Goal: Task Accomplishment & Management: Manage account settings

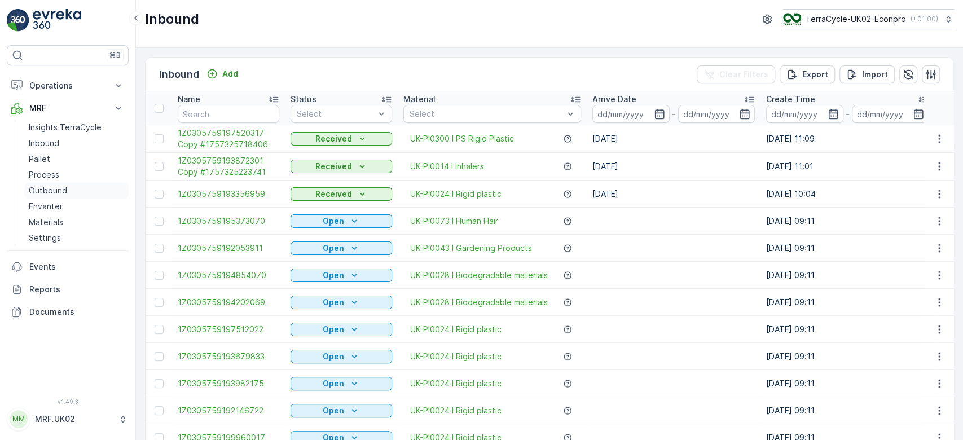
click at [57, 189] on p "Outbound" at bounding box center [48, 190] width 38 height 11
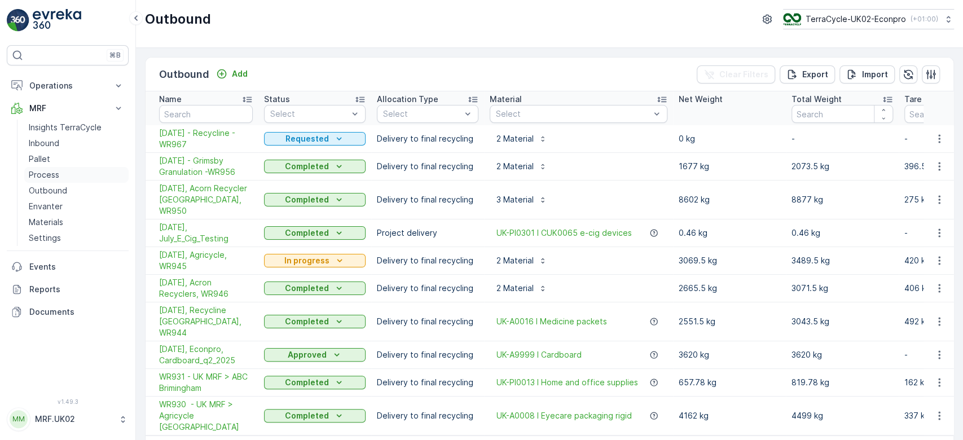
click at [52, 172] on p "Process" at bounding box center [44, 174] width 30 height 11
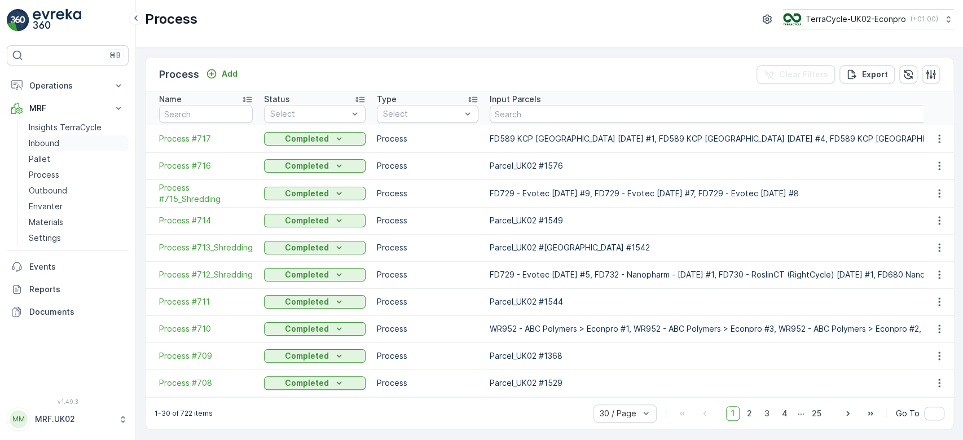
click at [42, 150] on link "Inbound" at bounding box center [76, 143] width 104 height 16
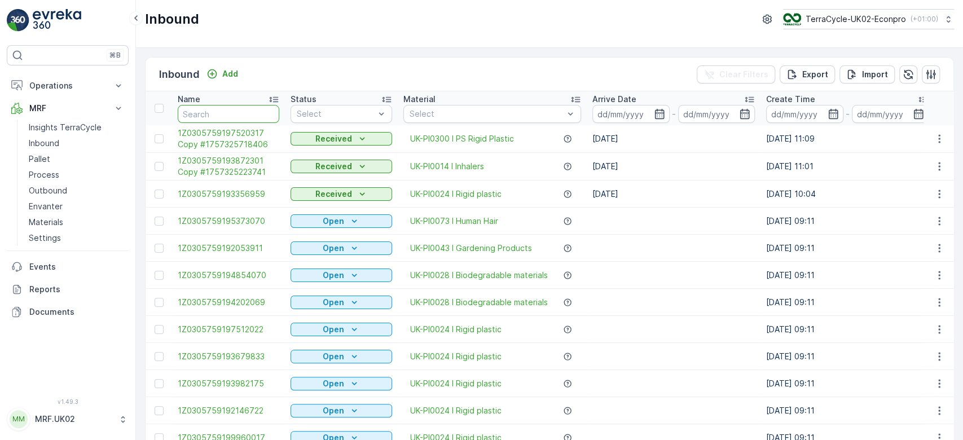
click at [252, 113] on input "text" at bounding box center [229, 114] width 102 height 18
click at [46, 155] on p "Pallet" at bounding box center [39, 159] width 21 height 11
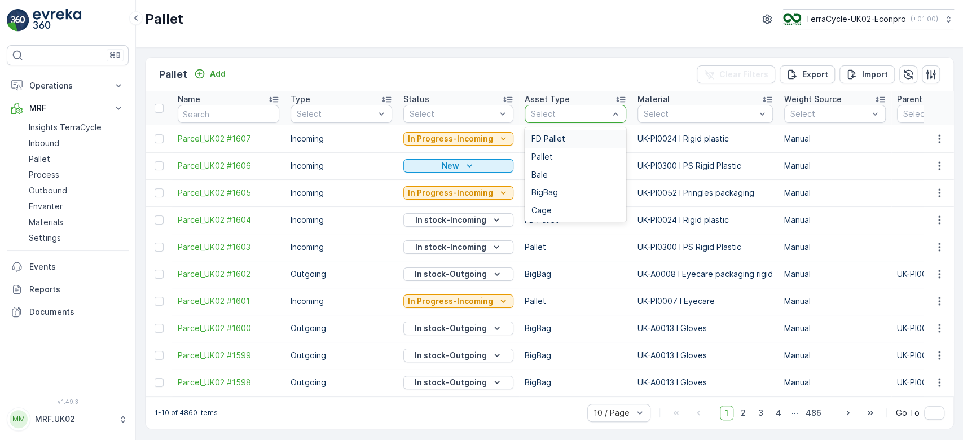
click at [556, 139] on span "FD Pallet" at bounding box center [549, 138] width 34 height 9
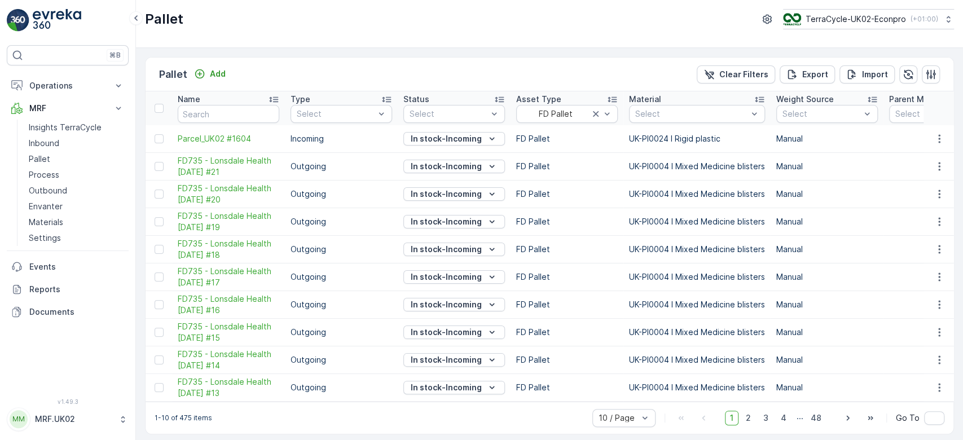
click at [366, 65] on div "Pallet Add Clear Filters Export Import" at bounding box center [550, 75] width 808 height 34
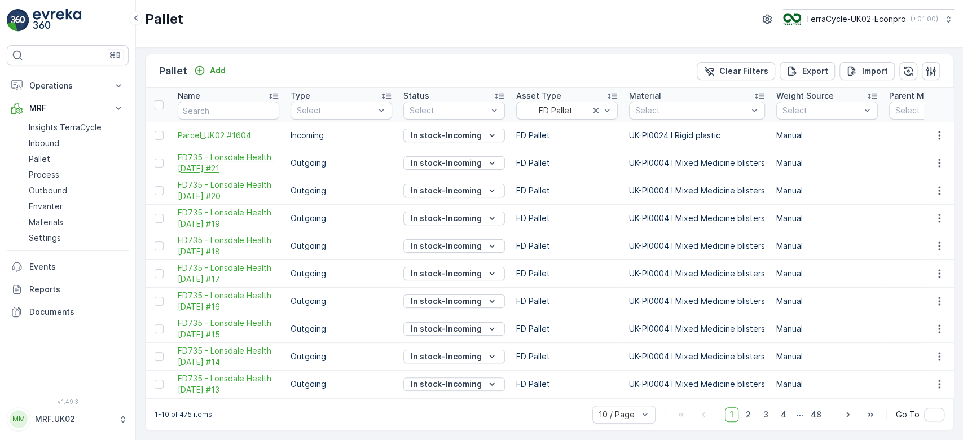
click at [220, 159] on span "FD735 - Lonsdale Health 27.08.2025 #21" at bounding box center [229, 163] width 102 height 23
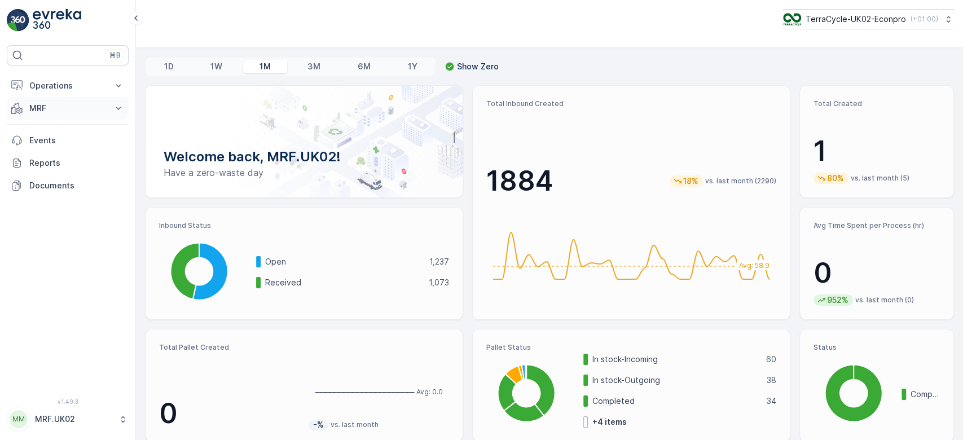
click at [54, 106] on p "MRF" at bounding box center [67, 108] width 77 height 11
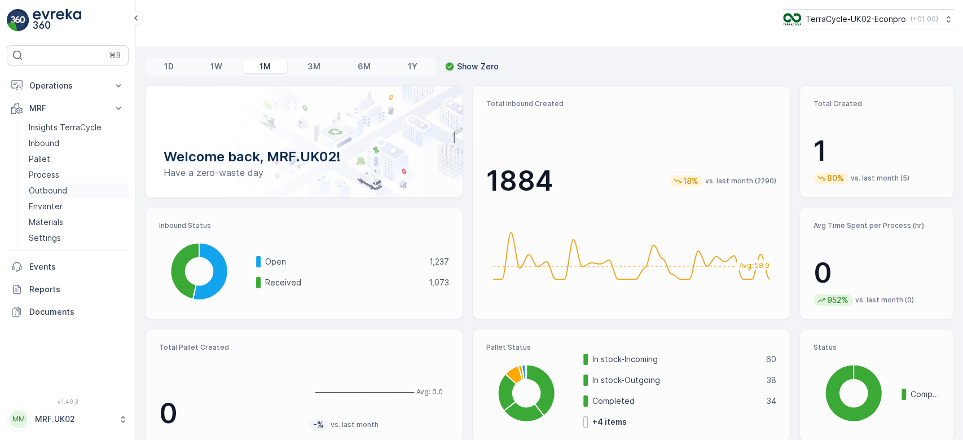
click at [60, 187] on p "Outbound" at bounding box center [48, 190] width 38 height 11
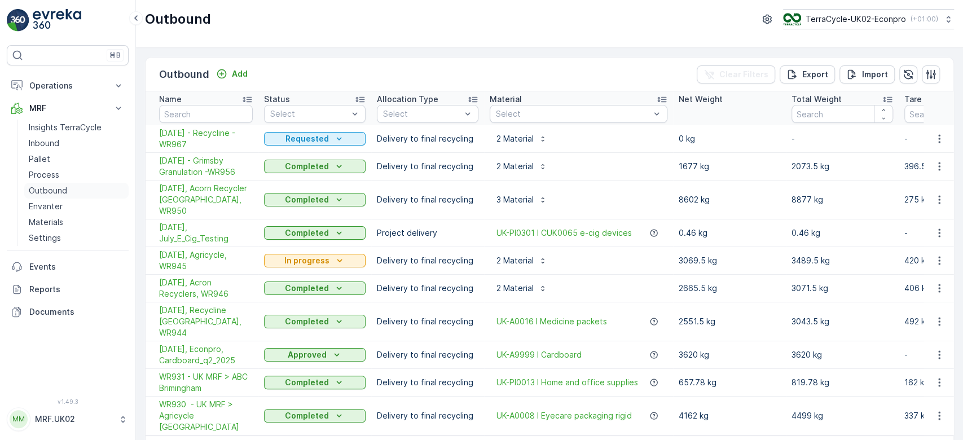
click at [60, 187] on p "Outbound" at bounding box center [48, 190] width 38 height 11
click at [326, 133] on button "Requested" at bounding box center [315, 139] width 102 height 14
click at [301, 169] on span "In progress" at bounding box center [292, 170] width 42 height 11
click at [47, 157] on p "Pallet" at bounding box center [39, 159] width 21 height 11
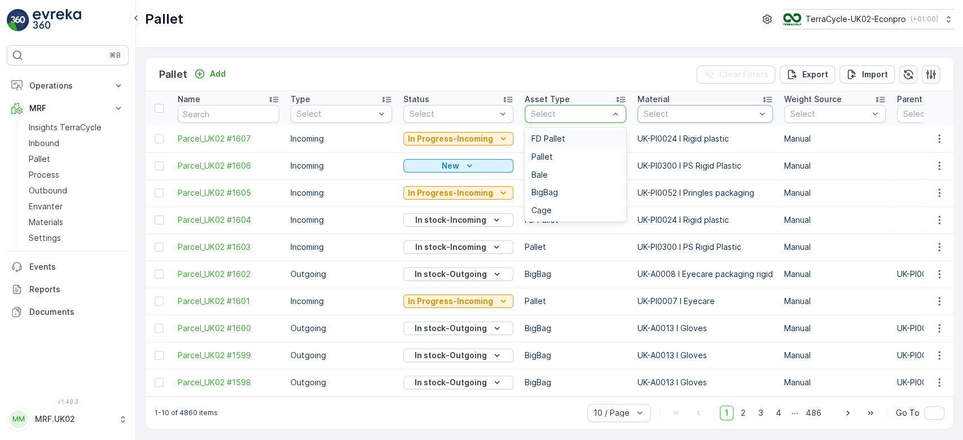
click at [575, 134] on div "FD Pallet" at bounding box center [576, 138] width 88 height 9
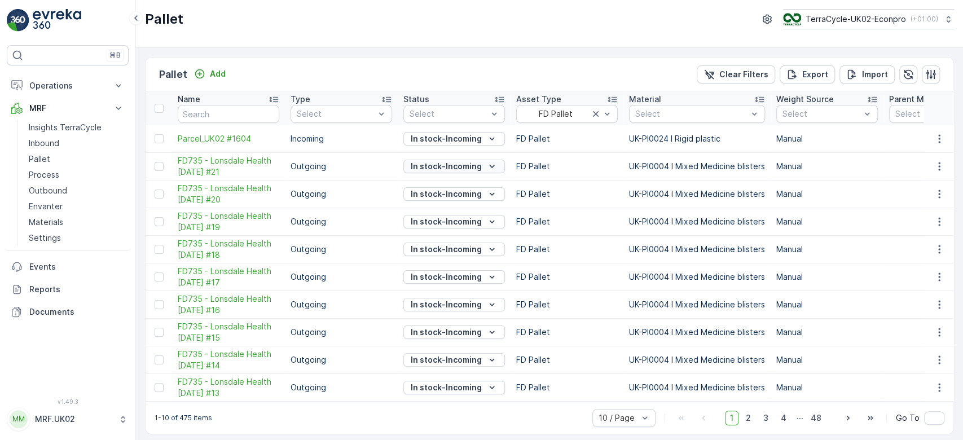
click at [445, 169] on p "In stock-Incoming" at bounding box center [446, 166] width 71 height 11
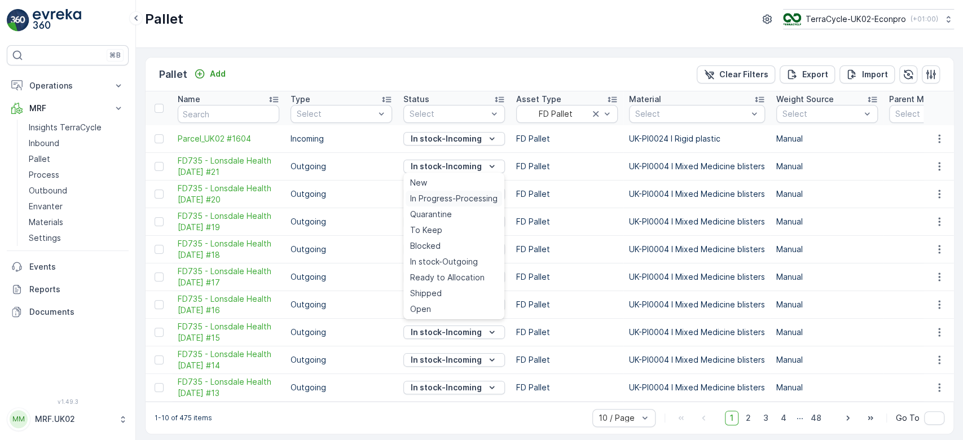
click at [445, 192] on div "In Progress-Processing" at bounding box center [454, 199] width 97 height 16
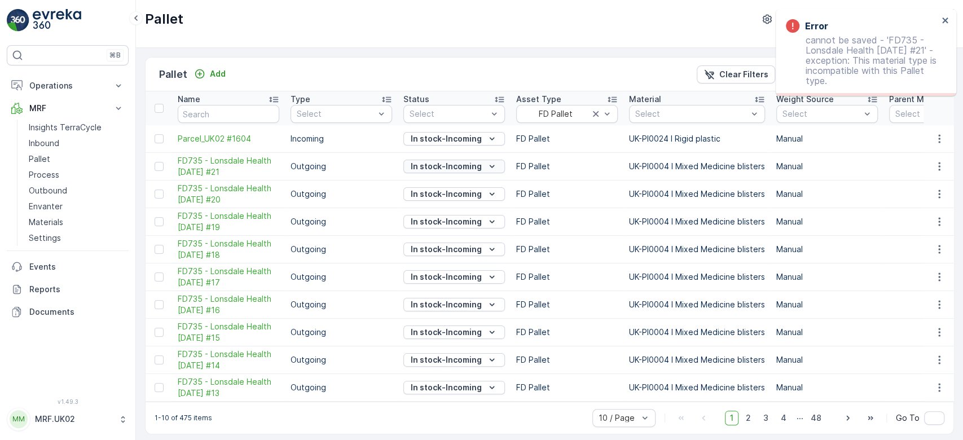
click at [453, 165] on p "In stock-Incoming" at bounding box center [446, 166] width 71 height 11
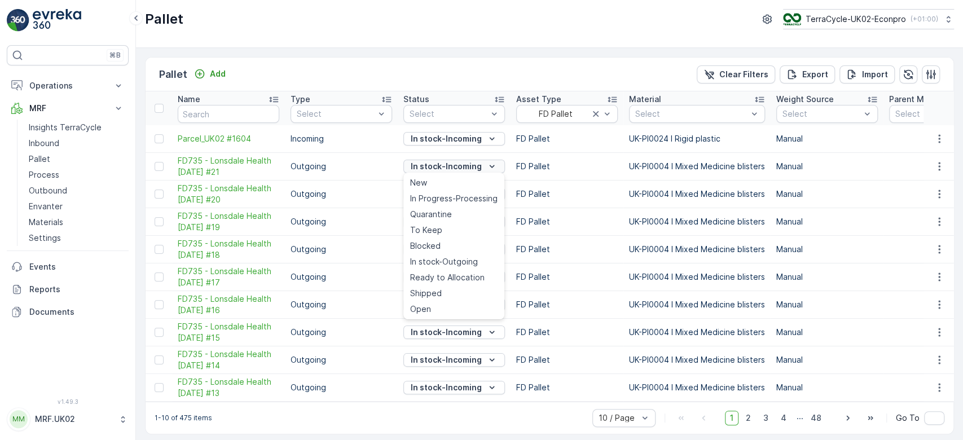
click at [453, 165] on p "In stock-Incoming" at bounding box center [446, 166] width 71 height 11
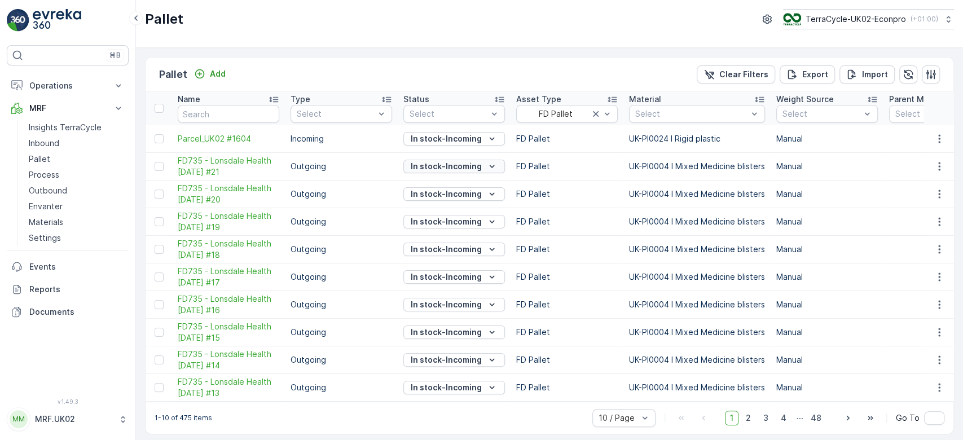
click at [453, 165] on p "In stock-Incoming" at bounding box center [446, 166] width 71 height 11
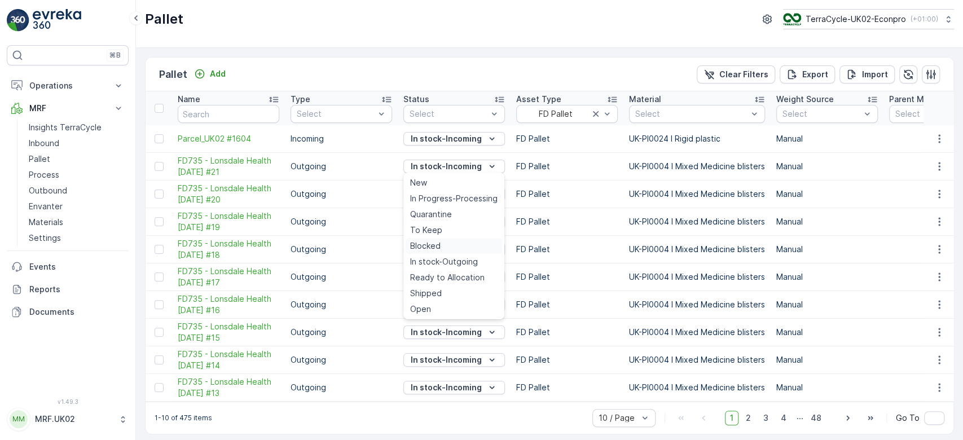
click at [456, 254] on div "In stock-Outgoing" at bounding box center [454, 262] width 97 height 16
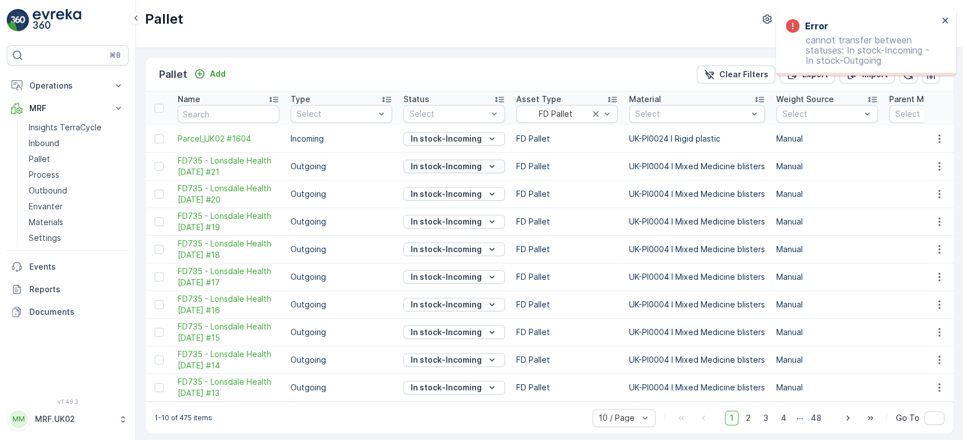
click at [462, 161] on p "In stock-Incoming" at bounding box center [446, 166] width 71 height 11
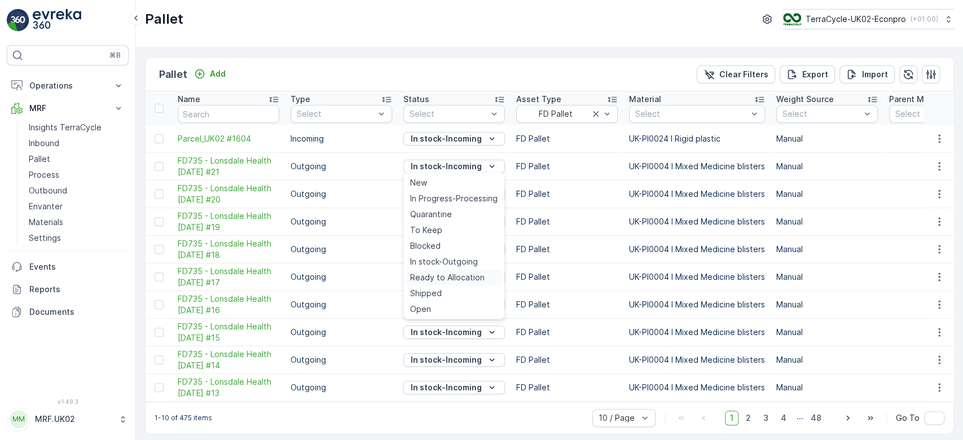
click at [449, 272] on span "Ready to Allocation" at bounding box center [447, 277] width 75 height 11
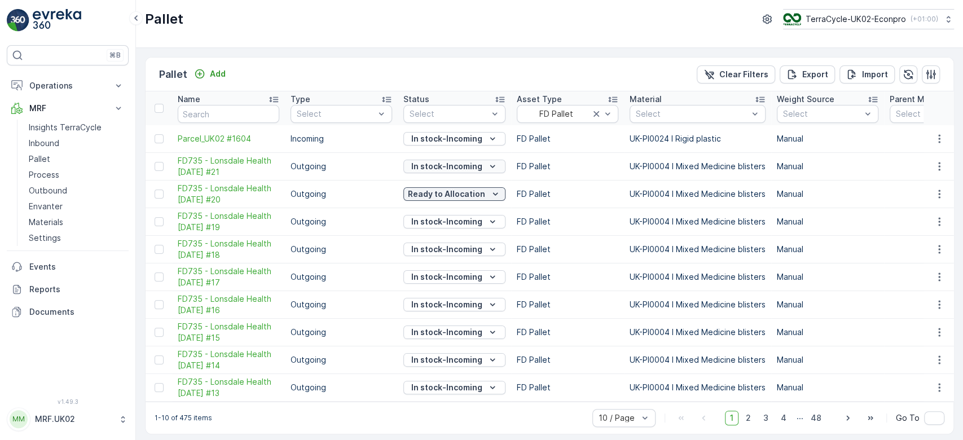
click at [461, 163] on p "In stock-Incoming" at bounding box center [446, 166] width 71 height 11
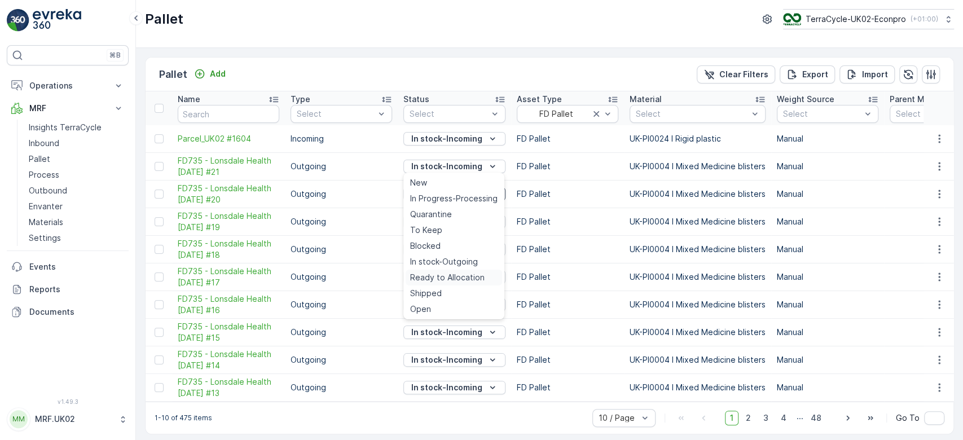
click at [448, 271] on div "Ready to Allocation" at bounding box center [454, 278] width 97 height 16
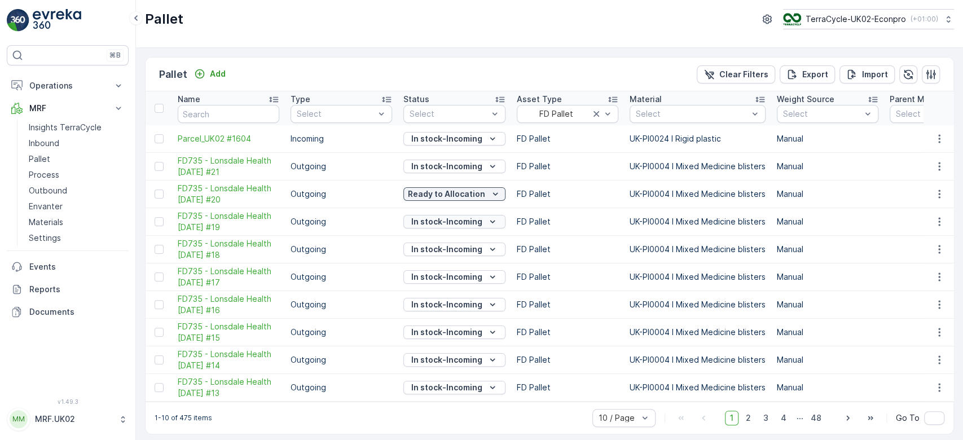
click at [447, 220] on p "In stock-Incoming" at bounding box center [446, 221] width 71 height 11
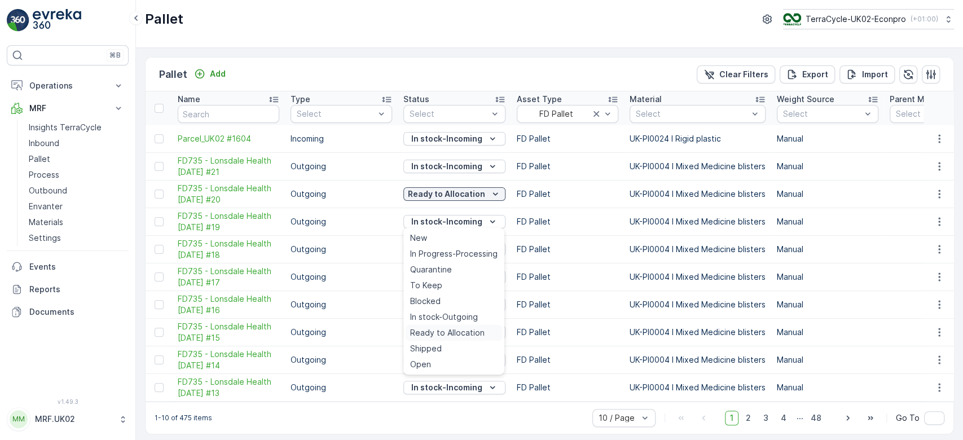
click at [441, 330] on span "Ready to Allocation" at bounding box center [447, 332] width 75 height 11
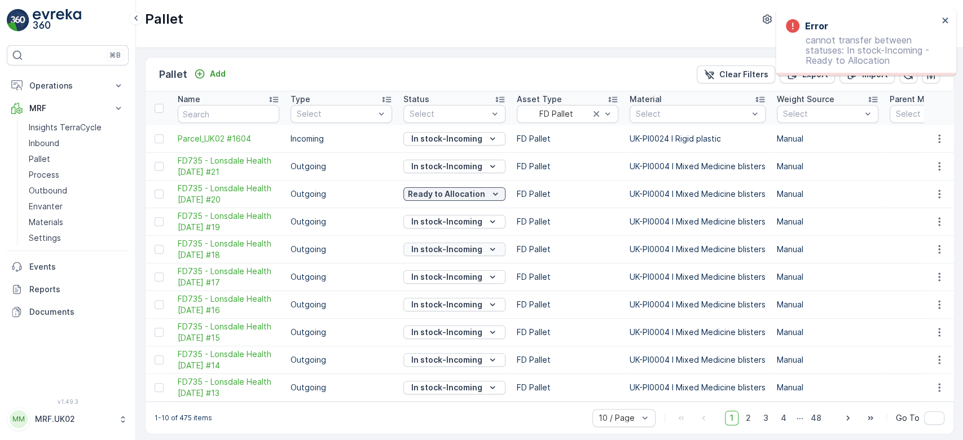
click at [456, 248] on p "In stock-Incoming" at bounding box center [446, 249] width 71 height 11
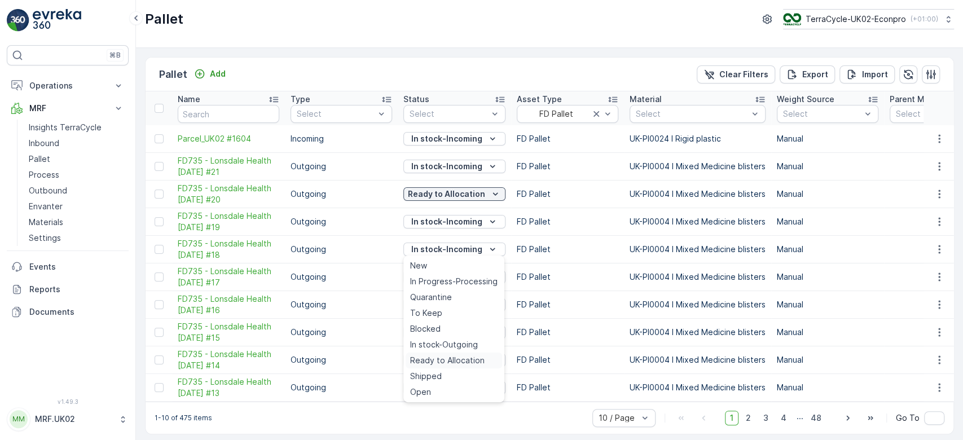
click at [452, 361] on span "Ready to Allocation" at bounding box center [447, 360] width 75 height 11
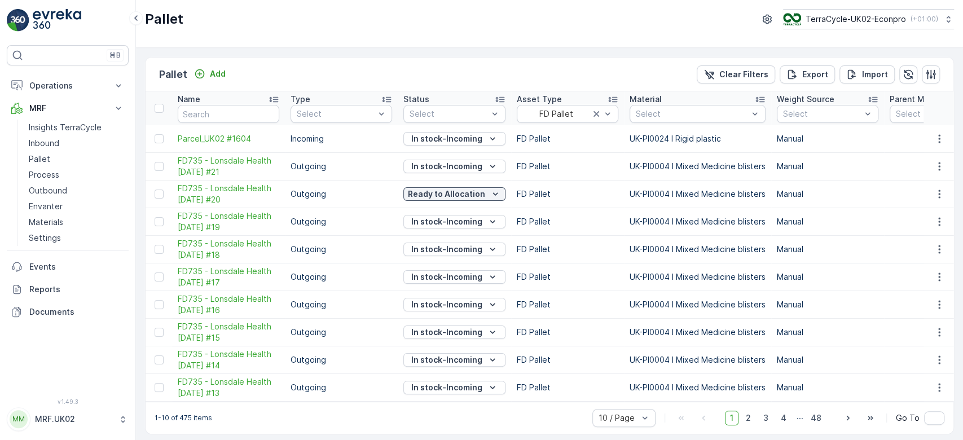
click at [362, 308] on td "Outgoing" at bounding box center [341, 305] width 113 height 28
click at [457, 219] on p "In stock-Incoming" at bounding box center [446, 221] width 71 height 11
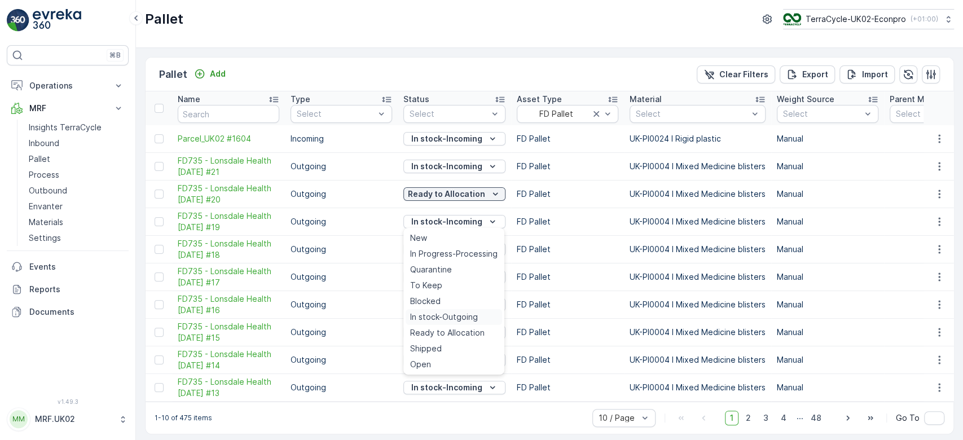
click at [456, 310] on div "In stock-Outgoing" at bounding box center [454, 317] width 97 height 16
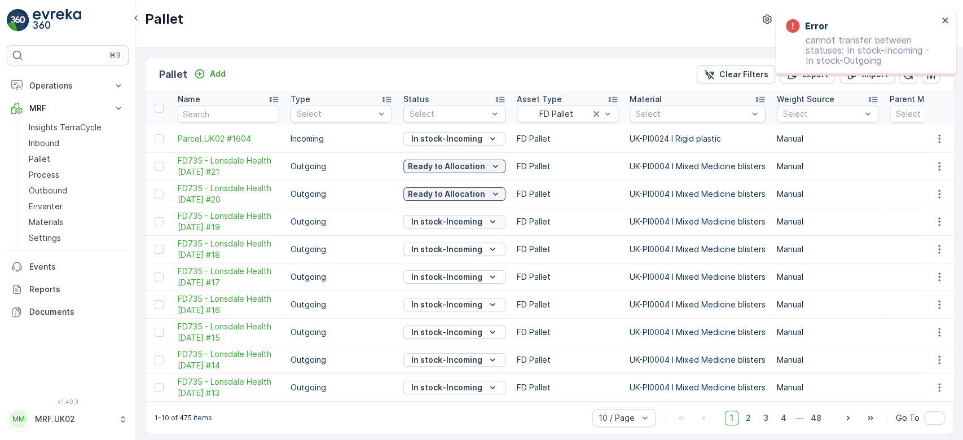
click at [459, 216] on p "In stock-Incoming" at bounding box center [446, 221] width 71 height 11
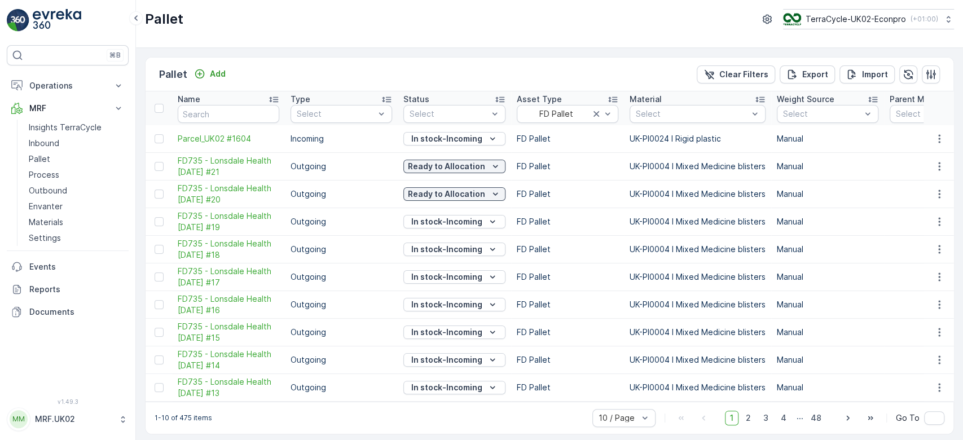
click at [391, 287] on td "Outgoing" at bounding box center [341, 277] width 113 height 28
click at [462, 216] on p "In stock-Incoming" at bounding box center [446, 221] width 71 height 11
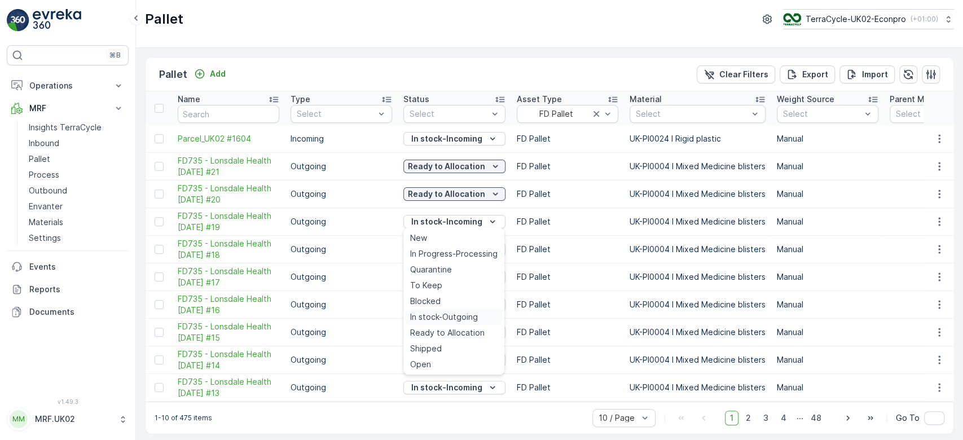
click at [463, 315] on span "In stock-Outgoing" at bounding box center [444, 317] width 68 height 11
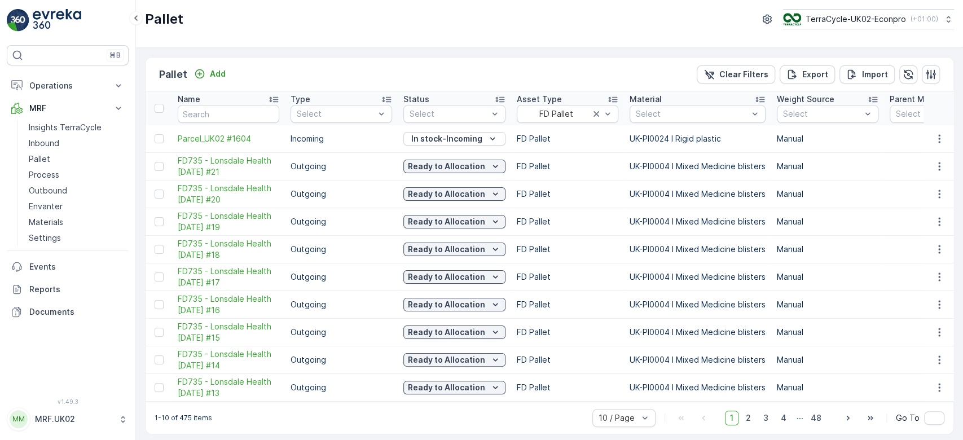
click at [875, 177] on td "Manual" at bounding box center [828, 166] width 113 height 28
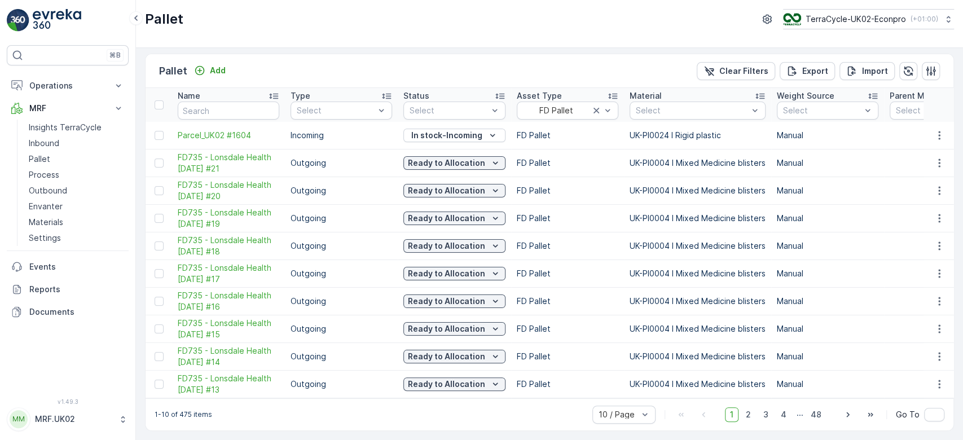
scroll to position [7, 0]
click at [747, 414] on span "2" at bounding box center [748, 414] width 15 height 15
click at [49, 184] on link "Outbound" at bounding box center [76, 191] width 104 height 16
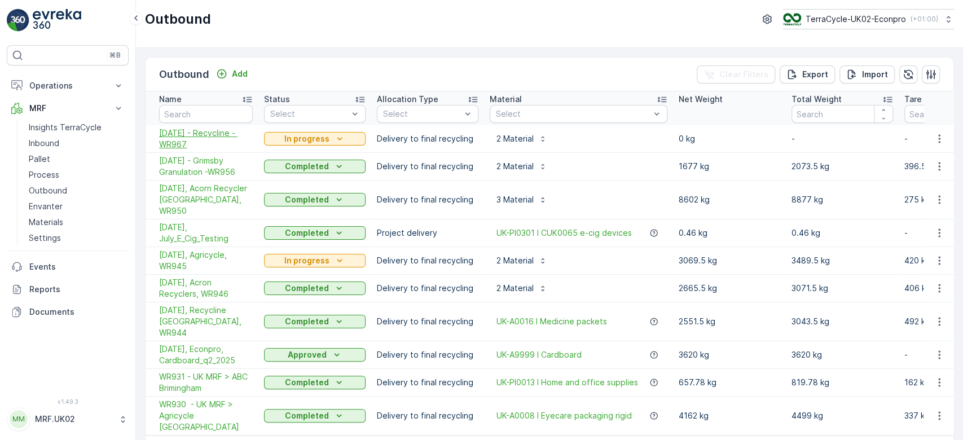
click at [186, 134] on span "[DATE] - Recycline - WR967" at bounding box center [206, 139] width 94 height 23
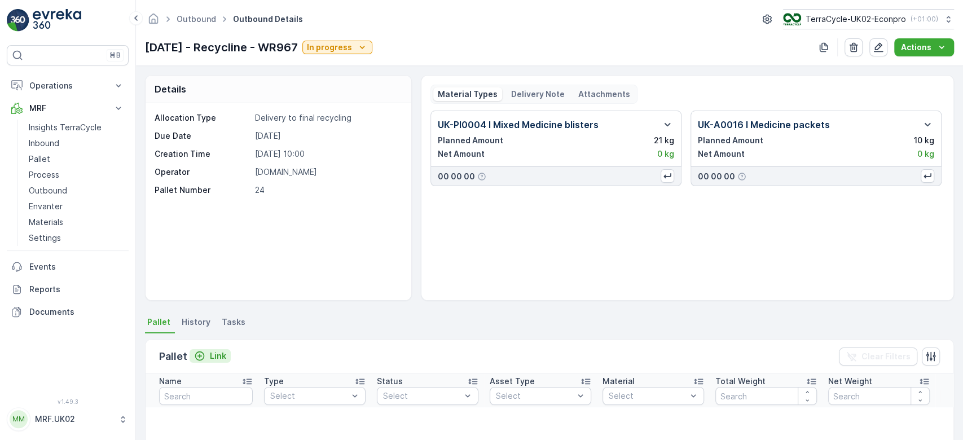
click at [216, 356] on p "Link" at bounding box center [218, 355] width 16 height 11
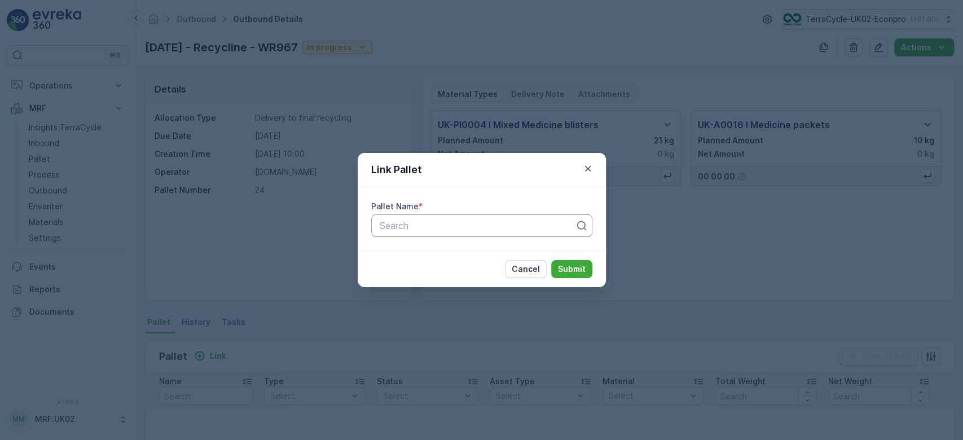
click at [400, 225] on div at bounding box center [478, 226] width 198 height 10
type input "f"
type input "7"
type input "fd735"
click at [187, 224] on div "Link Pallet Pallet Name * Search Cancel Submit" at bounding box center [481, 220] width 963 height 440
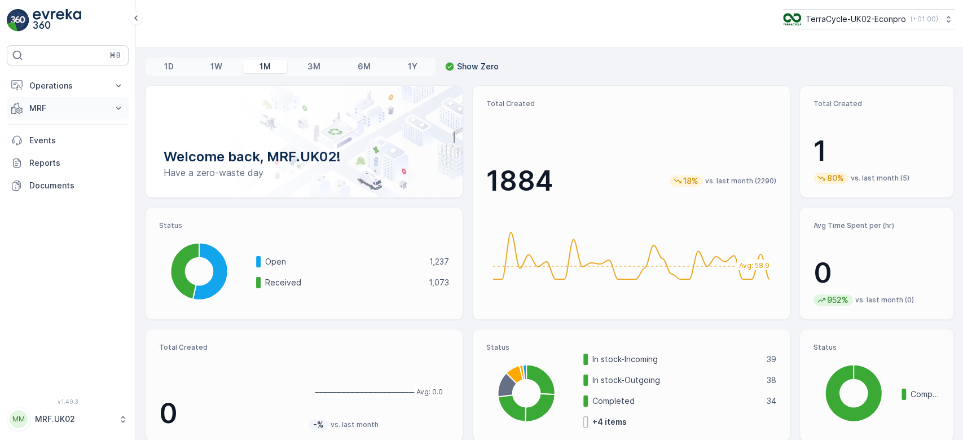
click at [86, 110] on p "MRF" at bounding box center [67, 108] width 77 height 11
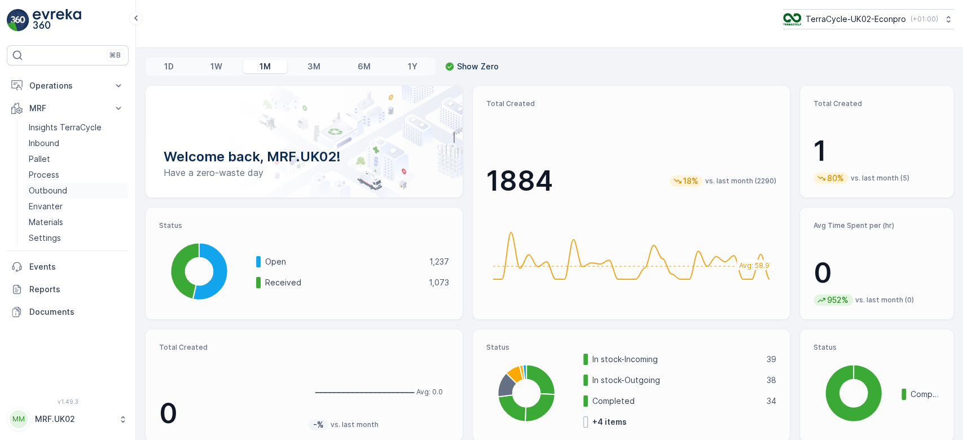
click at [63, 191] on p "Outbound" at bounding box center [48, 190] width 38 height 11
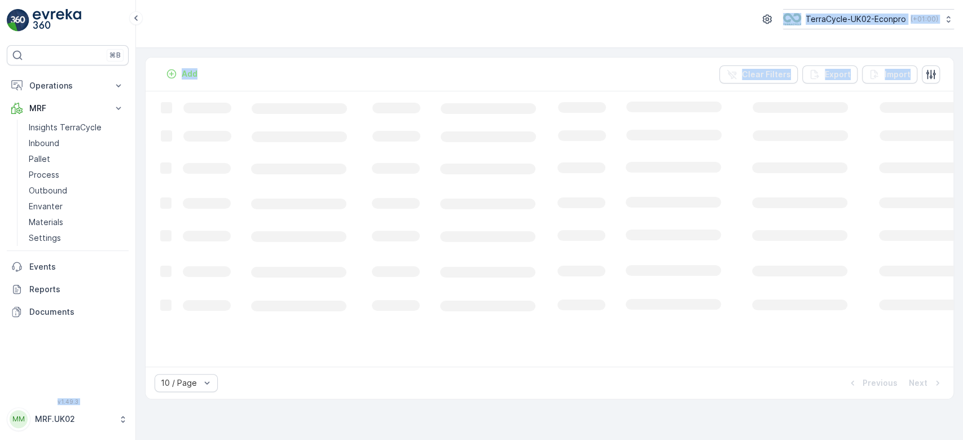
drag, startPoint x: 140, startPoint y: 117, endPoint x: 135, endPoint y: 157, distance: 40.4
click at [135, 157] on div "⌘B Operations Planning Routes & Tasks Cockpit Settings MRF Insights TerraCycle …" at bounding box center [481, 220] width 963 height 440
click at [248, 11] on div "TerraCycle-UK02-Econpro ( +01:00 )" at bounding box center [549, 19] width 809 height 20
click at [58, 168] on link "Process" at bounding box center [76, 175] width 104 height 16
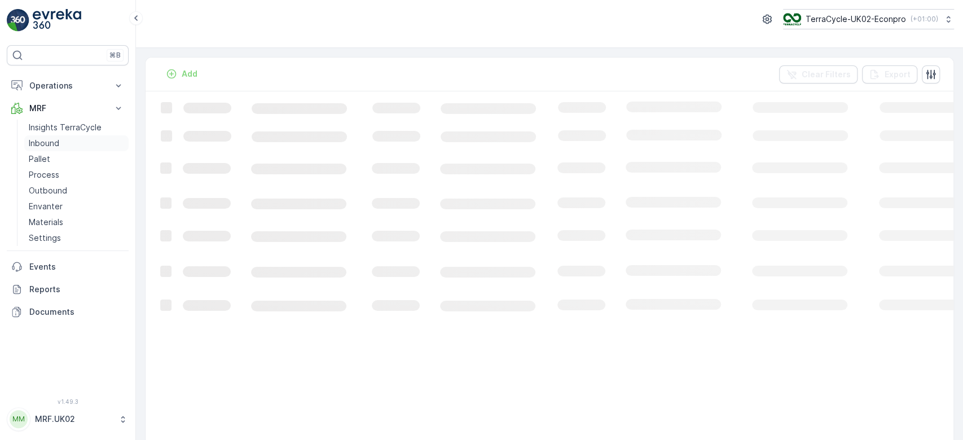
click at [50, 141] on p "Inbound" at bounding box center [44, 143] width 30 height 11
click at [77, 173] on link "Process" at bounding box center [76, 175] width 104 height 16
click at [71, 137] on link "Inbound" at bounding box center [76, 143] width 104 height 16
click at [89, 124] on p "Insights TerraCycle" at bounding box center [65, 127] width 73 height 11
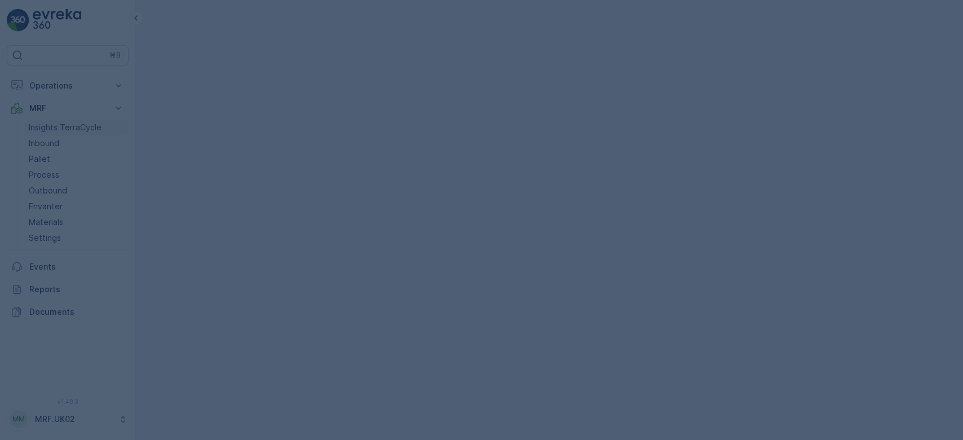
click at [89, 124] on div at bounding box center [481, 220] width 963 height 440
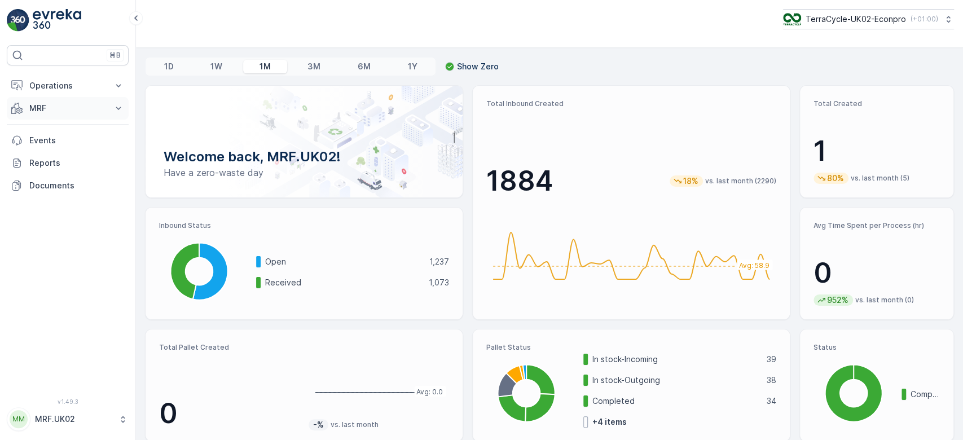
click at [68, 113] on p "MRF" at bounding box center [67, 108] width 77 height 11
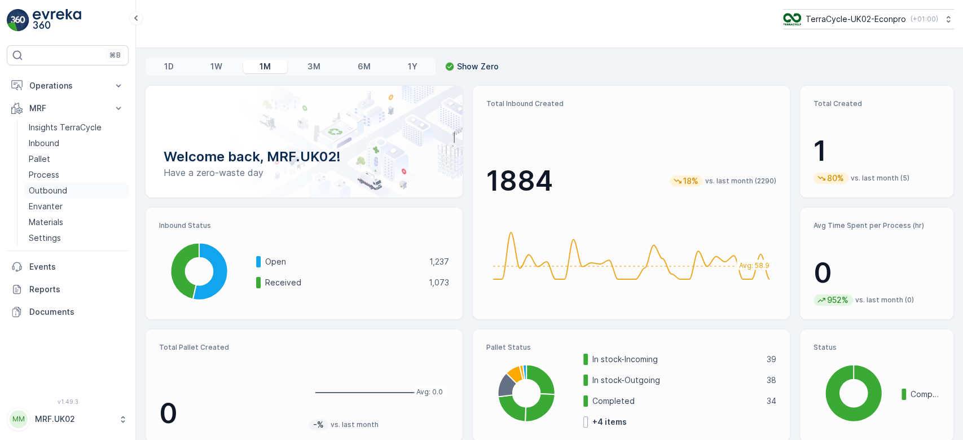
click at [63, 185] on p "Outbound" at bounding box center [48, 190] width 38 height 11
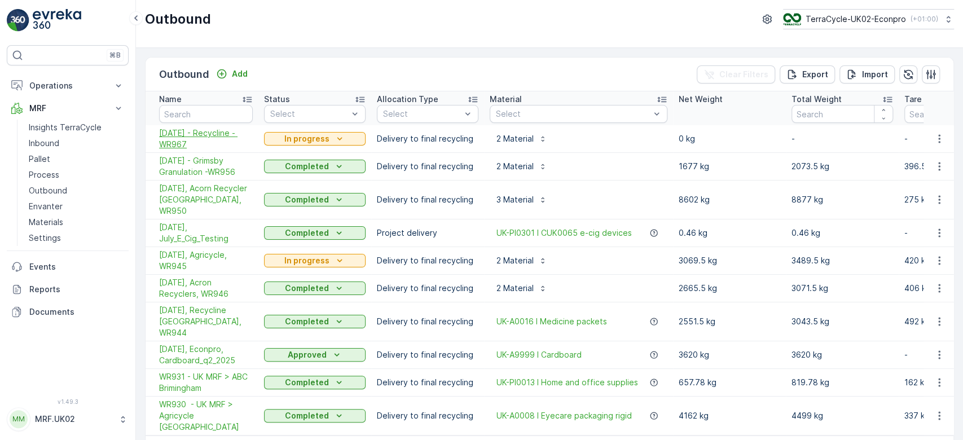
click at [190, 133] on span "[DATE] - Recycline - WR967" at bounding box center [206, 139] width 94 height 23
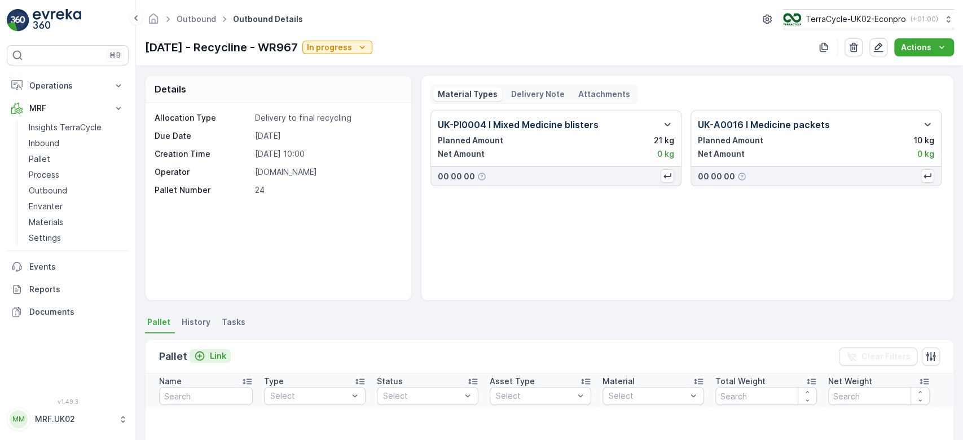
click at [220, 355] on p "Link" at bounding box center [218, 355] width 16 height 11
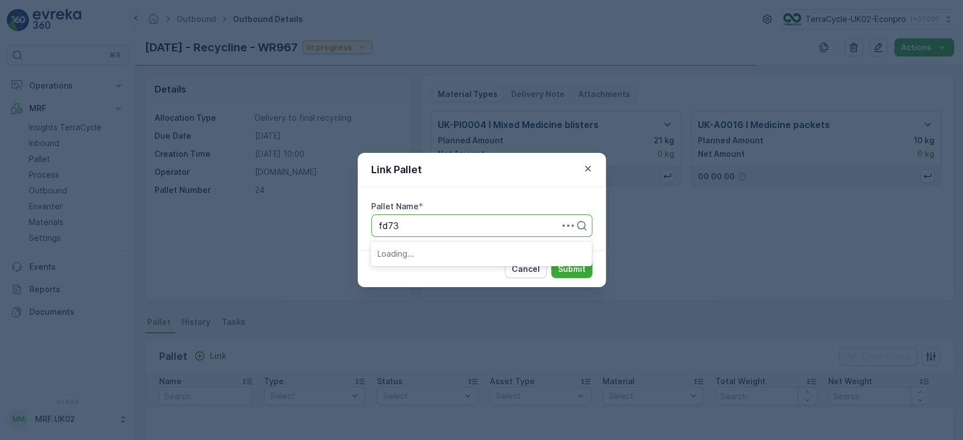
type input "fd735"
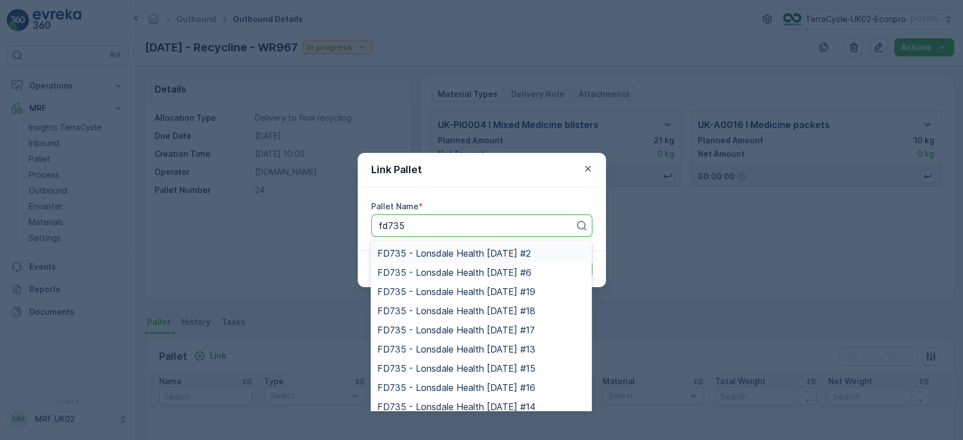
click at [422, 253] on span "FD735 - Lonsdale Health 27.08.2025 #2" at bounding box center [455, 253] width 154 height 10
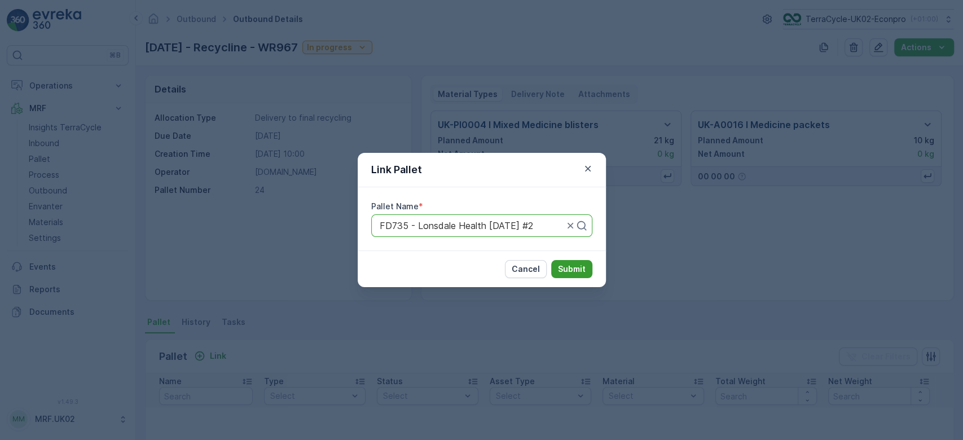
click at [577, 268] on p "Submit" at bounding box center [572, 269] width 28 height 11
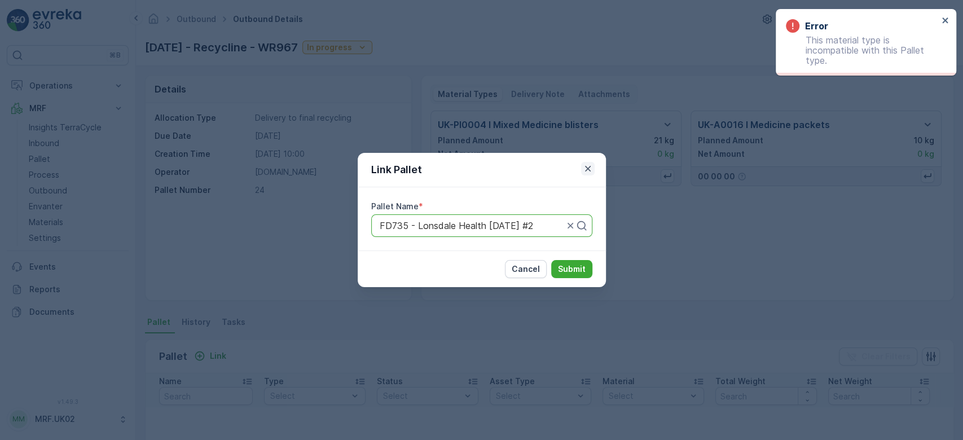
click at [586, 170] on icon "button" at bounding box center [588, 169] width 6 height 6
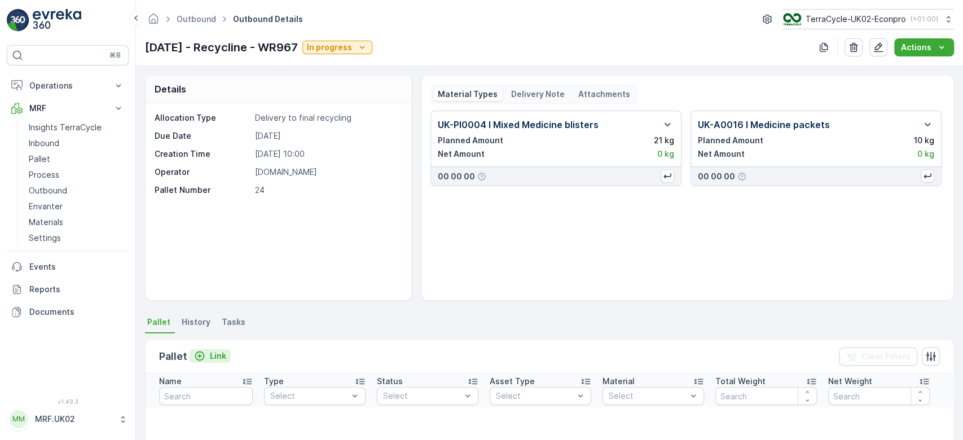
click at [210, 350] on p "Link" at bounding box center [218, 355] width 16 height 11
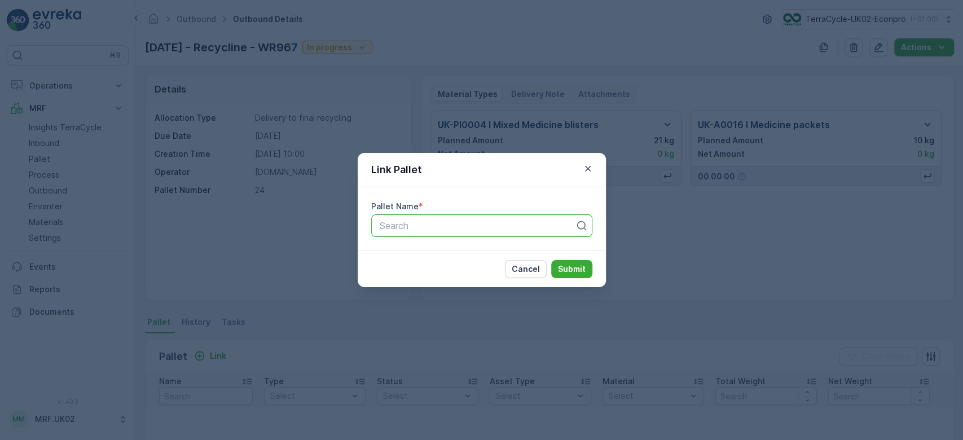
click at [400, 225] on div at bounding box center [478, 226] width 198 height 10
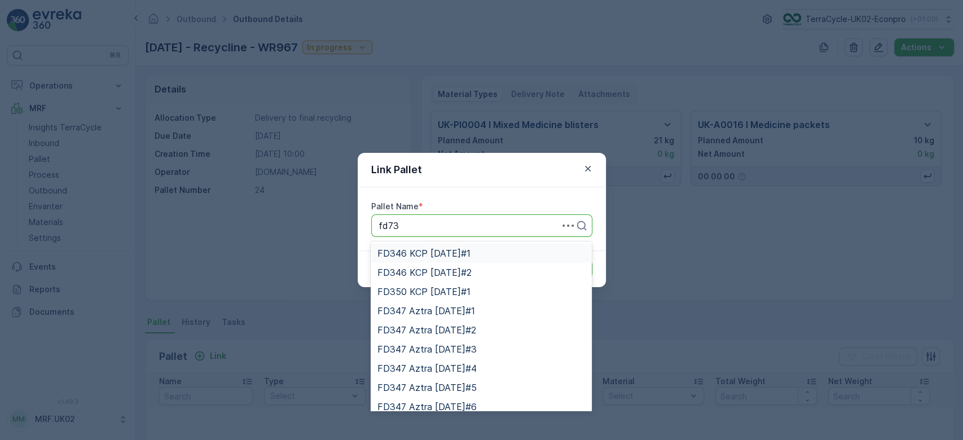
type input "fd735"
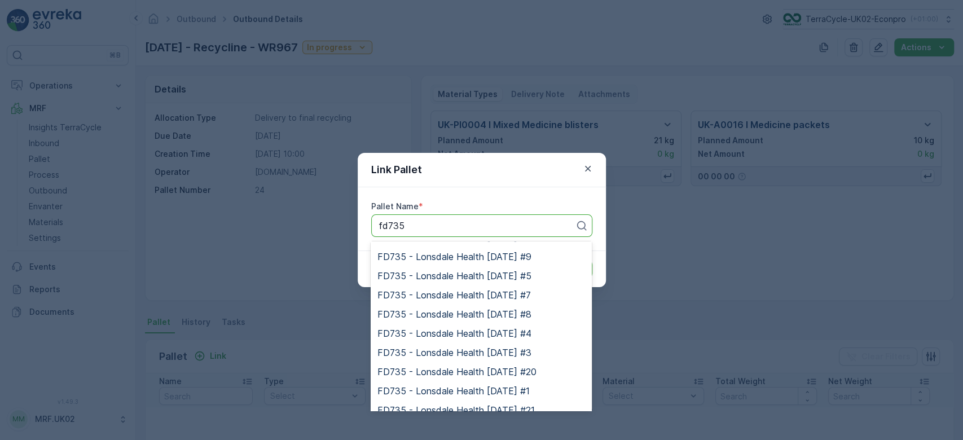
scroll to position [238, 0]
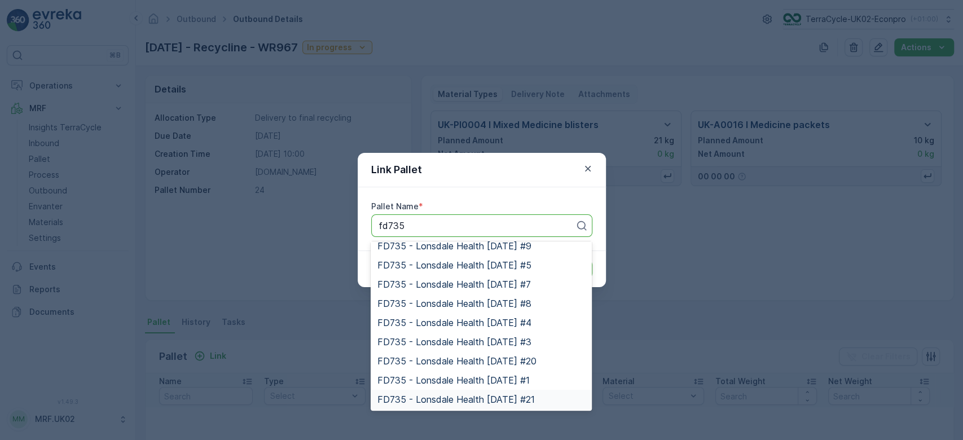
click at [530, 399] on span "FD735 - Lonsdale Health 27.08.2025 #21" at bounding box center [456, 400] width 157 height 10
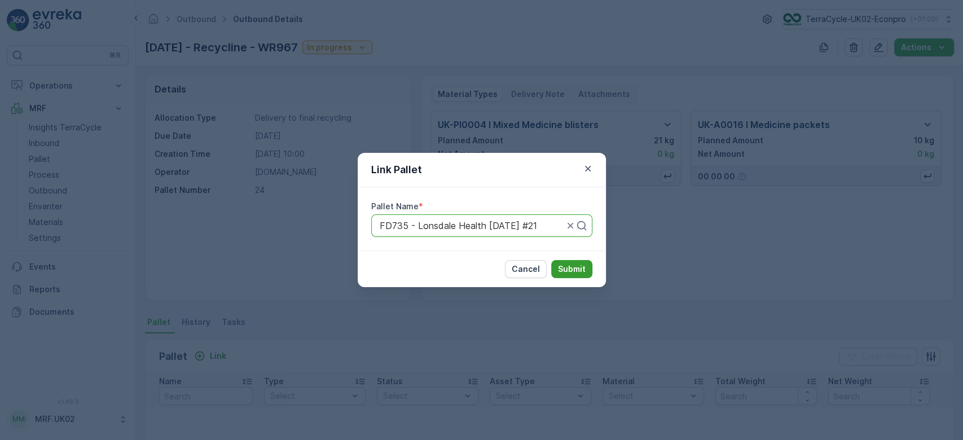
click at [572, 266] on p "Submit" at bounding box center [572, 269] width 28 height 11
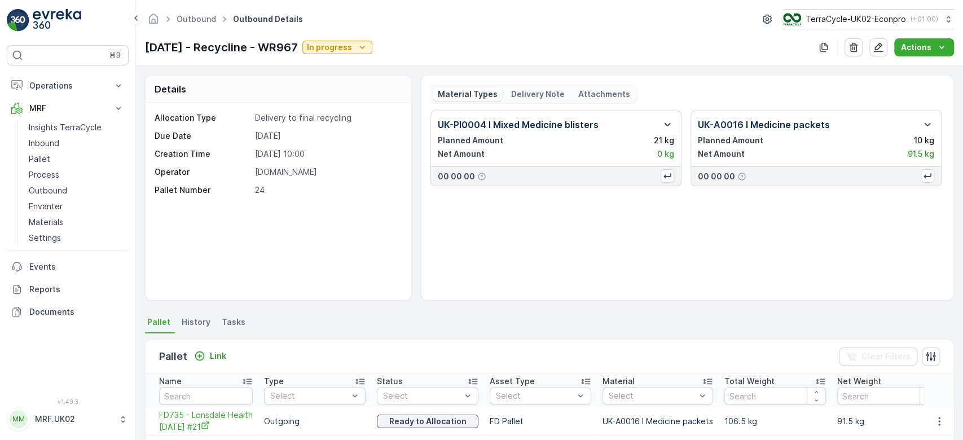
click at [665, 121] on icon "button" at bounding box center [668, 125] width 14 height 14
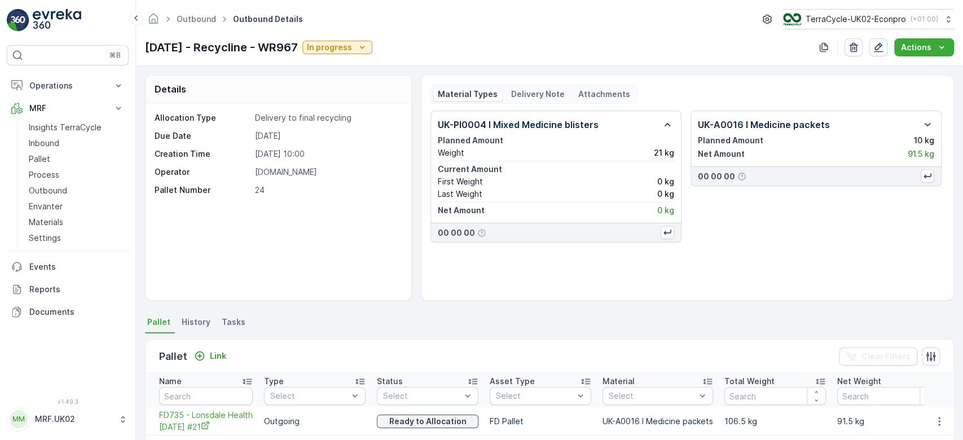
click at [597, 304] on div "Details Allocation Type Delivery to final recycling Due Date 10.09.2025 Creatio…" at bounding box center [549, 253] width 827 height 374
click at [880, 47] on icon "button" at bounding box center [878, 47] width 11 height 11
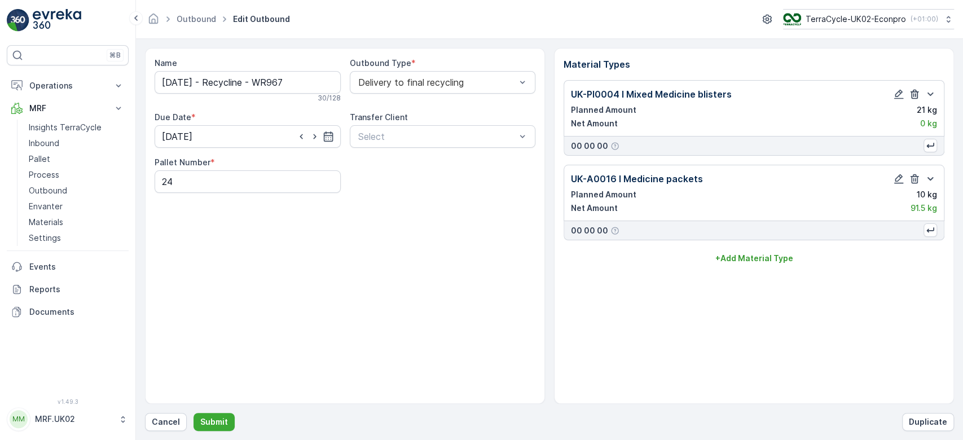
click at [914, 93] on icon "button" at bounding box center [914, 94] width 11 height 11
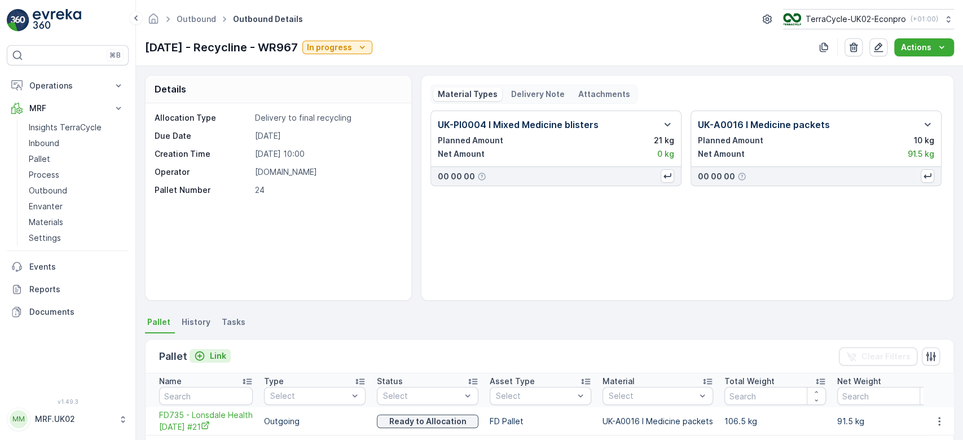
click at [217, 354] on p "Link" at bounding box center [218, 355] width 16 height 11
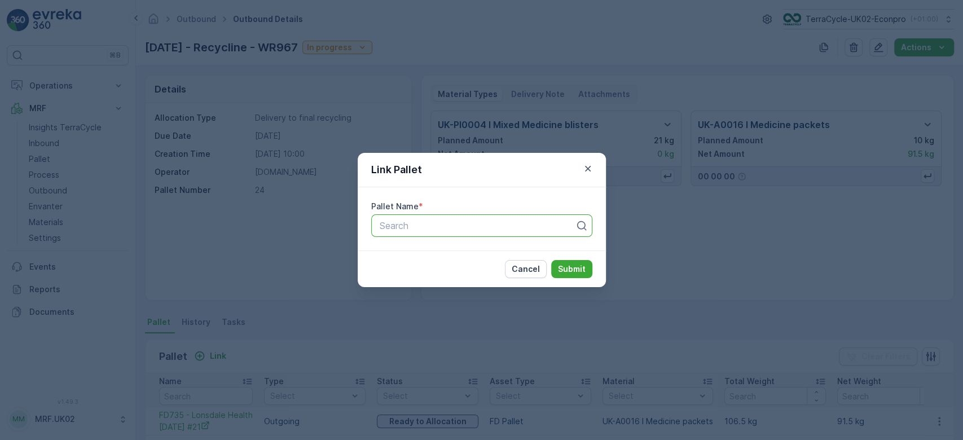
click at [418, 230] on div at bounding box center [478, 226] width 198 height 10
type input "fd735"
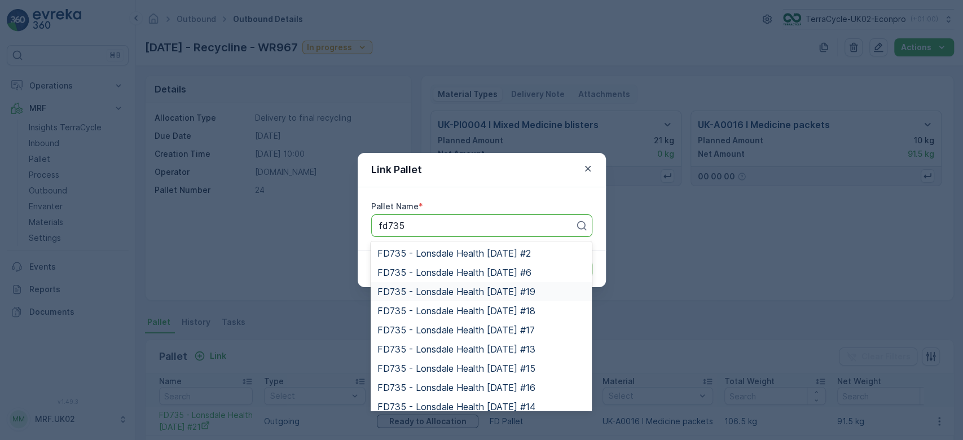
scroll to position [218, 0]
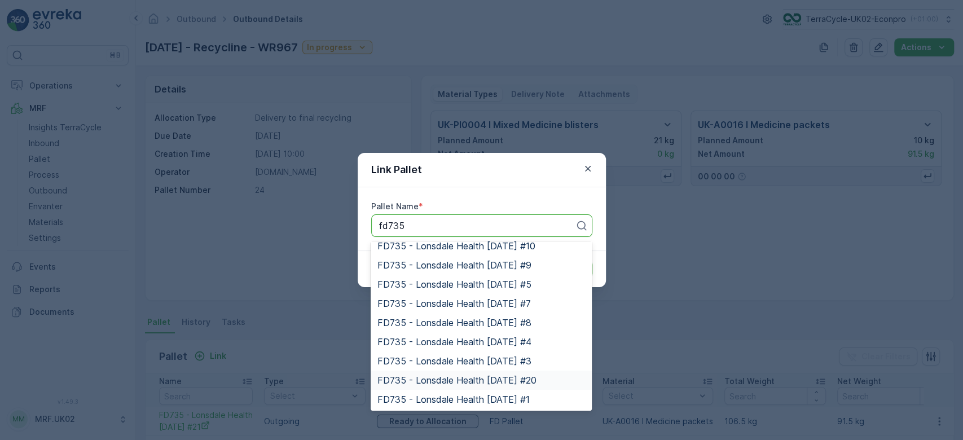
click at [527, 377] on span "FD735 - Lonsdale Health 27.08.2025 #20" at bounding box center [457, 380] width 159 height 10
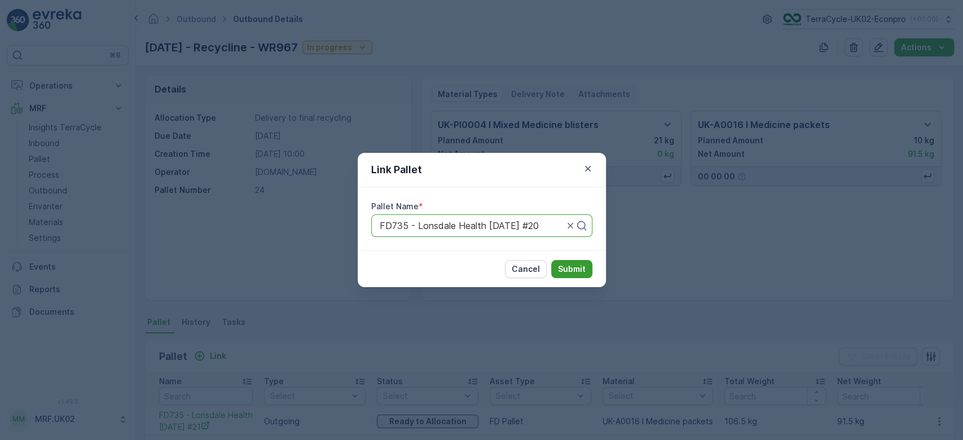
click at [570, 265] on p "Submit" at bounding box center [572, 269] width 28 height 11
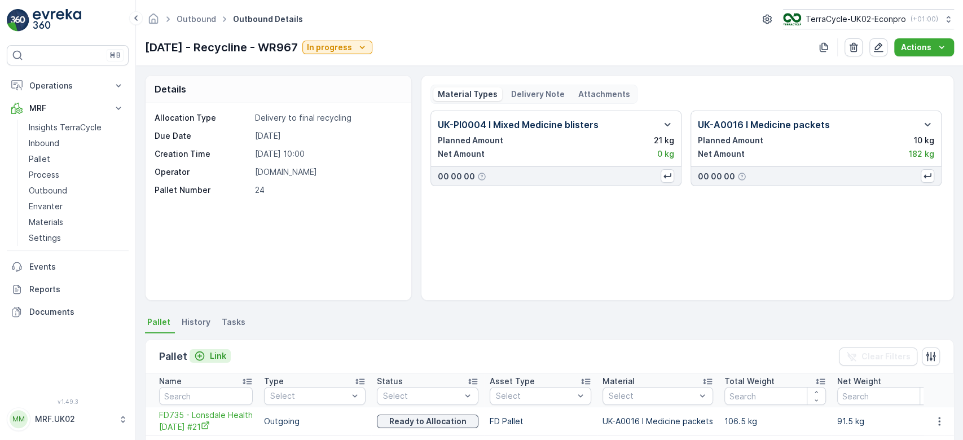
click at [218, 354] on p "Link" at bounding box center [218, 355] width 16 height 11
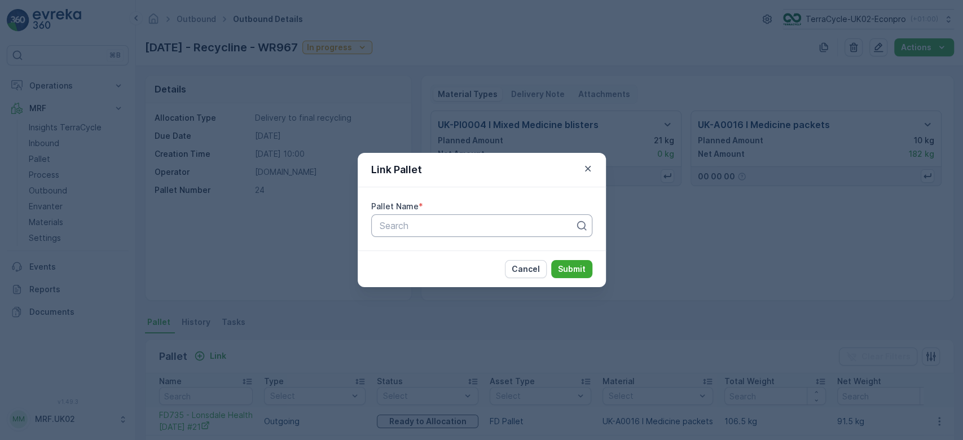
click at [411, 229] on div at bounding box center [478, 226] width 198 height 10
type input "735"
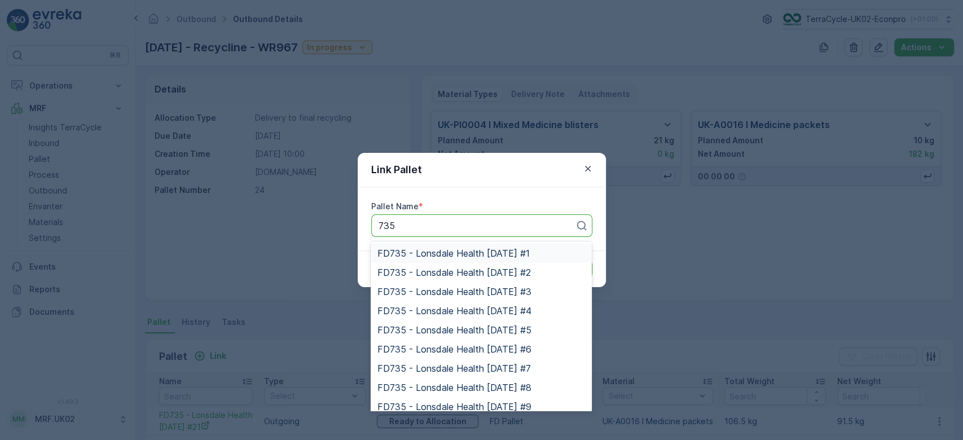
click at [439, 251] on span "FD735 - Lonsdale Health [DATE] #1" at bounding box center [454, 253] width 152 height 10
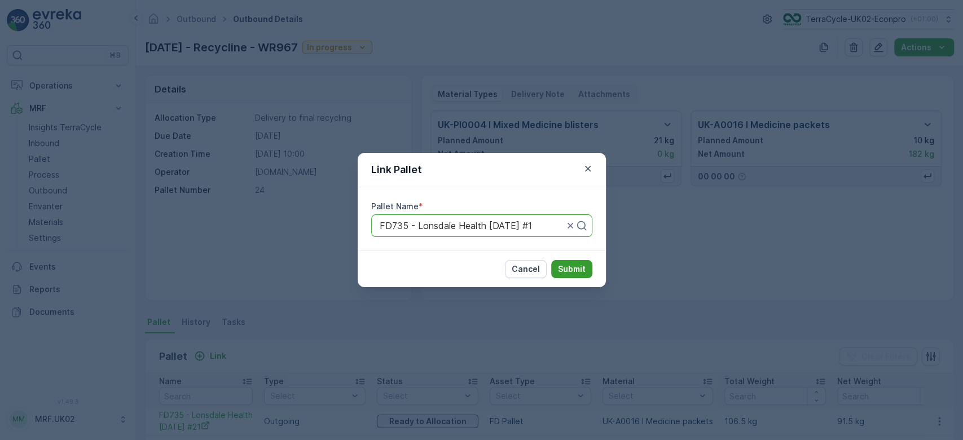
click at [568, 266] on p "Submit" at bounding box center [572, 269] width 28 height 11
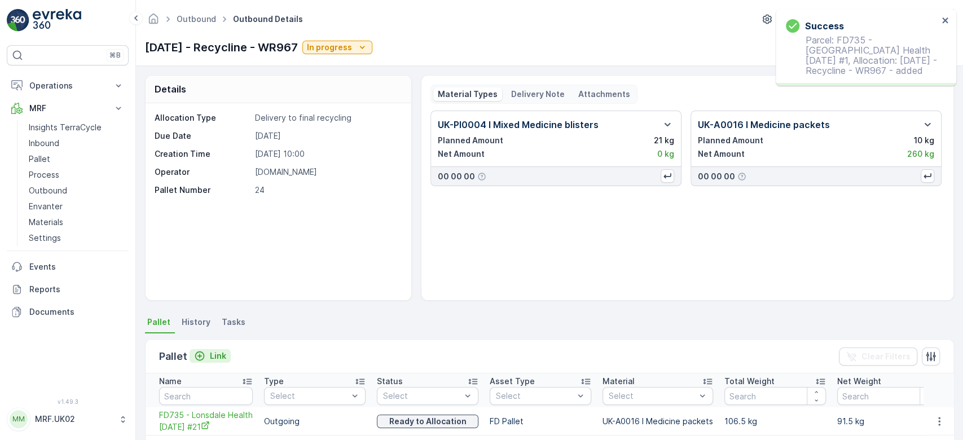
click at [220, 354] on p "Link" at bounding box center [218, 355] width 16 height 11
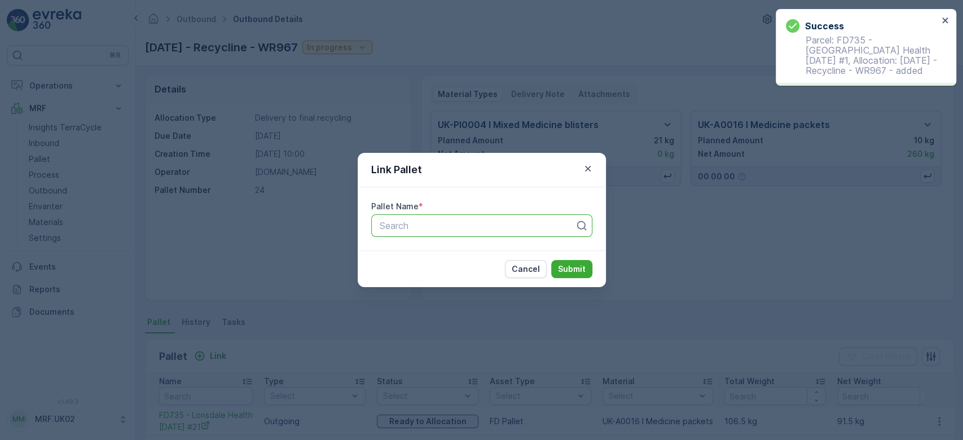
click at [419, 225] on div at bounding box center [478, 226] width 198 height 10
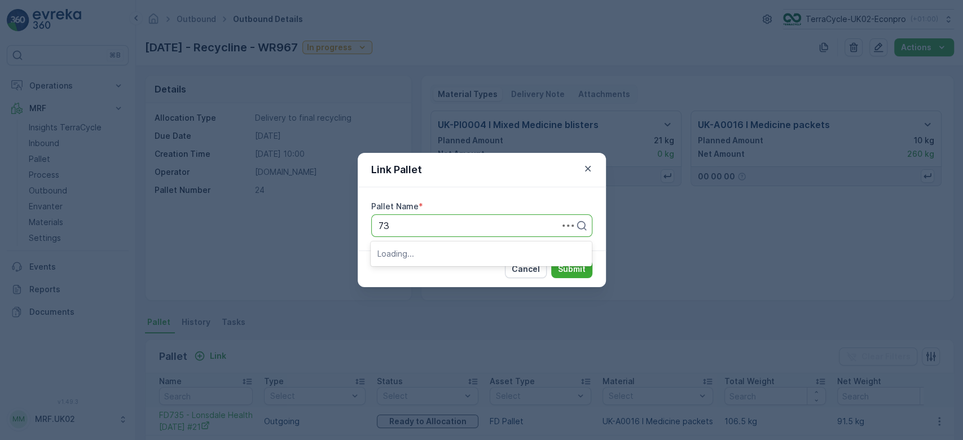
type input "735"
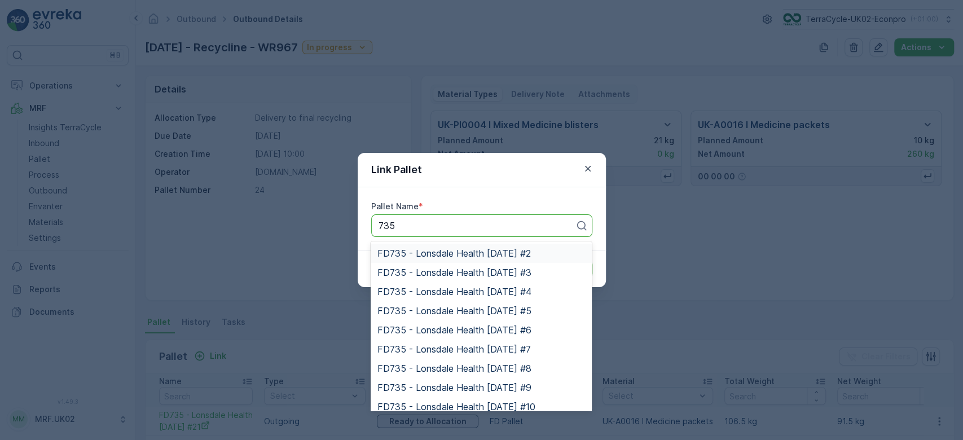
click at [429, 251] on span "FD735 - Lonsdale Health [DATE] #2" at bounding box center [455, 253] width 154 height 10
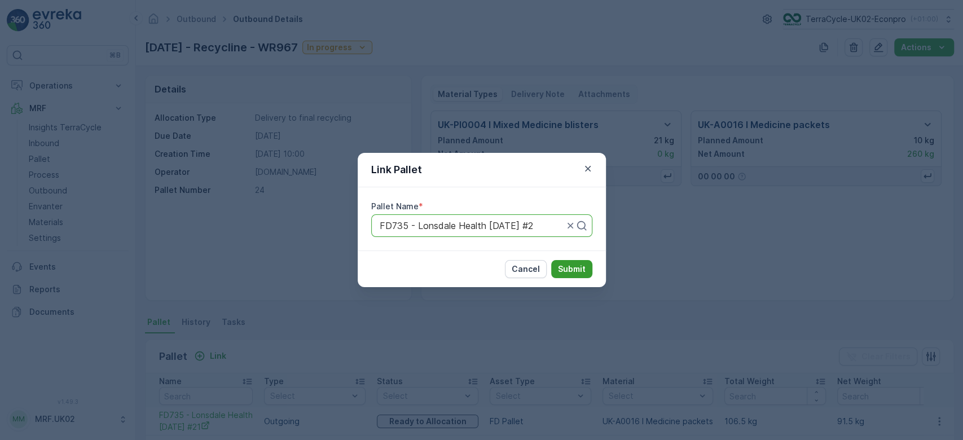
click at [571, 271] on p "Submit" at bounding box center [572, 269] width 28 height 11
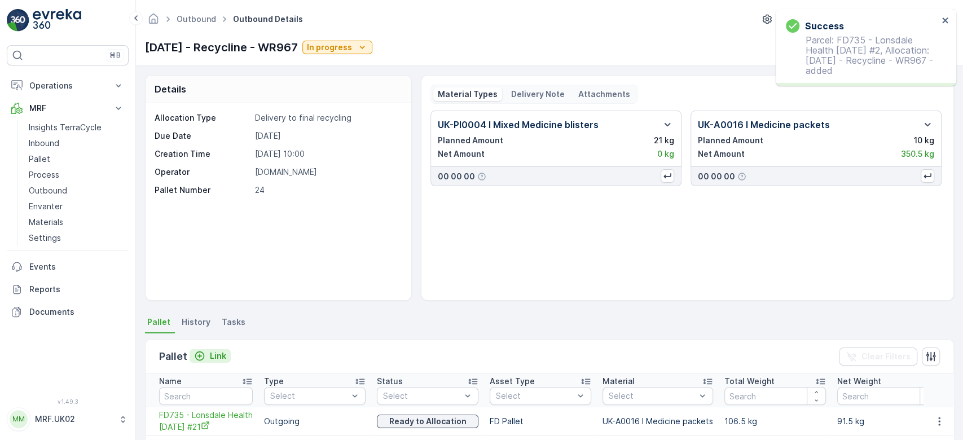
click at [217, 358] on p "Link" at bounding box center [218, 355] width 16 height 11
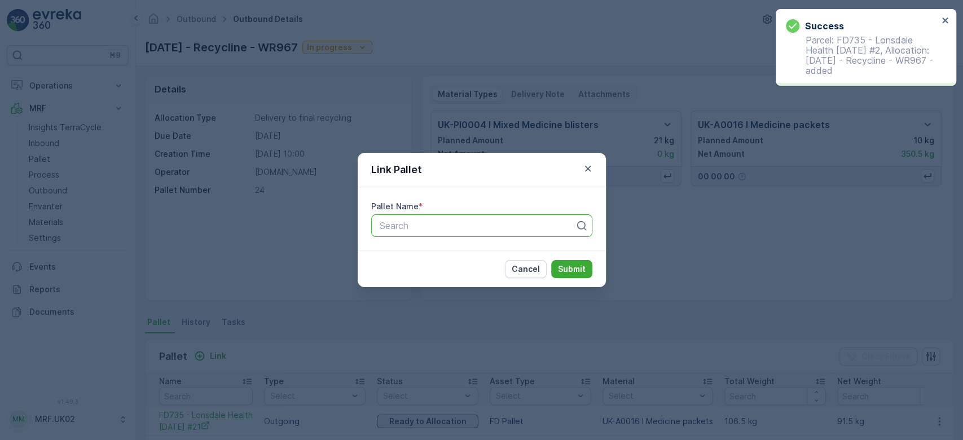
click at [407, 224] on div at bounding box center [478, 226] width 198 height 10
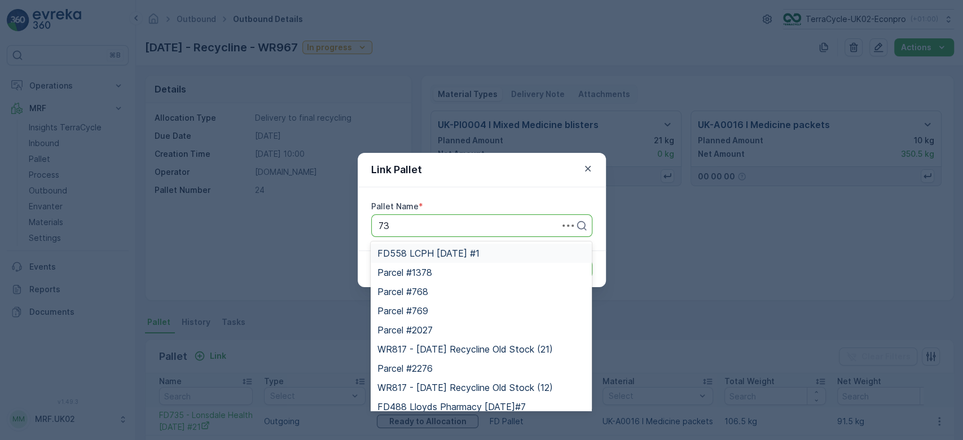
type input "735"
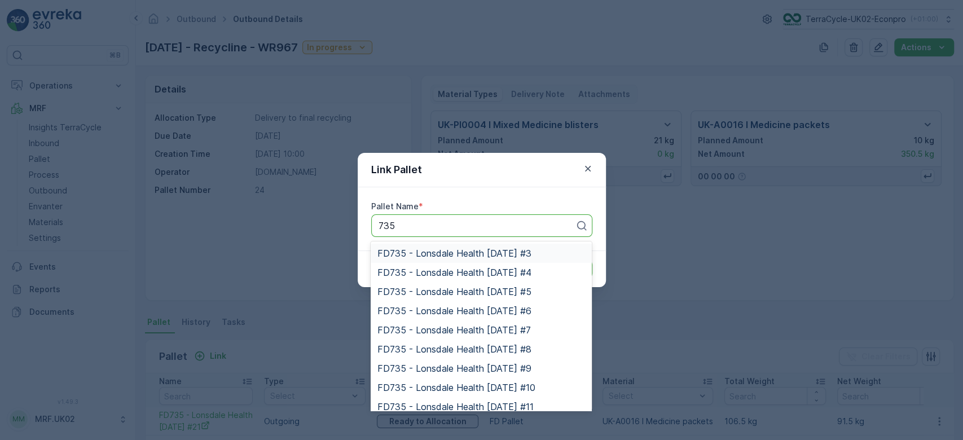
click at [454, 251] on span "FD735 - Lonsdale Health [DATE] #3" at bounding box center [455, 253] width 154 height 10
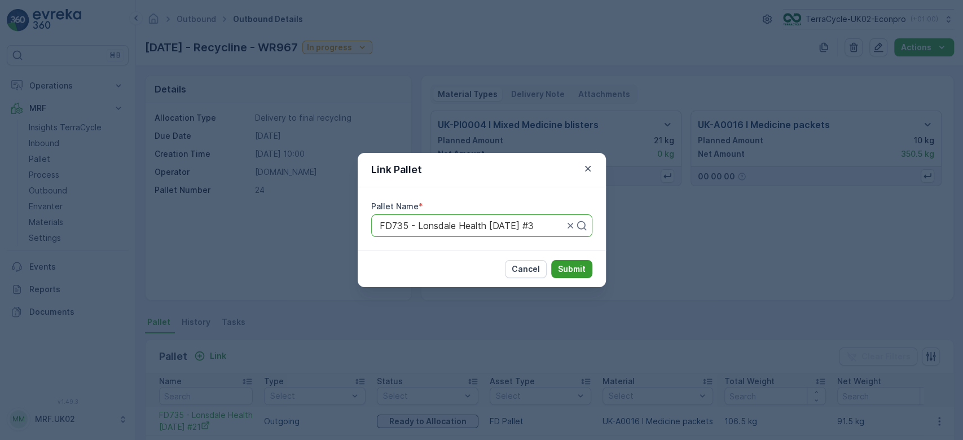
click at [563, 264] on p "Submit" at bounding box center [572, 269] width 28 height 11
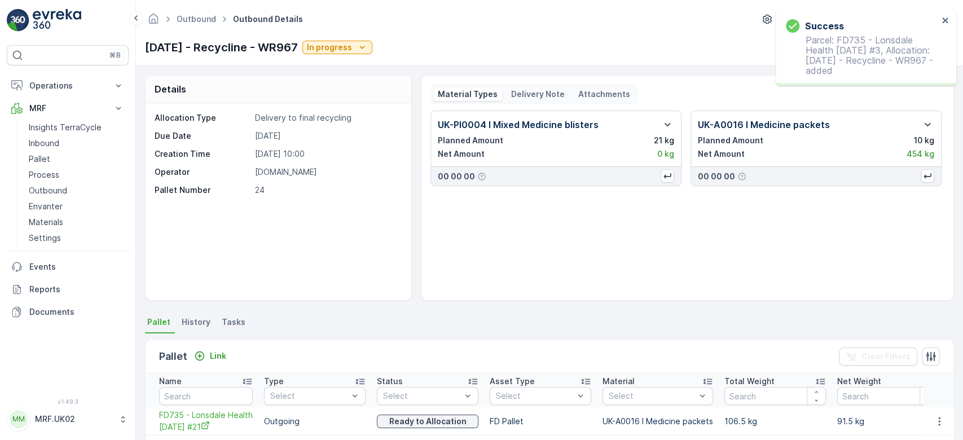
click at [222, 362] on button "Link" at bounding box center [210, 356] width 41 height 14
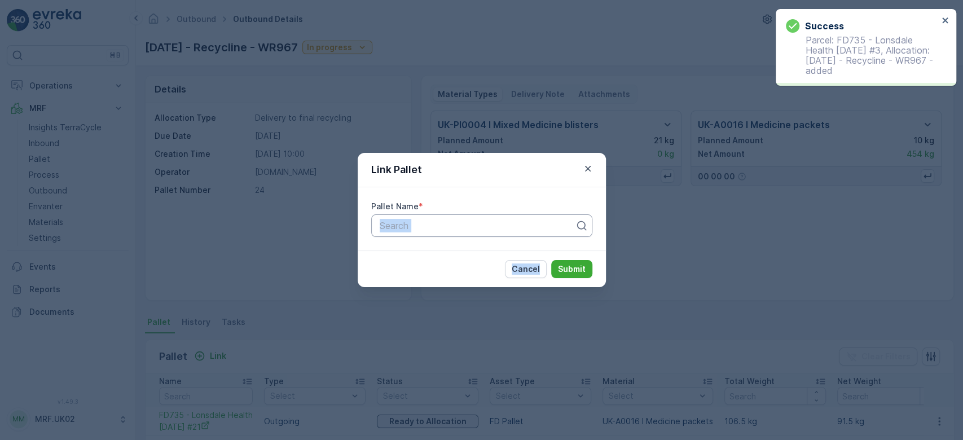
drag, startPoint x: 222, startPoint y: 362, endPoint x: 402, endPoint y: 215, distance: 232.2
click at [402, 215] on div "Link Pallet Pallet Name * Search Cancel Submit" at bounding box center [481, 220] width 963 height 440
click at [402, 215] on div "Search" at bounding box center [481, 225] width 221 height 23
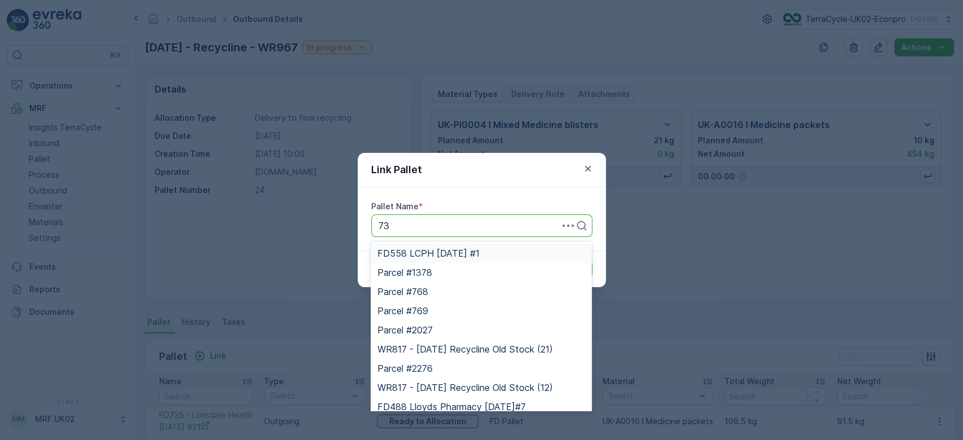
type input "735"
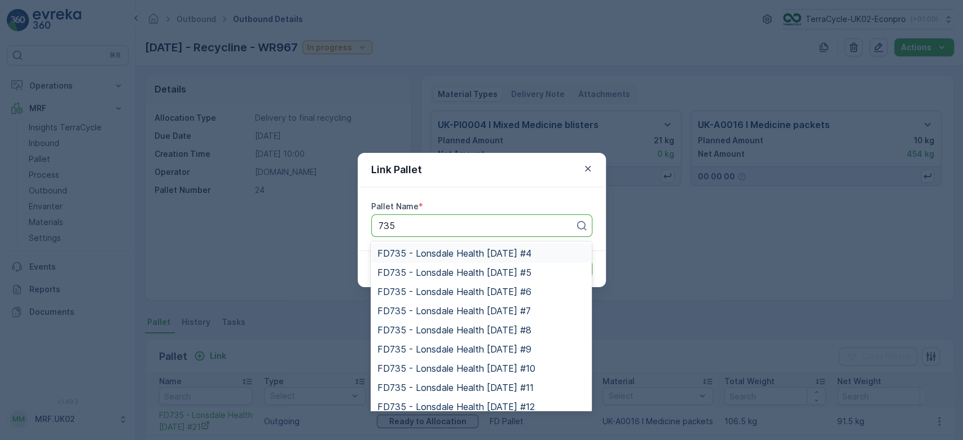
click at [446, 250] on span "FD735 - Lonsdale Health [DATE] #4" at bounding box center [455, 253] width 154 height 10
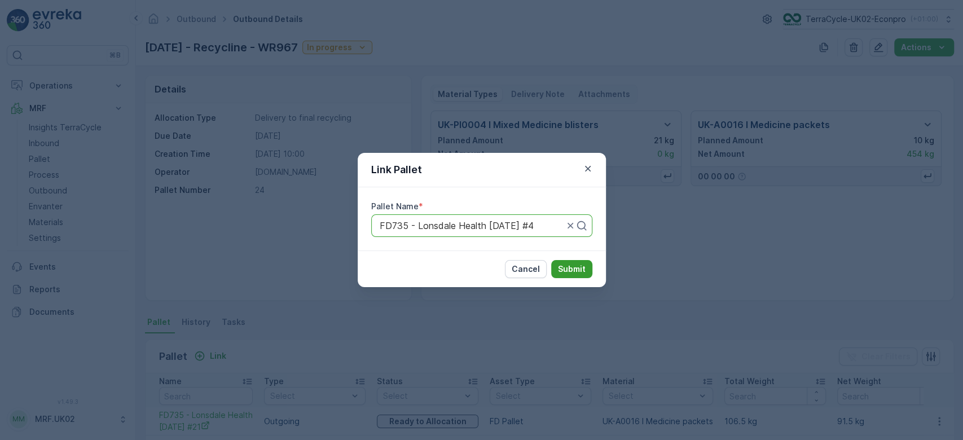
click at [577, 266] on p "Submit" at bounding box center [572, 269] width 28 height 11
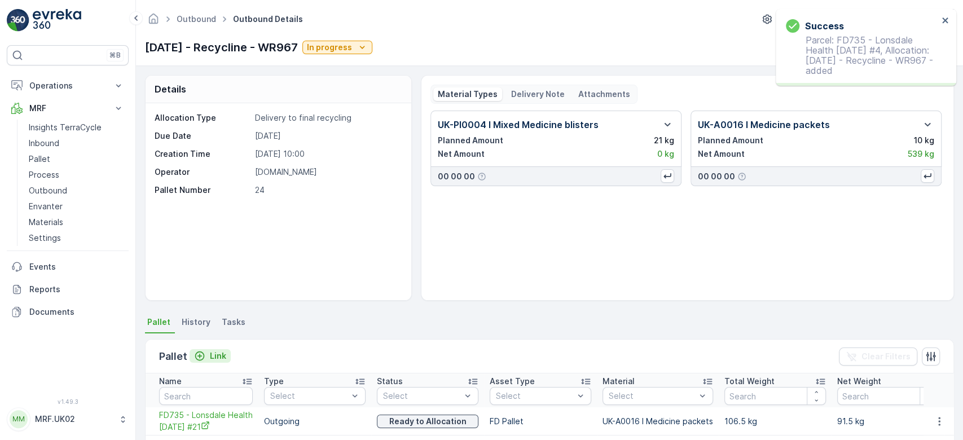
click at [213, 359] on p "Link" at bounding box center [218, 355] width 16 height 11
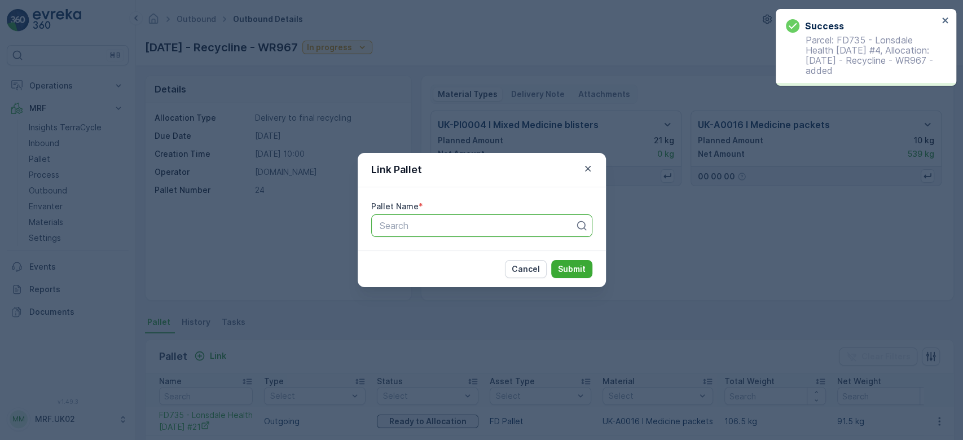
click at [433, 221] on div at bounding box center [478, 226] width 198 height 10
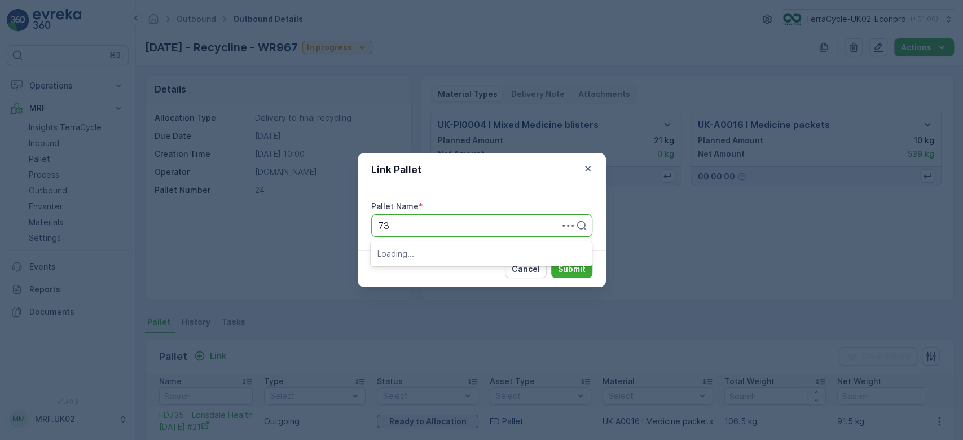
type input "735"
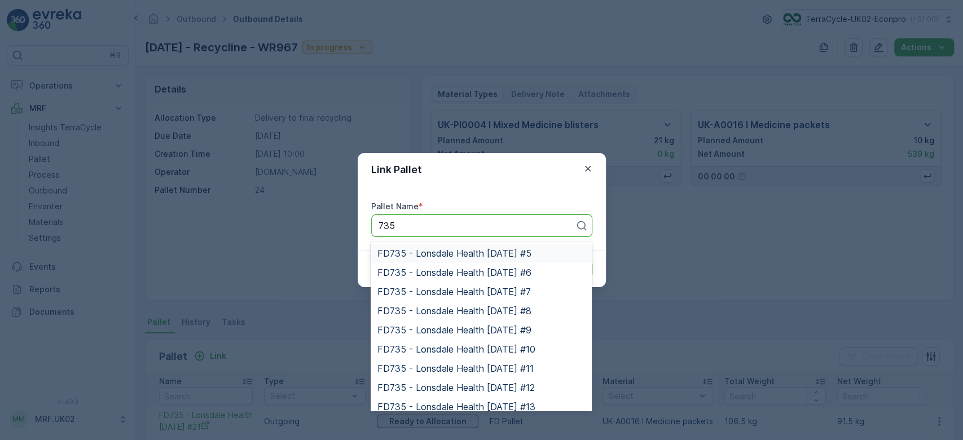
click at [455, 248] on span "FD735 - Lonsdale Health [DATE] #5" at bounding box center [455, 253] width 154 height 10
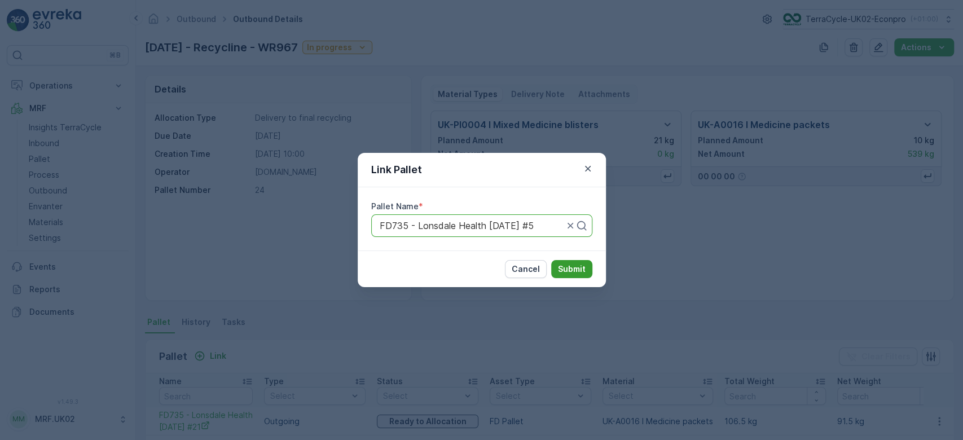
click at [575, 268] on p "Submit" at bounding box center [572, 269] width 28 height 11
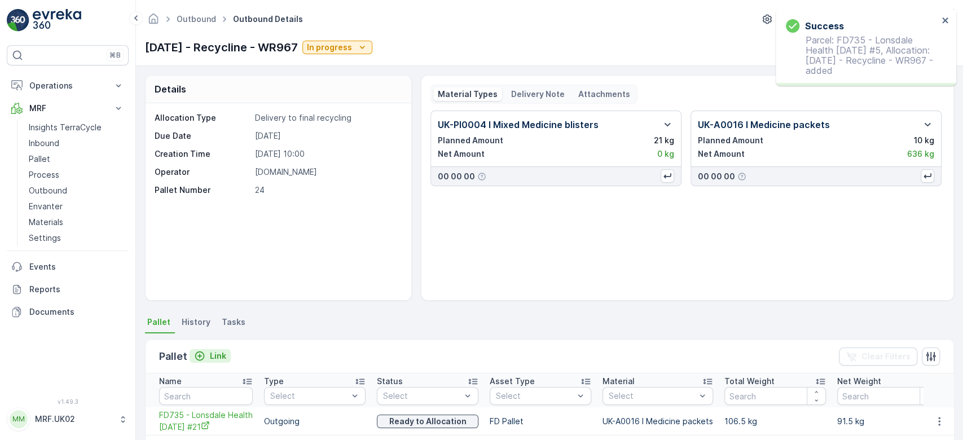
click at [218, 354] on p "Link" at bounding box center [218, 355] width 16 height 11
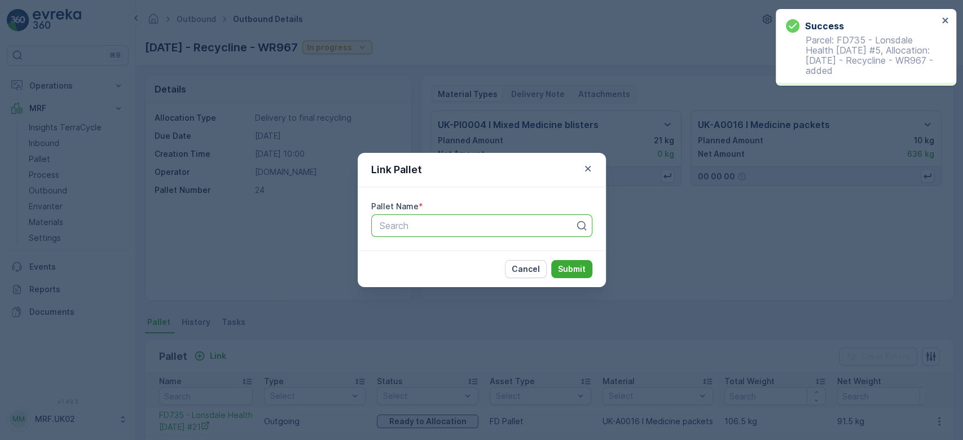
click at [411, 229] on div at bounding box center [478, 226] width 198 height 10
type input "735"
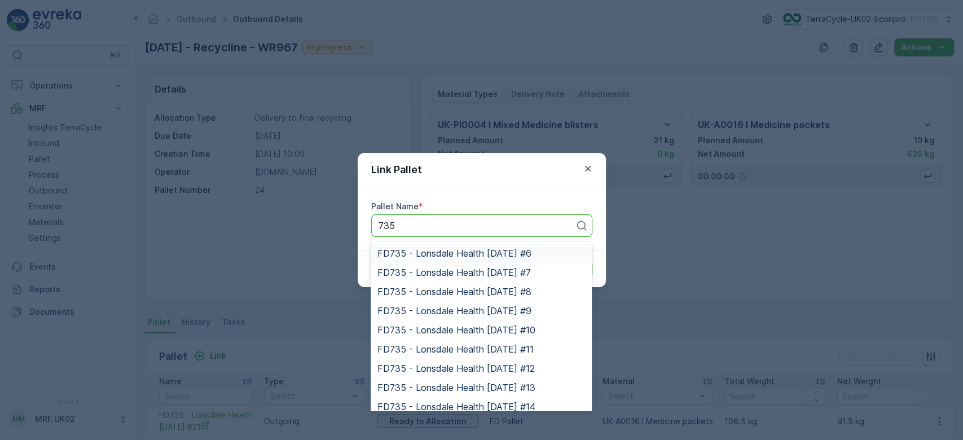
click at [433, 255] on span "FD735 - Lonsdale Health [DATE] #6" at bounding box center [455, 253] width 154 height 10
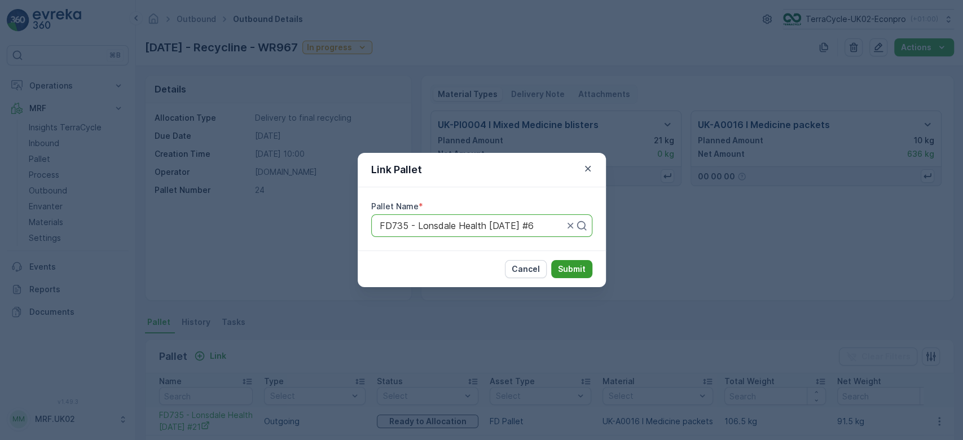
click at [574, 269] on p "Submit" at bounding box center [572, 269] width 28 height 11
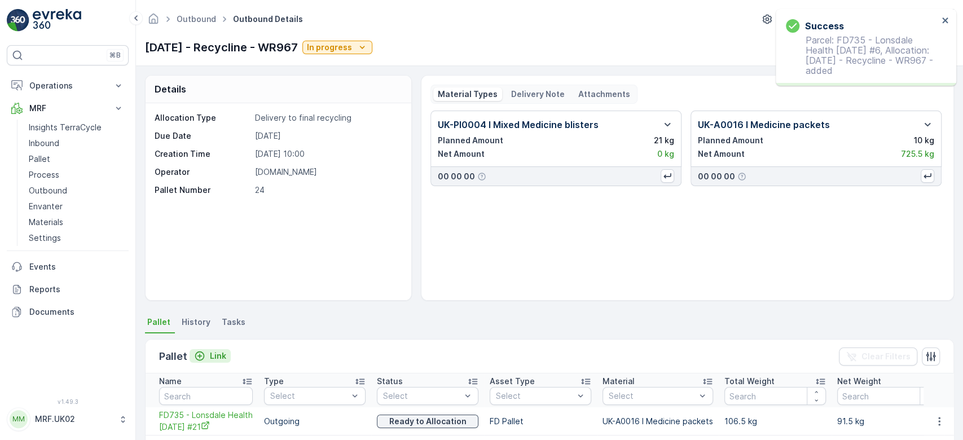
click at [210, 354] on p "Link" at bounding box center [218, 355] width 16 height 11
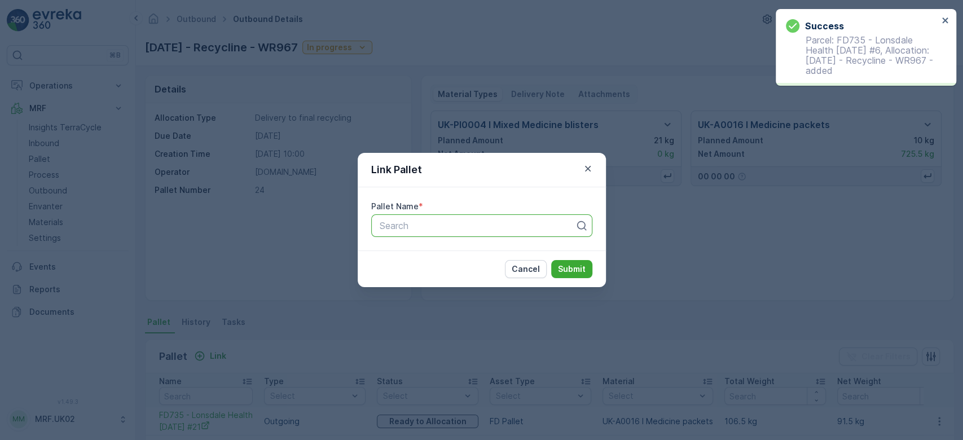
click at [433, 221] on div at bounding box center [478, 226] width 198 height 10
type input "735"
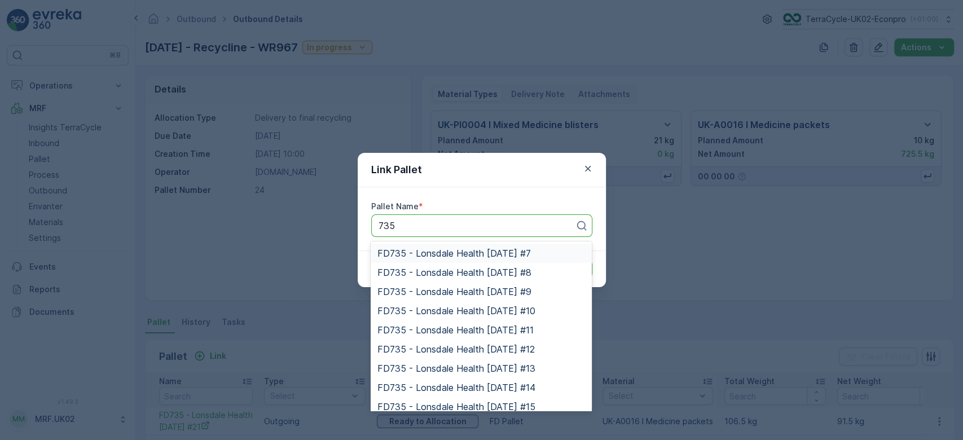
click at [420, 253] on span "FD735 - Lonsdale Health [DATE] #7" at bounding box center [455, 253] width 154 height 10
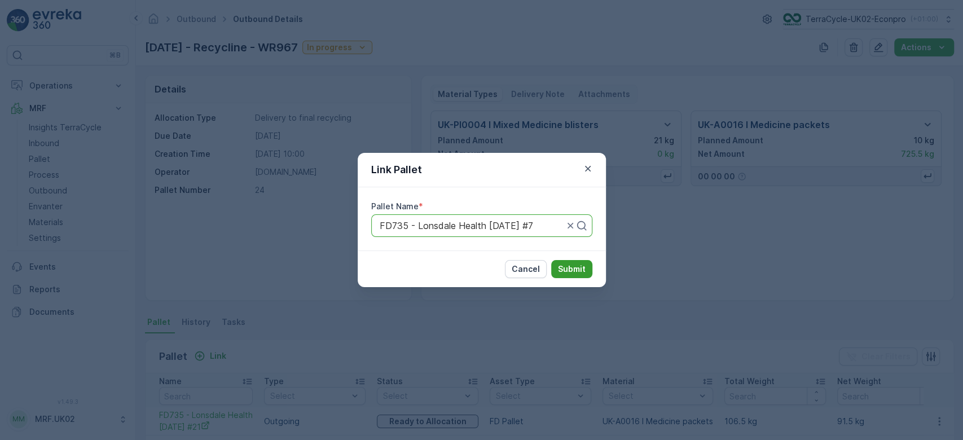
click at [578, 269] on p "Submit" at bounding box center [572, 269] width 28 height 11
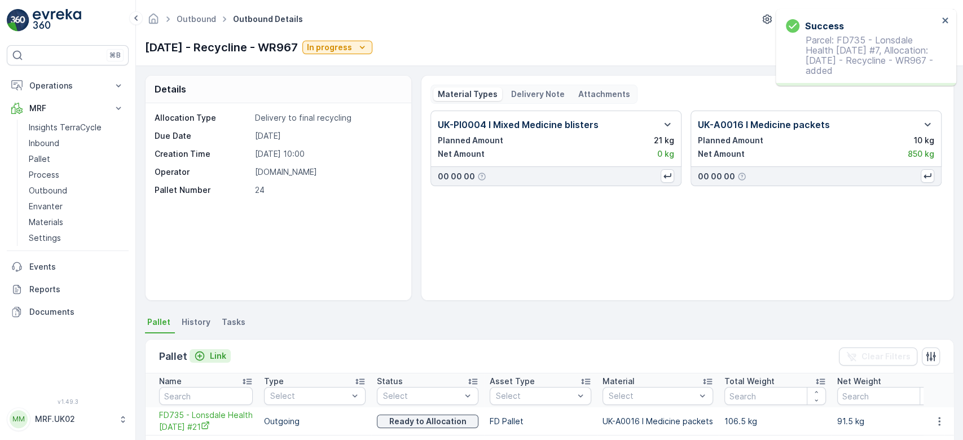
click at [216, 357] on p "Link" at bounding box center [218, 355] width 16 height 11
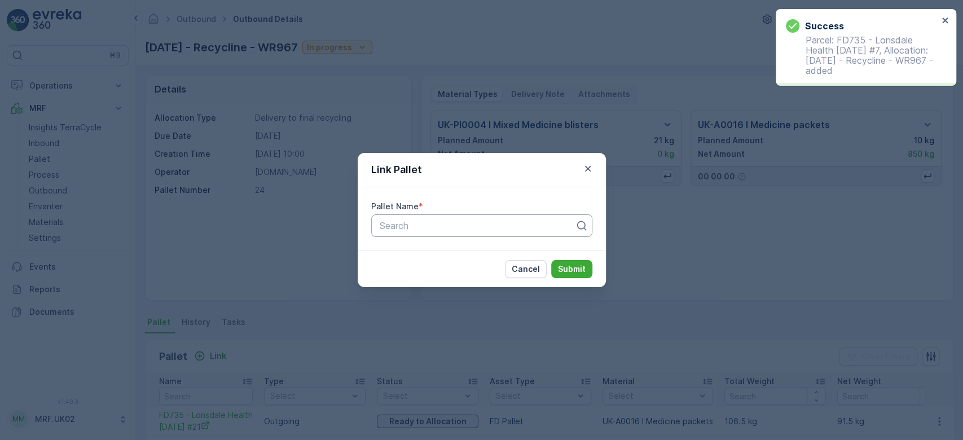
click at [427, 224] on div at bounding box center [478, 226] width 198 height 10
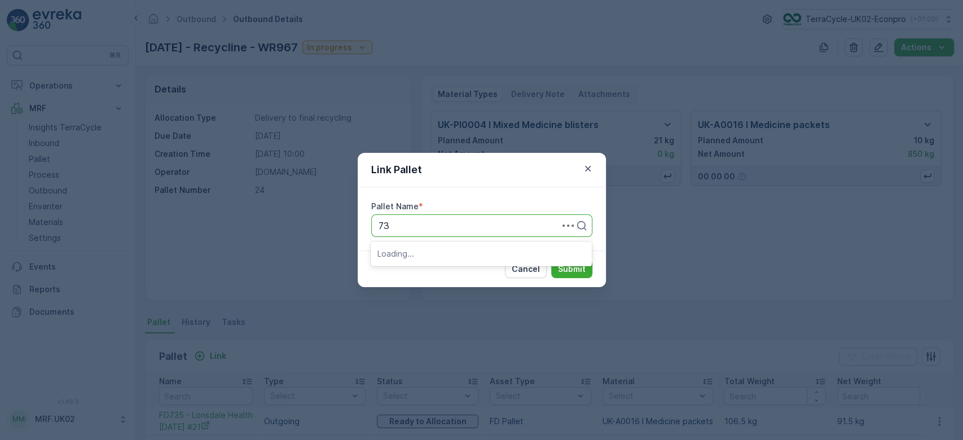
type input "735"
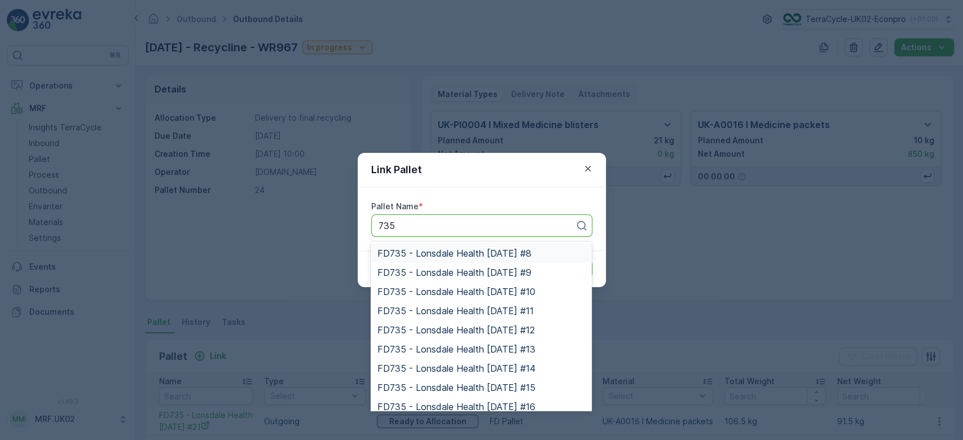
click at [442, 248] on span "FD735 - Lonsdale Health [DATE] #8" at bounding box center [455, 253] width 154 height 10
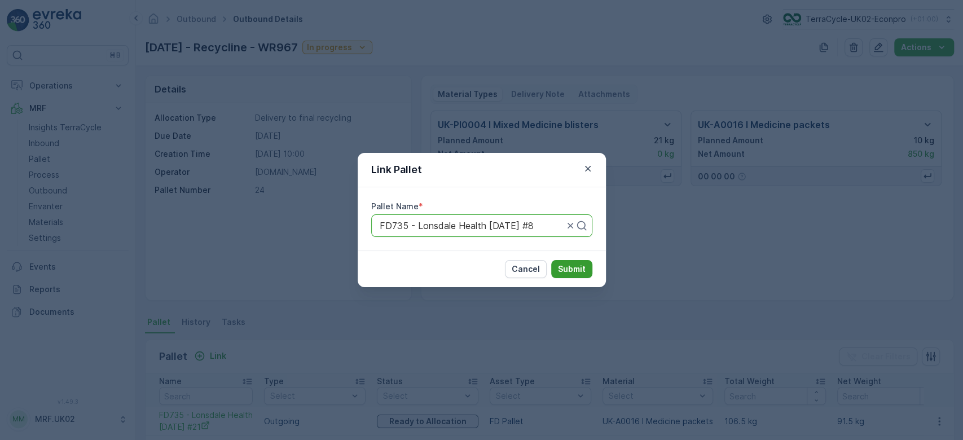
click at [579, 267] on p "Submit" at bounding box center [572, 269] width 28 height 11
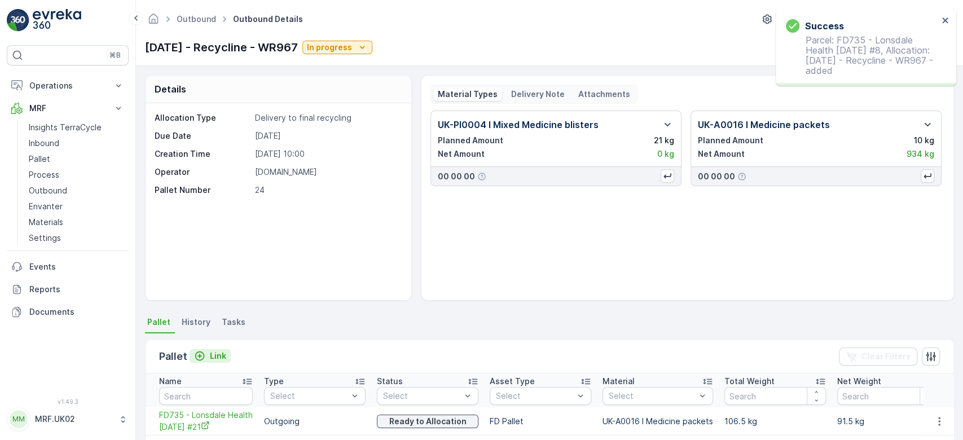
click at [219, 361] on p "Link" at bounding box center [218, 355] width 16 height 11
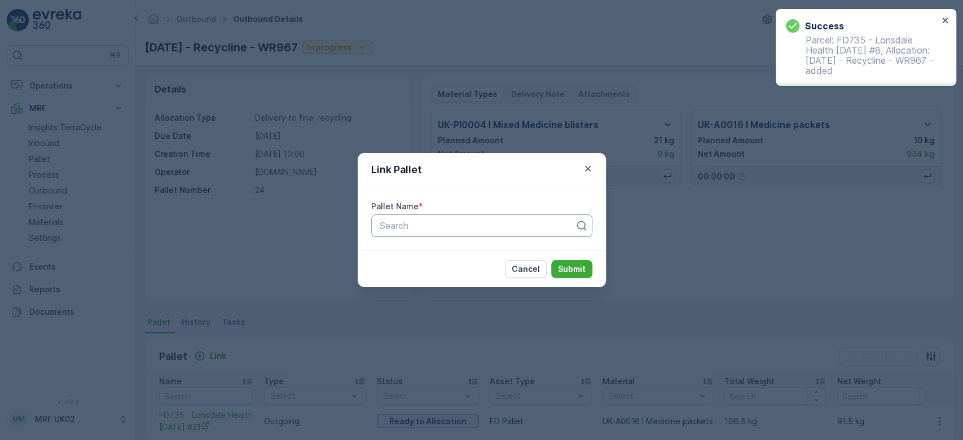
click at [471, 225] on div at bounding box center [478, 226] width 198 height 10
type input "735"
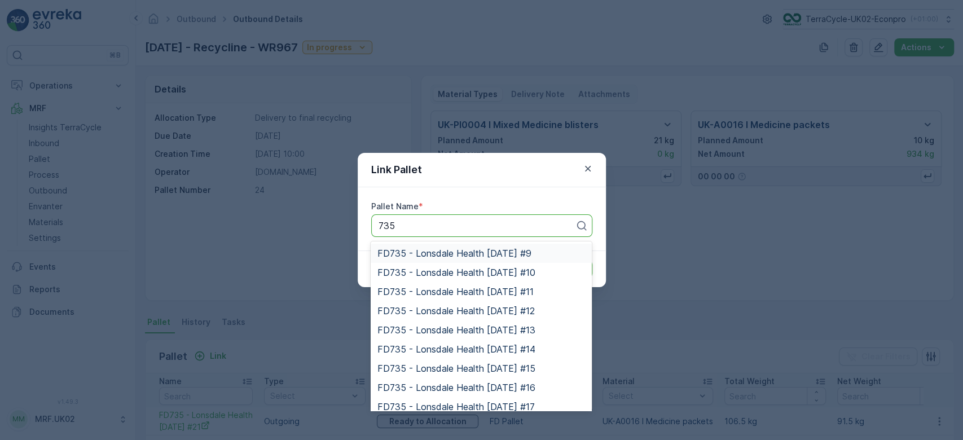
click at [483, 248] on span "FD735 - Lonsdale Health [DATE] #9" at bounding box center [455, 253] width 154 height 10
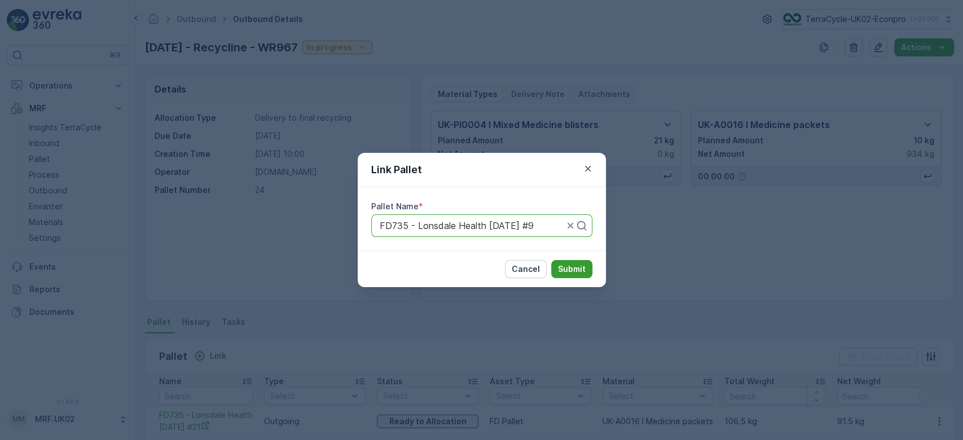
click at [574, 263] on button "Submit" at bounding box center [571, 269] width 41 height 18
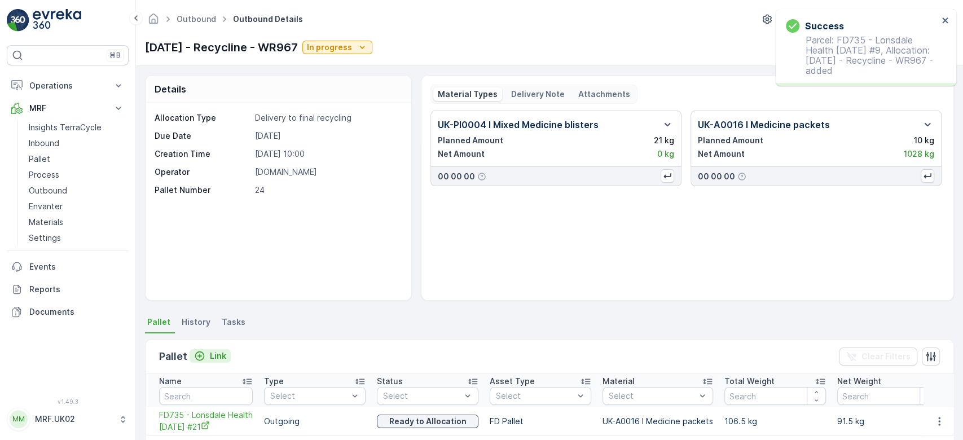
click at [216, 357] on p "Link" at bounding box center [218, 355] width 16 height 11
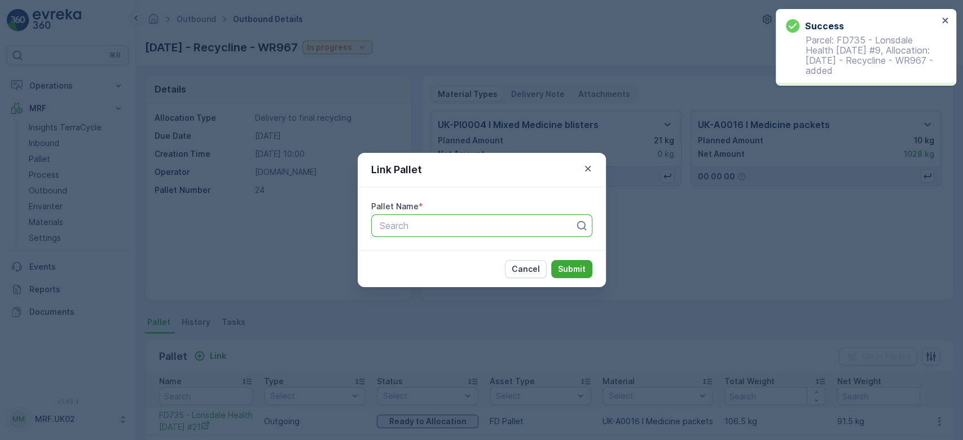
click at [453, 222] on div at bounding box center [478, 226] width 198 height 10
type input "735"
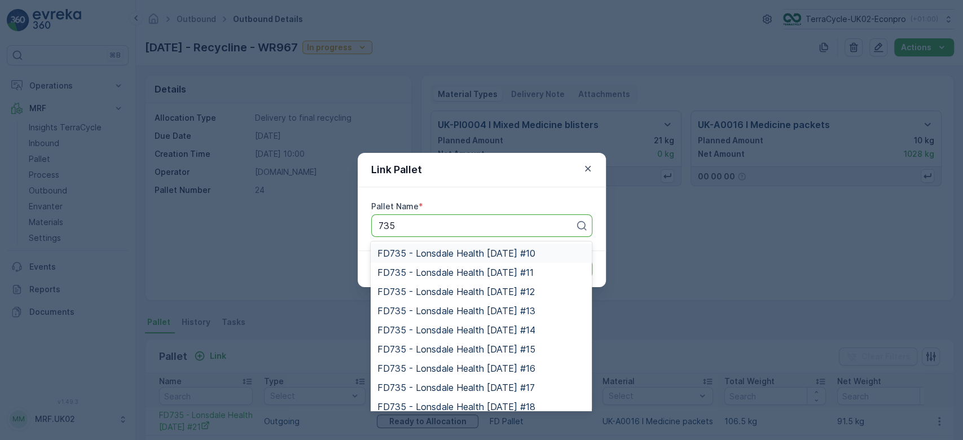
click at [453, 261] on div "FD735 - Lonsdale Health [DATE] #10" at bounding box center [481, 253] width 221 height 19
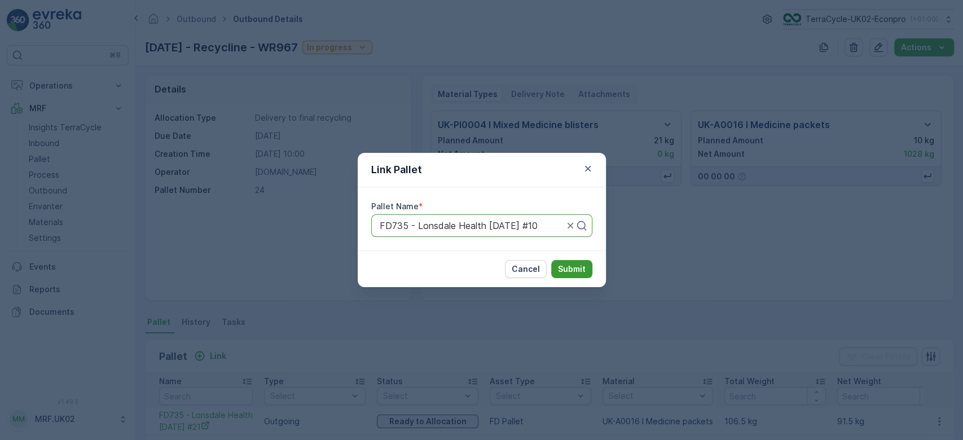
click at [564, 269] on p "Submit" at bounding box center [572, 269] width 28 height 11
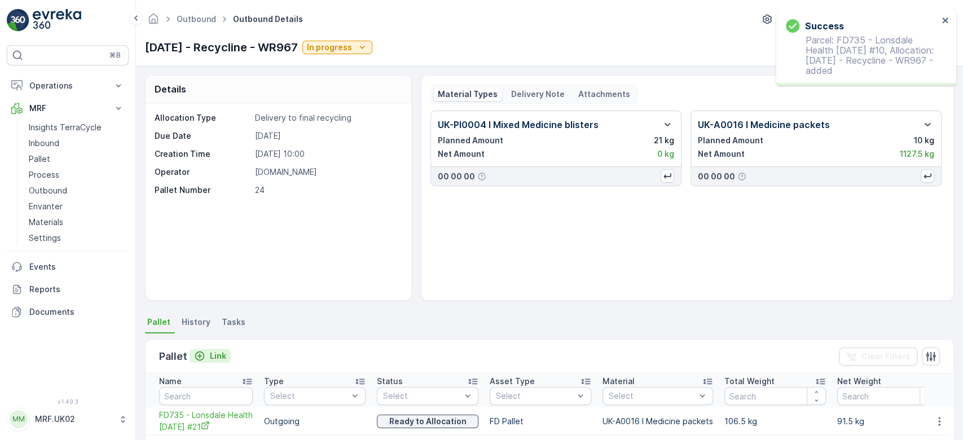
click at [216, 355] on p "Link" at bounding box center [218, 355] width 16 height 11
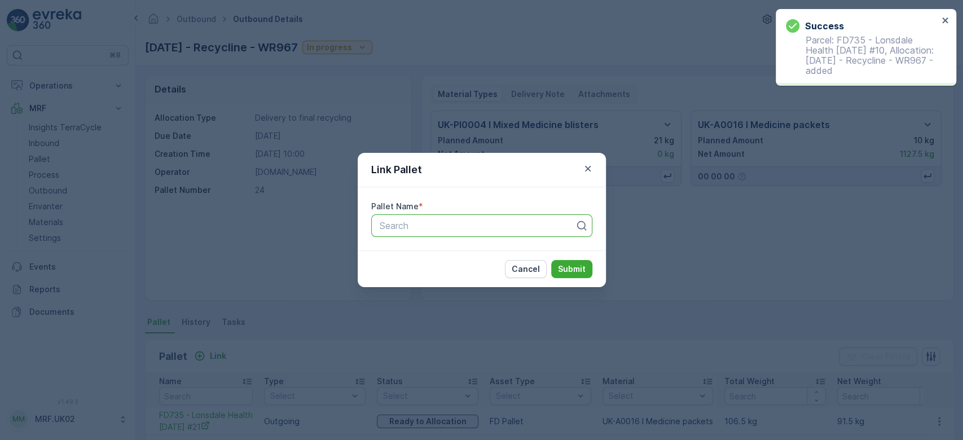
click at [401, 229] on div at bounding box center [478, 226] width 198 height 10
type input "735"
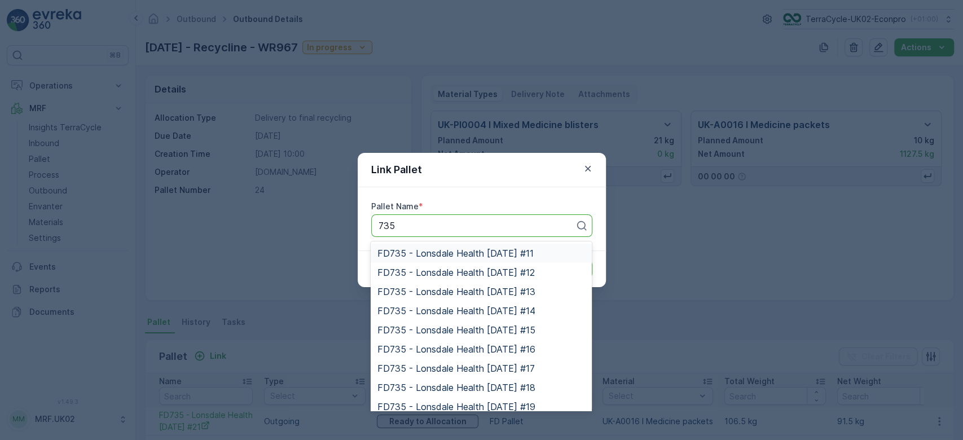
click at [428, 251] on span "FD735 - Lonsdale Health [DATE] #11" at bounding box center [456, 253] width 156 height 10
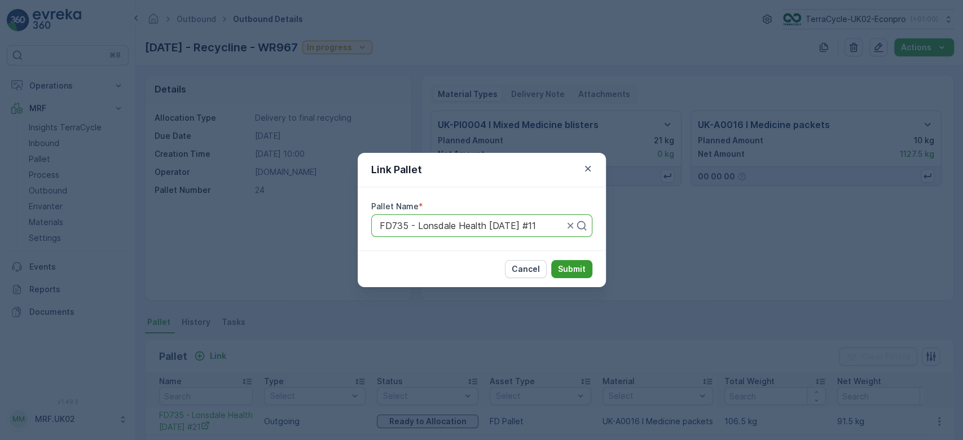
click at [570, 269] on p "Submit" at bounding box center [572, 269] width 28 height 11
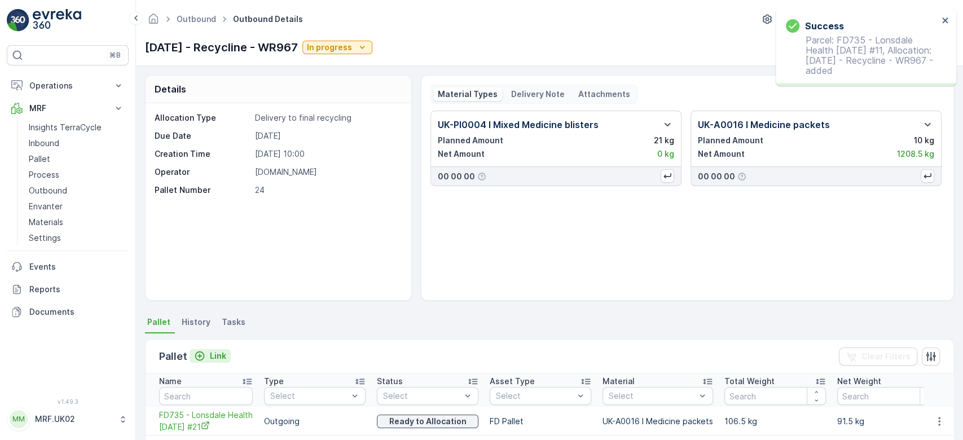
click at [217, 355] on p "Link" at bounding box center [218, 355] width 16 height 11
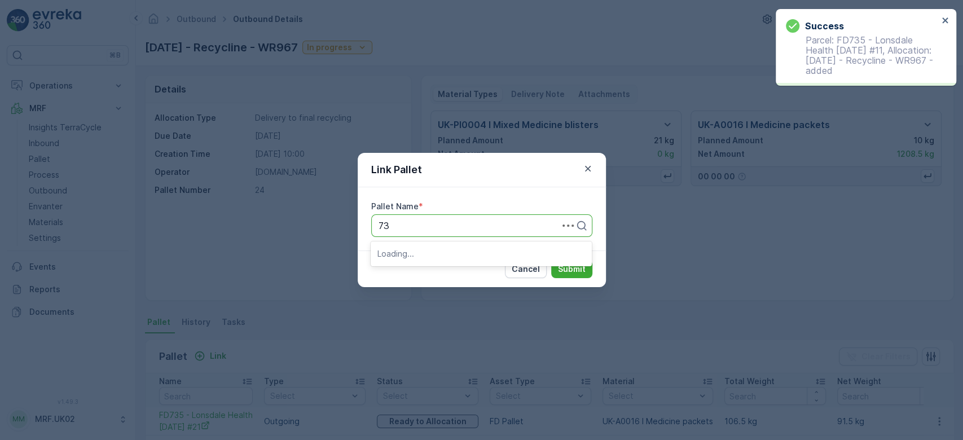
type input "735"
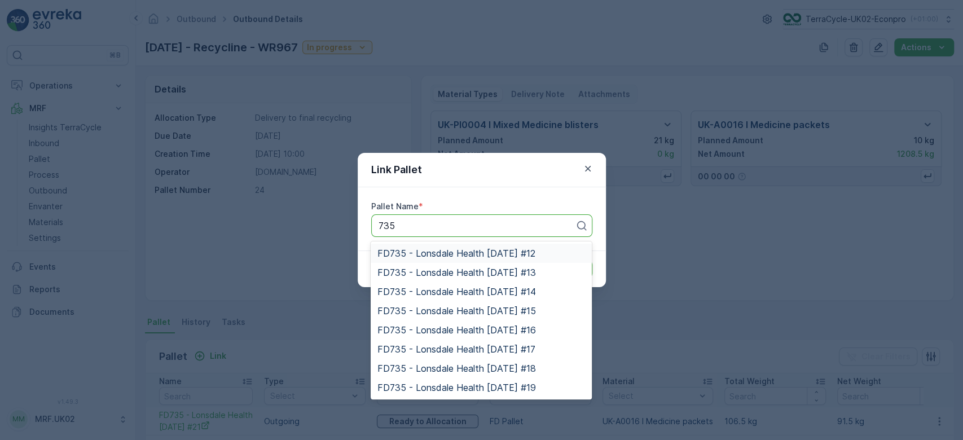
click at [429, 249] on span "FD735 - Lonsdale Health [DATE] #12" at bounding box center [456, 253] width 157 height 10
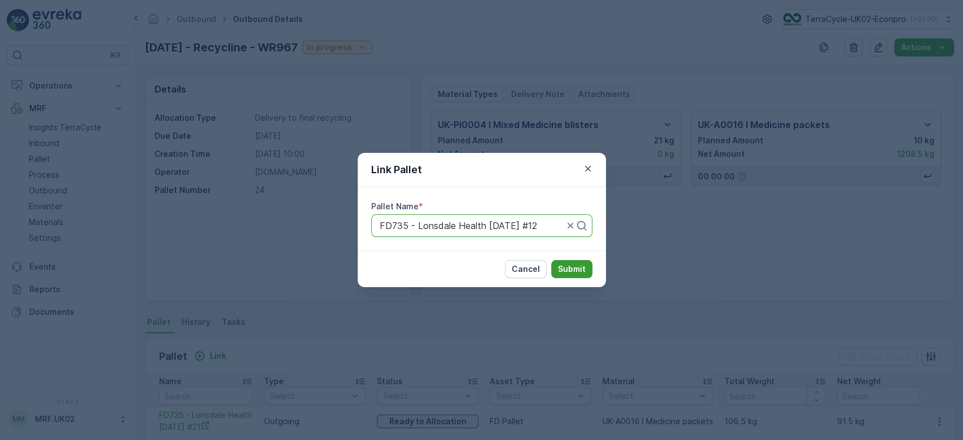
click at [580, 273] on p "Submit" at bounding box center [572, 269] width 28 height 11
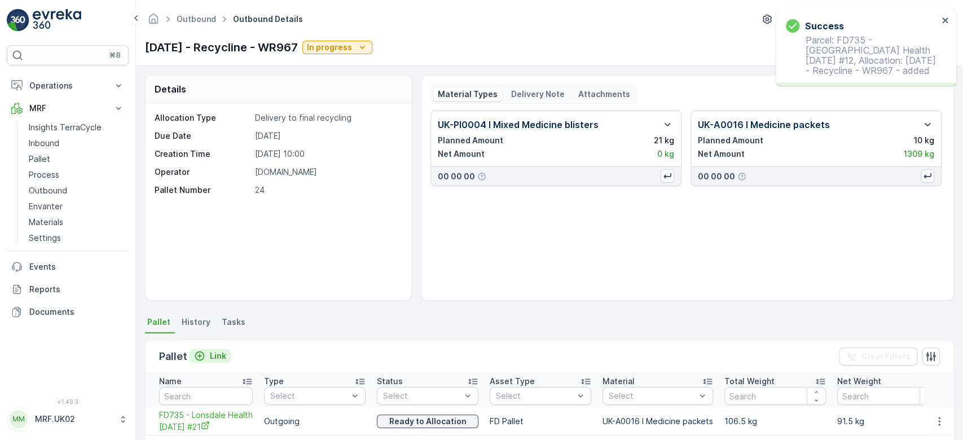
click at [214, 359] on p "Link" at bounding box center [218, 355] width 16 height 11
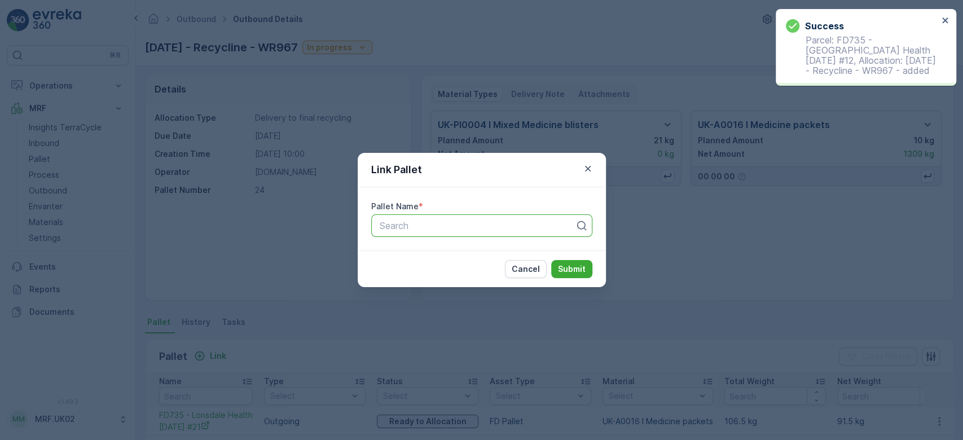
click at [423, 224] on div at bounding box center [478, 226] width 198 height 10
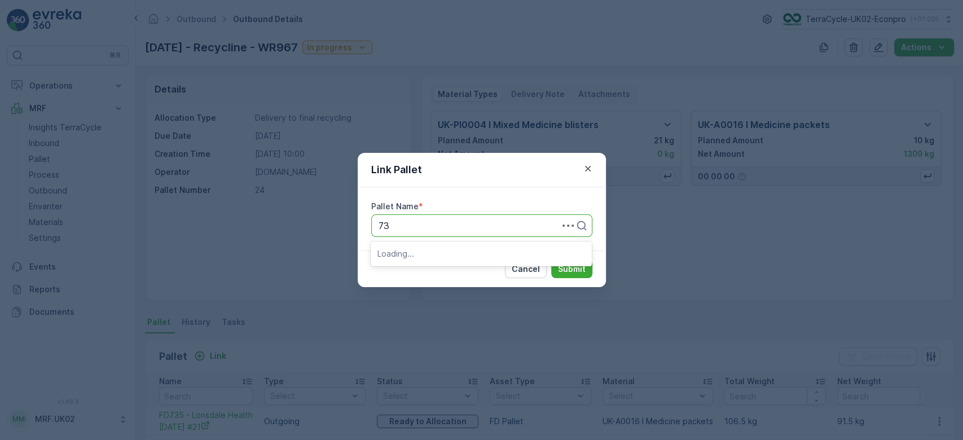
type input "735"
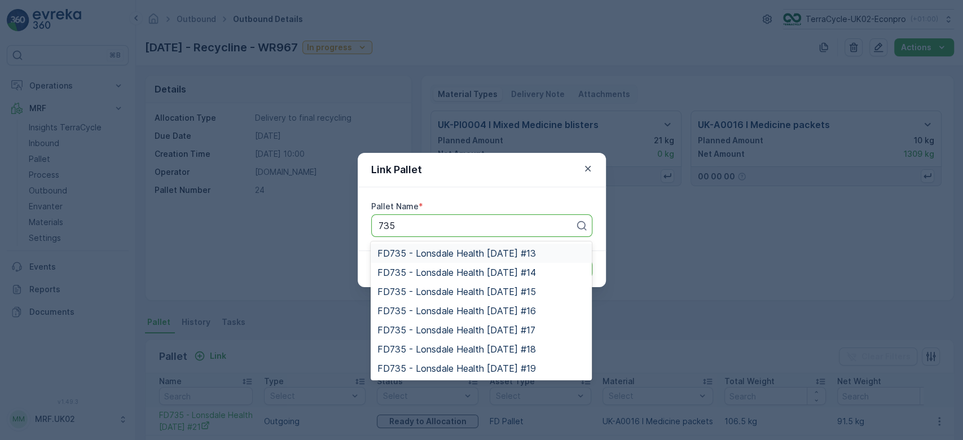
click at [434, 252] on span "FD735 - Lonsdale Health [DATE] #13" at bounding box center [457, 253] width 158 height 10
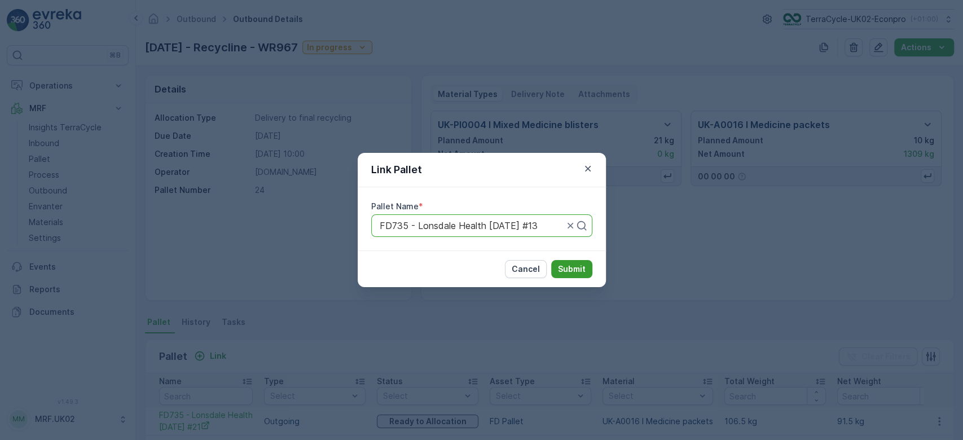
click at [570, 265] on p "Submit" at bounding box center [572, 269] width 28 height 11
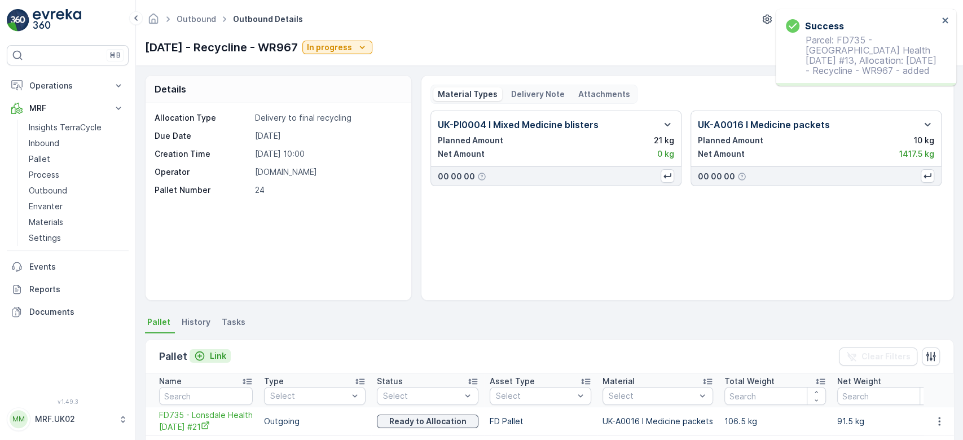
click at [221, 354] on p "Link" at bounding box center [218, 355] width 16 height 11
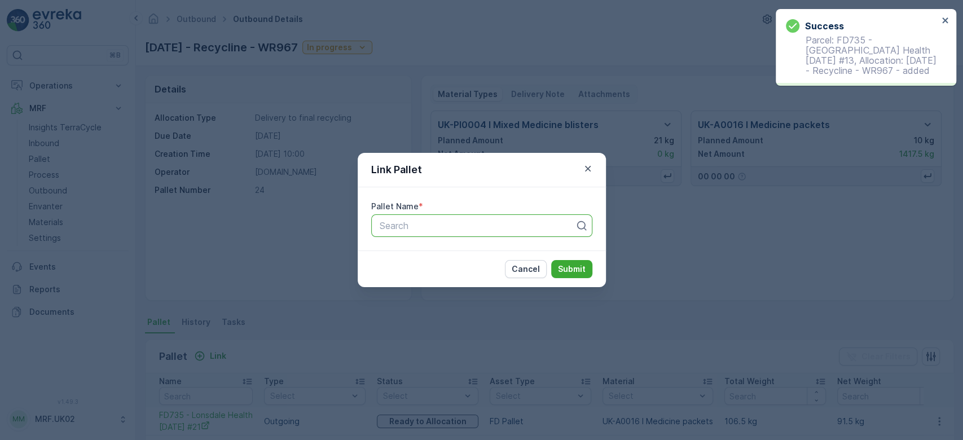
click at [519, 216] on div "Search" at bounding box center [481, 225] width 221 height 23
type input "735"
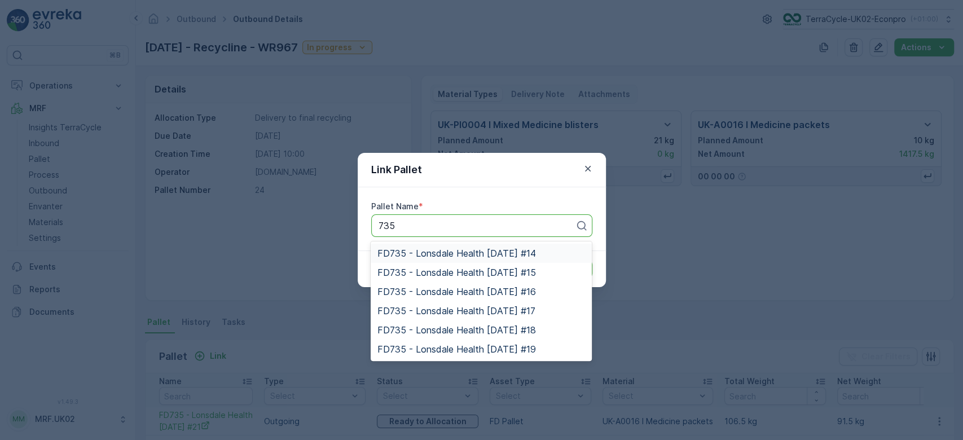
click at [462, 249] on span "FD735 - Lonsdale Health [DATE] #14" at bounding box center [457, 253] width 158 height 10
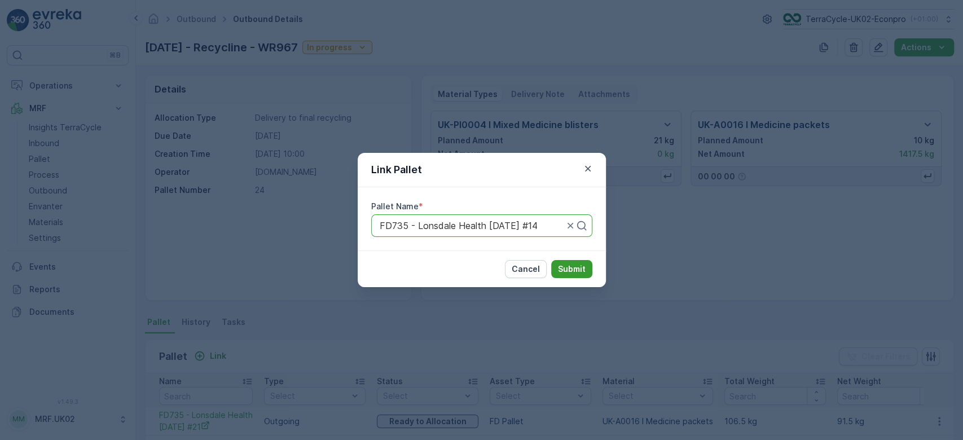
click at [569, 270] on p "Submit" at bounding box center [572, 269] width 28 height 11
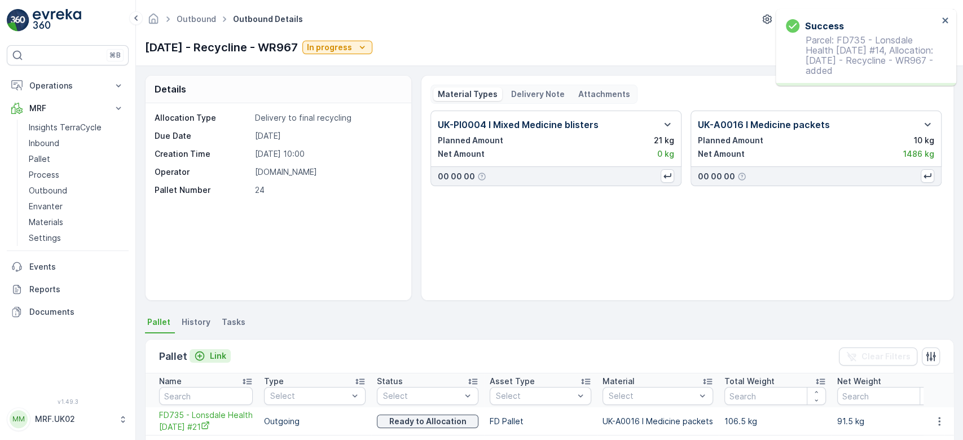
click at [213, 356] on p "Link" at bounding box center [218, 355] width 16 height 11
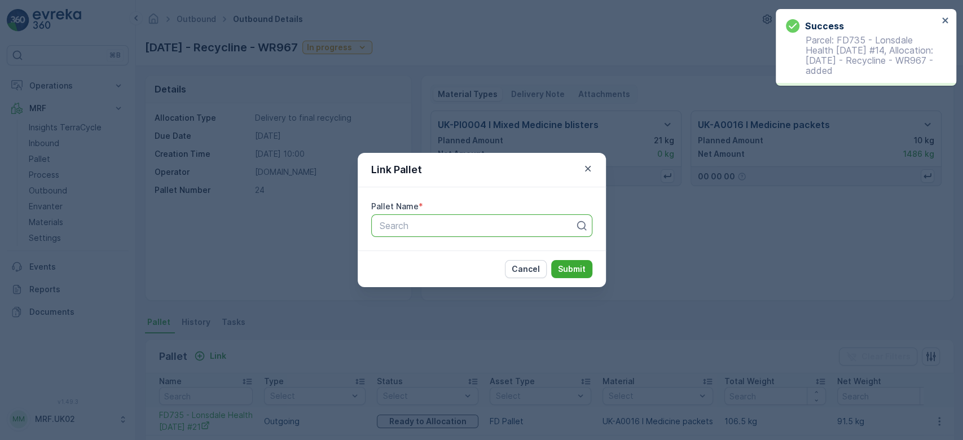
click at [486, 221] on div at bounding box center [478, 226] width 198 height 10
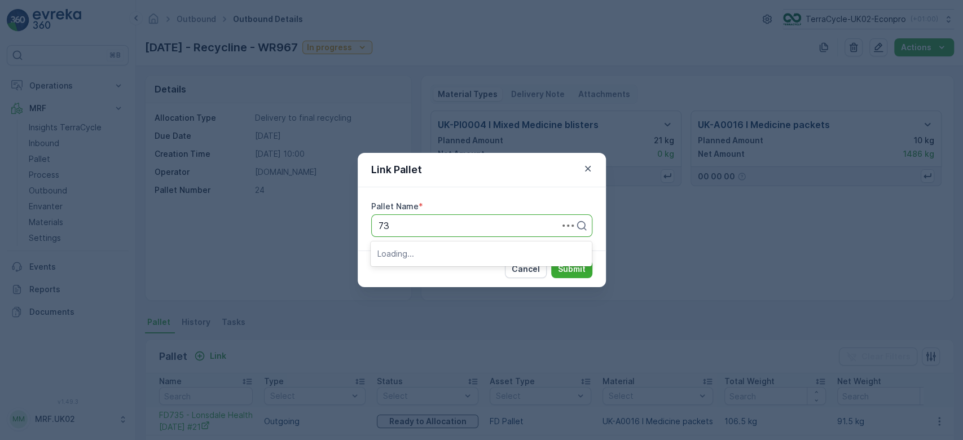
type input "735"
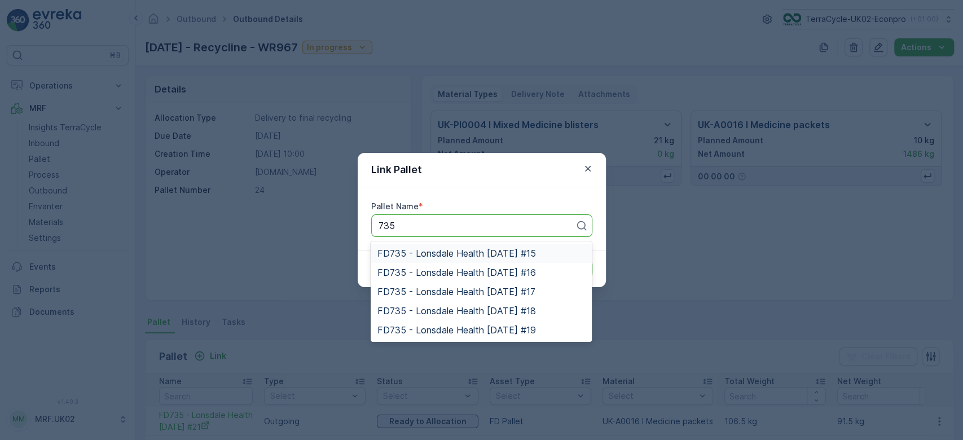
click at [487, 251] on span "FD735 - Lonsdale Health [DATE] #15" at bounding box center [457, 253] width 158 height 10
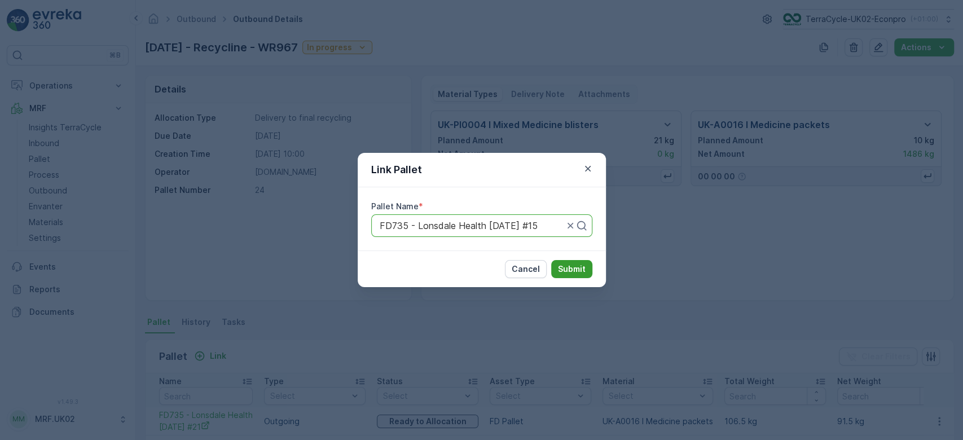
click at [576, 265] on p "Submit" at bounding box center [572, 269] width 28 height 11
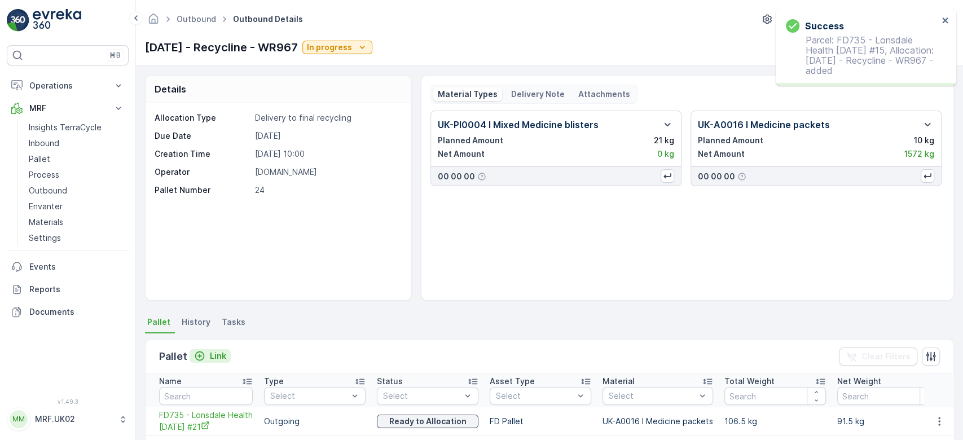
click at [218, 358] on p "Link" at bounding box center [218, 355] width 16 height 11
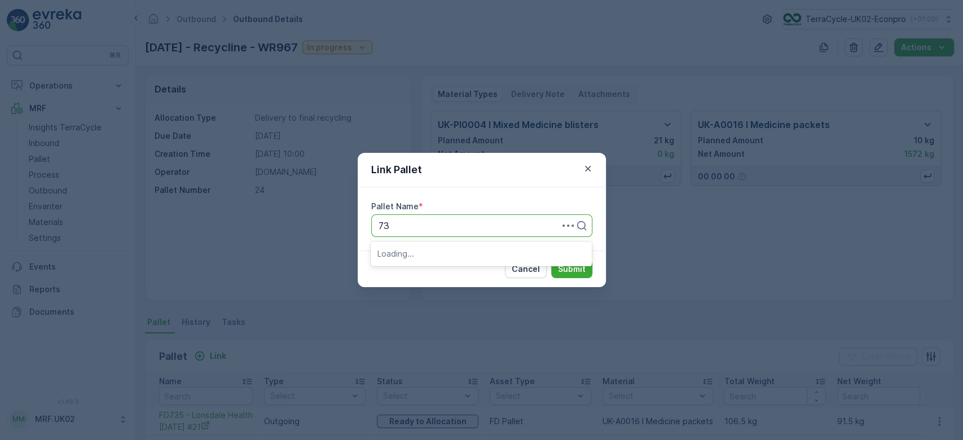
type input "735"
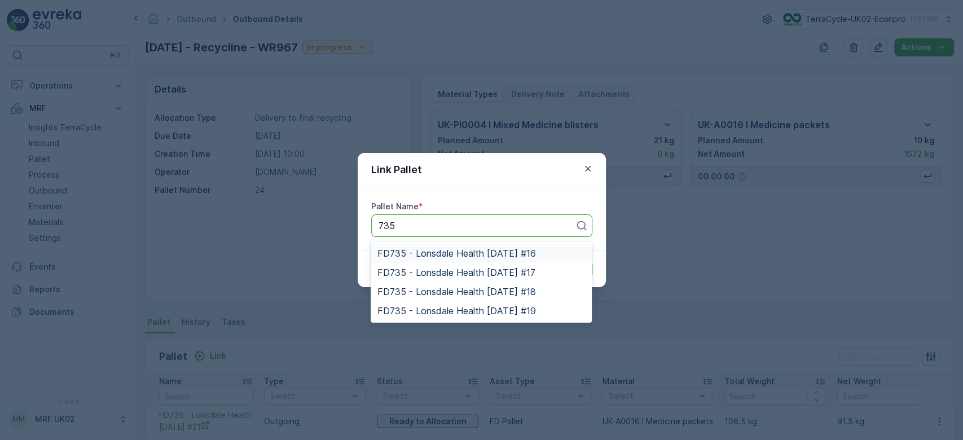
click at [472, 251] on span "FD735 - Lonsdale Health [DATE] #16" at bounding box center [457, 253] width 158 height 10
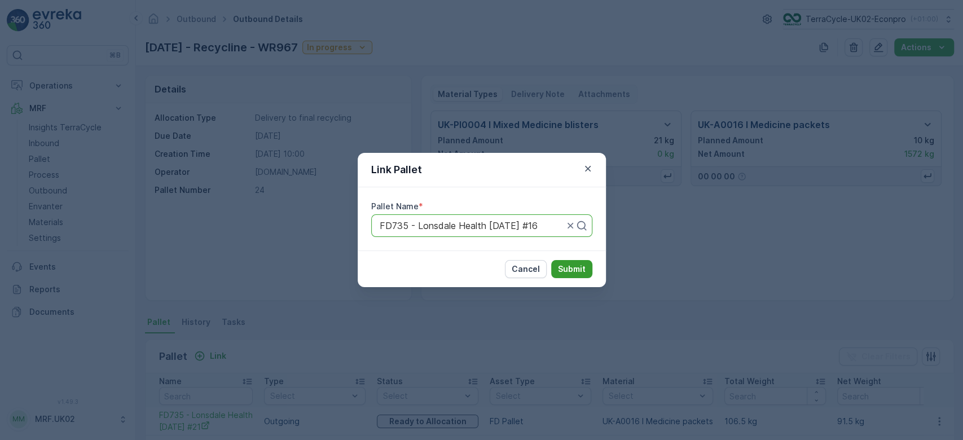
click at [581, 264] on p "Submit" at bounding box center [572, 269] width 28 height 11
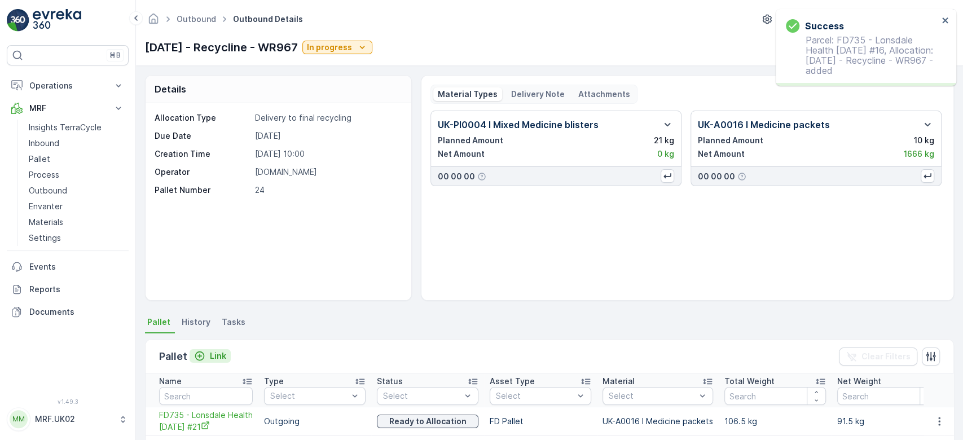
click at [212, 354] on p "Link" at bounding box center [218, 355] width 16 height 11
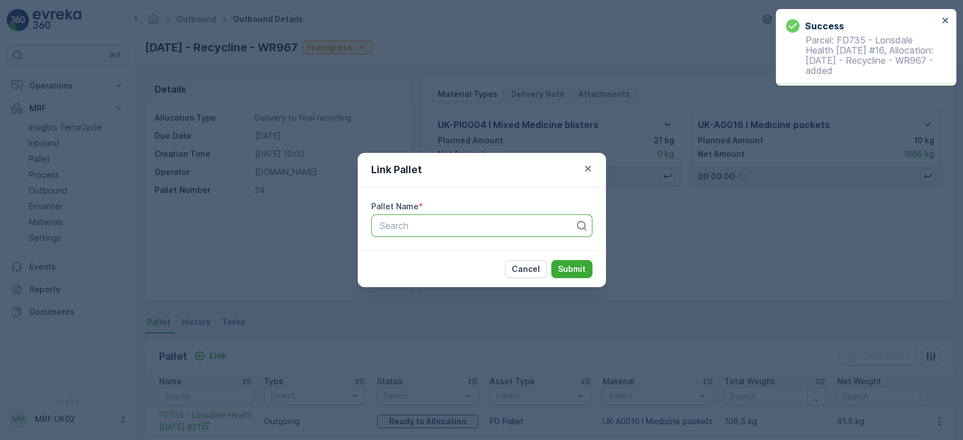
click at [431, 217] on div "Search" at bounding box center [481, 225] width 221 height 23
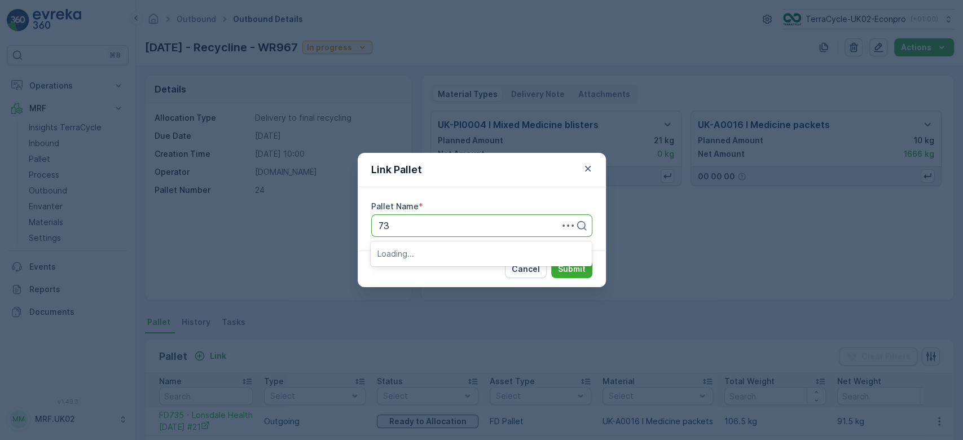
type input "735"
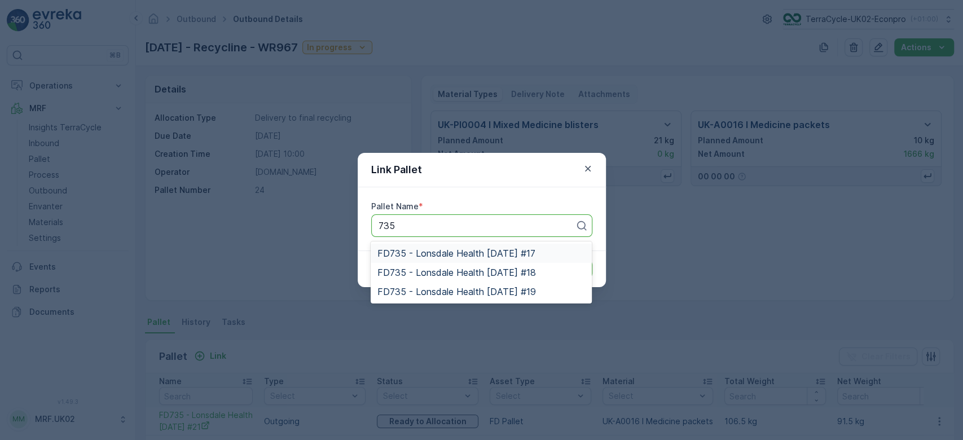
click at [424, 255] on span "FD735 - Lonsdale Health [DATE] #17" at bounding box center [456, 253] width 157 height 10
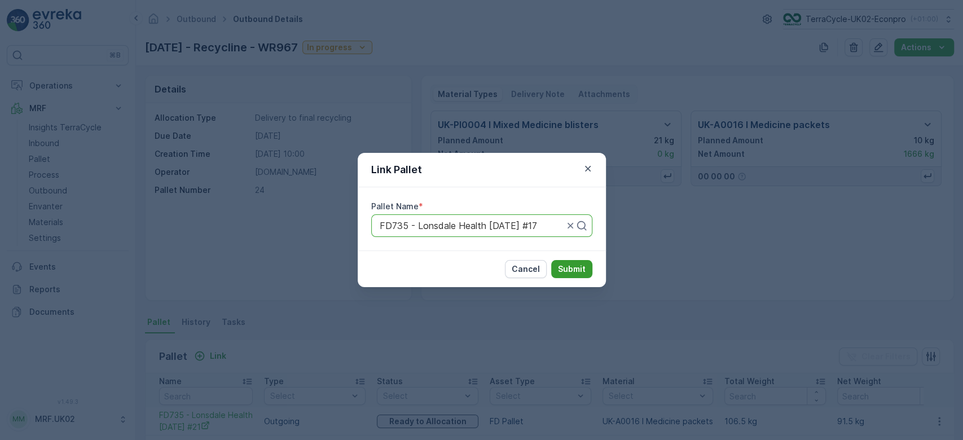
click at [568, 269] on p "Submit" at bounding box center [572, 269] width 28 height 11
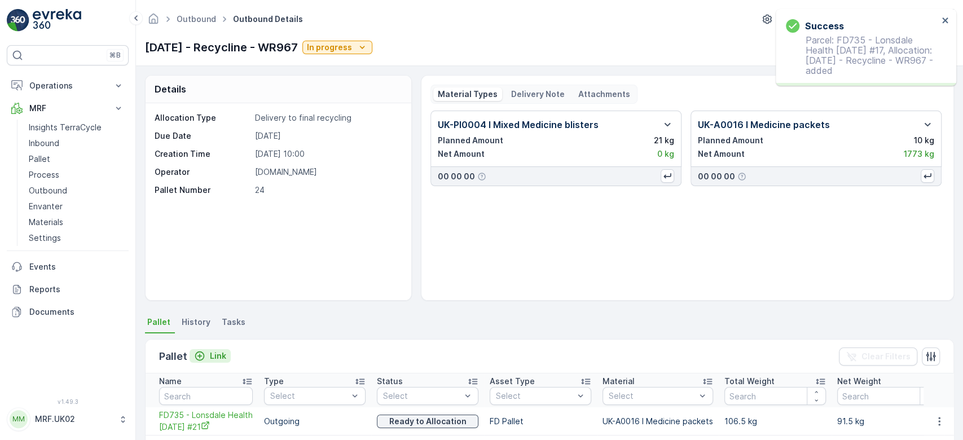
click at [218, 354] on p "Link" at bounding box center [218, 355] width 16 height 11
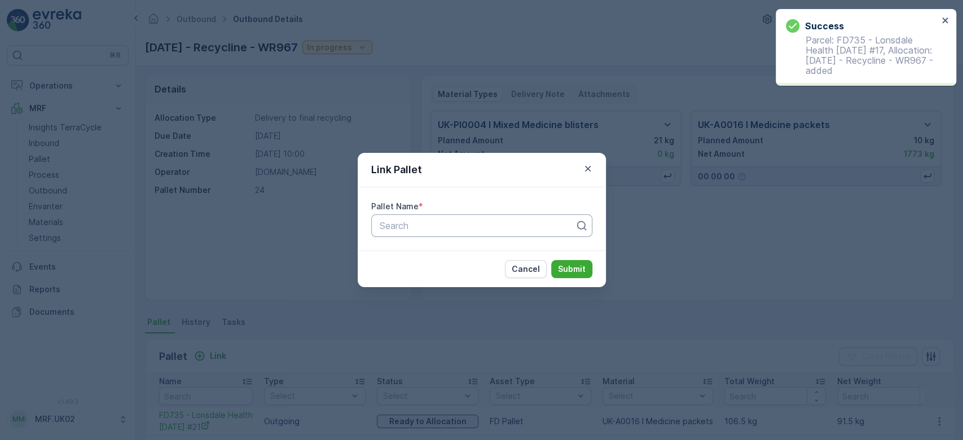
click at [472, 224] on div at bounding box center [478, 226] width 198 height 10
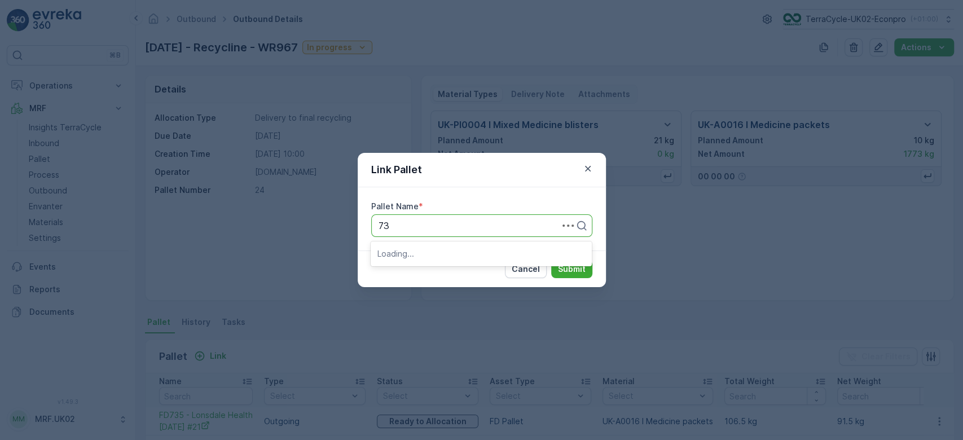
type input "735"
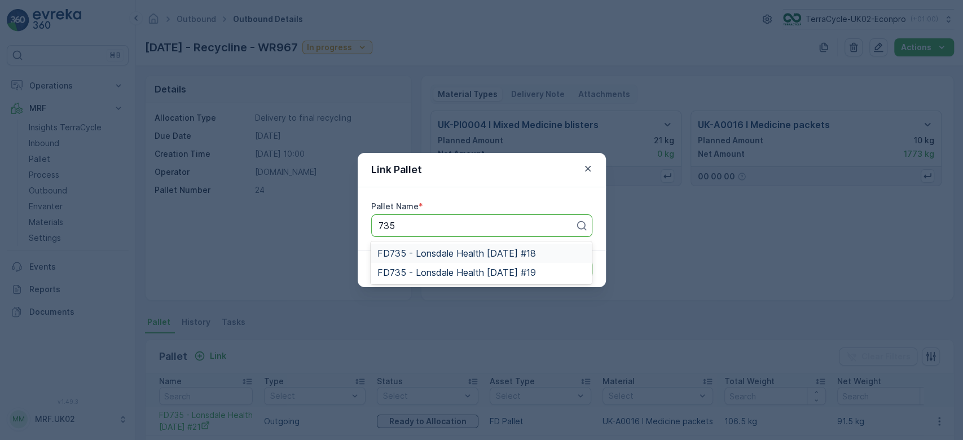
click at [461, 249] on span "FD735 - Lonsdale Health [DATE] #18" at bounding box center [457, 253] width 158 height 10
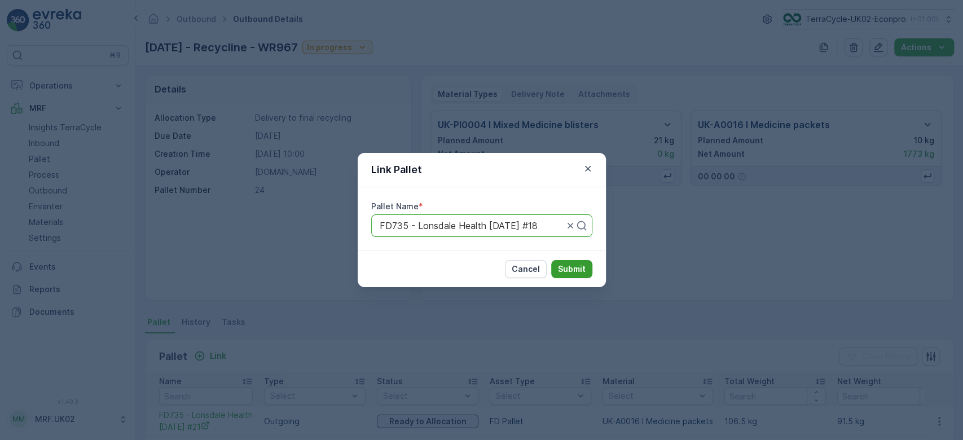
click at [584, 265] on p "Submit" at bounding box center [572, 269] width 28 height 11
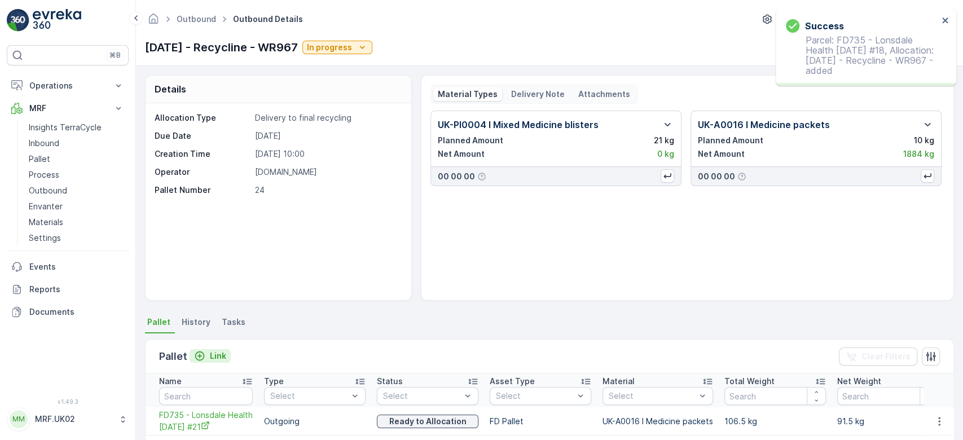
click at [219, 358] on p "Link" at bounding box center [218, 355] width 16 height 11
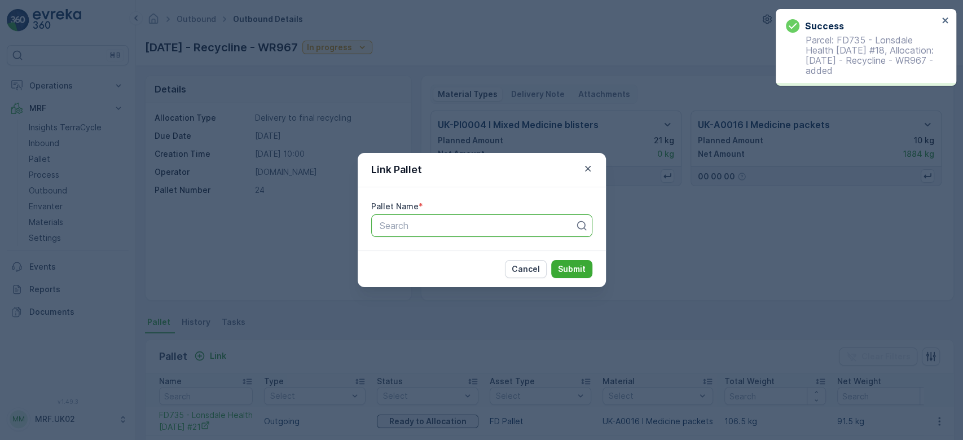
click at [433, 226] on div at bounding box center [478, 226] width 198 height 10
type input "735"
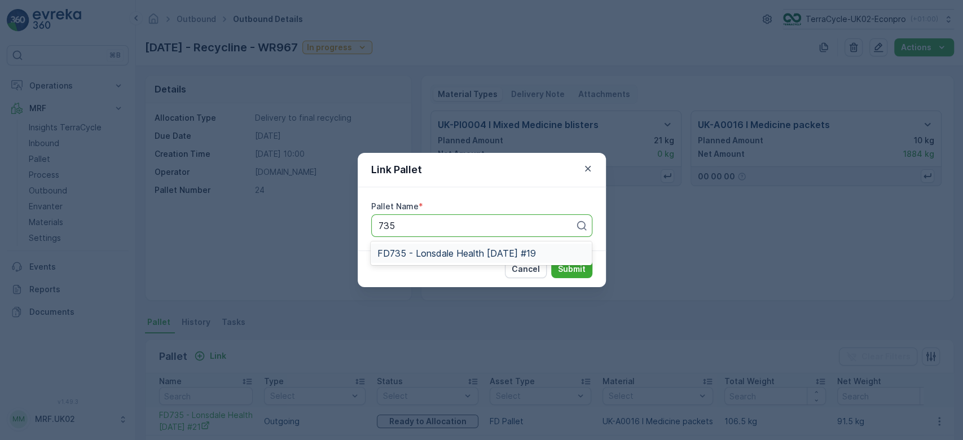
click at [448, 257] on span "FD735 - Lonsdale Health [DATE] #19" at bounding box center [457, 253] width 158 height 10
click at [574, 266] on p "Submit" at bounding box center [572, 269] width 28 height 11
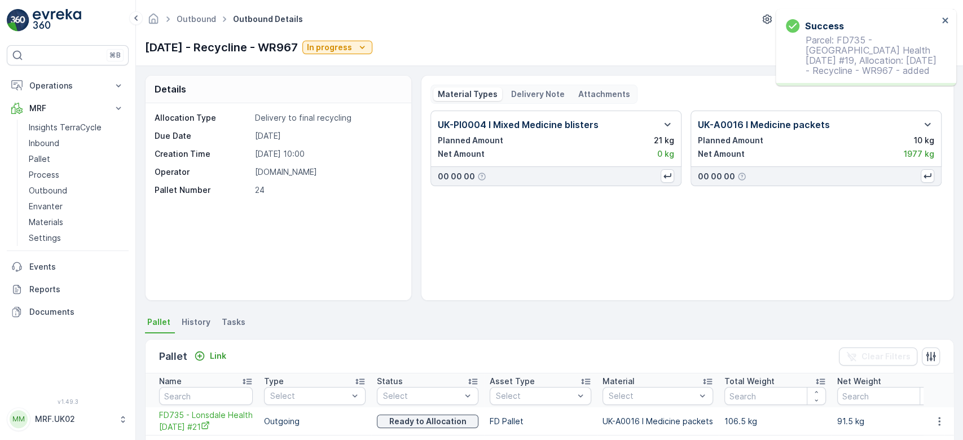
click at [289, 327] on ul "Pallet History Tasks" at bounding box center [549, 323] width 809 height 19
click at [450, 281] on div "UK-PI0004 I Mixed Medicine blisters Planned Amount 21 kg Net Amount 0 kg 00 00 …" at bounding box center [688, 201] width 514 height 181
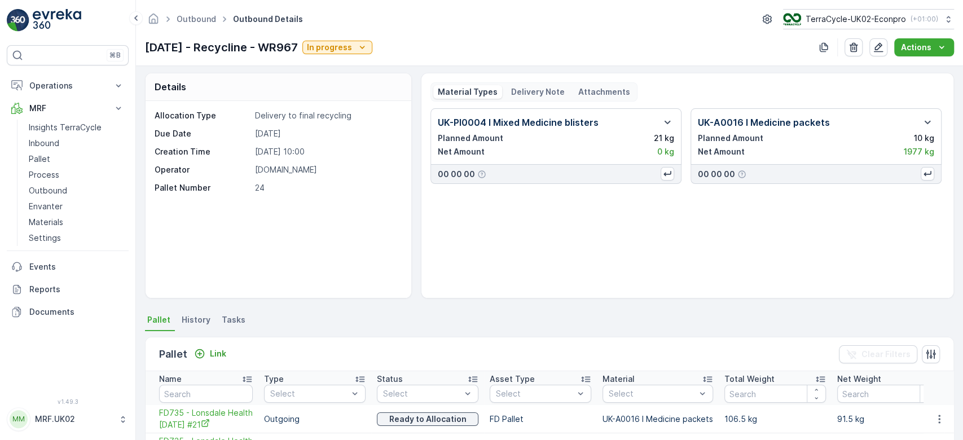
scroll to position [0, 0]
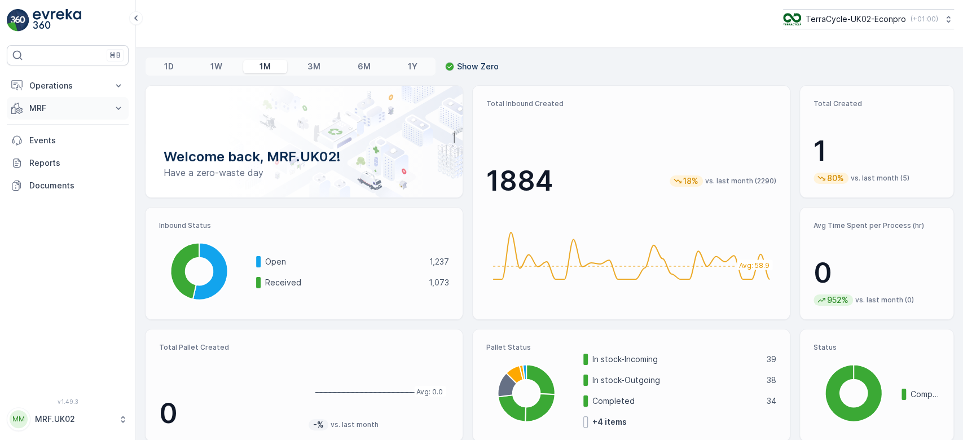
click at [81, 103] on p "MRF" at bounding box center [67, 108] width 77 height 11
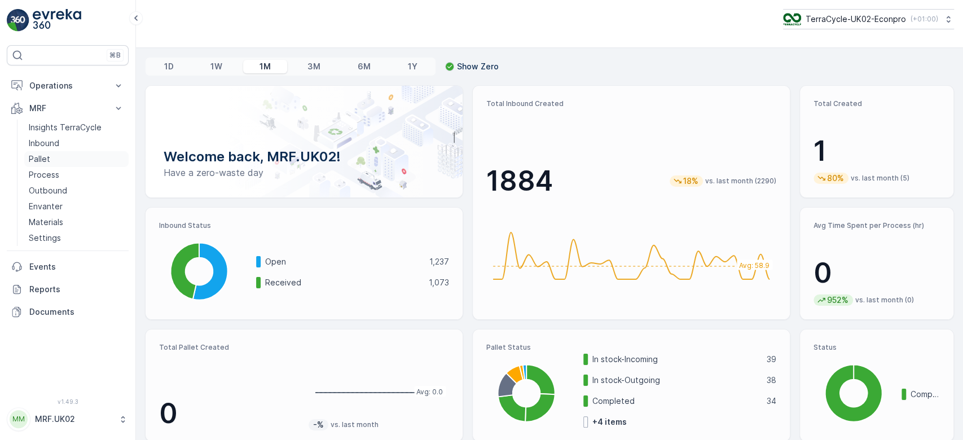
click at [53, 157] on link "Pallet" at bounding box center [76, 159] width 104 height 16
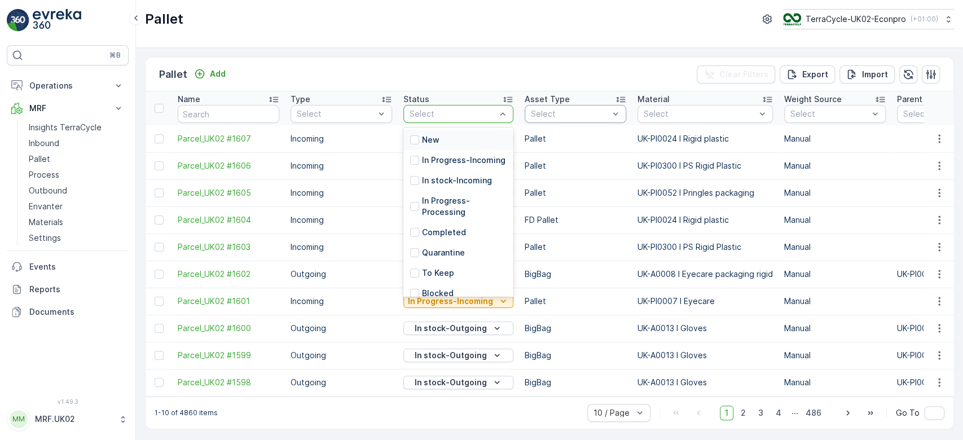
click at [569, 106] on div "Select" at bounding box center [576, 114] width 102 height 18
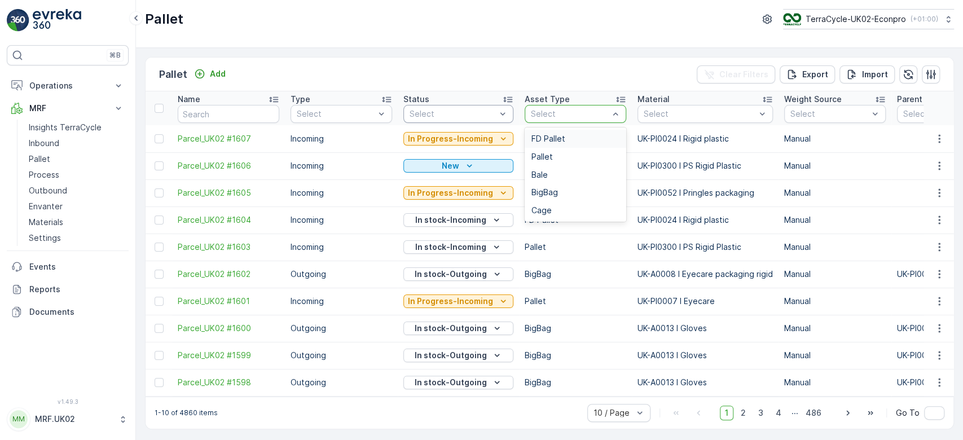
click at [555, 139] on span "FD Pallet" at bounding box center [549, 138] width 34 height 9
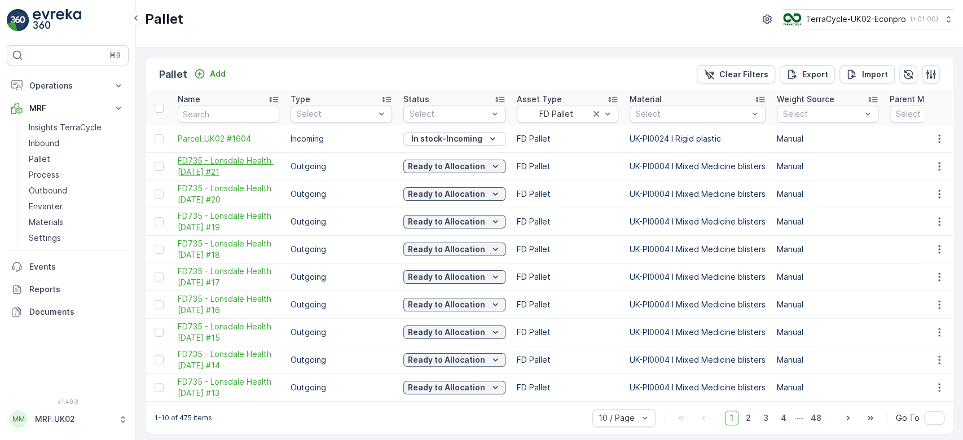
click at [196, 164] on span "FD735 - Lonsdale Health [DATE] #21" at bounding box center [229, 166] width 102 height 23
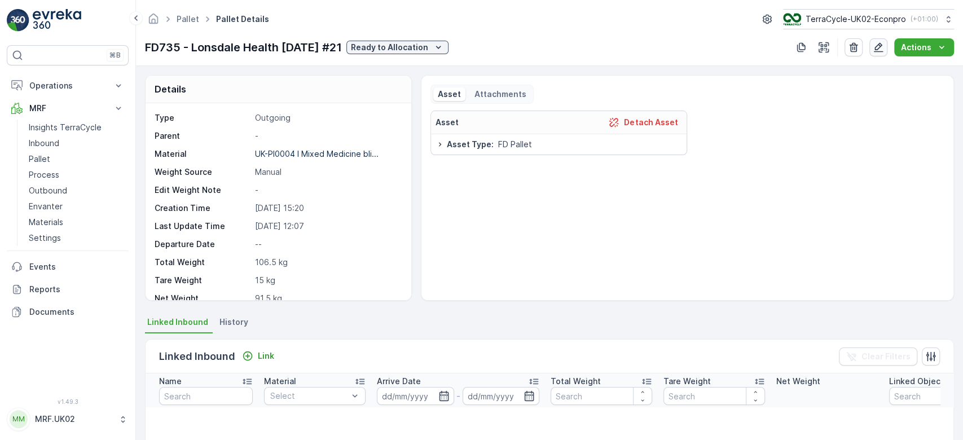
click at [880, 50] on icon "button" at bounding box center [878, 47] width 11 height 11
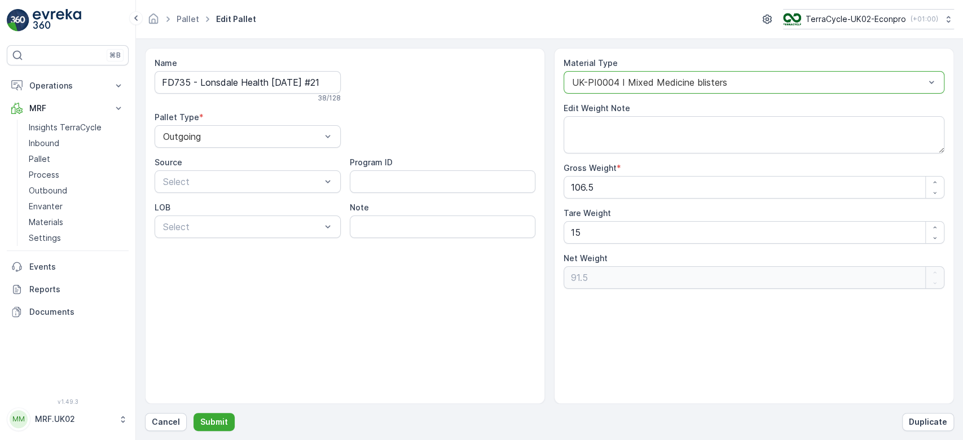
click at [733, 75] on div "UK-PI0004 I Mixed Medicine blisters" at bounding box center [754, 82] width 381 height 23
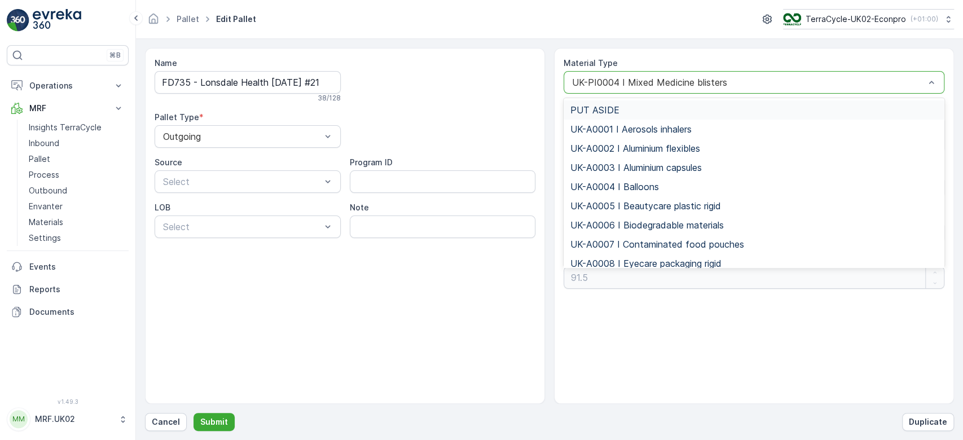
click at [733, 76] on div "UK-PI0004 I Mixed Medicine blisters" at bounding box center [754, 82] width 381 height 23
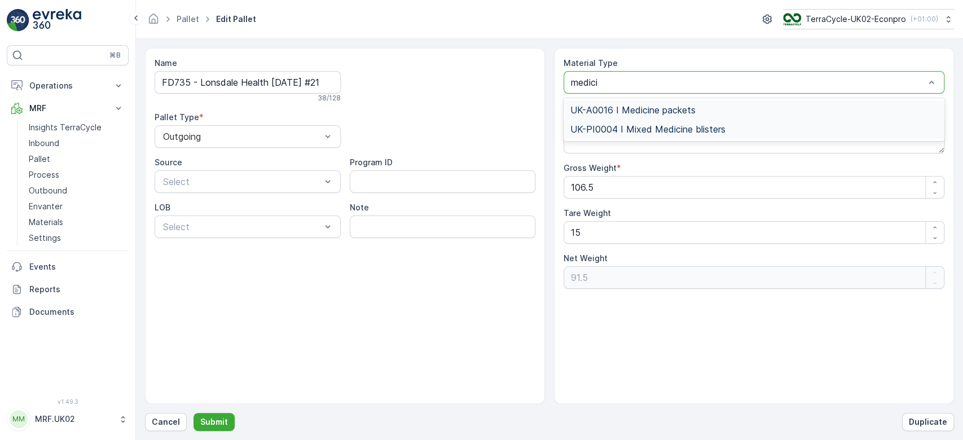
type input "medicin"
click at [664, 107] on span "UK-A0016 I Medicine packets" at bounding box center [633, 110] width 125 height 10
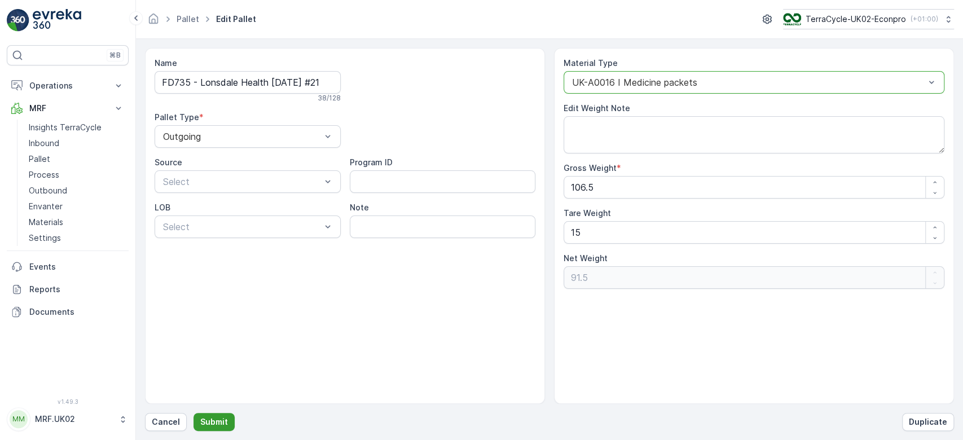
click at [206, 422] on p "Submit" at bounding box center [214, 422] width 28 height 11
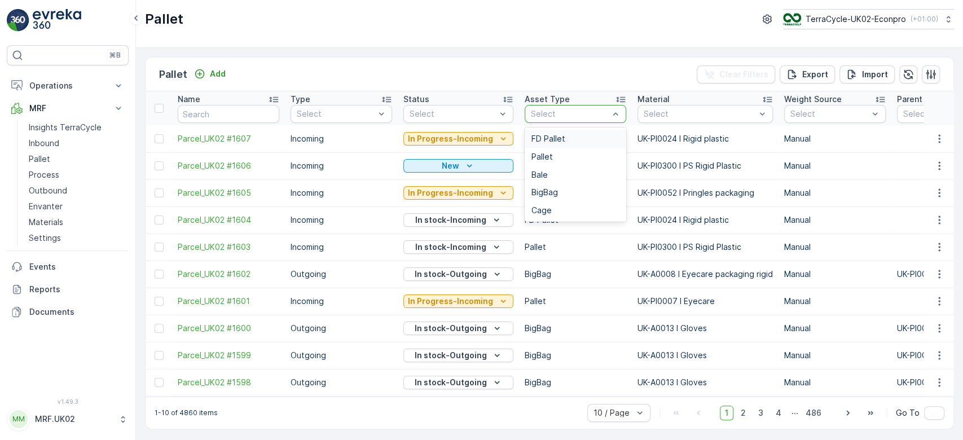
click at [553, 106] on div "Select" at bounding box center [576, 114] width 102 height 18
click at [557, 138] on span "FD Pallet" at bounding box center [549, 138] width 34 height 9
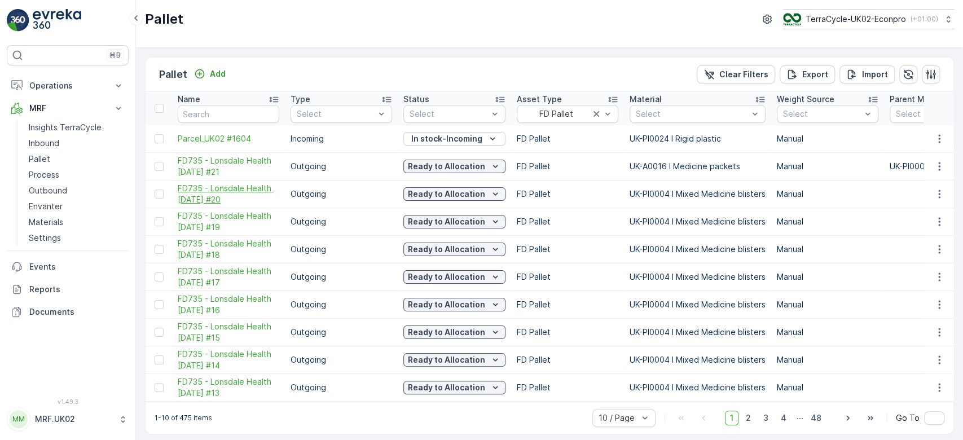
click at [247, 192] on span "FD735 - Lonsdale Health [DATE] #20" at bounding box center [229, 194] width 102 height 23
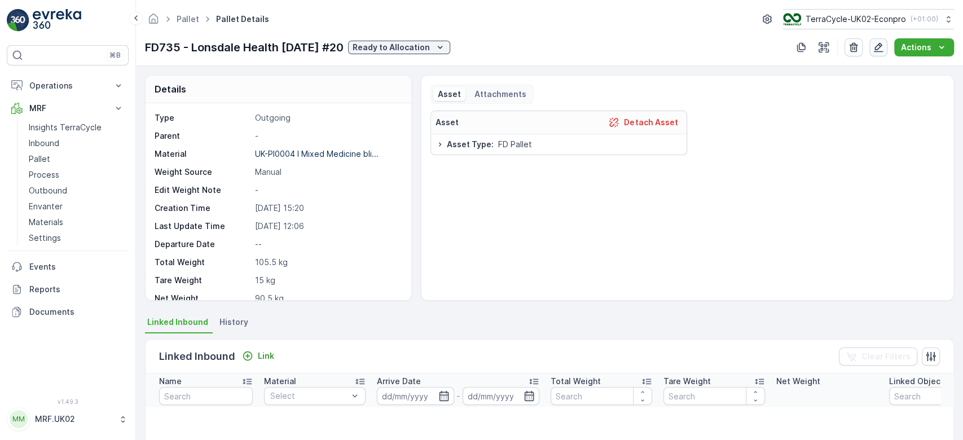
click at [880, 52] on icon "button" at bounding box center [878, 47] width 11 height 11
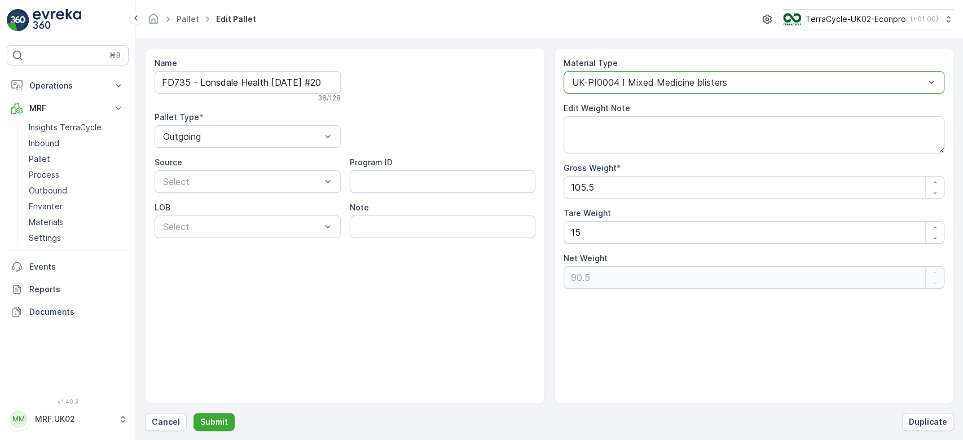
click at [728, 75] on div "UK-PI0004 I Mixed Medicine blisters" at bounding box center [754, 82] width 381 height 23
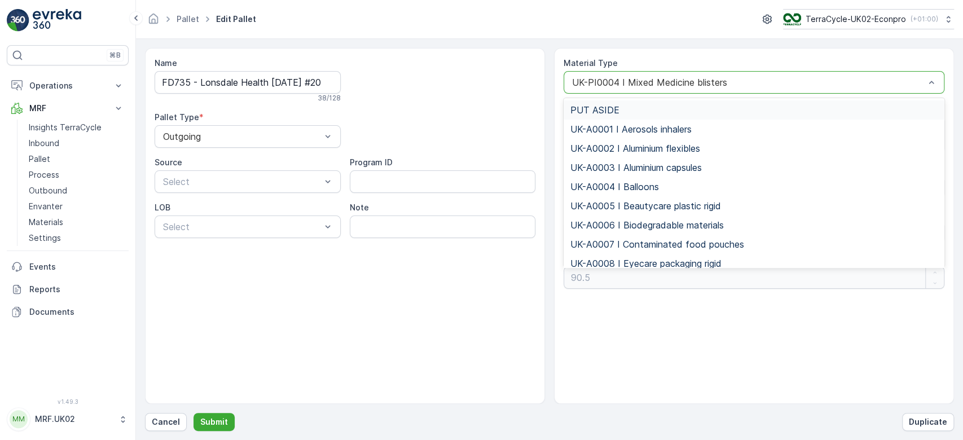
click at [728, 75] on div "UK-PI0004 I Mixed Medicine blisters" at bounding box center [754, 82] width 381 height 23
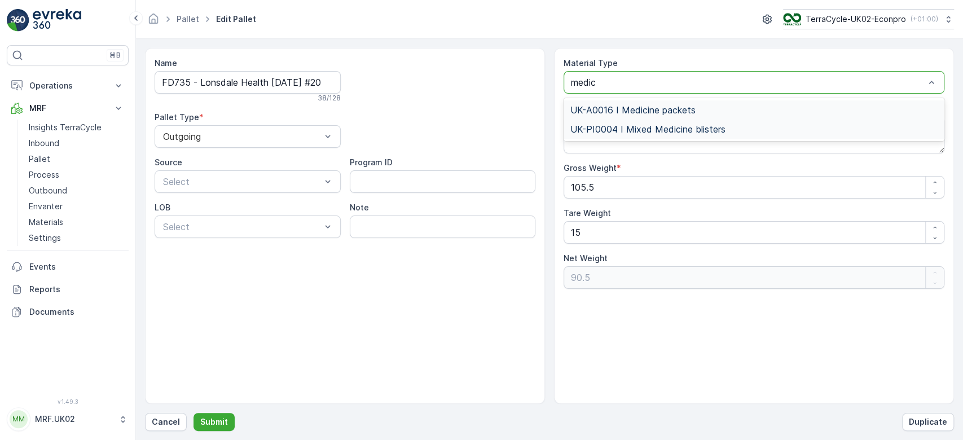
type input "medici"
click at [686, 109] on span "UK-A0016 I Medicine packets" at bounding box center [633, 110] width 125 height 10
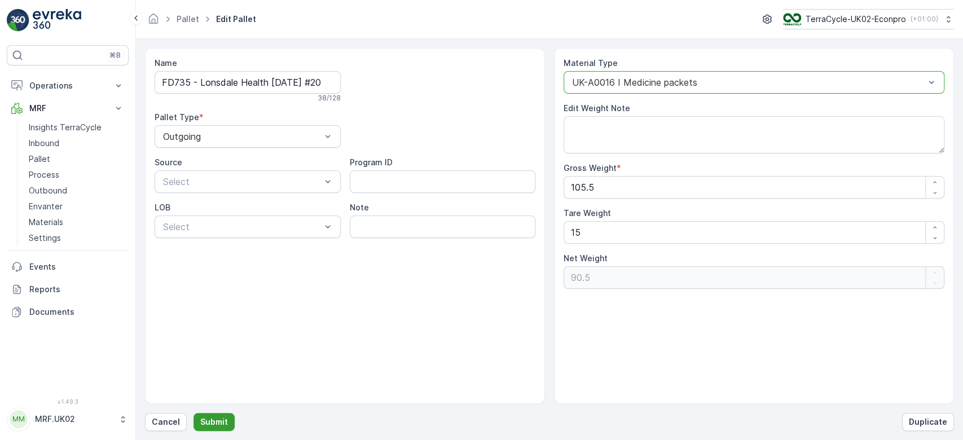
click at [217, 413] on button "Submit" at bounding box center [214, 422] width 41 height 18
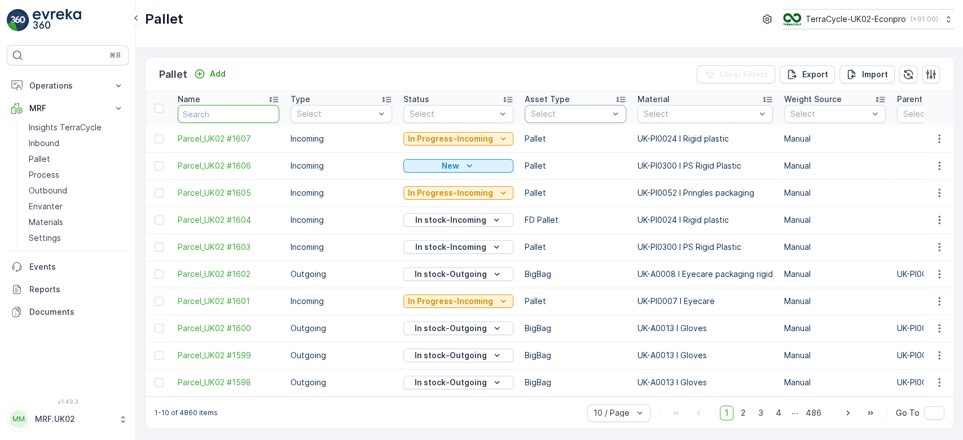
click at [215, 115] on input "text" at bounding box center [229, 114] width 102 height 18
type input "fd735"
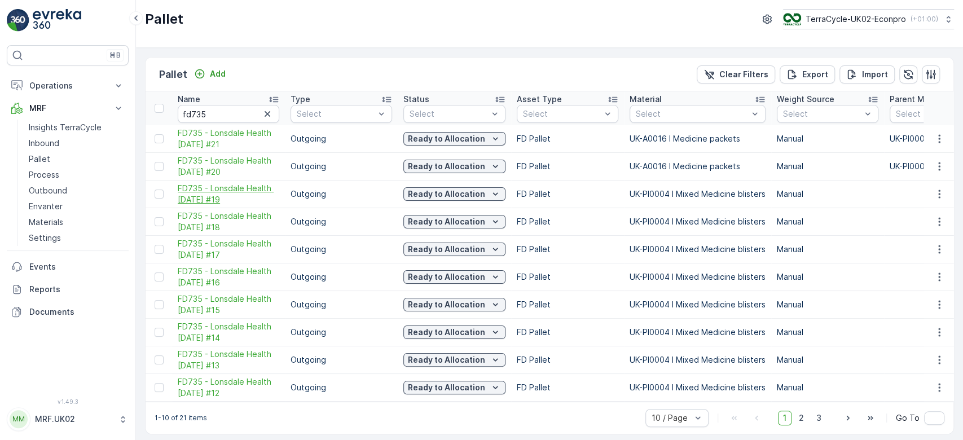
click at [217, 192] on span "FD735 - Lonsdale Health [DATE] #19" at bounding box center [229, 194] width 102 height 23
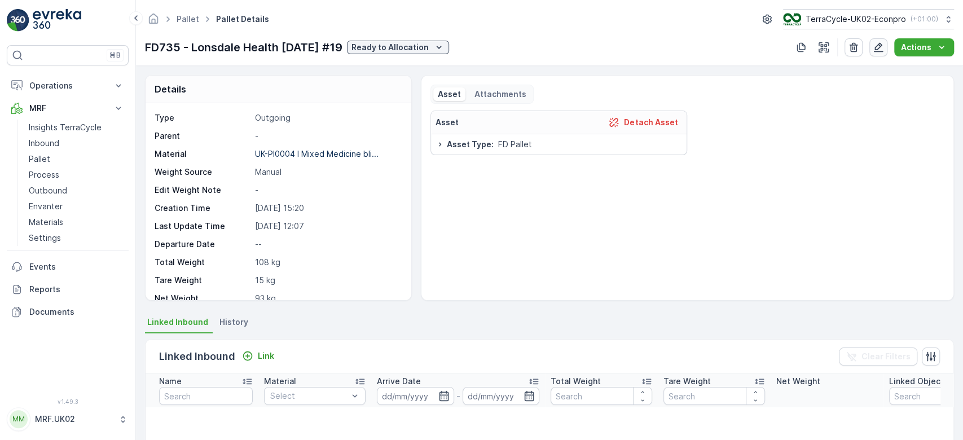
click at [876, 47] on icon "button" at bounding box center [879, 48] width 10 height 10
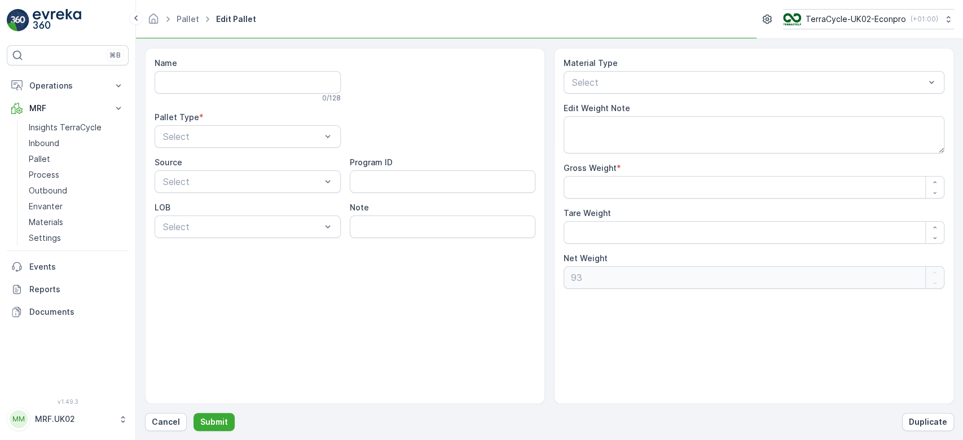
type input "FD735 - Lonsdale Health [DATE] #19"
type Weight "108"
type Weight "15"
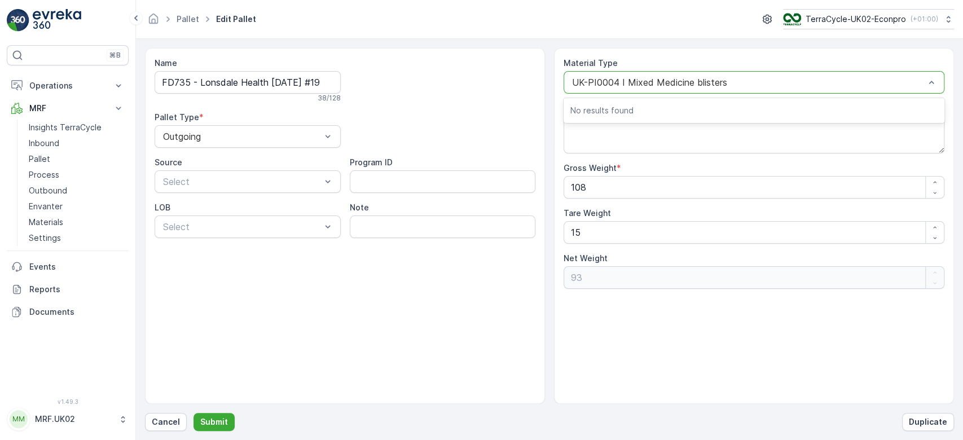
click at [687, 76] on div "UK-PI0004 I Mixed Medicine blisters" at bounding box center [754, 82] width 381 height 23
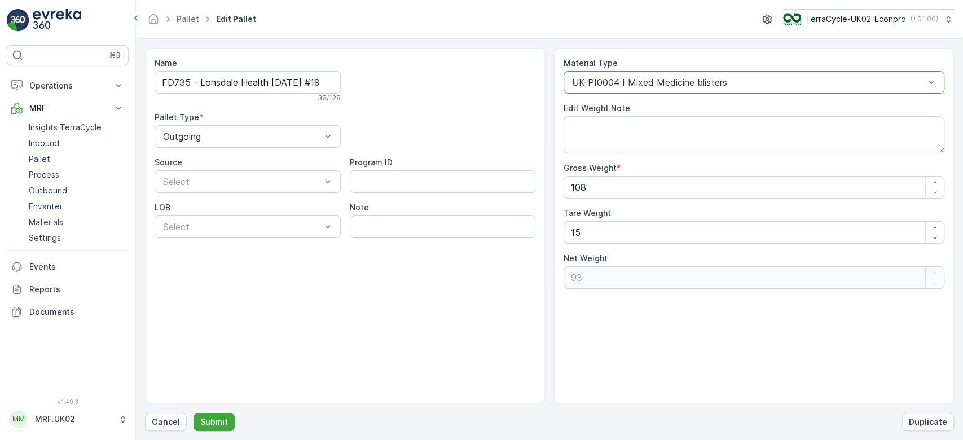
click at [687, 76] on div "UK-PI0004 I Mixed Medicine blisters" at bounding box center [754, 82] width 381 height 23
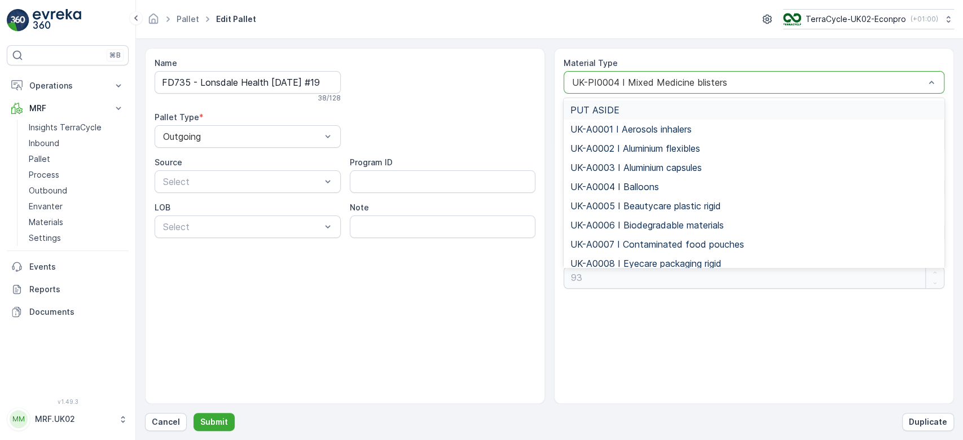
click at [687, 76] on div "UK-PI0004 I Mixed Medicine blisters" at bounding box center [754, 82] width 381 height 23
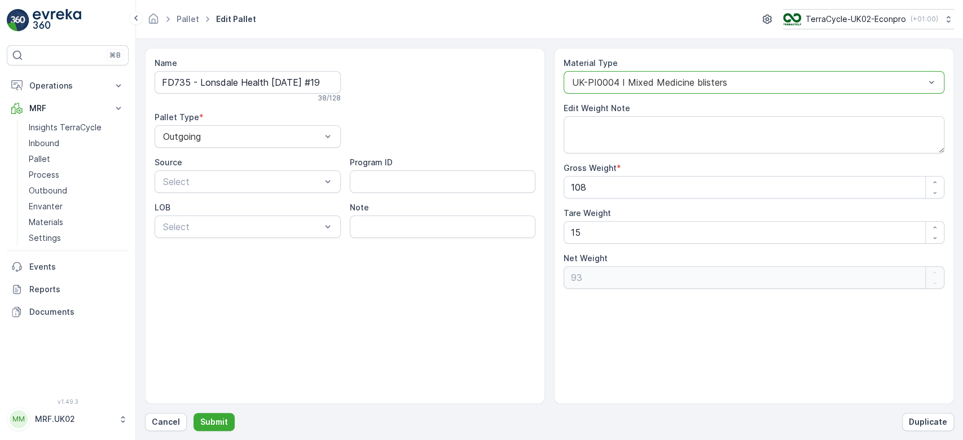
click at [687, 76] on div "UK-PI0004 I Mixed Medicine blisters" at bounding box center [754, 82] width 381 height 23
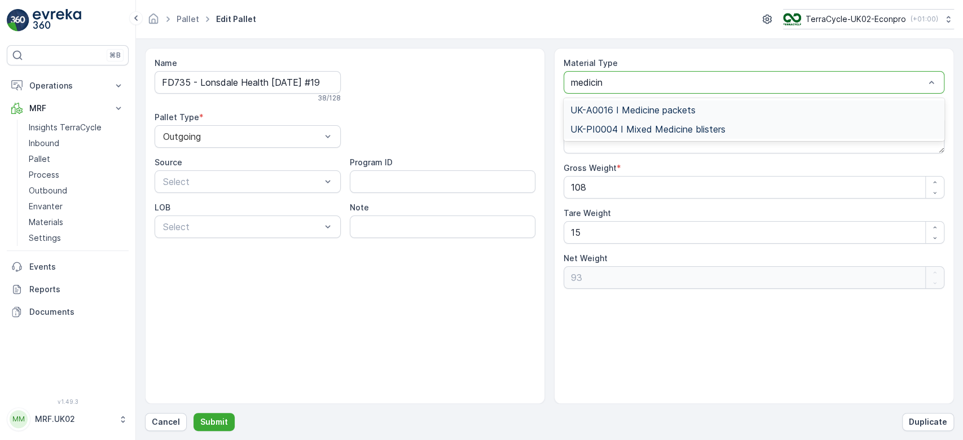
type input "medicine"
click at [670, 105] on span "UK-A0016 I Medicine packets" at bounding box center [633, 110] width 125 height 10
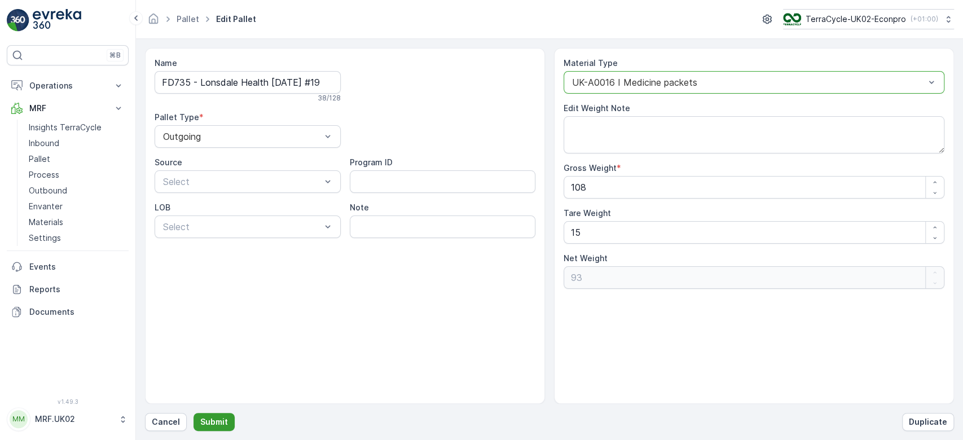
click at [206, 422] on p "Submit" at bounding box center [214, 422] width 28 height 11
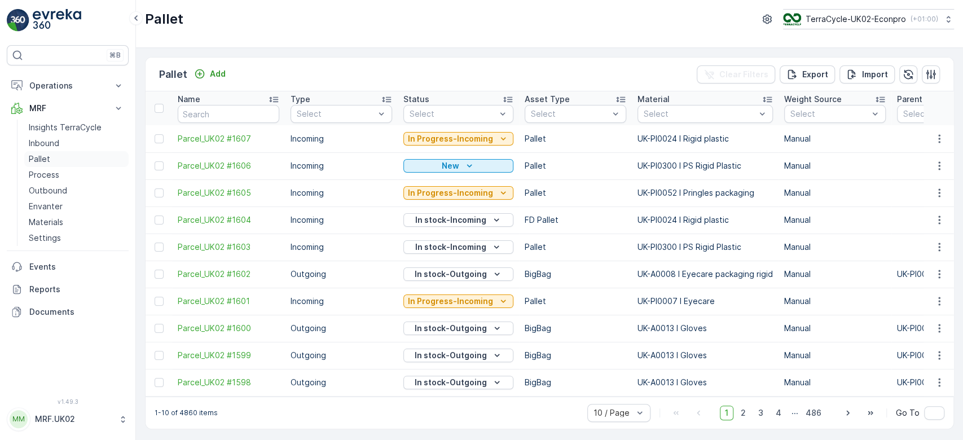
click at [68, 156] on link "Pallet" at bounding box center [76, 159] width 104 height 16
click at [569, 135] on div "FD Pallet" at bounding box center [576, 138] width 88 height 9
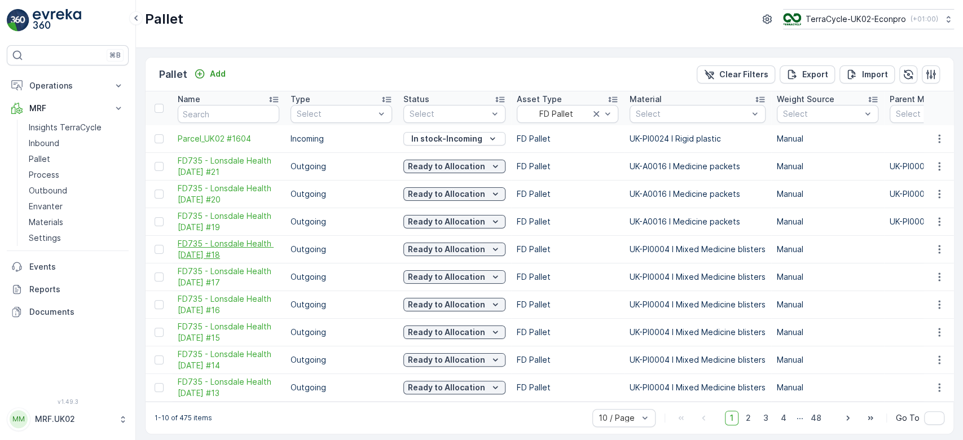
click at [224, 247] on span "FD735 - Lonsdale Health [DATE] #18" at bounding box center [229, 249] width 102 height 23
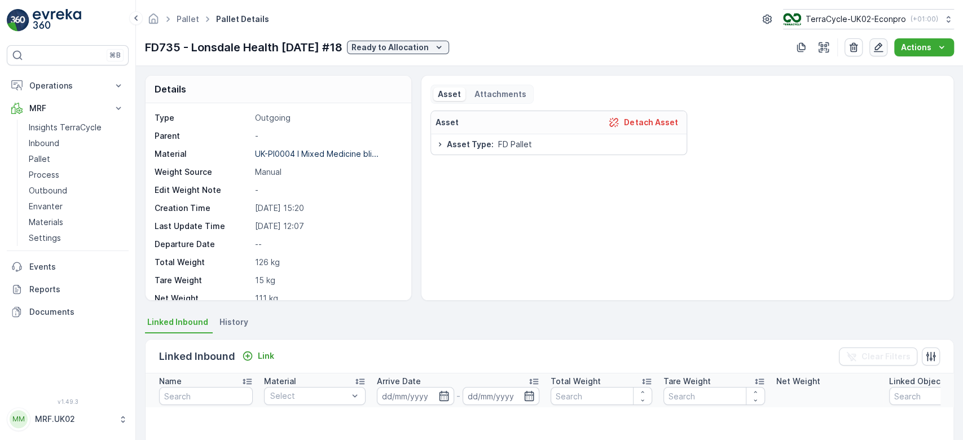
click at [880, 48] on icon "button" at bounding box center [879, 48] width 10 height 10
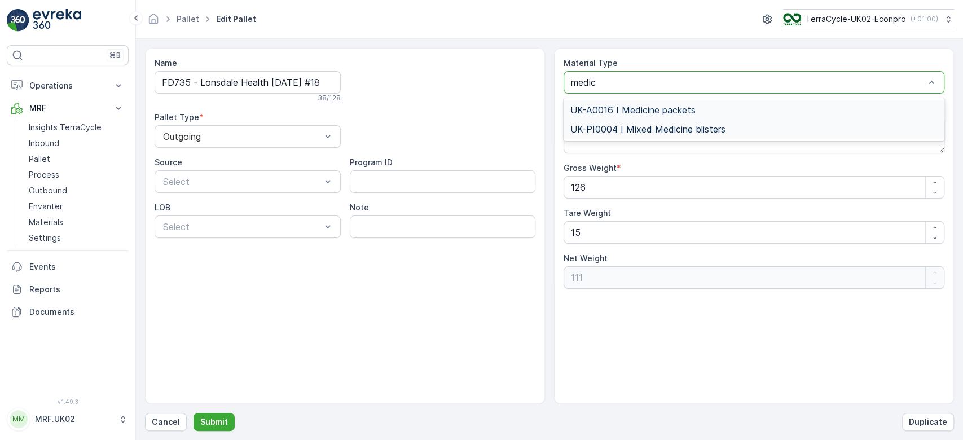
type input "medici"
click at [683, 102] on div "UK-A0016 I Medicine packets" at bounding box center [754, 109] width 381 height 19
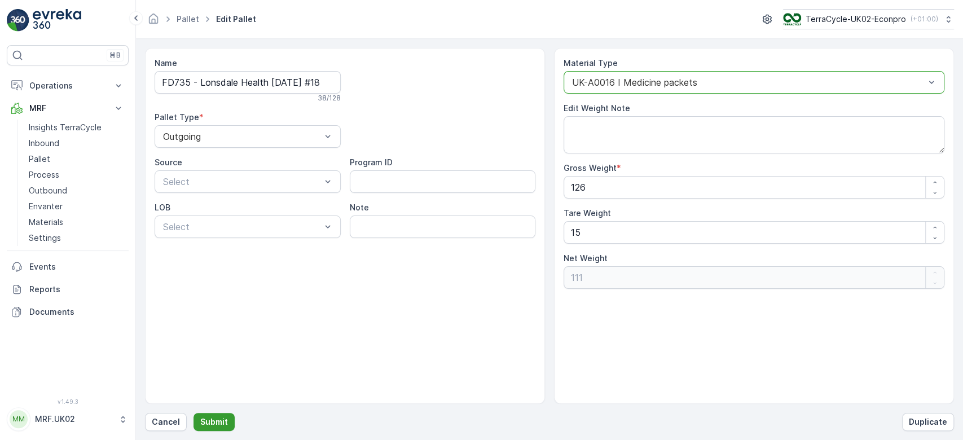
click at [212, 418] on p "Submit" at bounding box center [214, 422] width 28 height 11
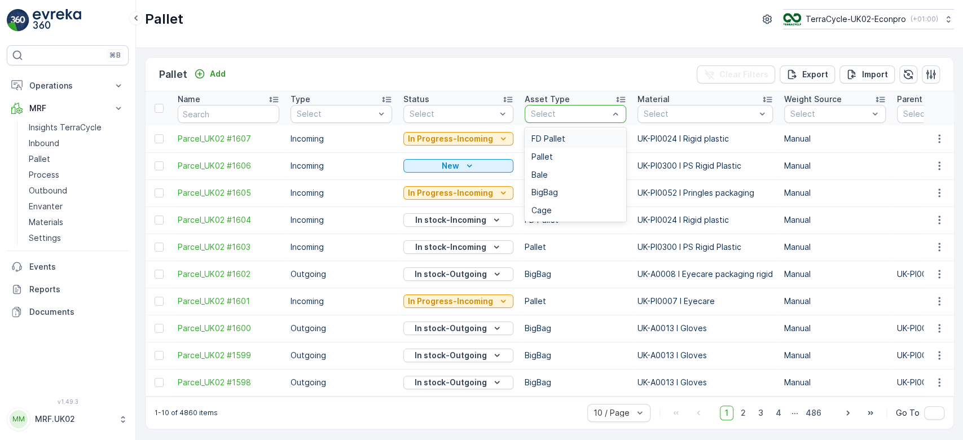
click at [577, 134] on div "FD Pallet" at bounding box center [576, 138] width 88 height 9
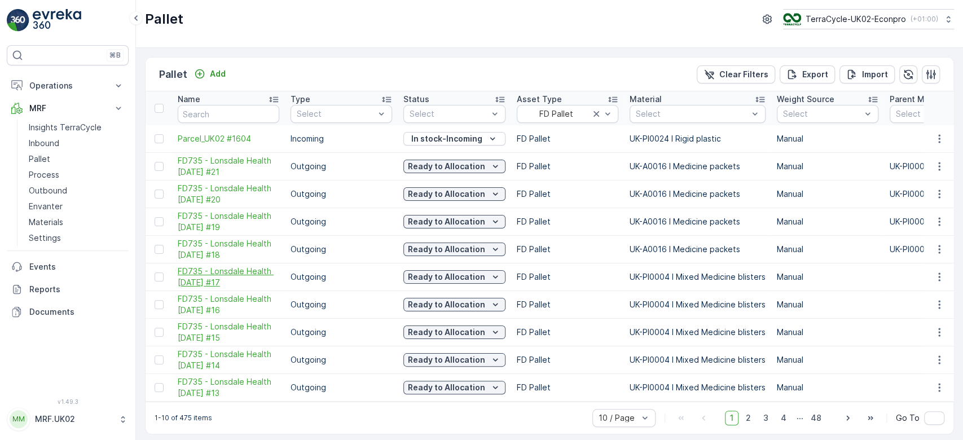
click at [237, 273] on span "FD735 - Lonsdale Health [DATE] #17" at bounding box center [229, 277] width 102 height 23
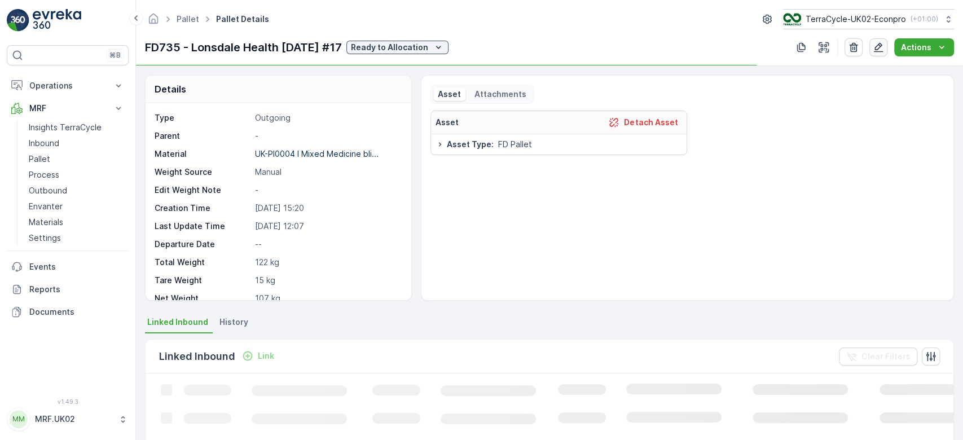
click at [878, 46] on icon "button" at bounding box center [879, 48] width 10 height 10
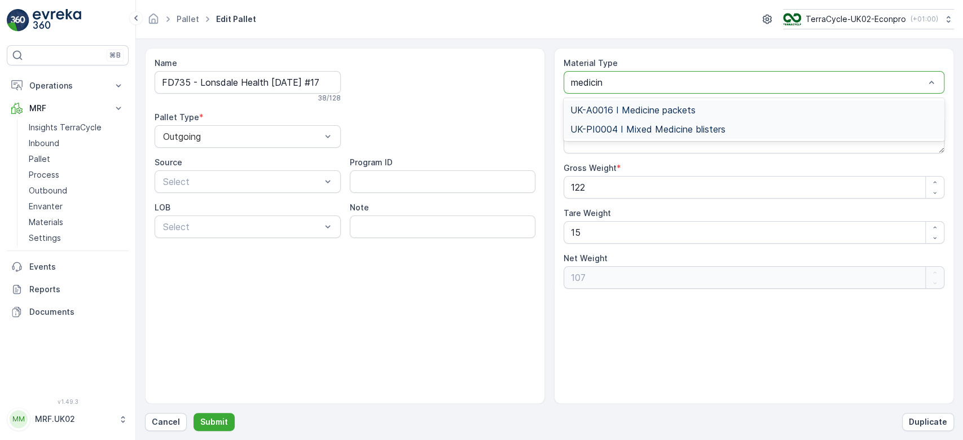
type input "medicine"
click at [654, 101] on div "UK-A0016 I Medicine packets" at bounding box center [754, 109] width 381 height 19
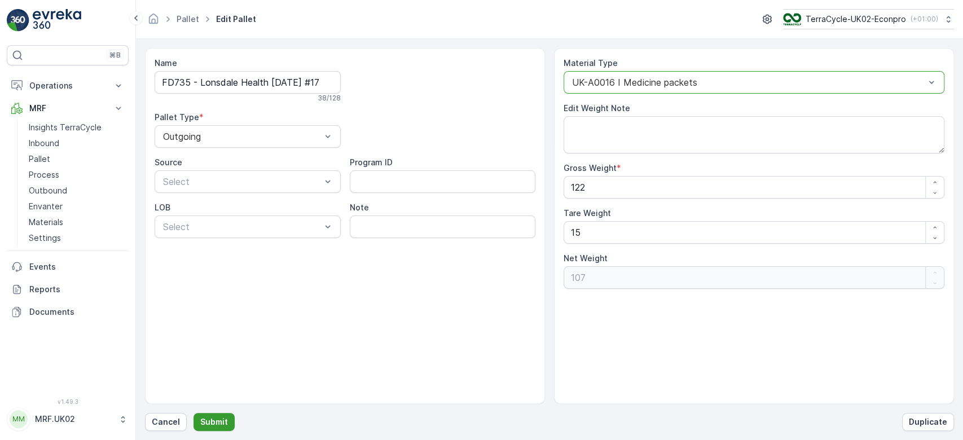
click at [207, 422] on p "Submit" at bounding box center [214, 422] width 28 height 11
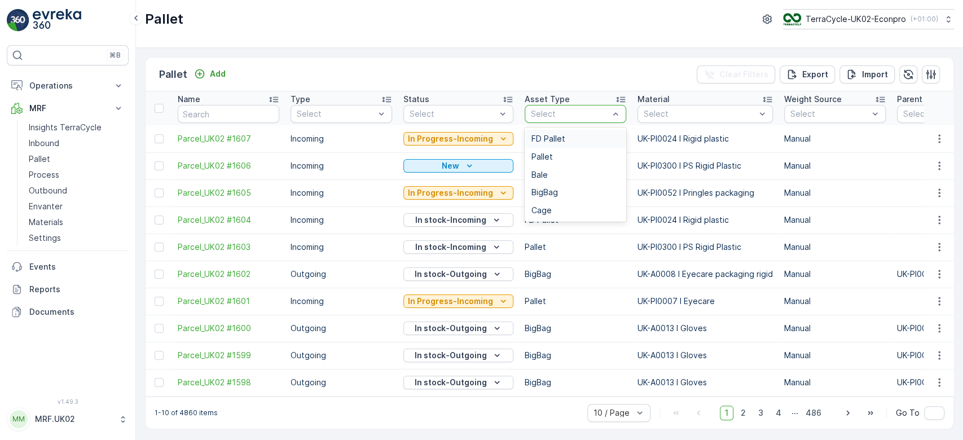
click at [579, 132] on div "FD Pallet" at bounding box center [576, 139] width 102 height 18
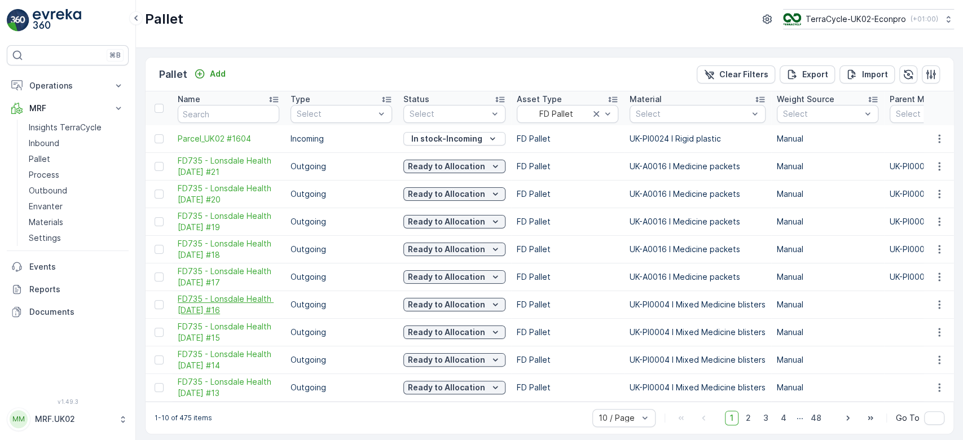
click at [239, 303] on span "FD735 - Lonsdale Health [DATE] #16" at bounding box center [229, 304] width 102 height 23
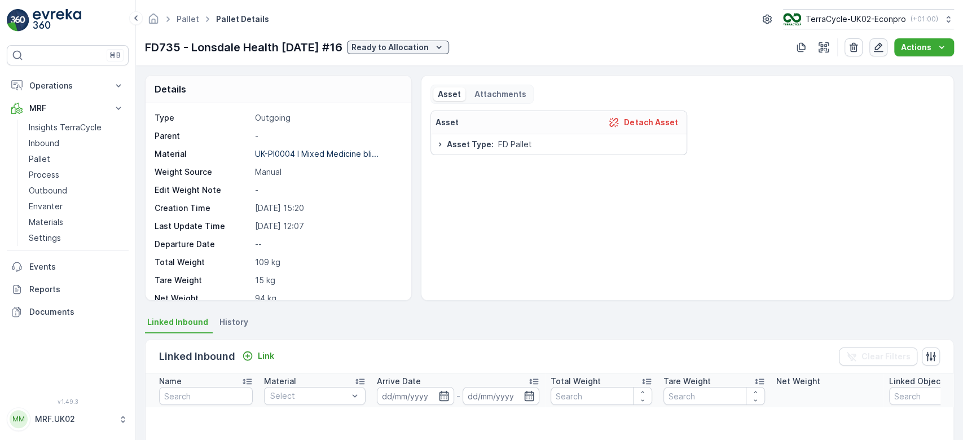
click at [879, 53] on button "button" at bounding box center [879, 47] width 18 height 18
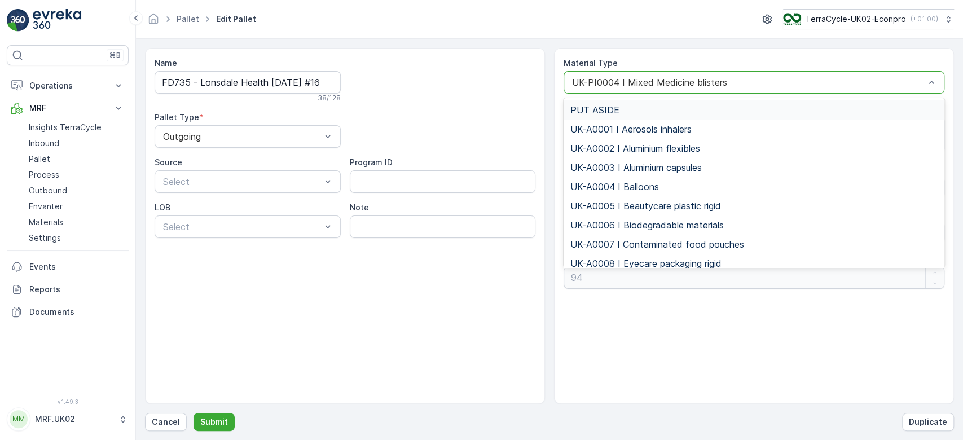
click at [699, 80] on div at bounding box center [748, 82] width 355 height 10
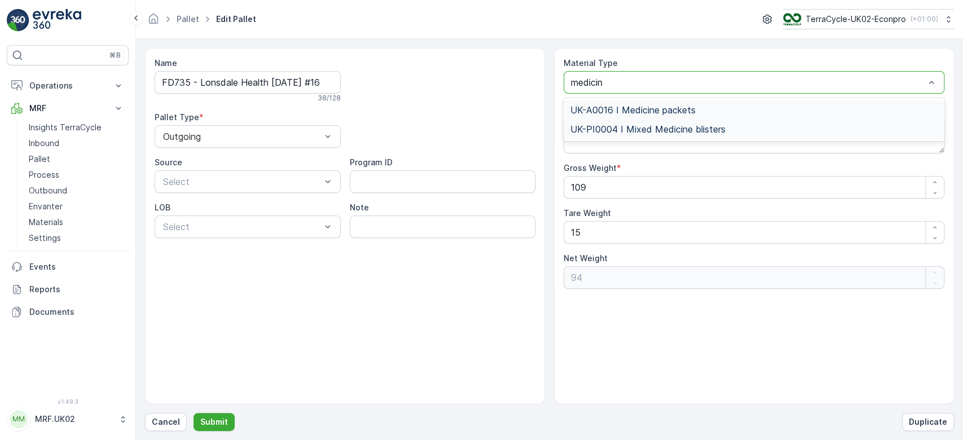
type input "medicine"
click at [656, 108] on span "UK-A0016 I Medicine packets" at bounding box center [633, 110] width 125 height 10
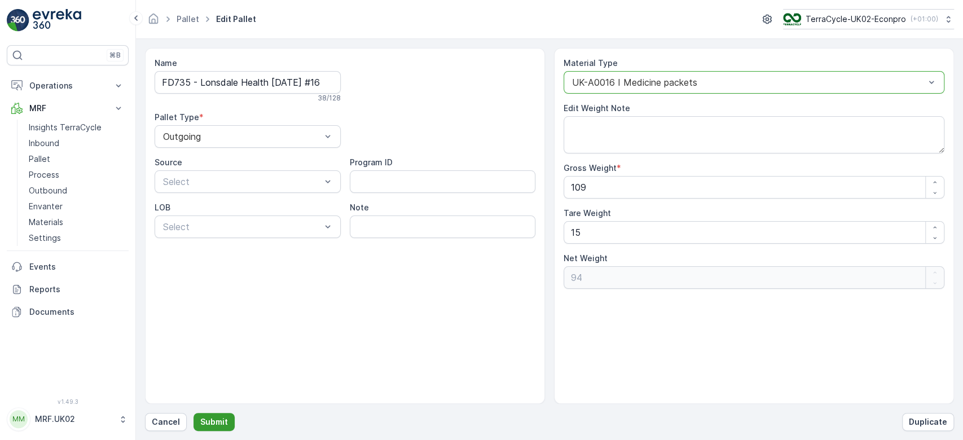
click at [220, 421] on p "Submit" at bounding box center [214, 422] width 28 height 11
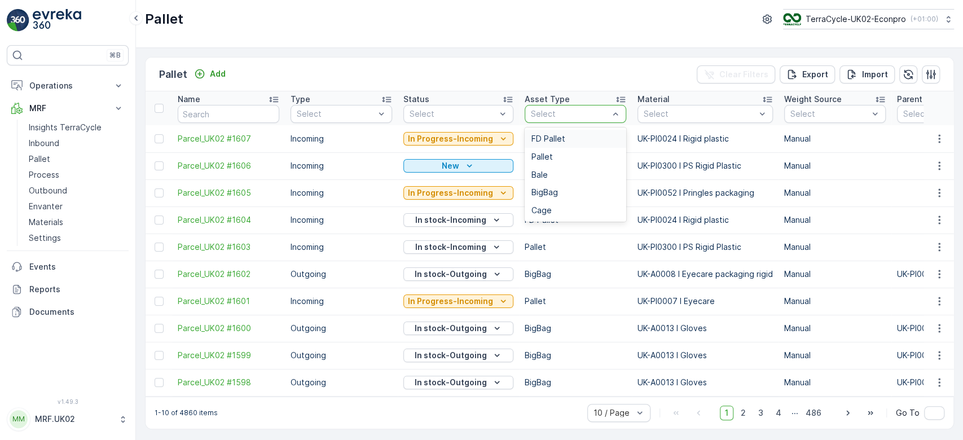
click at [558, 106] on div "Select" at bounding box center [576, 114] width 102 height 18
click at [558, 136] on span "FD Pallet" at bounding box center [549, 138] width 34 height 9
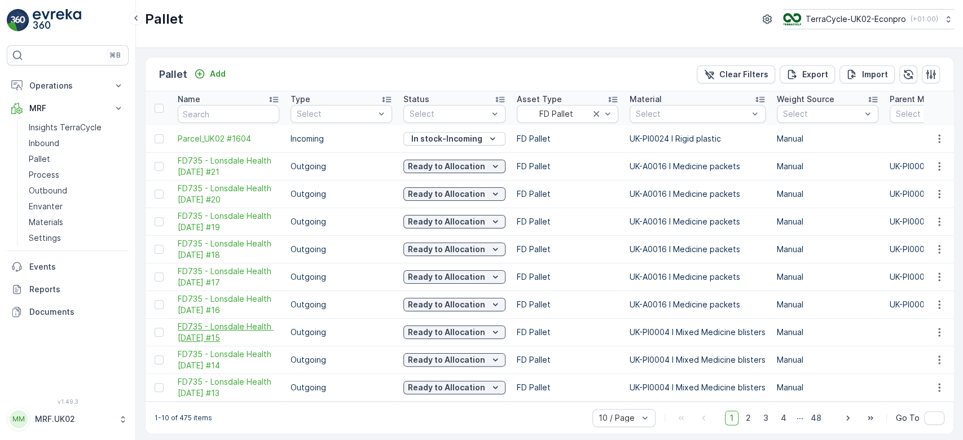
click at [226, 331] on span "FD735 - Lonsdale Health [DATE] #15" at bounding box center [229, 332] width 102 height 23
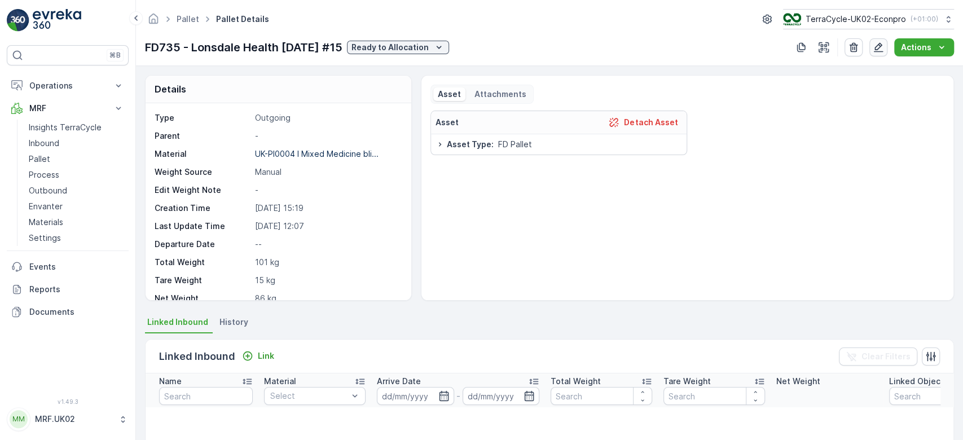
click at [878, 43] on icon "button" at bounding box center [878, 47] width 11 height 11
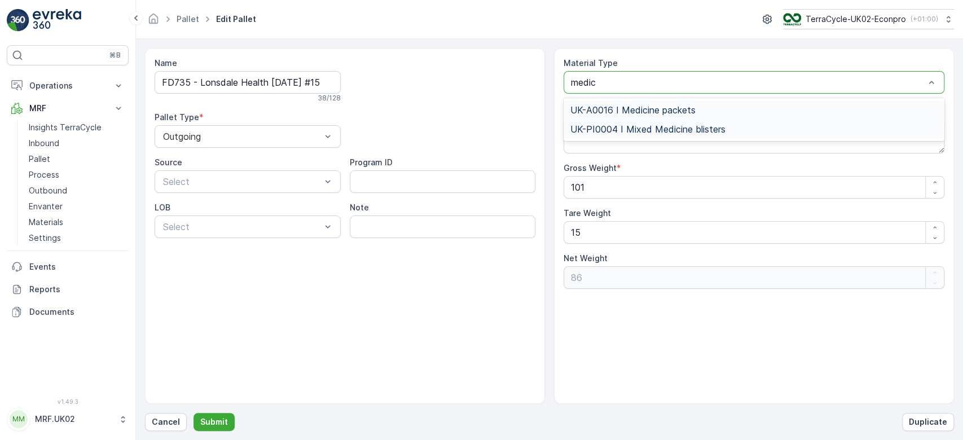
type input "medici"
click at [654, 105] on span "UK-A0016 I Medicine packets" at bounding box center [633, 110] width 125 height 10
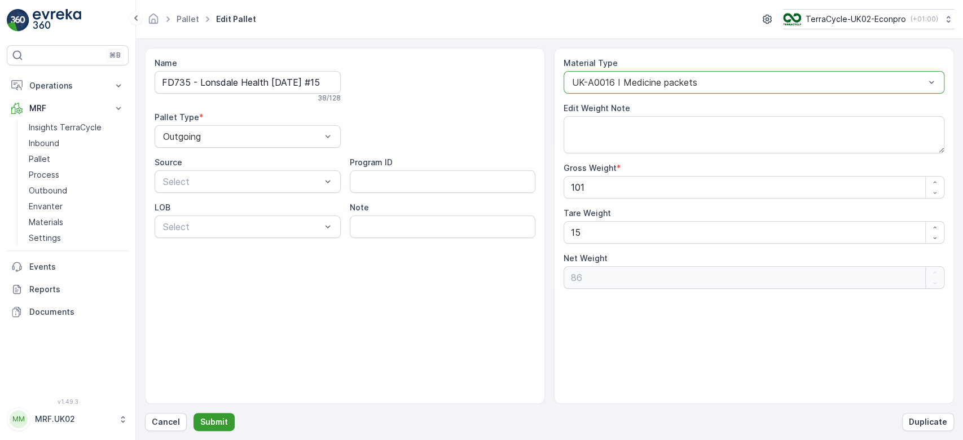
click at [223, 424] on p "Submit" at bounding box center [214, 422] width 28 height 11
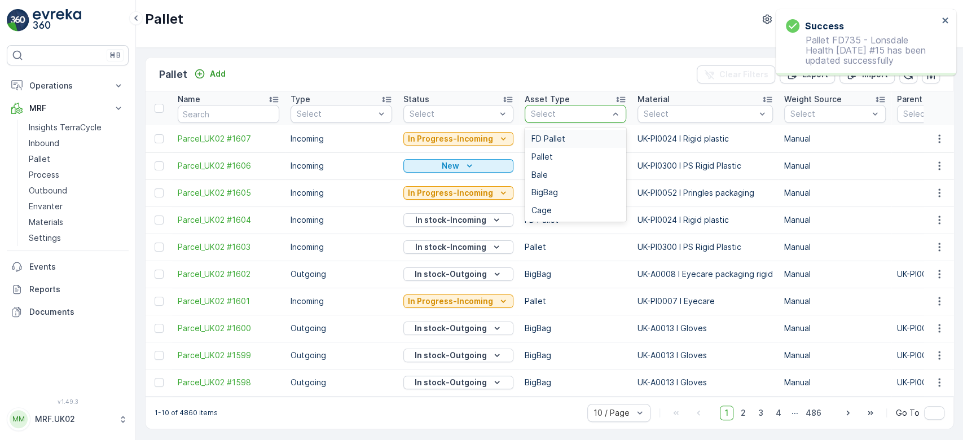
click at [556, 105] on div "Select" at bounding box center [576, 114] width 102 height 18
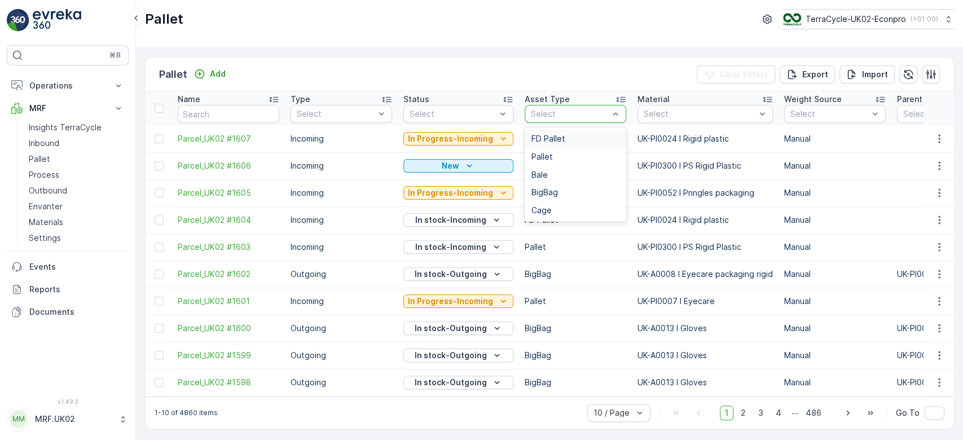
click at [551, 142] on span "FD Pallet" at bounding box center [549, 138] width 34 height 9
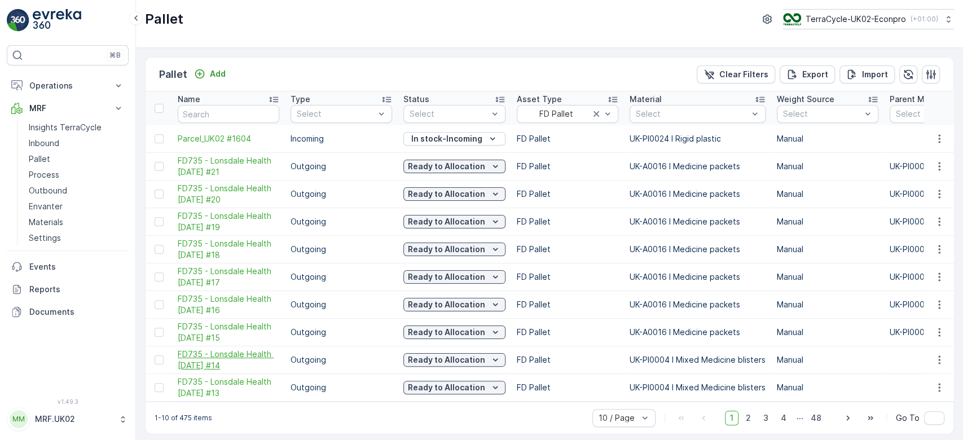
click at [252, 350] on span "FD735 - Lonsdale Health [DATE] #14" at bounding box center [229, 360] width 102 height 23
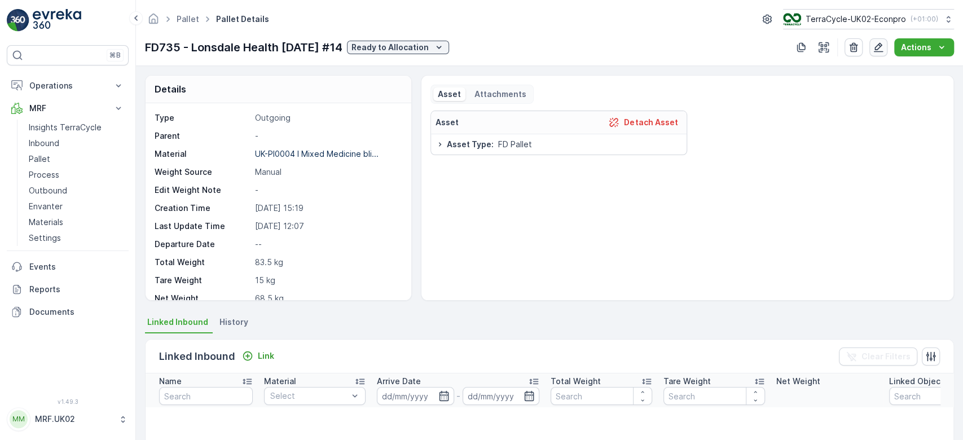
click at [875, 51] on icon "button" at bounding box center [879, 48] width 10 height 10
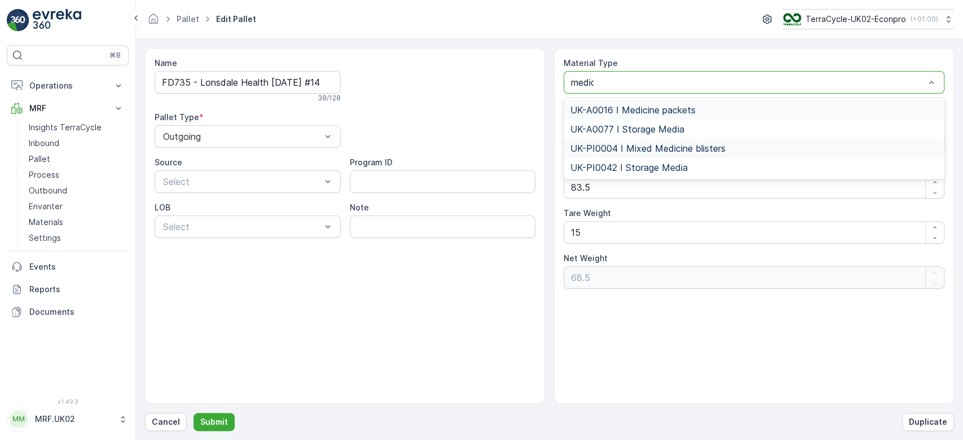
type input "medici"
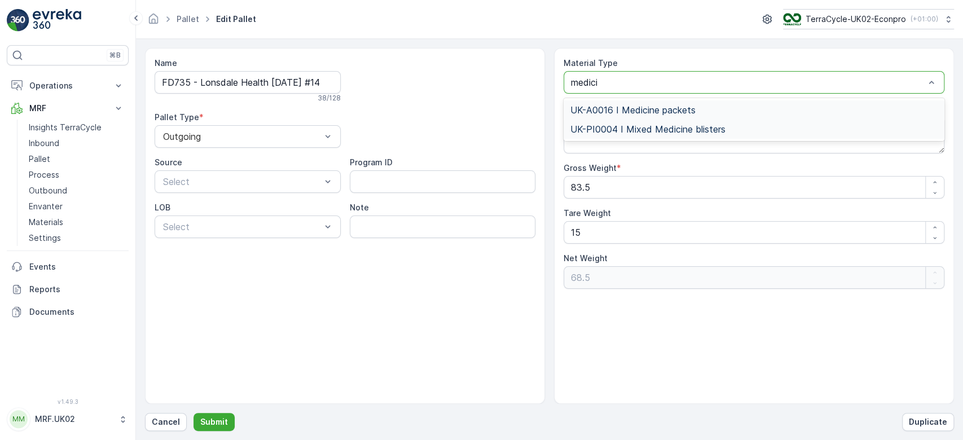
click at [664, 111] on span "UK-A0016 I Medicine packets" at bounding box center [633, 110] width 125 height 10
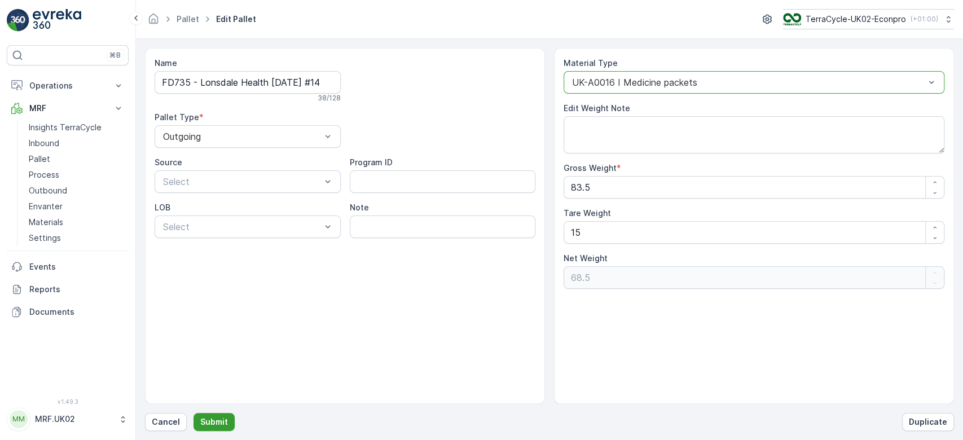
click at [216, 427] on p "Submit" at bounding box center [214, 422] width 28 height 11
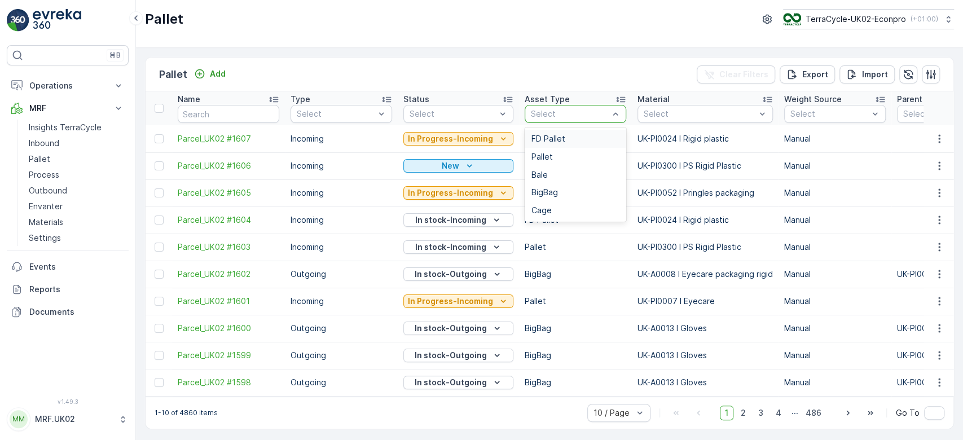
click at [541, 107] on div "Select" at bounding box center [576, 114] width 102 height 18
click at [567, 137] on div "FD Pallet" at bounding box center [576, 138] width 88 height 9
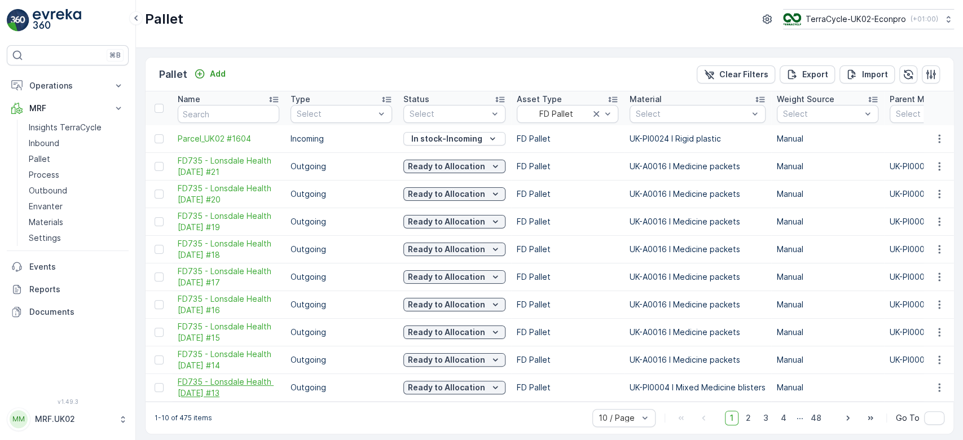
click at [245, 379] on span "FD735 - Lonsdale Health [DATE] #13" at bounding box center [229, 387] width 102 height 23
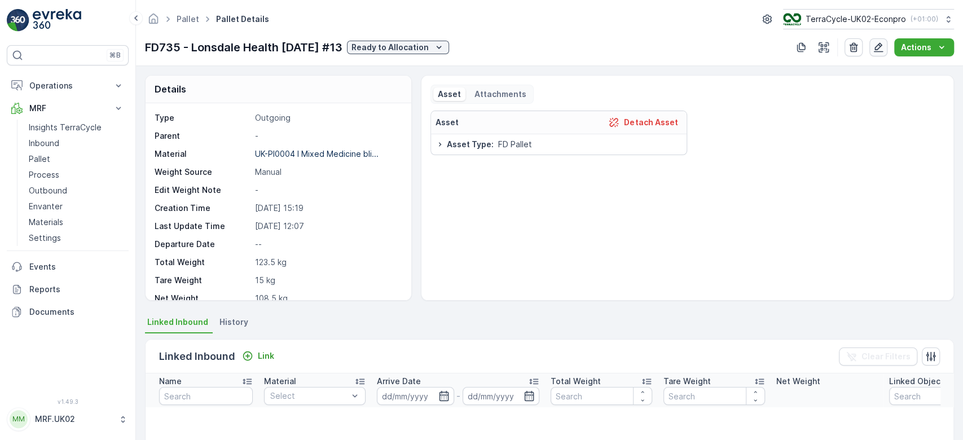
click at [878, 45] on icon "button" at bounding box center [878, 47] width 11 height 11
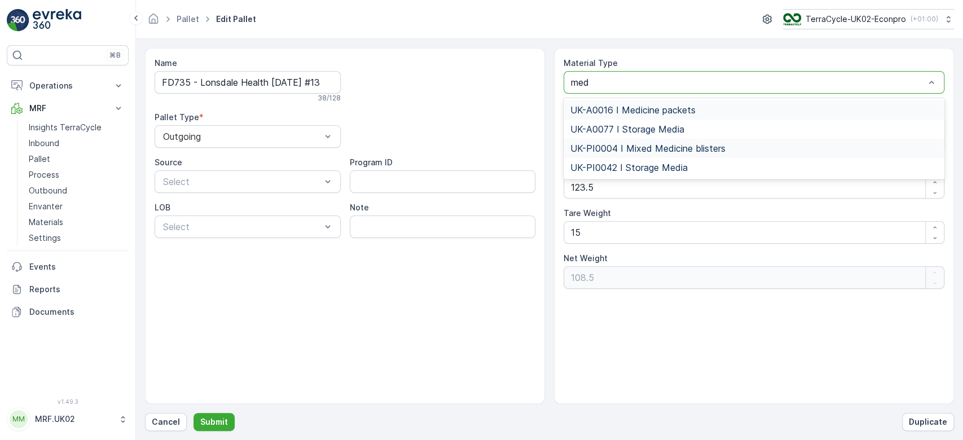
type input "medi"
click at [691, 112] on span "UK-A0016 I Medicine packets" at bounding box center [633, 110] width 125 height 10
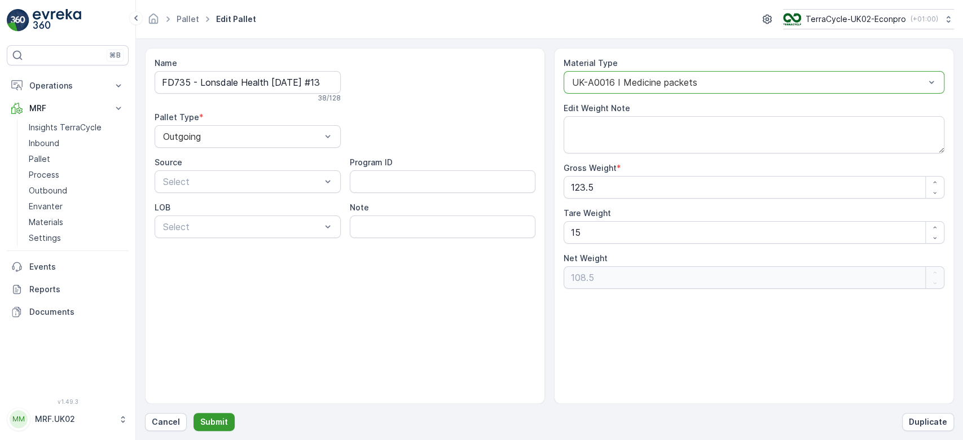
click at [215, 417] on p "Submit" at bounding box center [214, 422] width 28 height 11
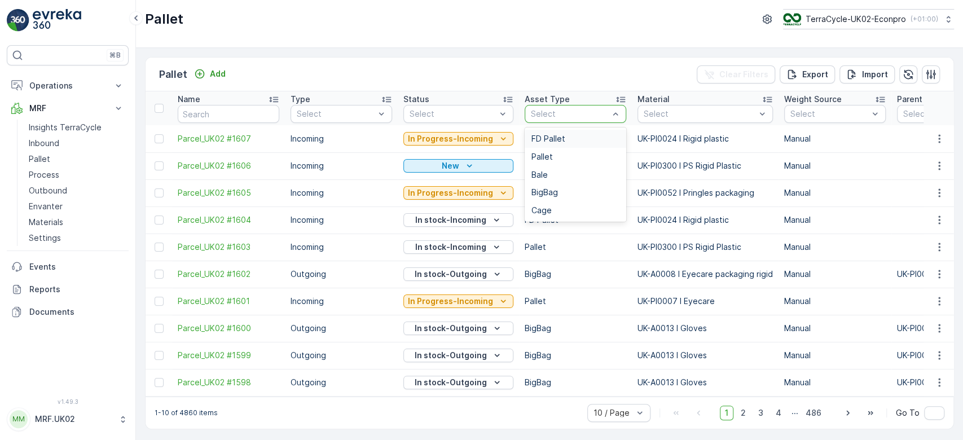
click at [556, 143] on div "FD Pallet" at bounding box center [576, 139] width 102 height 18
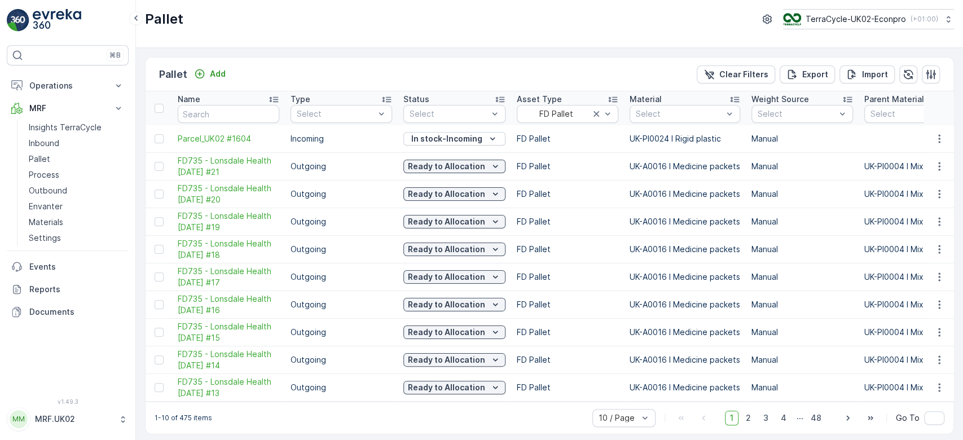
scroll to position [7, 0]
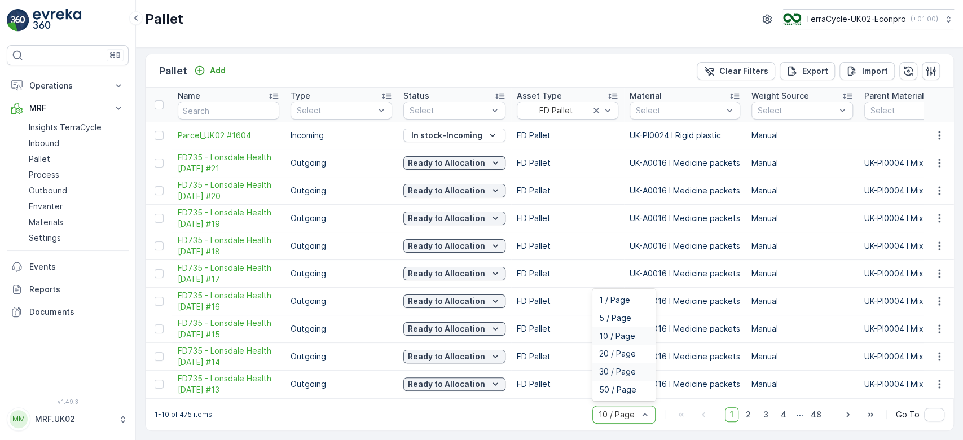
click at [625, 368] on span "30 / Page" at bounding box center [617, 371] width 37 height 9
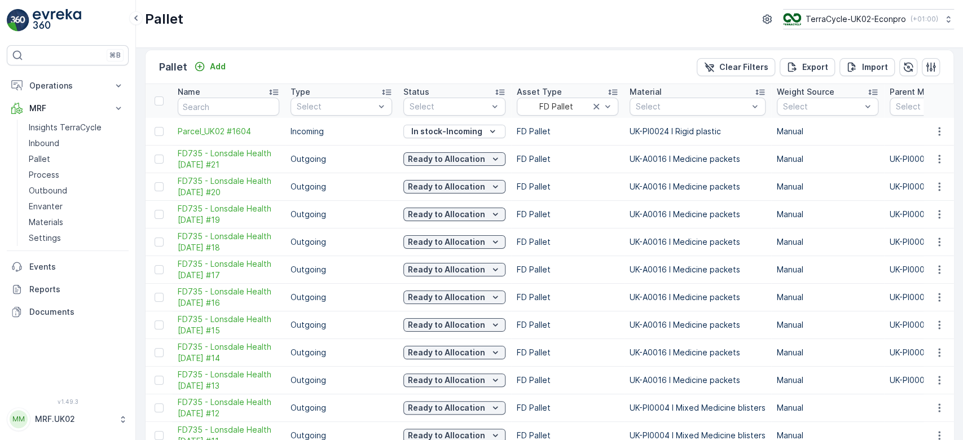
click at [852, 178] on td "Manual" at bounding box center [828, 187] width 113 height 28
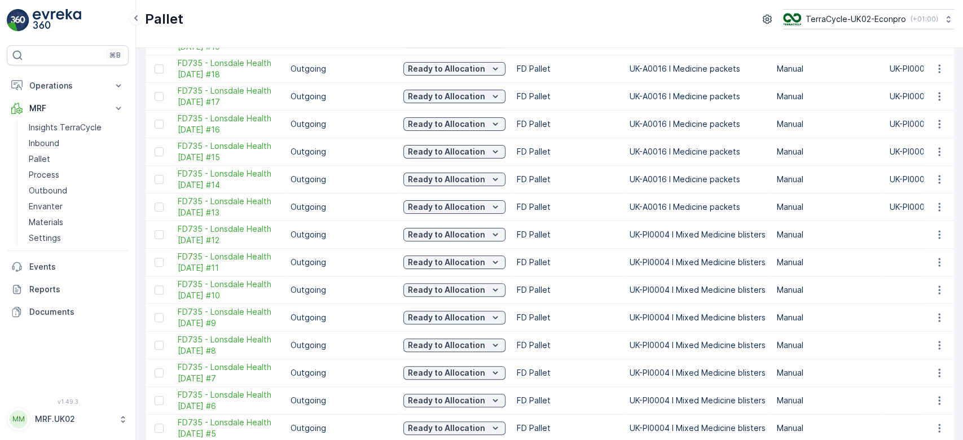
scroll to position [188, 0]
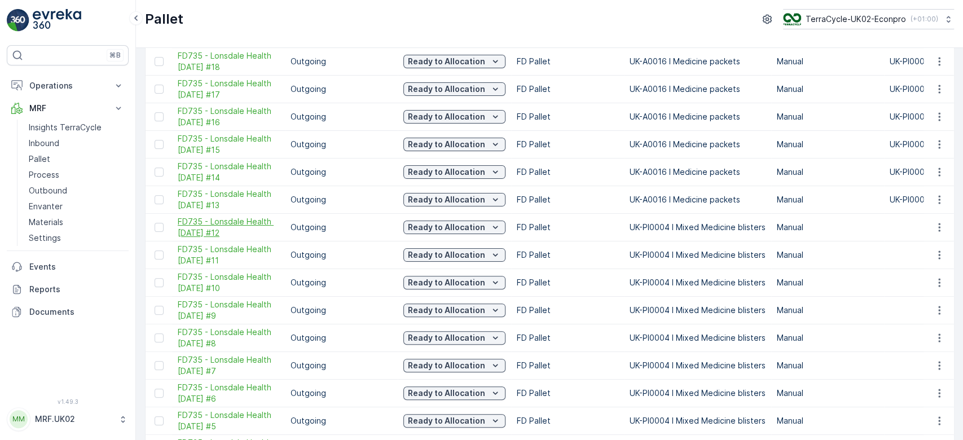
click at [233, 222] on span "FD735 - Lonsdale Health [DATE] #12" at bounding box center [229, 227] width 102 height 23
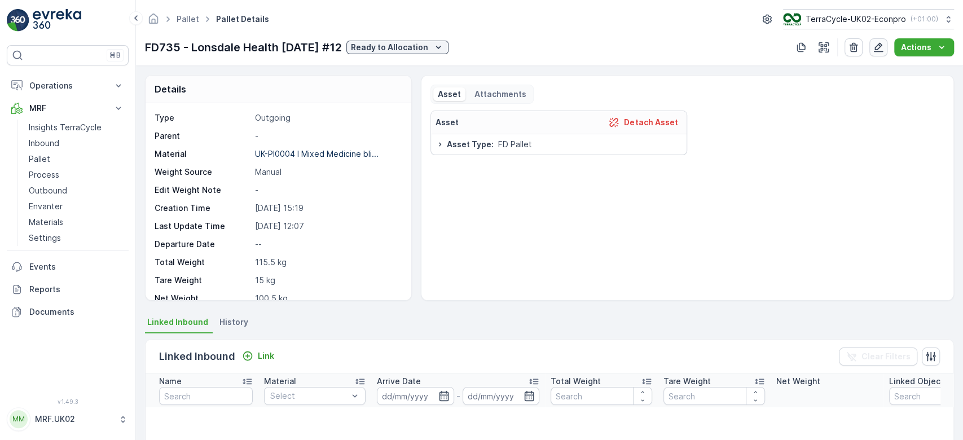
click at [880, 46] on icon "button" at bounding box center [878, 47] width 11 height 11
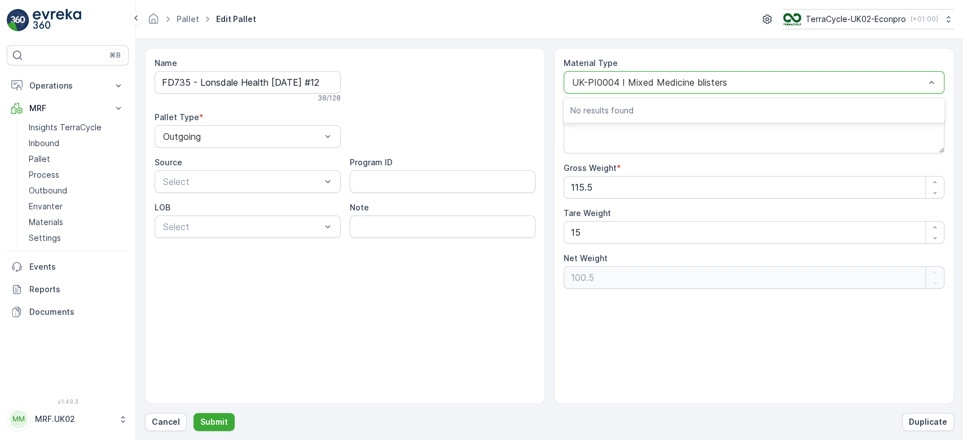
click at [686, 76] on div "UK-PI0004 I Mixed Medicine blisters" at bounding box center [754, 82] width 381 height 23
type input "me"
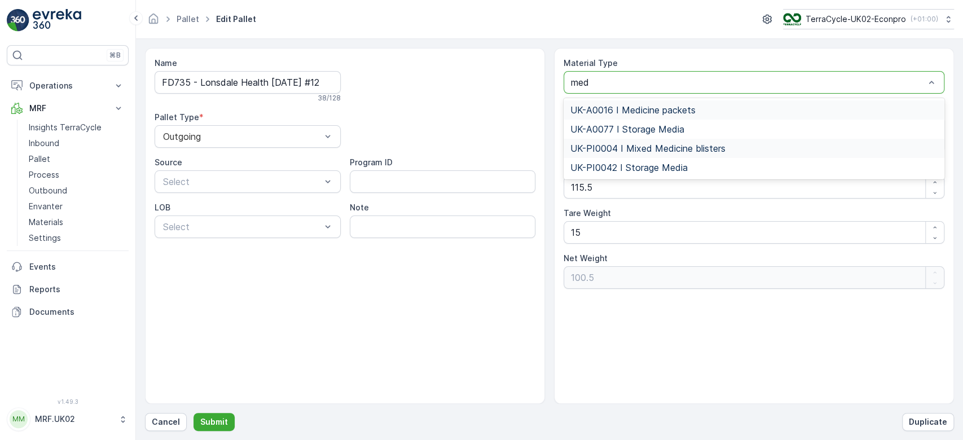
click at [674, 101] on div "UK-A0016 I Medicine packets" at bounding box center [754, 109] width 381 height 19
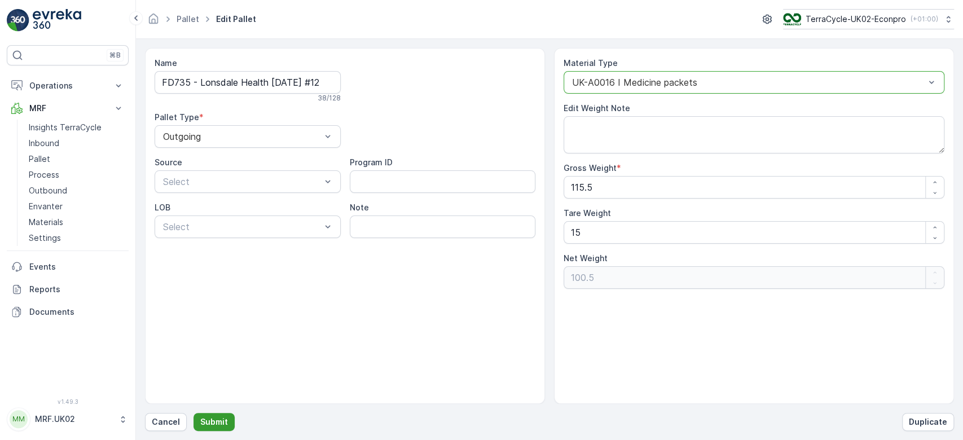
click at [200, 417] on p "Submit" at bounding box center [214, 422] width 28 height 11
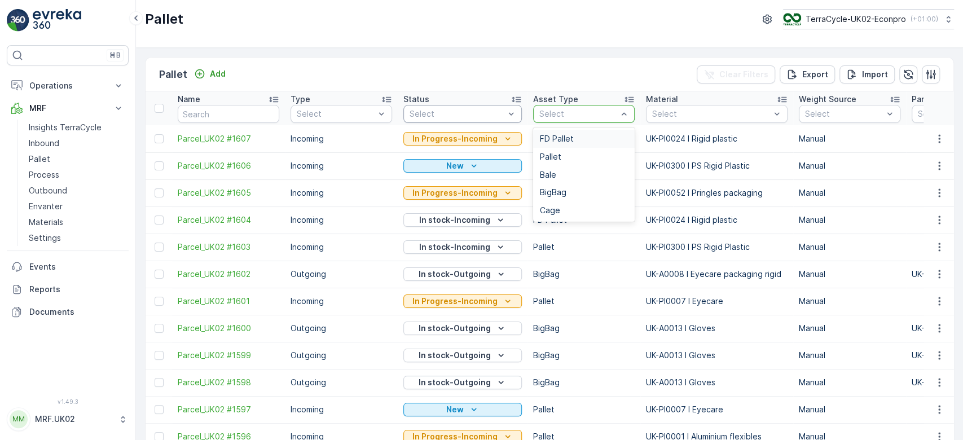
click at [580, 121] on div "Select" at bounding box center [584, 114] width 102 height 18
click at [573, 137] on div "FD Pallet" at bounding box center [584, 138] width 88 height 9
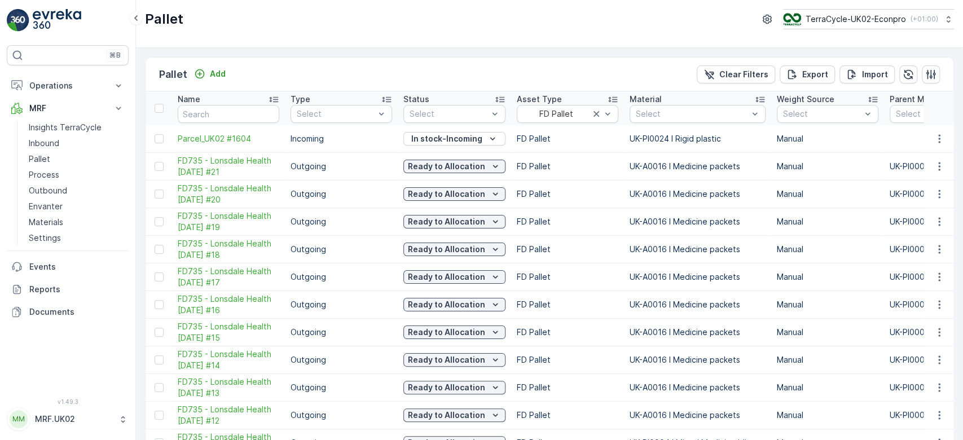
click at [582, 244] on td "FD Pallet" at bounding box center [567, 249] width 113 height 28
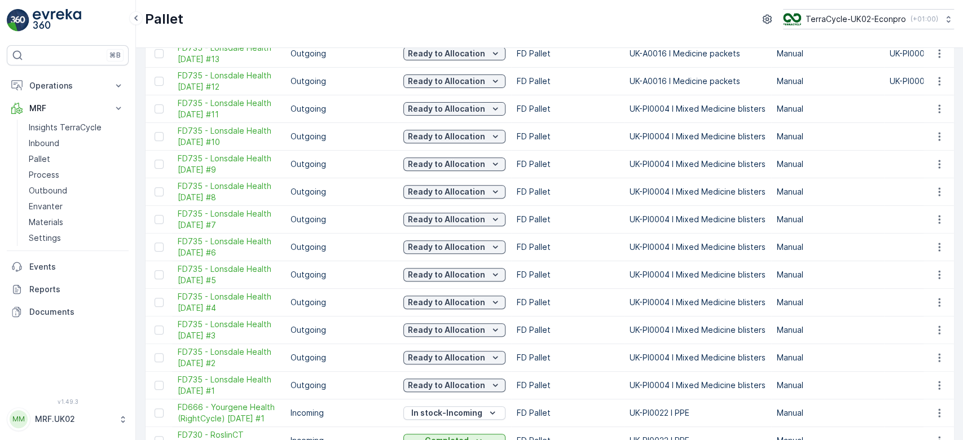
scroll to position [331, 0]
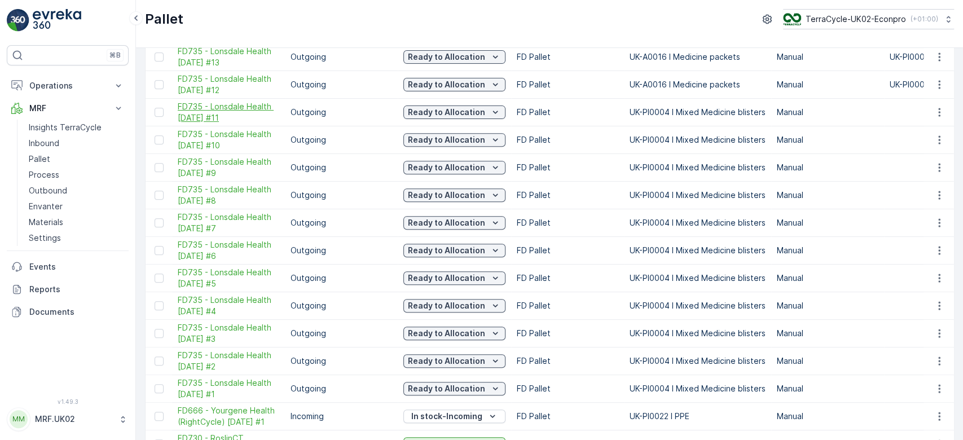
click at [264, 109] on span "FD735 - Lonsdale Health [DATE] #11" at bounding box center [229, 112] width 102 height 23
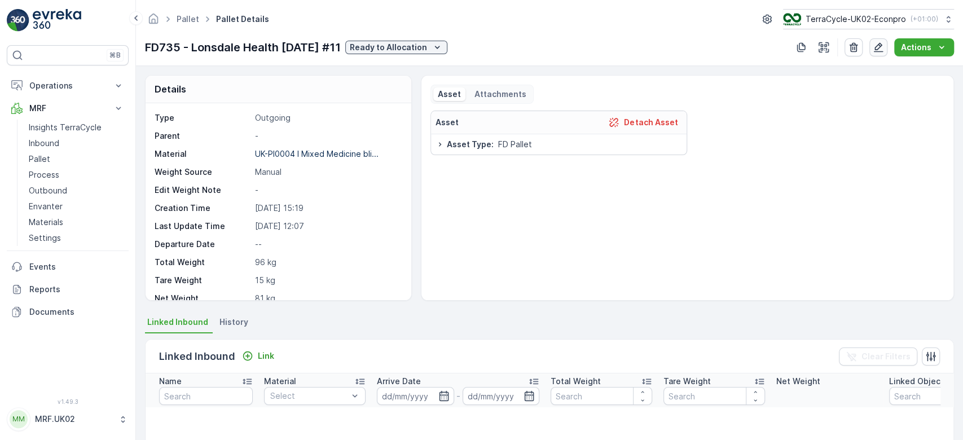
click at [883, 49] on icon "button" at bounding box center [878, 47] width 11 height 11
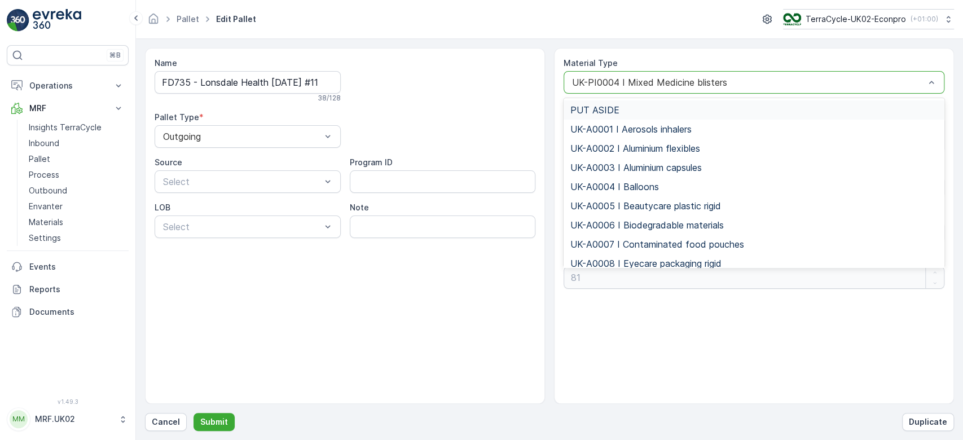
click at [741, 75] on div "UK-PI0004 I Mixed Medicine blisters" at bounding box center [754, 82] width 381 height 23
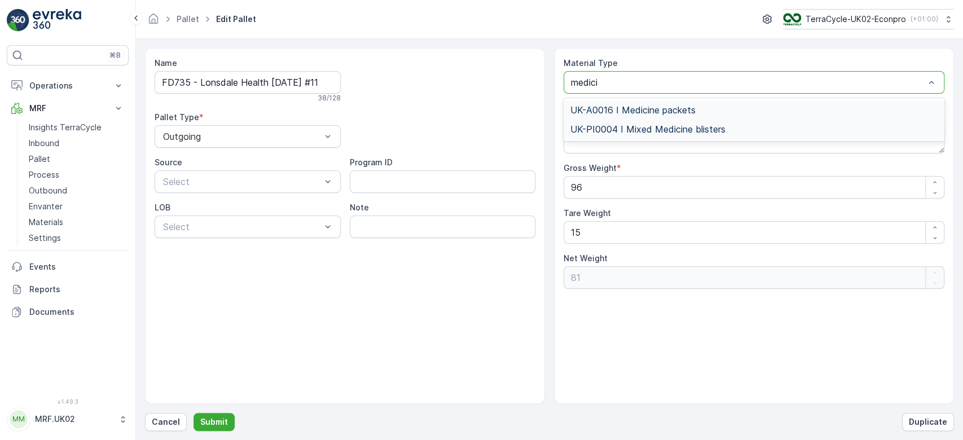
type input "medicin"
click at [678, 110] on span "UK-A0016 I Medicine packets" at bounding box center [633, 110] width 125 height 10
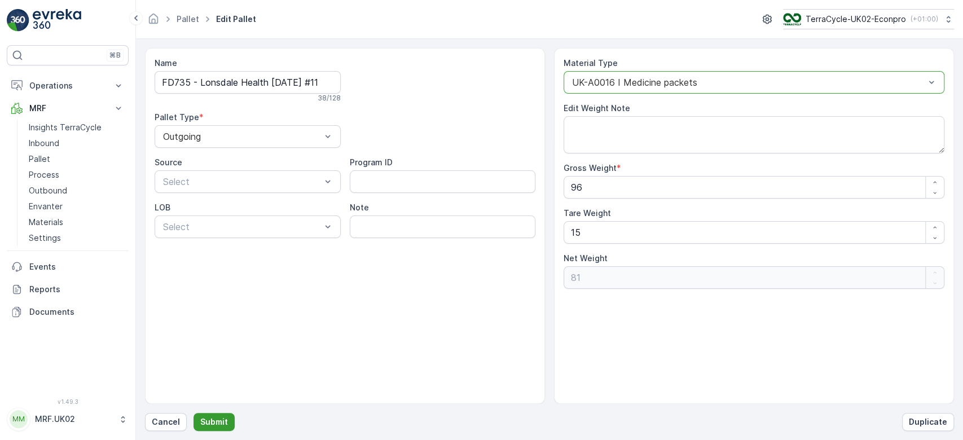
click at [212, 418] on p "Submit" at bounding box center [214, 422] width 28 height 11
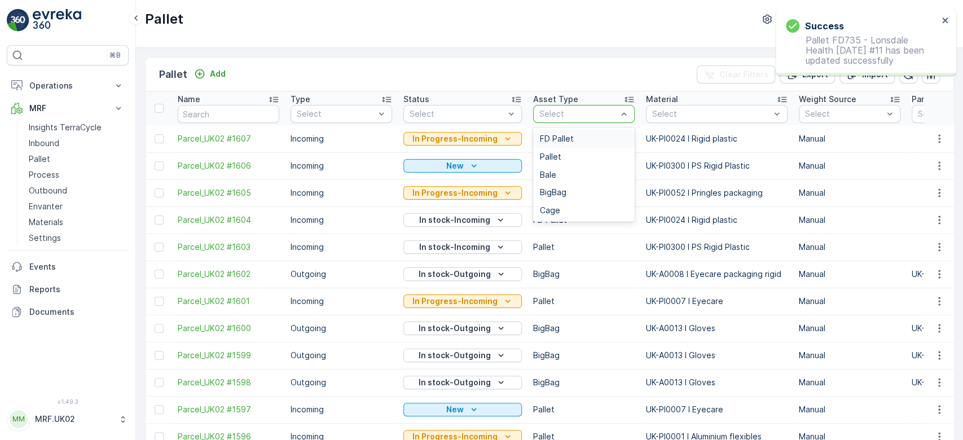
click at [548, 120] on div "Select" at bounding box center [584, 114] width 102 height 18
click at [556, 134] on span "FD Pallet" at bounding box center [557, 138] width 34 height 9
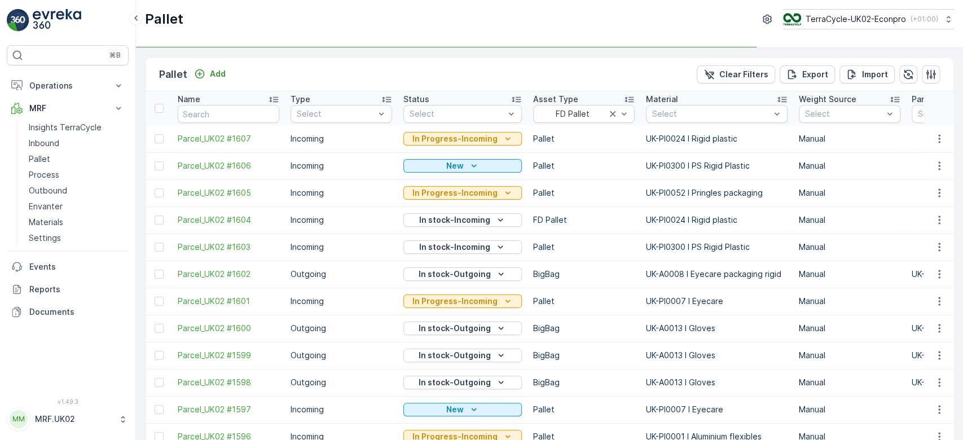
click at [585, 216] on td "FD Pallet" at bounding box center [584, 220] width 113 height 27
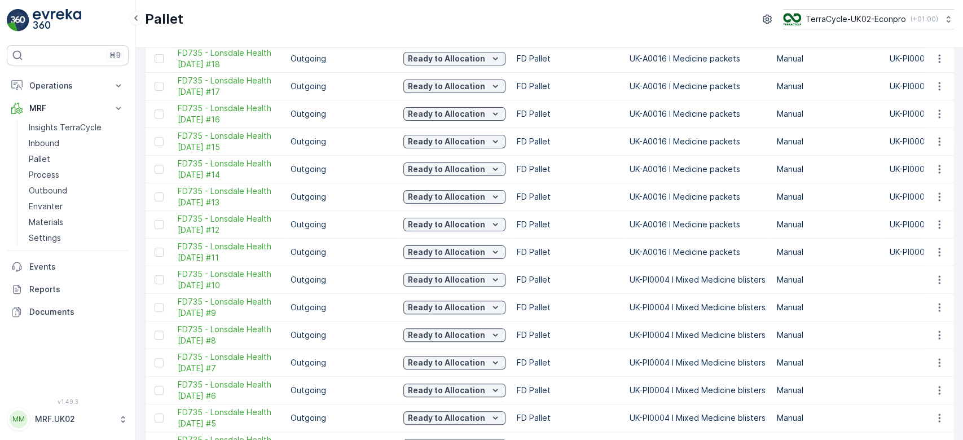
scroll to position [240, 0]
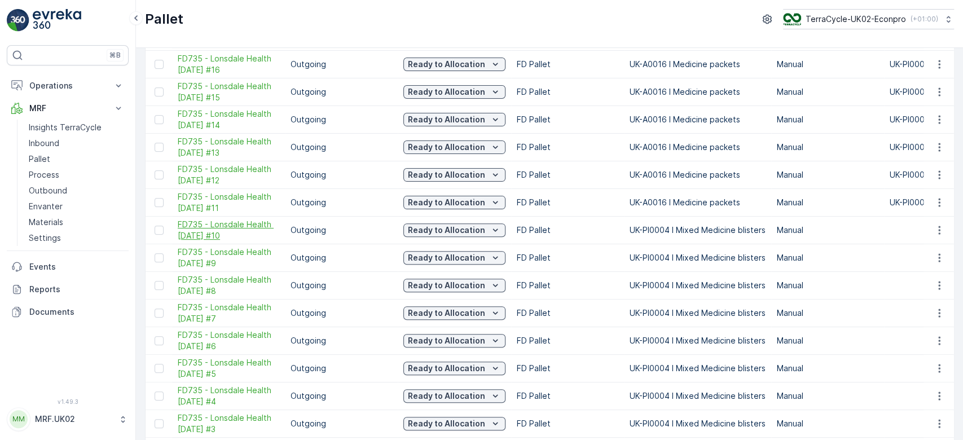
click at [250, 228] on span "FD735 - Lonsdale Health [DATE] #10" at bounding box center [229, 230] width 102 height 23
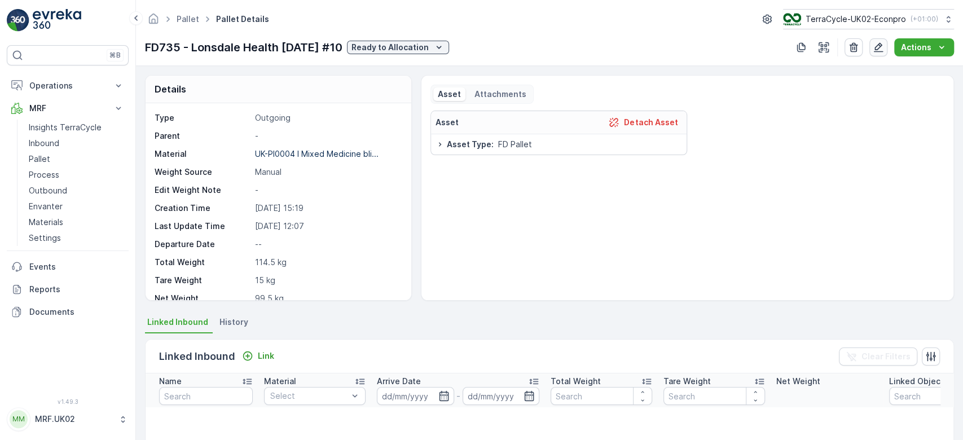
click at [883, 45] on icon "button" at bounding box center [879, 48] width 10 height 10
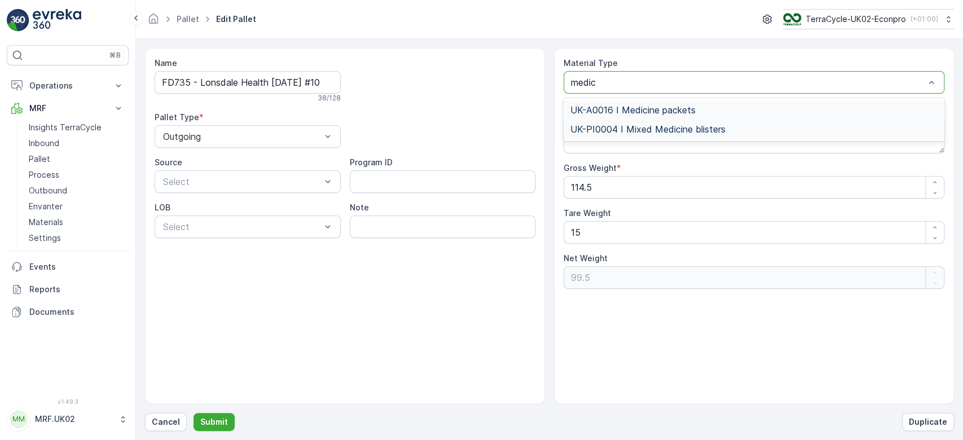
type input "medici"
drag, startPoint x: 710, startPoint y: 109, endPoint x: 701, endPoint y: 106, distance: 9.5
click at [701, 106] on div "UK-A0016 I Medicine packets" at bounding box center [754, 110] width 367 height 10
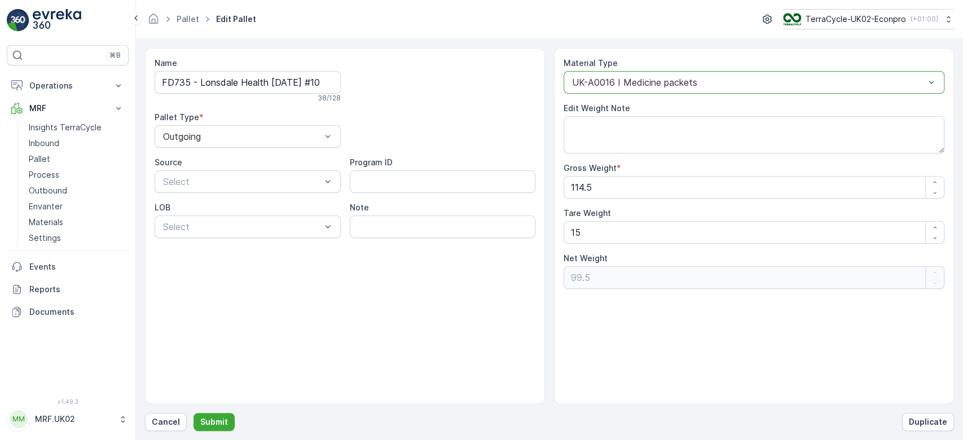
click at [701, 106] on div "Edit Weight Note" at bounding box center [754, 108] width 381 height 11
click at [212, 427] on p "Submit" at bounding box center [214, 422] width 28 height 11
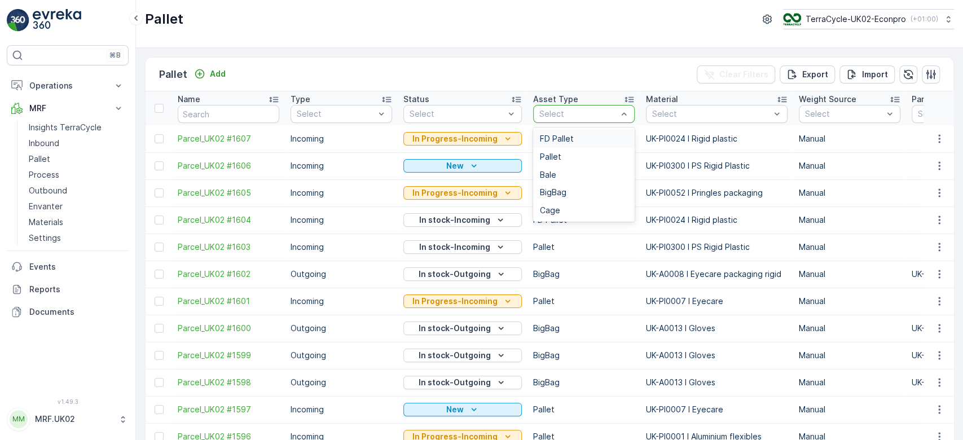
click at [567, 139] on span "FD Pallet" at bounding box center [557, 138] width 34 height 9
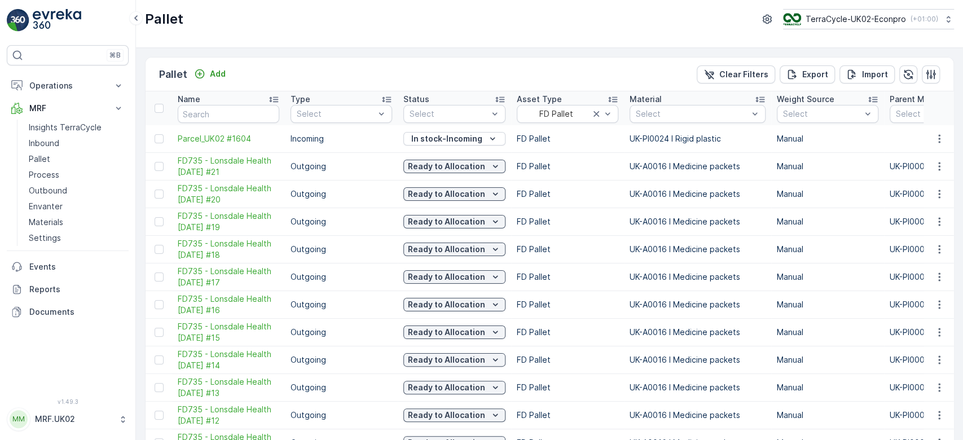
click at [594, 258] on td "FD Pallet" at bounding box center [567, 249] width 113 height 28
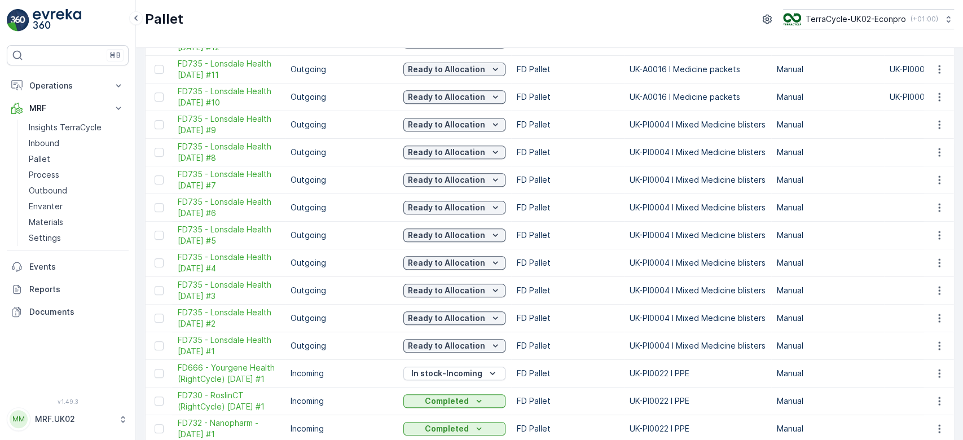
scroll to position [361, 0]
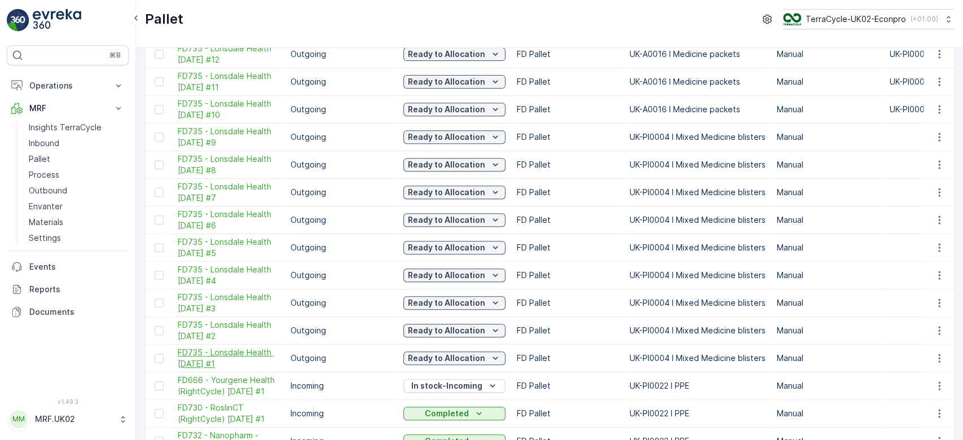
click at [236, 350] on span "FD735 - Lonsdale Health [DATE] #1" at bounding box center [229, 358] width 102 height 23
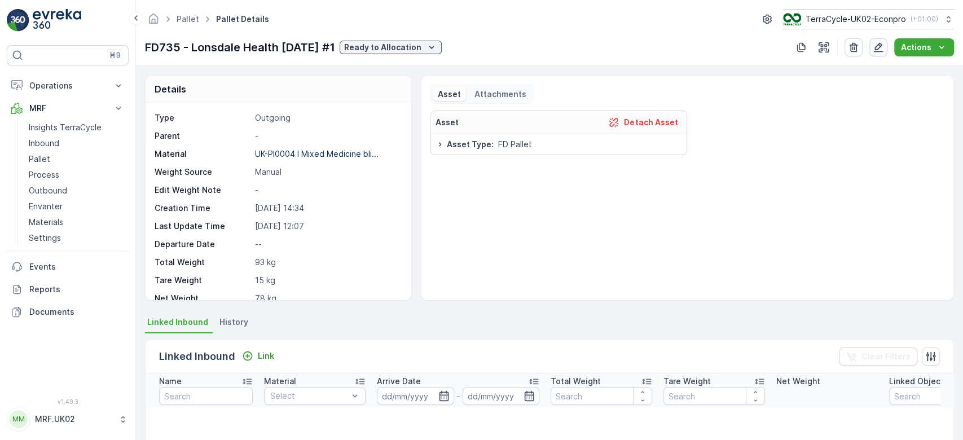
click at [881, 50] on icon "button" at bounding box center [878, 47] width 11 height 11
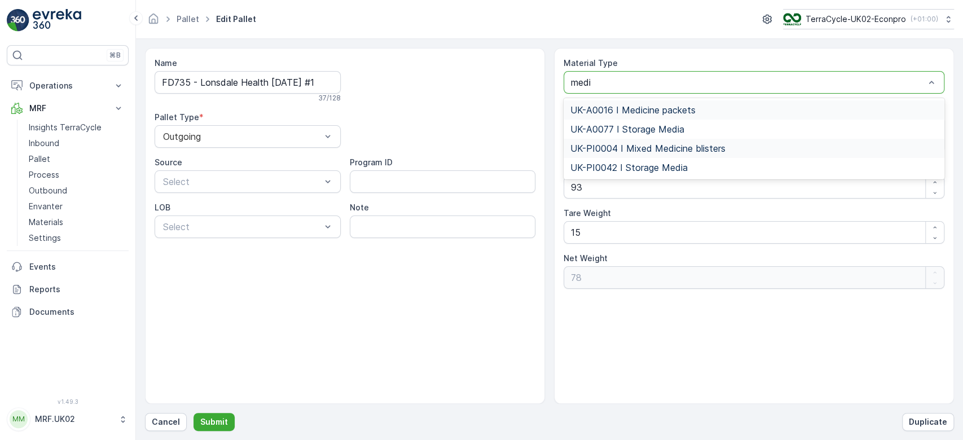
type input "medic"
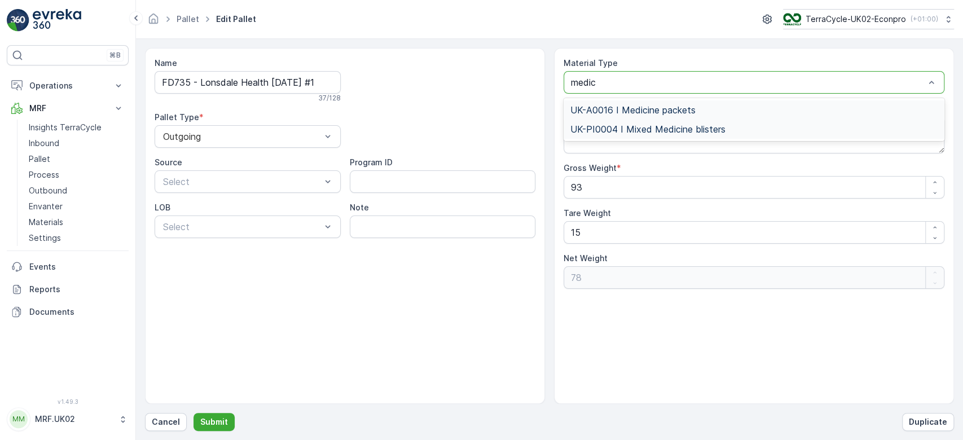
click at [676, 106] on span "UK-A0016 I Medicine packets" at bounding box center [633, 110] width 125 height 10
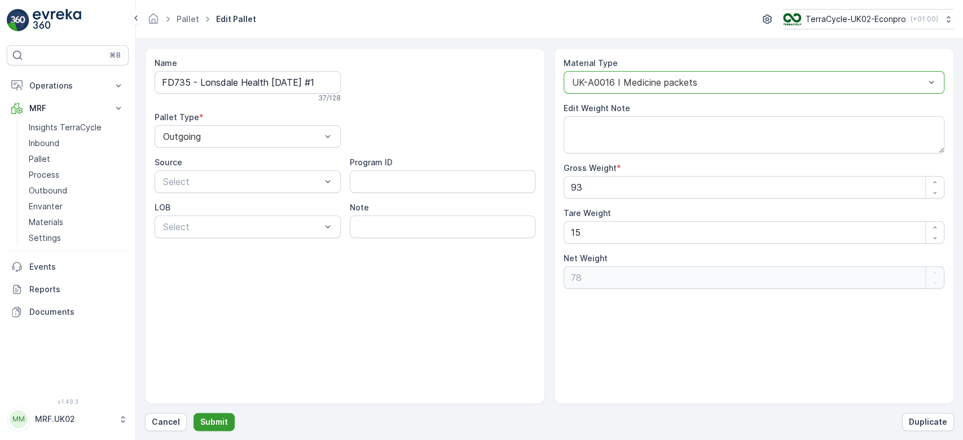
click at [211, 426] on p "Submit" at bounding box center [214, 422] width 28 height 11
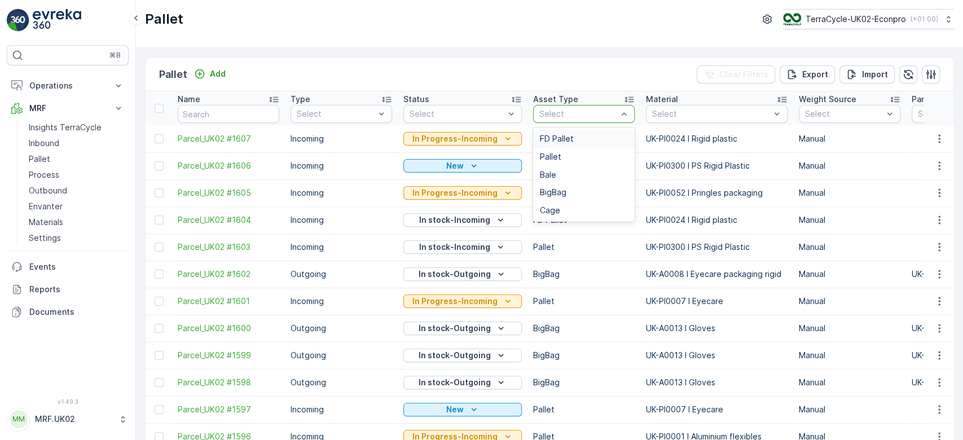
click at [573, 139] on div "FD Pallet" at bounding box center [584, 138] width 88 height 9
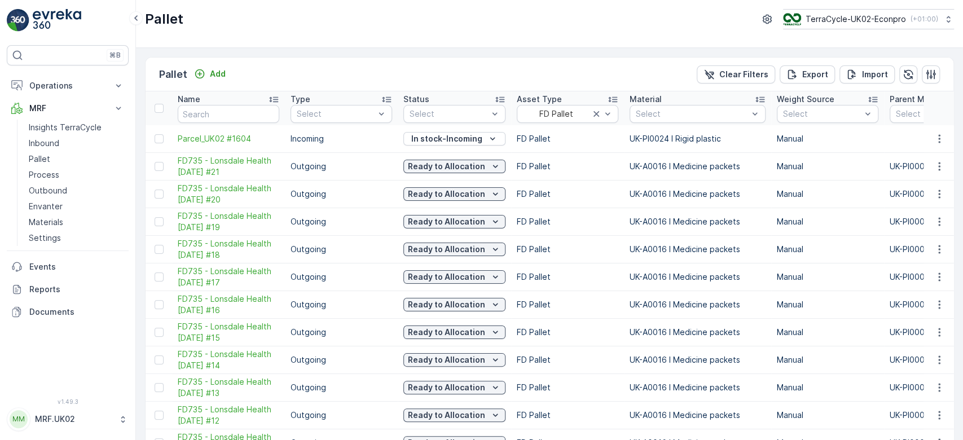
click at [573, 175] on td "FD Pallet" at bounding box center [567, 166] width 113 height 28
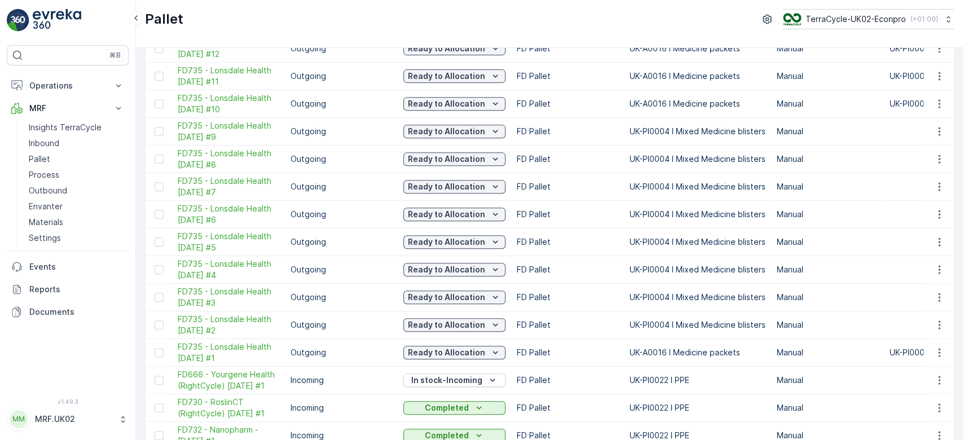
scroll to position [391, 0]
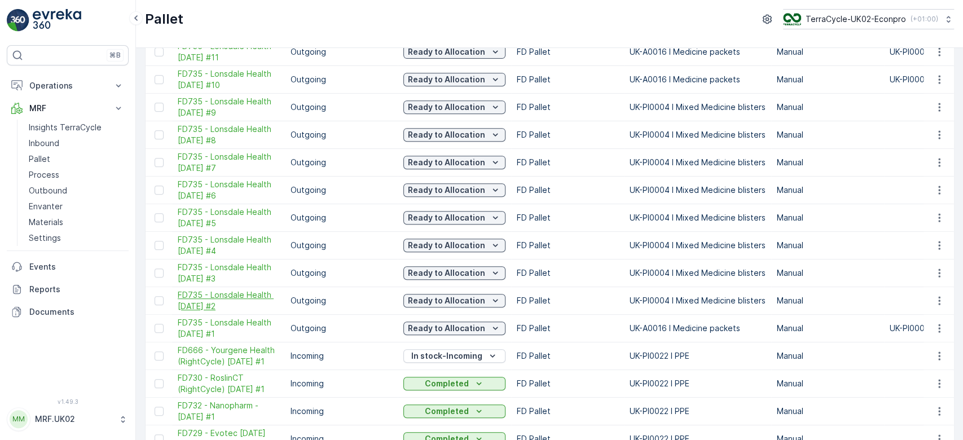
click at [240, 295] on span "FD735 - Lonsdale Health [DATE] #2" at bounding box center [229, 301] width 102 height 23
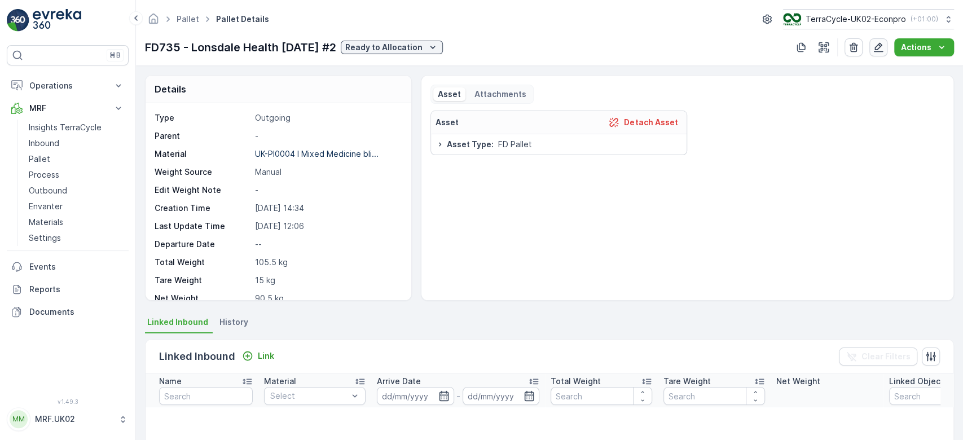
click at [873, 45] on button "button" at bounding box center [879, 47] width 18 height 18
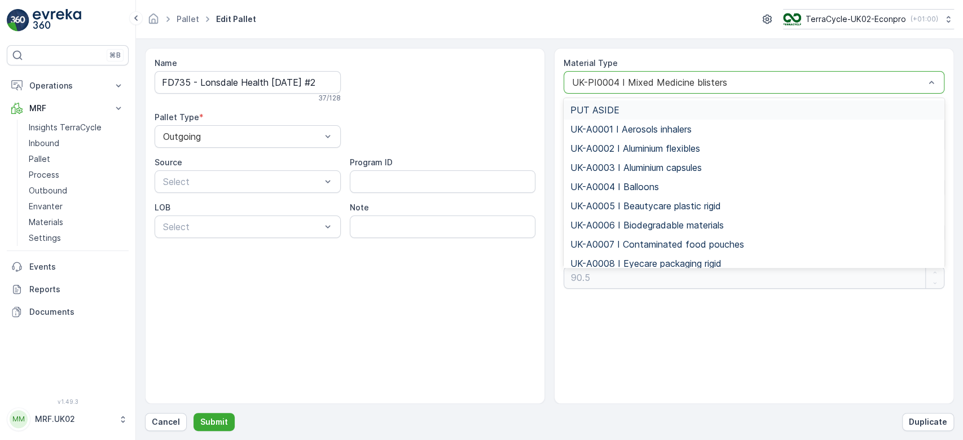
click at [682, 75] on div "UK-PI0004 I Mixed Medicine blisters" at bounding box center [754, 82] width 381 height 23
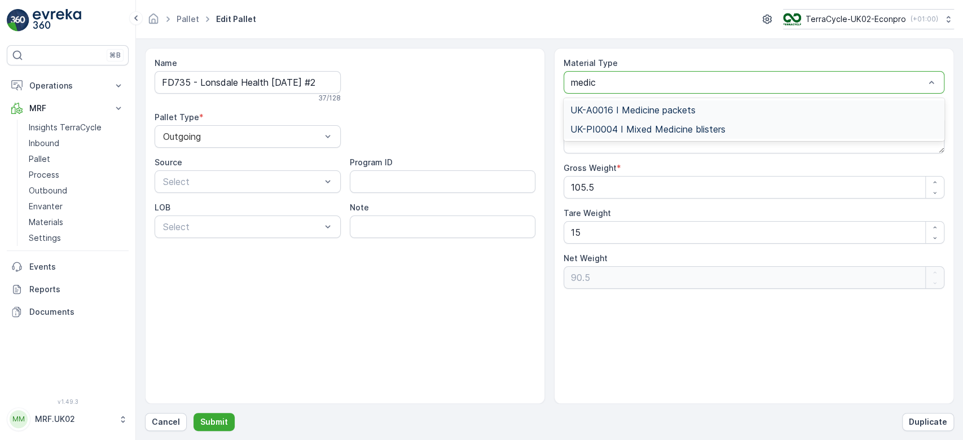
type input "medici"
click at [674, 103] on div "UK-A0016 I Medicine packets" at bounding box center [754, 109] width 381 height 19
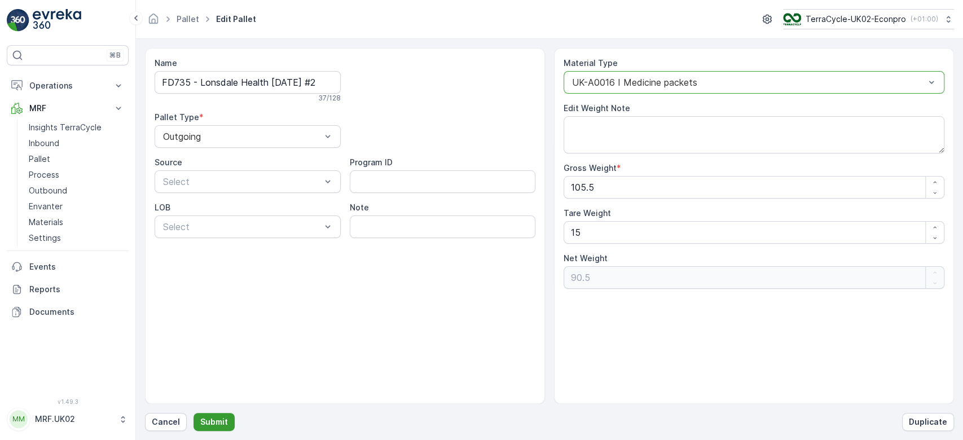
click at [216, 421] on p "Submit" at bounding box center [214, 422] width 28 height 11
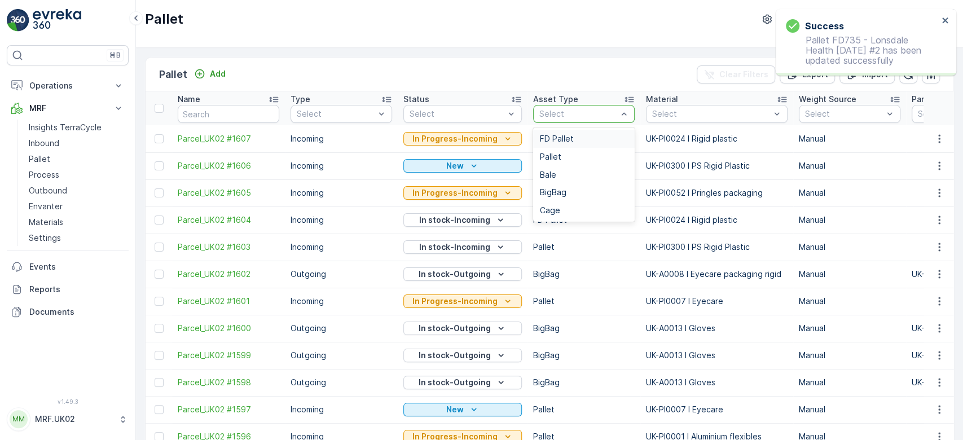
click at [563, 106] on div "Select" at bounding box center [584, 114] width 102 height 18
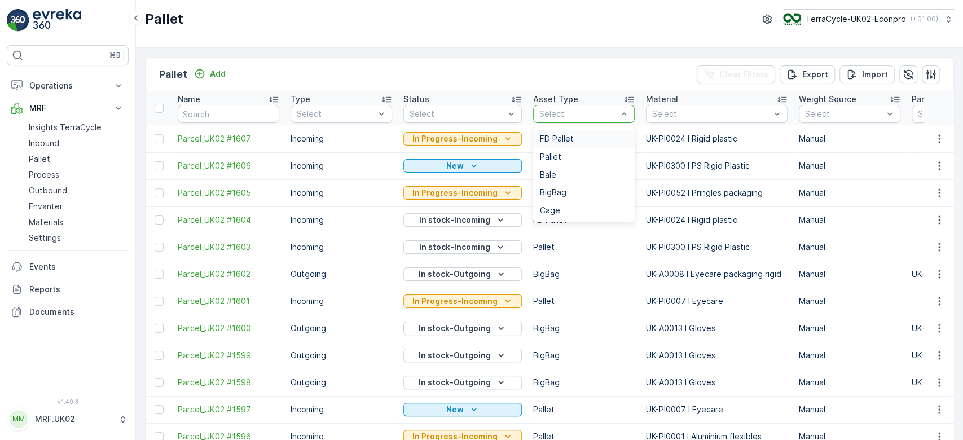
click at [573, 137] on div "FD Pallet" at bounding box center [584, 138] width 88 height 9
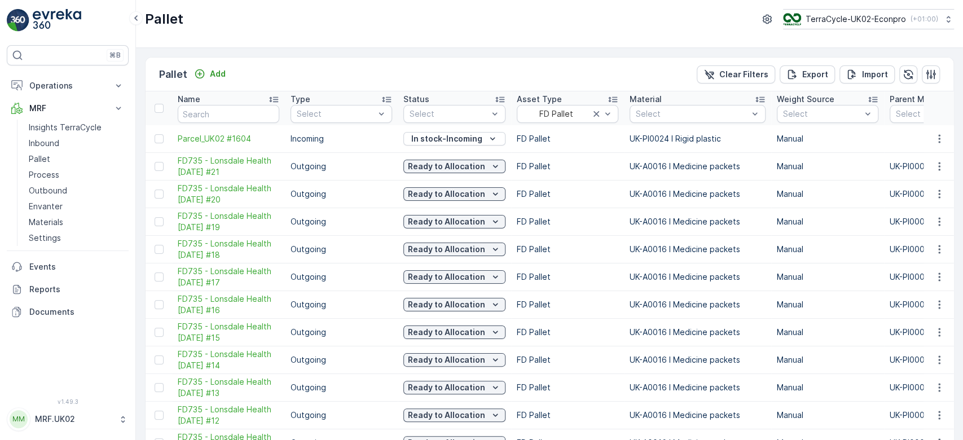
click at [590, 226] on td "FD Pallet" at bounding box center [567, 222] width 113 height 28
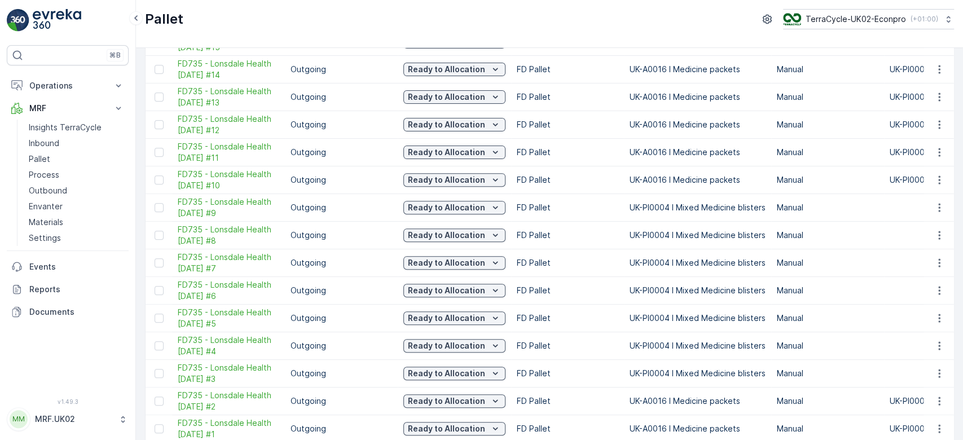
scroll to position [301, 0]
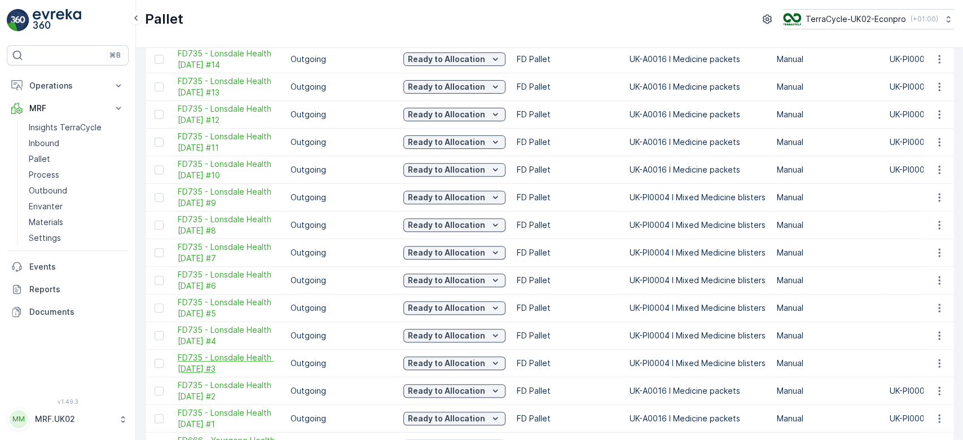
click at [236, 357] on span "FD735 - Lonsdale Health [DATE] #3" at bounding box center [229, 363] width 102 height 23
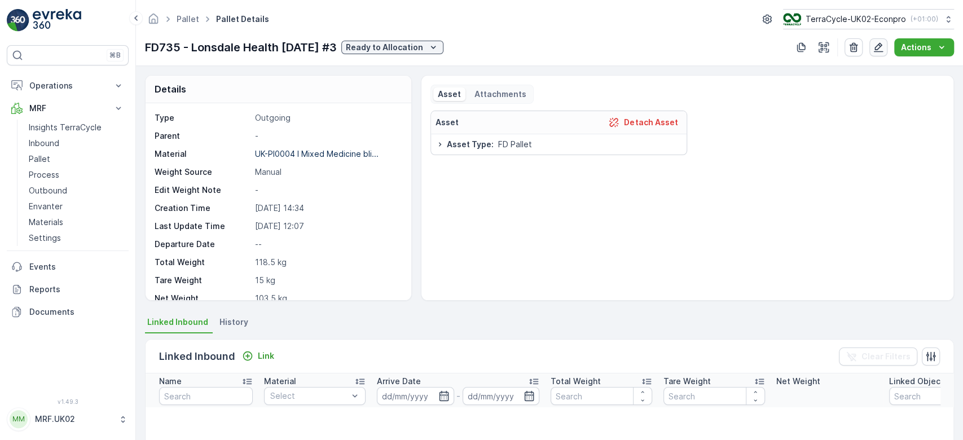
click at [875, 47] on icon "button" at bounding box center [878, 47] width 11 height 11
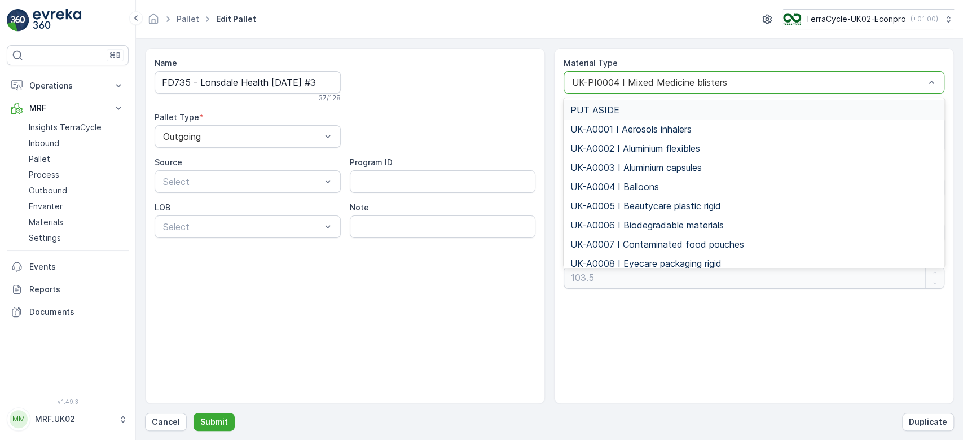
click at [659, 75] on div "UK-PI0004 I Mixed Medicine blisters" at bounding box center [754, 82] width 381 height 23
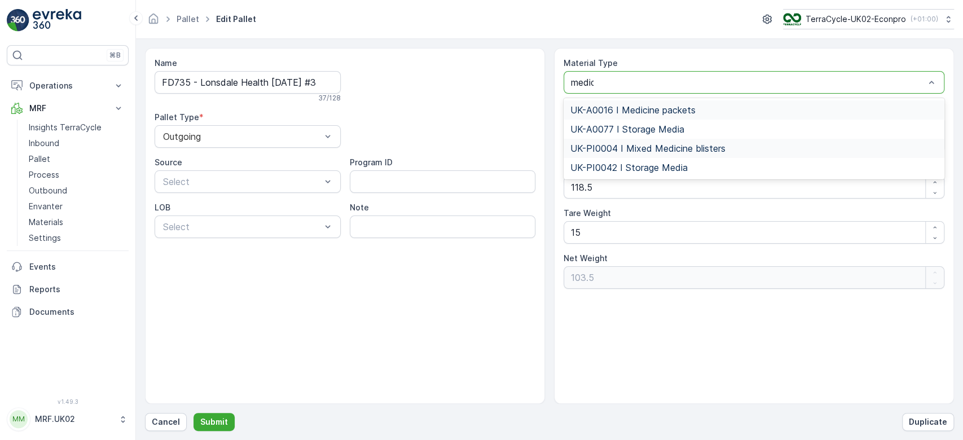
type input "medici"
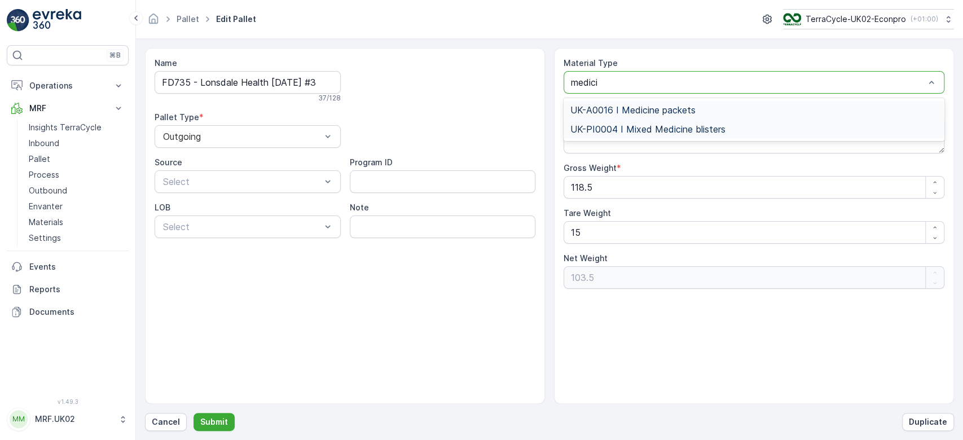
click at [652, 102] on div "UK-A0016 I Medicine packets" at bounding box center [754, 109] width 381 height 19
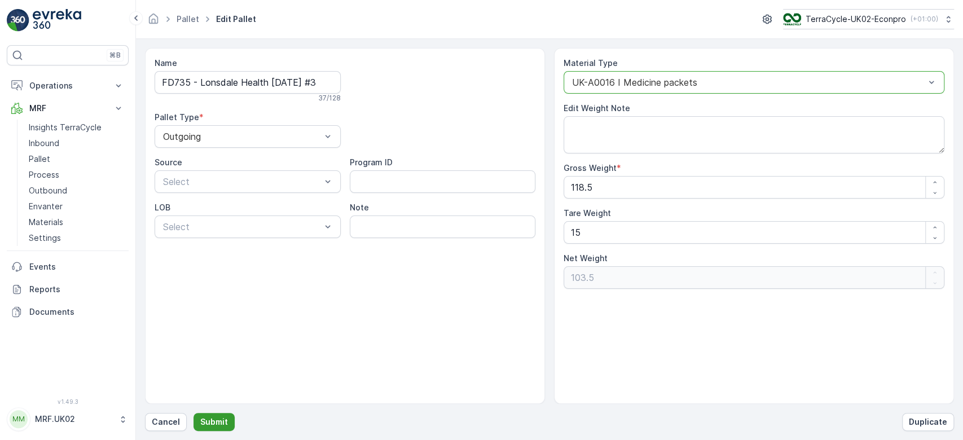
click at [221, 423] on p "Submit" at bounding box center [214, 422] width 28 height 11
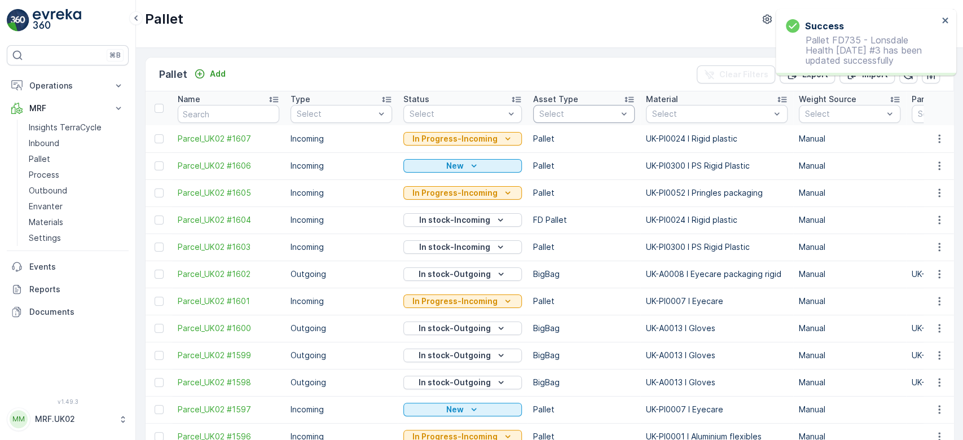
drag, startPoint x: 584, startPoint y: 124, endPoint x: 593, endPoint y: 107, distance: 19.5
click at [593, 107] on div "Select" at bounding box center [584, 114] width 102 height 18
click at [578, 138] on div "FD Pallet" at bounding box center [584, 138] width 88 height 9
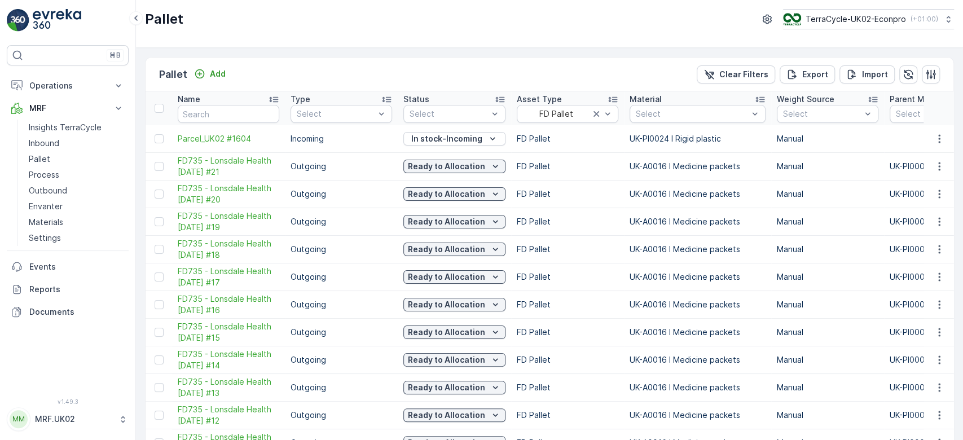
click at [599, 164] on td "FD Pallet" at bounding box center [567, 166] width 113 height 28
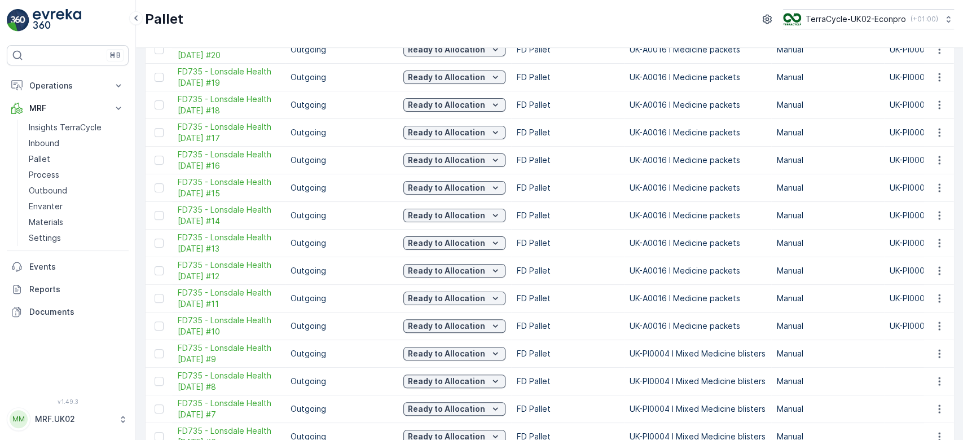
scroll to position [271, 0]
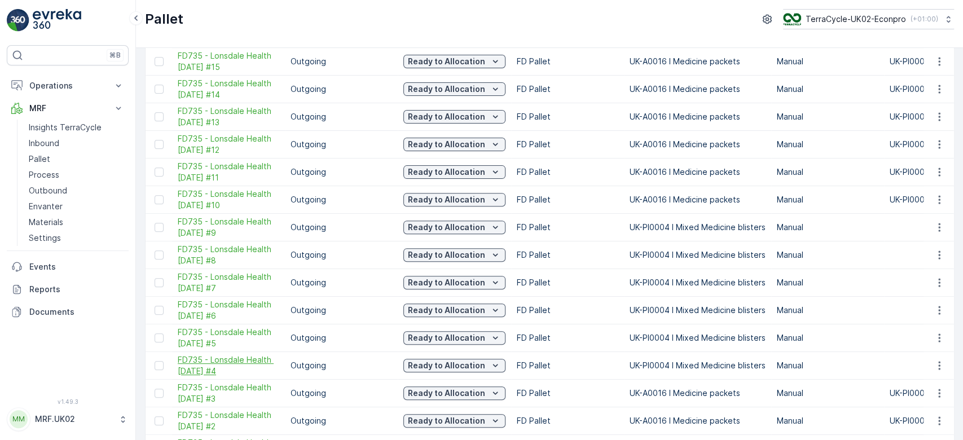
click at [244, 362] on span "FD735 - Lonsdale Health [DATE] #4" at bounding box center [229, 365] width 102 height 23
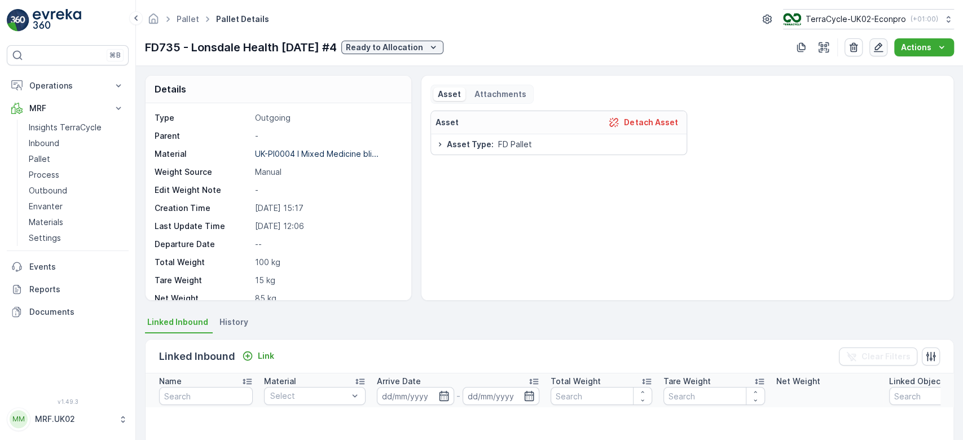
click at [880, 43] on icon "button" at bounding box center [879, 48] width 10 height 10
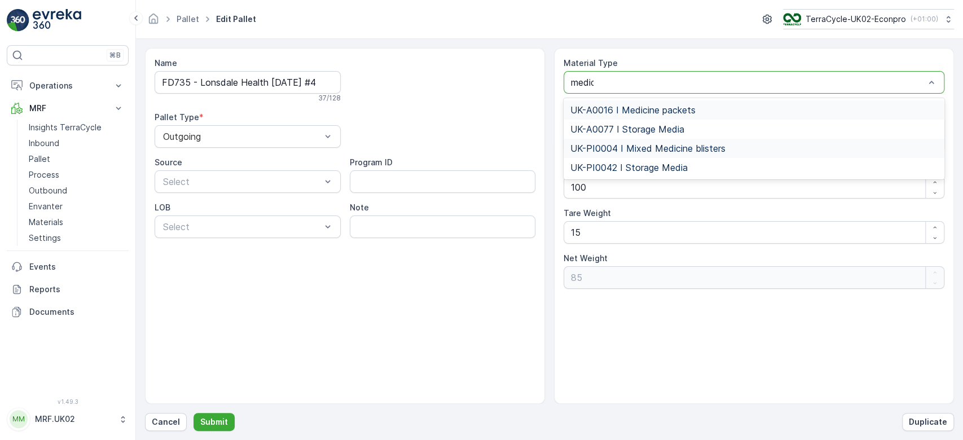
type input "medici"
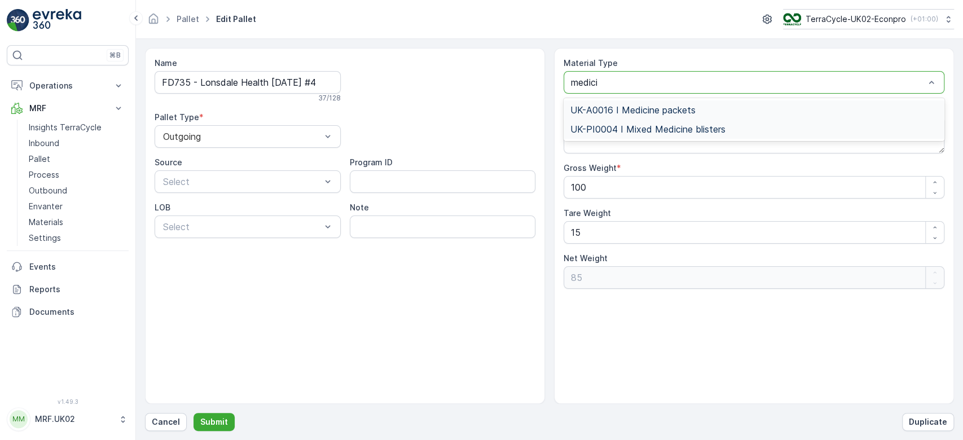
click at [669, 105] on span "UK-A0016 I Medicine packets" at bounding box center [633, 110] width 125 height 10
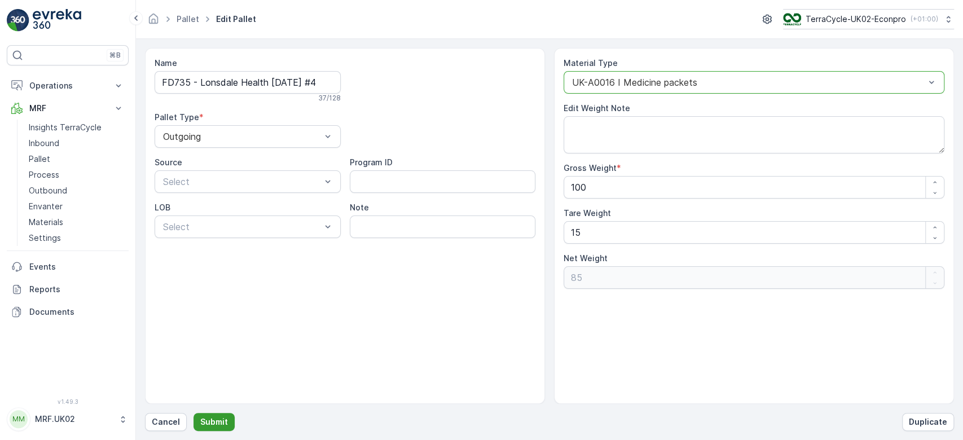
click at [218, 427] on p "Submit" at bounding box center [214, 422] width 28 height 11
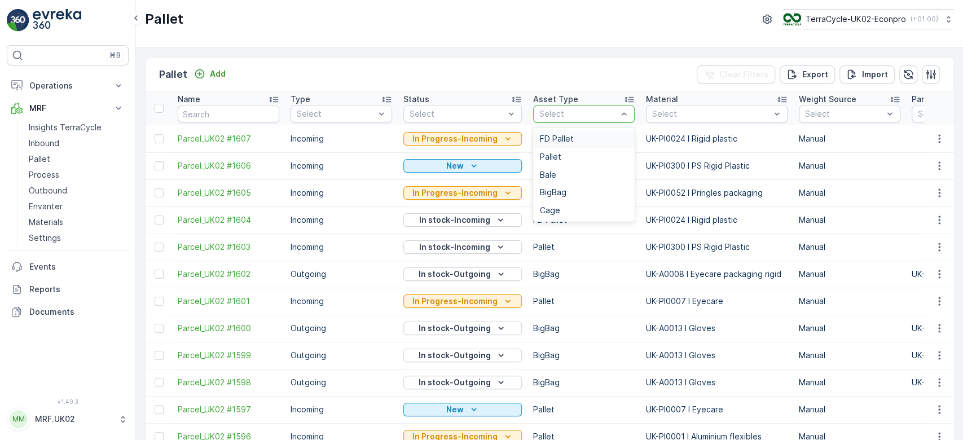
click at [588, 105] on div "Select" at bounding box center [584, 114] width 102 height 18
click at [576, 132] on div "FD Pallet" at bounding box center [584, 139] width 102 height 18
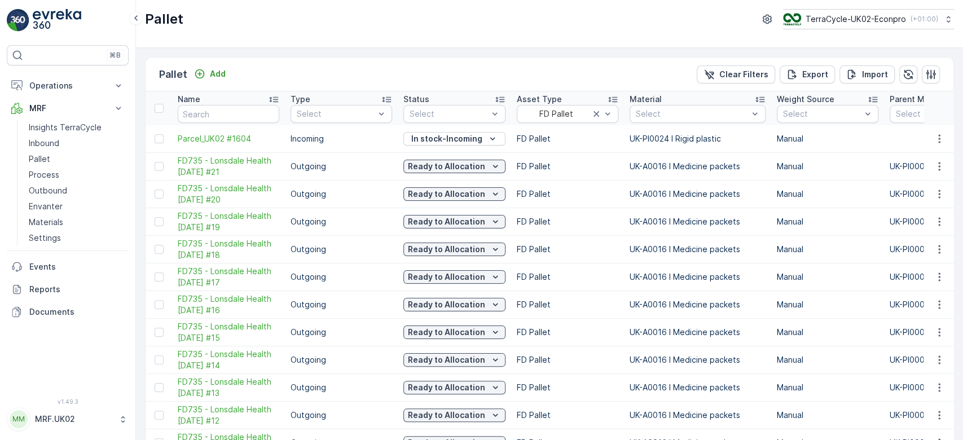
click at [595, 234] on td "FD Pallet" at bounding box center [567, 222] width 113 height 28
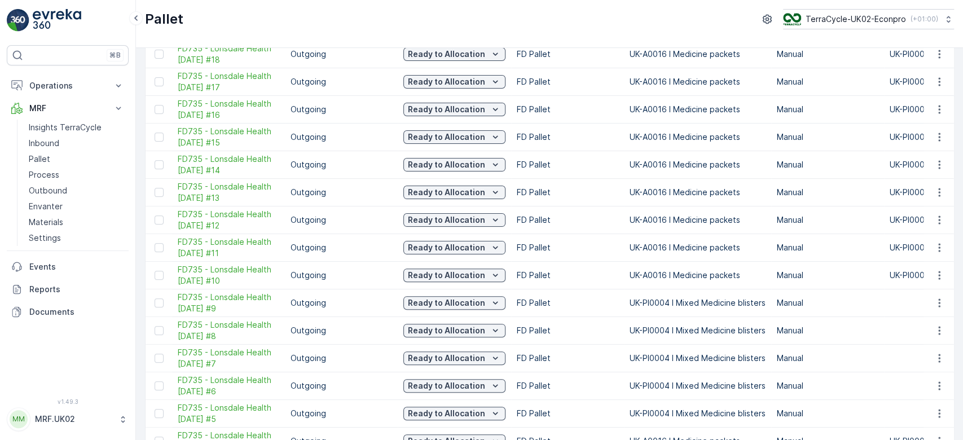
scroll to position [211, 0]
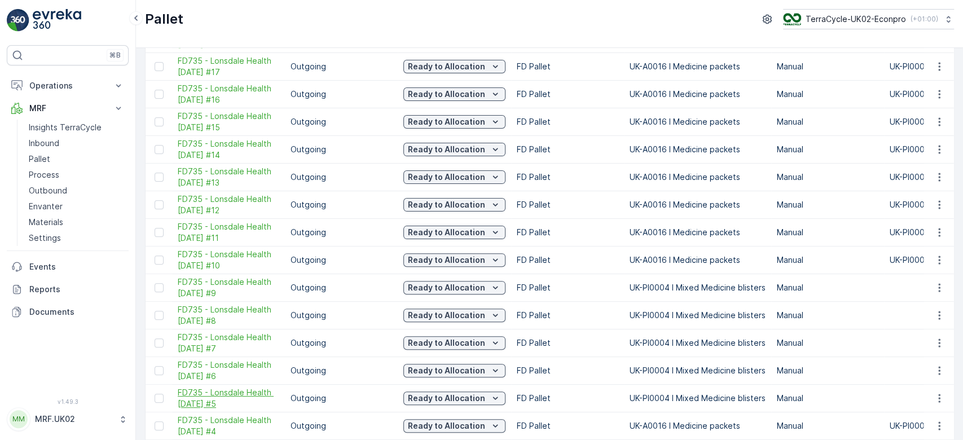
click at [239, 394] on span "FD735 - Lonsdale Health [DATE] #5" at bounding box center [229, 398] width 102 height 23
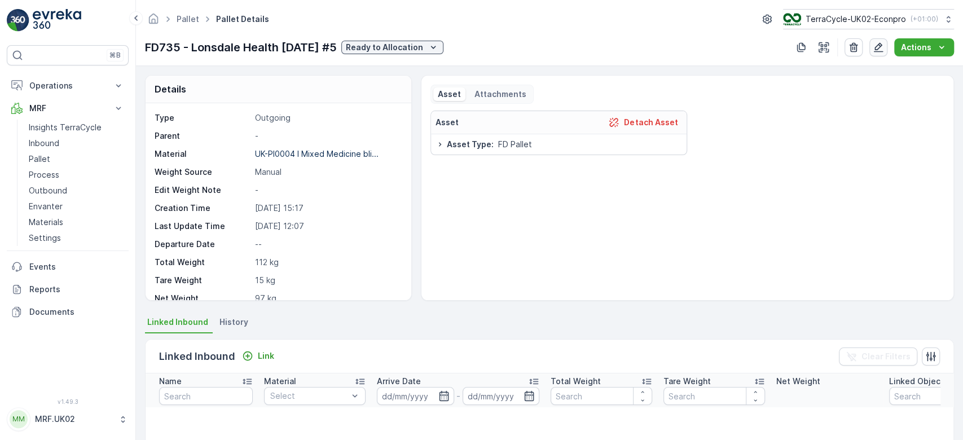
click at [884, 46] on icon "button" at bounding box center [878, 47] width 11 height 11
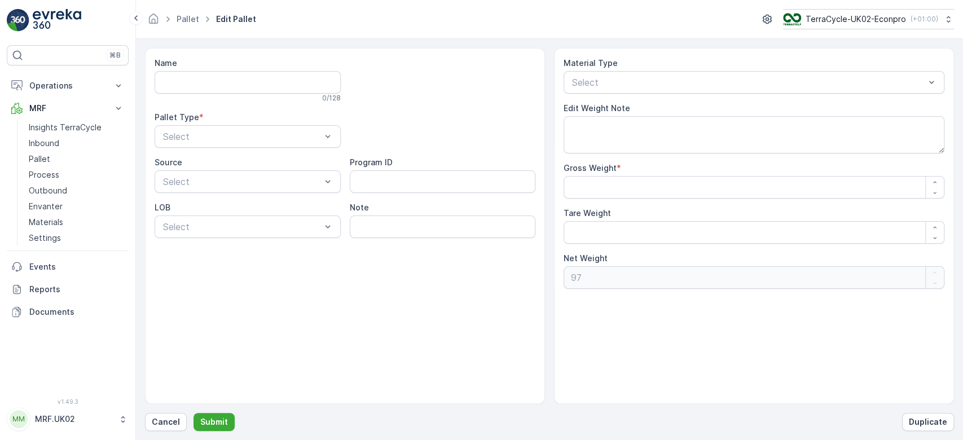
type input "FD735 - Lonsdale Health [DATE] #5"
type Weight "112"
type Weight "15"
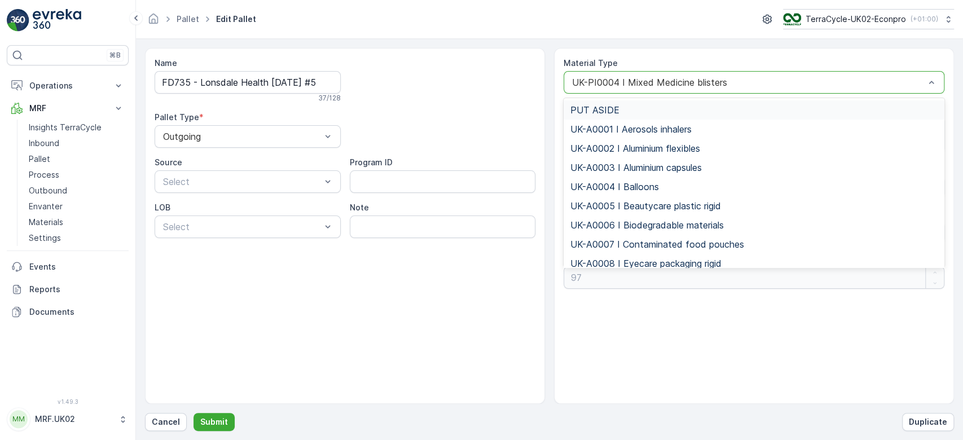
click at [738, 75] on div "UK-PI0004 I Mixed Medicine blisters" at bounding box center [754, 82] width 381 height 23
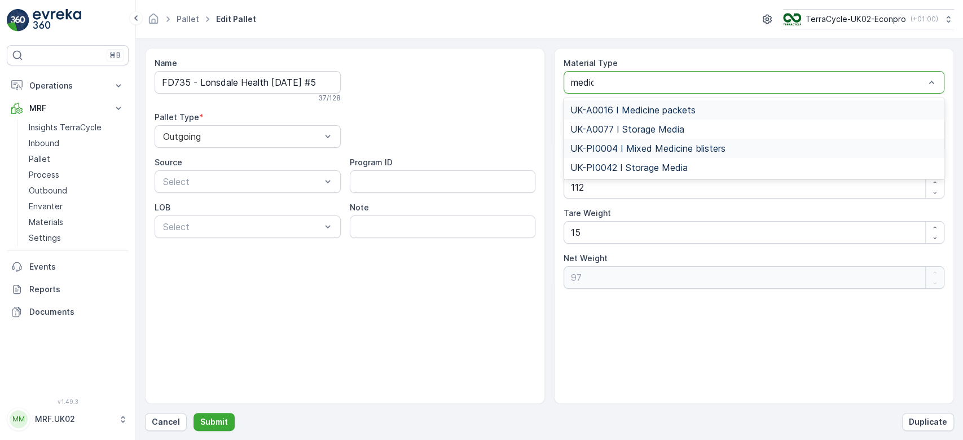
type input "medici"
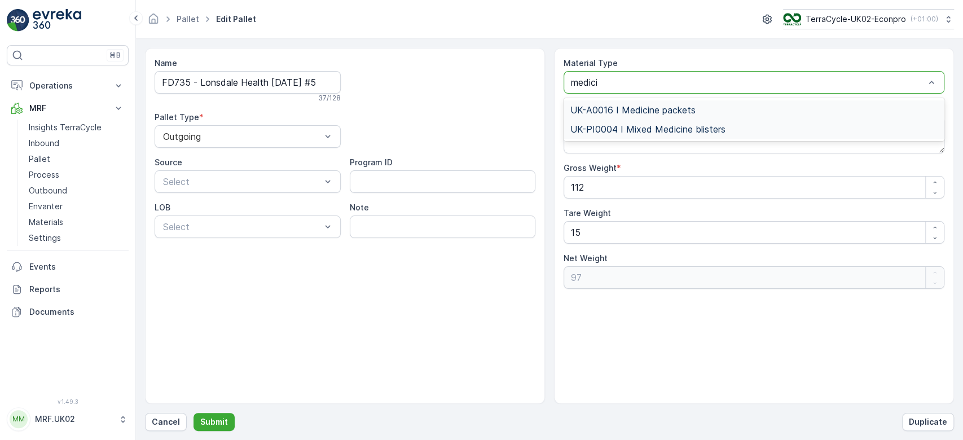
click at [712, 108] on div "UK-A0016 I Medicine packets" at bounding box center [754, 110] width 367 height 10
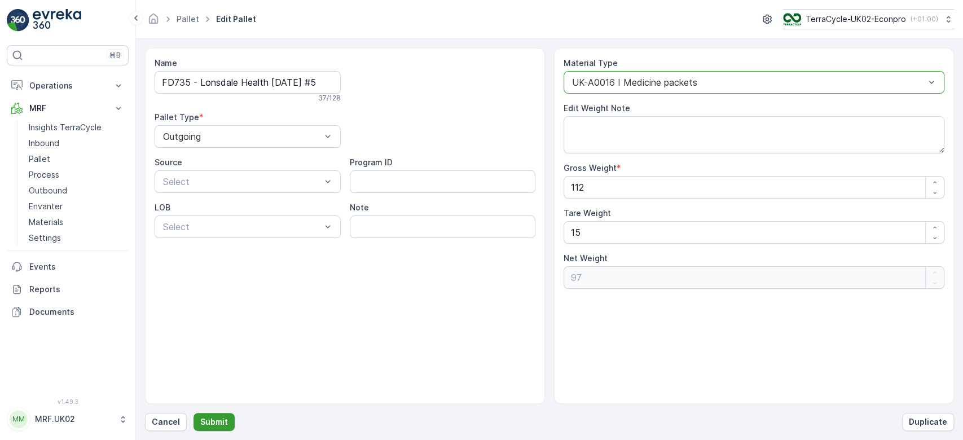
click at [218, 420] on p "Submit" at bounding box center [214, 422] width 28 height 11
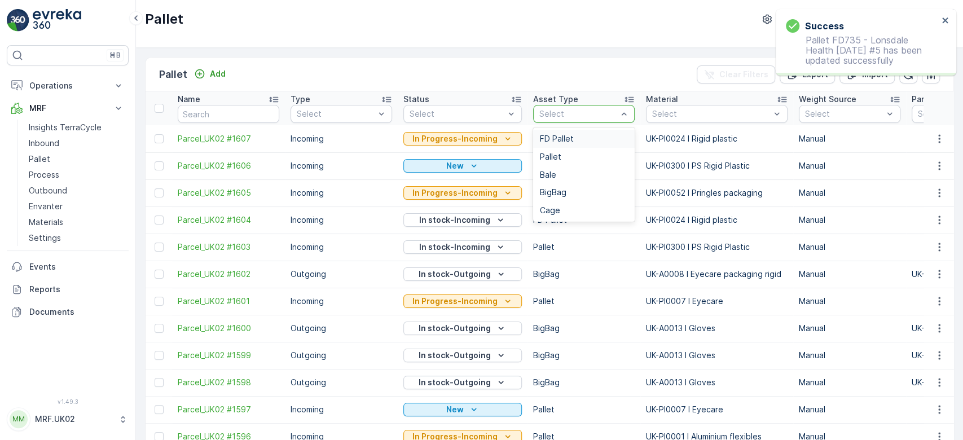
click at [575, 138] on div "FD Pallet" at bounding box center [584, 138] width 88 height 9
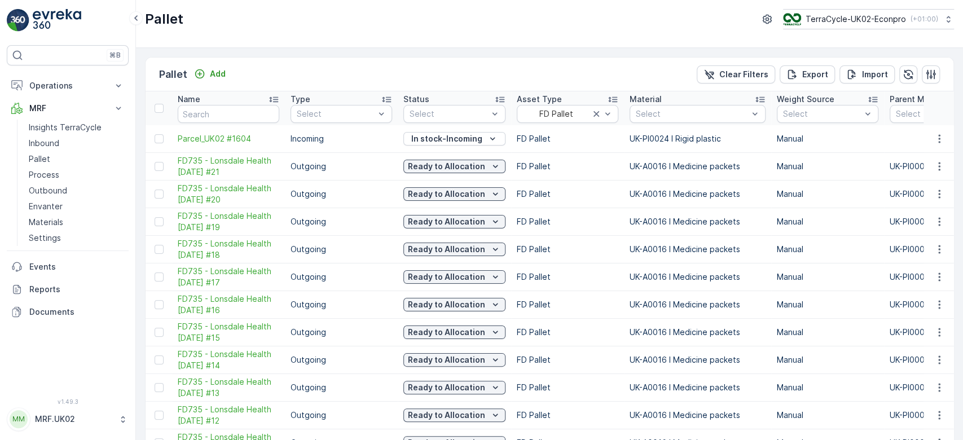
click at [601, 169] on td "FD Pallet" at bounding box center [567, 166] width 113 height 28
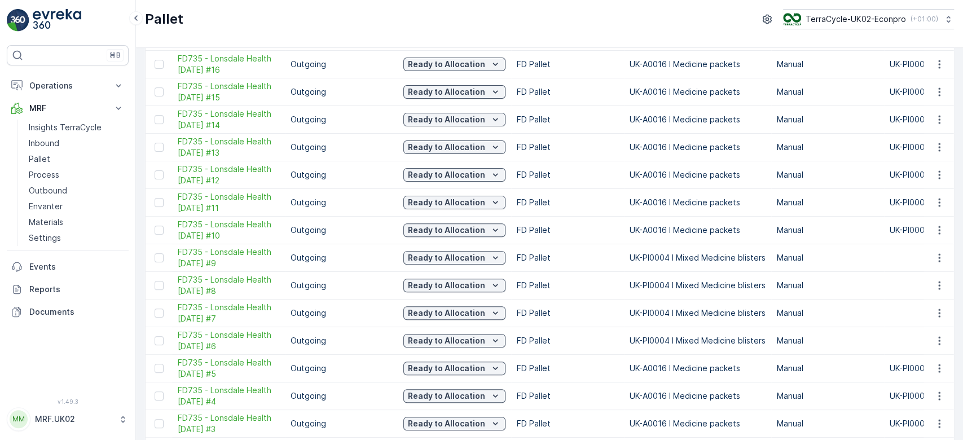
scroll to position [271, 0]
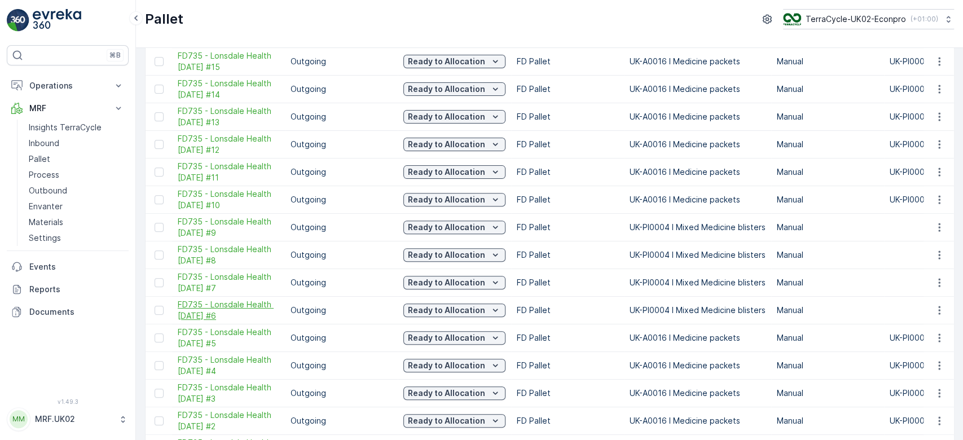
click at [221, 308] on span "FD735 - Lonsdale Health [DATE] #6" at bounding box center [229, 310] width 102 height 23
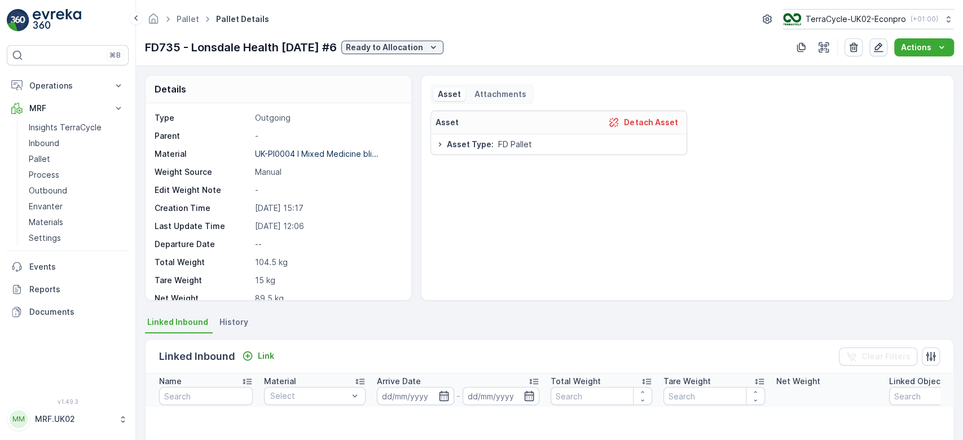
click at [881, 52] on icon "button" at bounding box center [878, 47] width 11 height 11
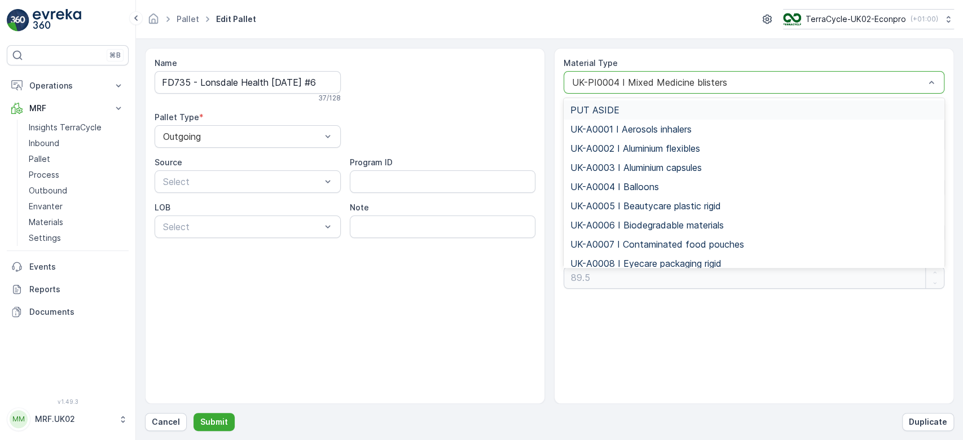
click at [794, 76] on div "UK-PI0004 I Mixed Medicine blisters" at bounding box center [754, 82] width 381 height 23
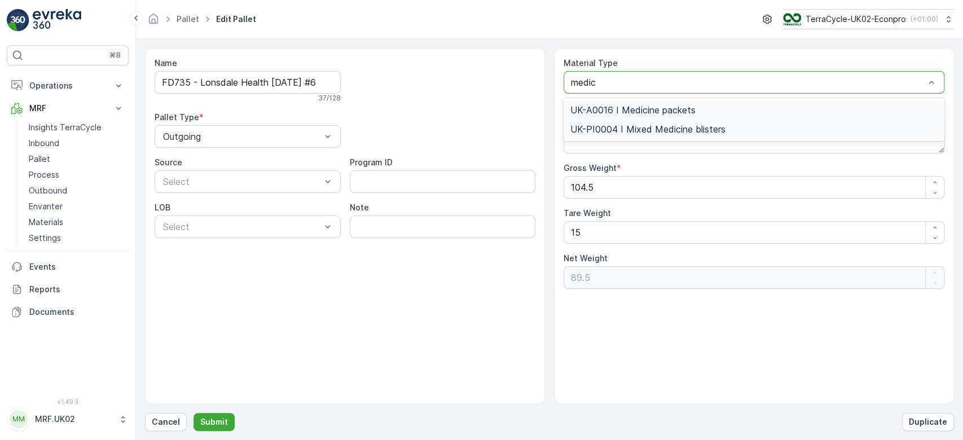
type input "medici"
click at [672, 106] on span "UK-A0016 I Medicine packets" at bounding box center [633, 110] width 125 height 10
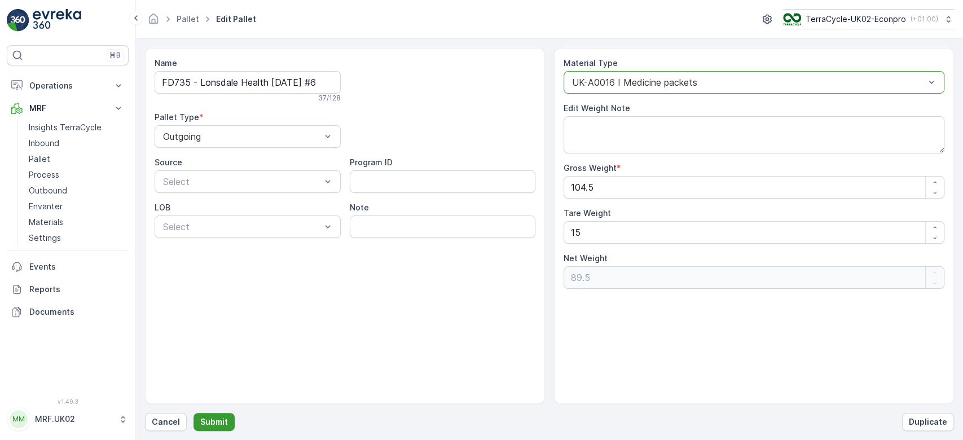
click at [212, 428] on button "Submit" at bounding box center [214, 422] width 41 height 18
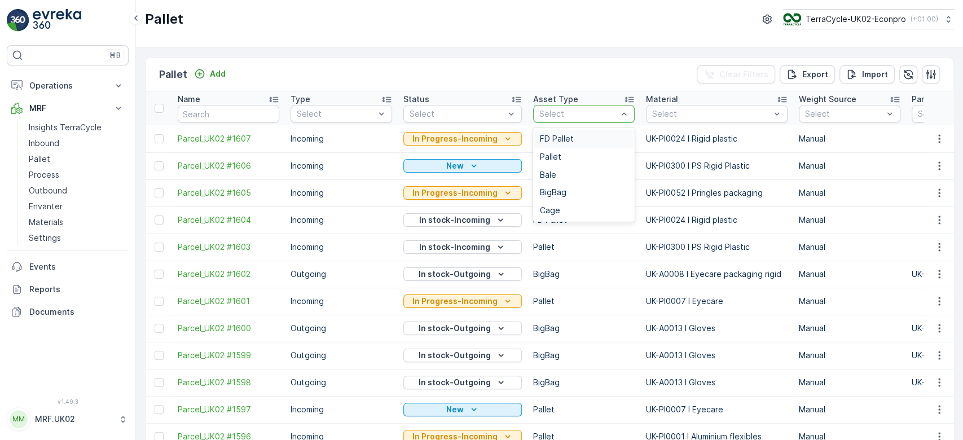
click at [571, 134] on div "FD Pallet" at bounding box center [584, 138] width 88 height 9
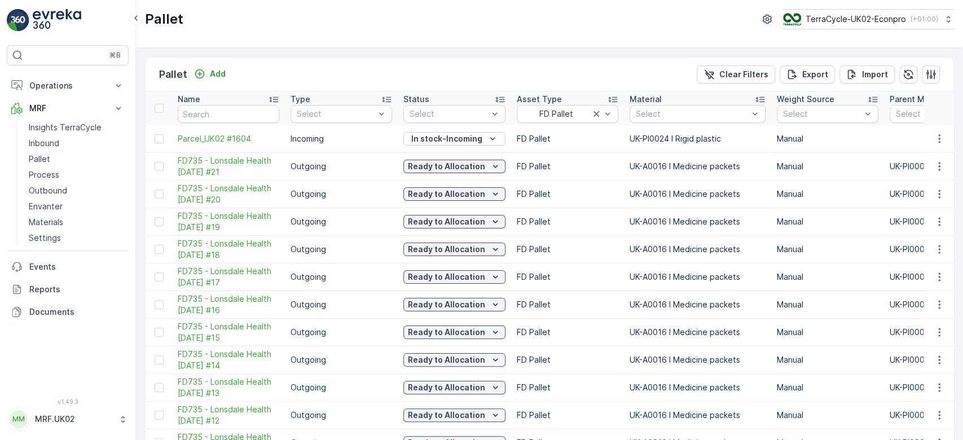
click at [839, 172] on td "Manual" at bounding box center [828, 166] width 113 height 28
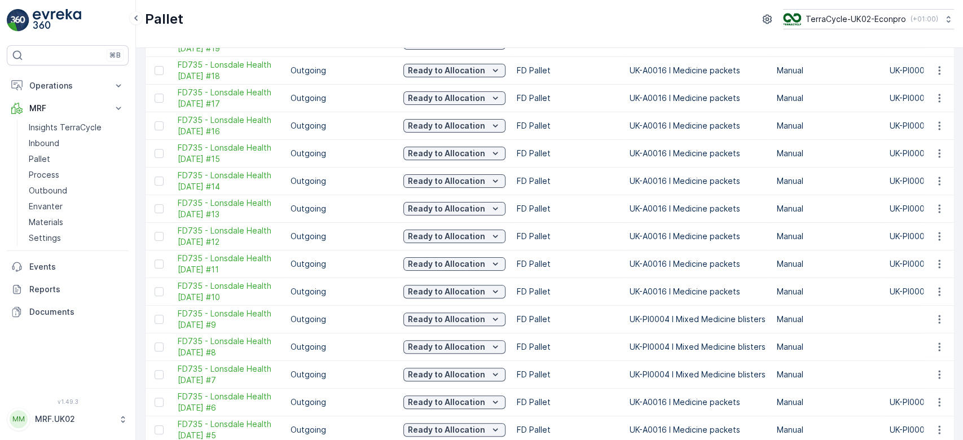
scroll to position [181, 0]
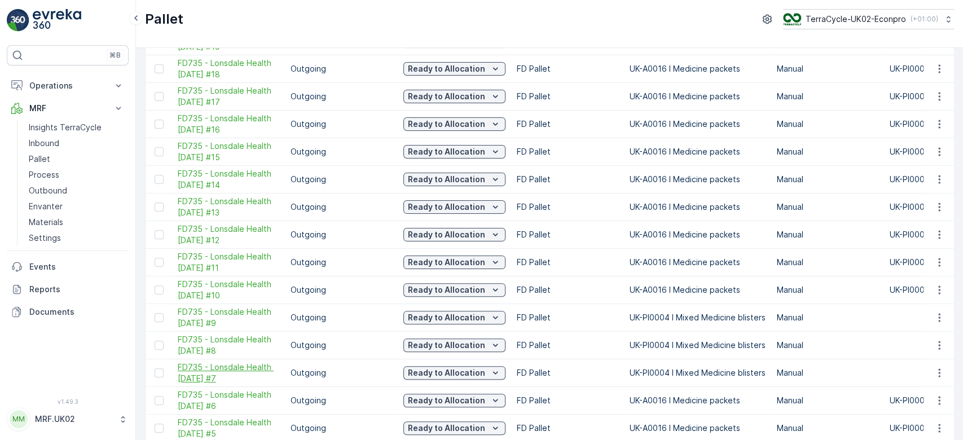
click at [224, 373] on span "FD735 - Lonsdale Health [DATE] #7" at bounding box center [229, 373] width 102 height 23
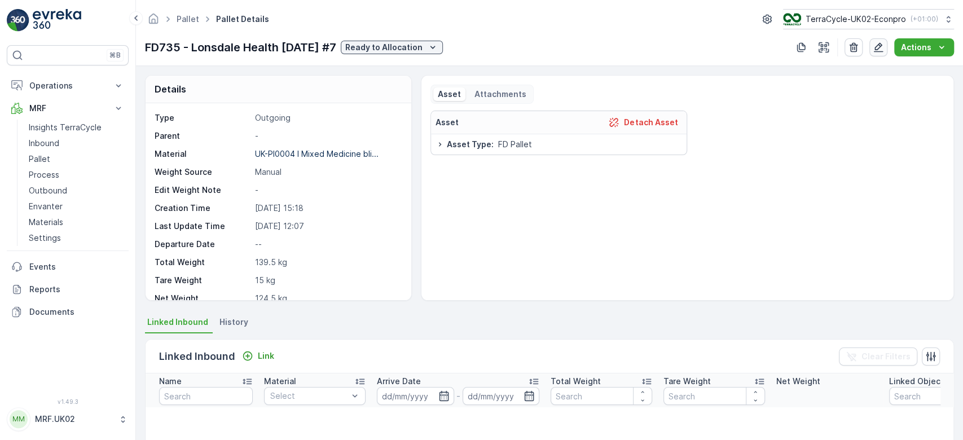
click at [884, 48] on icon "button" at bounding box center [878, 47] width 11 height 11
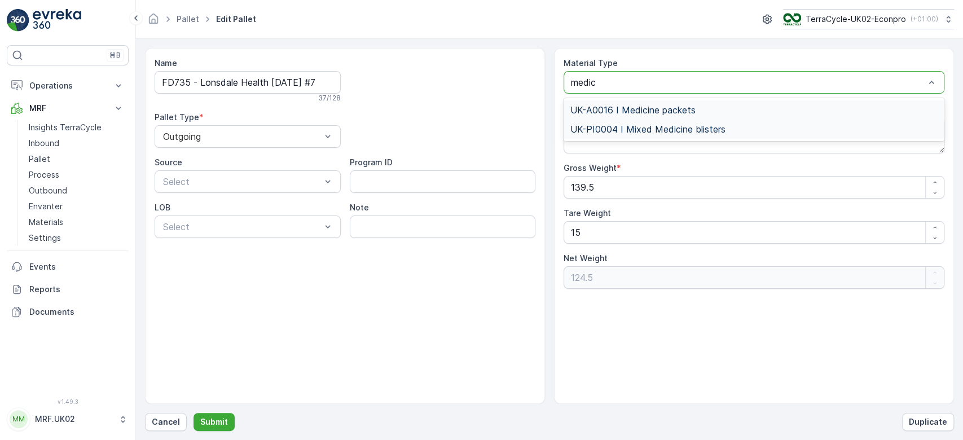
type input "medici"
click at [640, 105] on span "UK-A0016 I Medicine packets" at bounding box center [633, 110] width 125 height 10
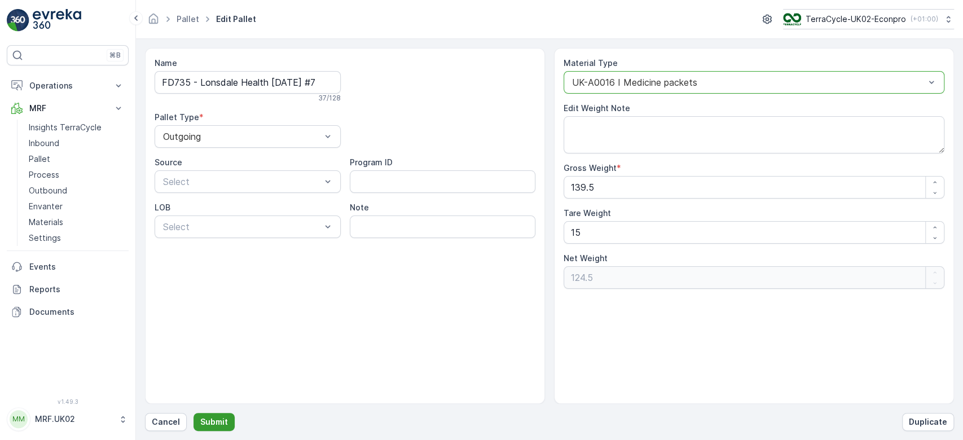
click at [200, 419] on p "Submit" at bounding box center [214, 422] width 28 height 11
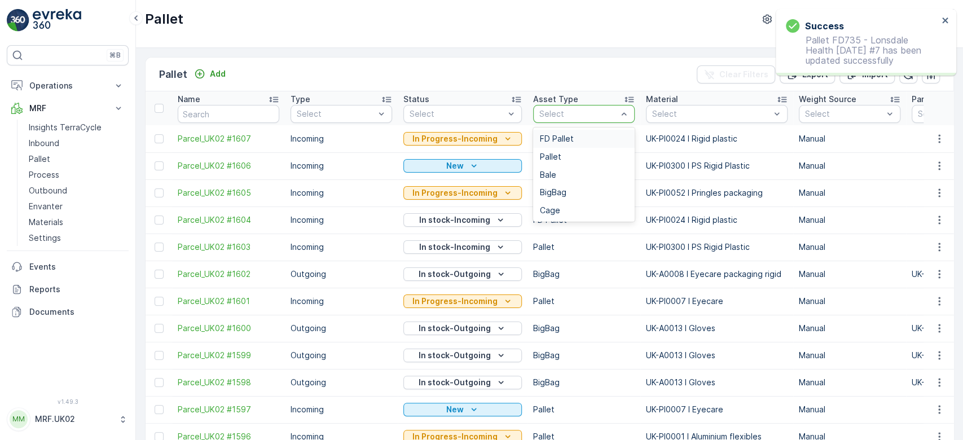
click at [561, 120] on div "Select" at bounding box center [584, 114] width 102 height 18
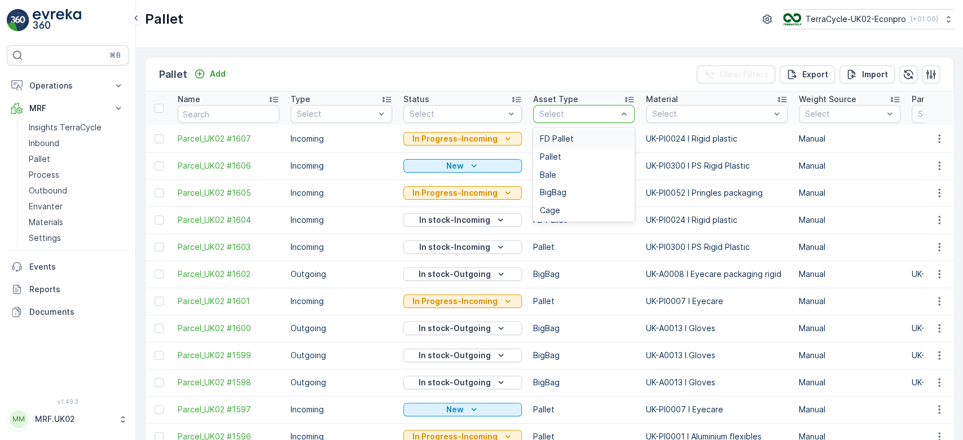
click at [566, 130] on div "FD Pallet" at bounding box center [584, 139] width 102 height 18
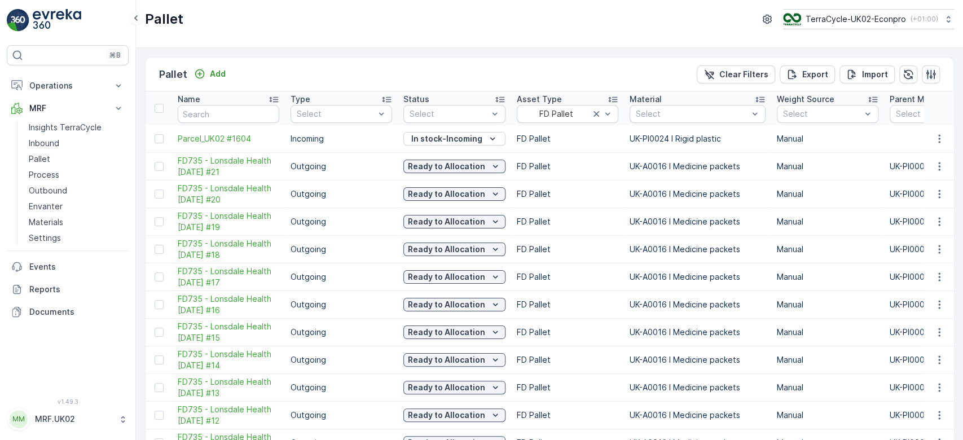
click at [361, 348] on td "Outgoing" at bounding box center [341, 360] width 113 height 28
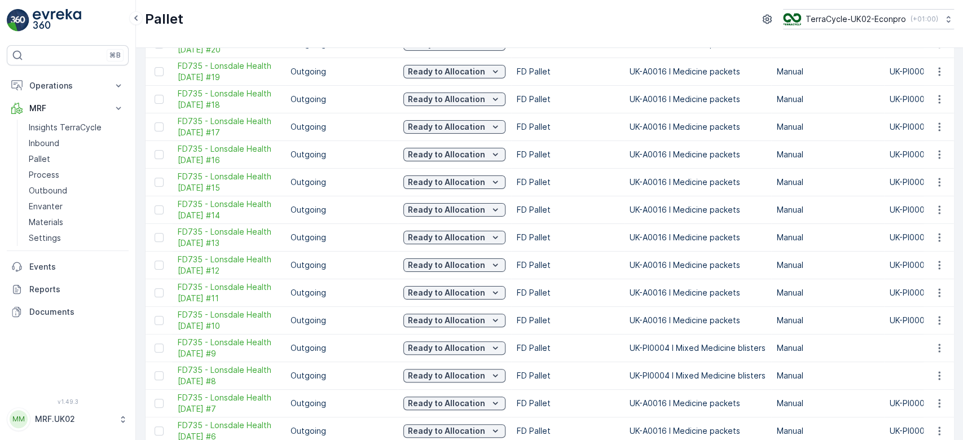
scroll to position [181, 0]
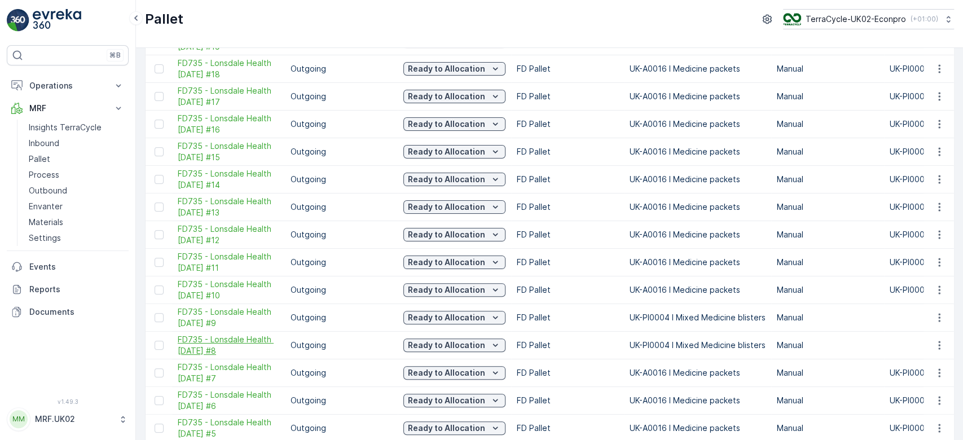
click at [209, 344] on span "FD735 - Lonsdale Health [DATE] #8" at bounding box center [229, 345] width 102 height 23
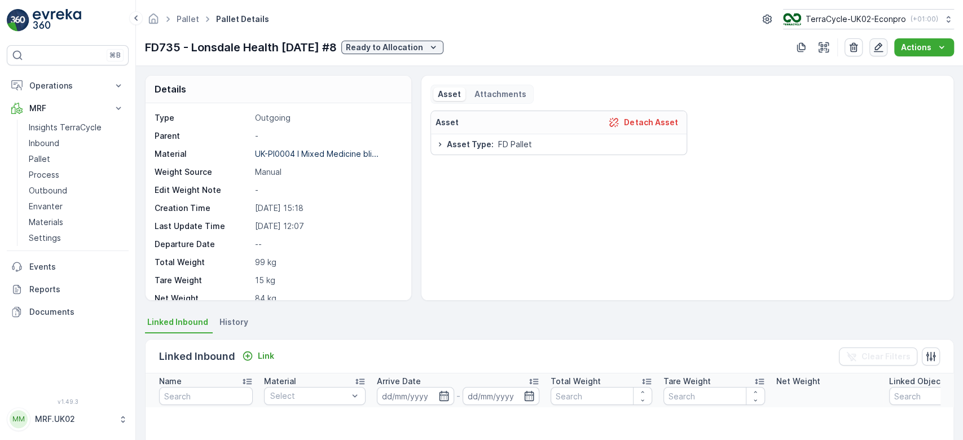
click at [878, 43] on icon "button" at bounding box center [878, 47] width 11 height 11
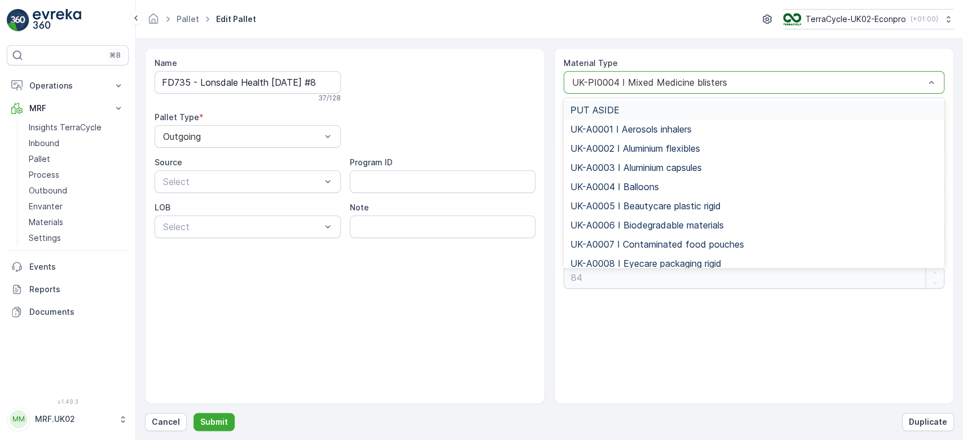
click at [747, 76] on div "UK-PI0004 I Mixed Medicine blisters" at bounding box center [754, 82] width 381 height 23
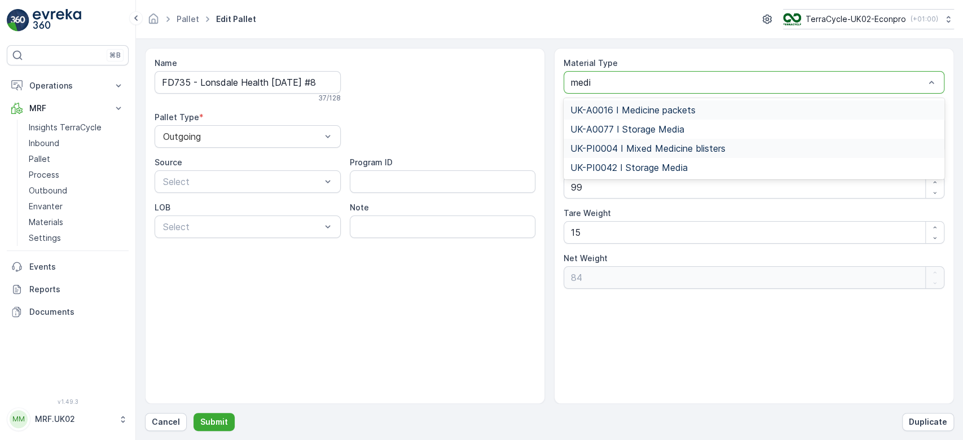
type input "medic"
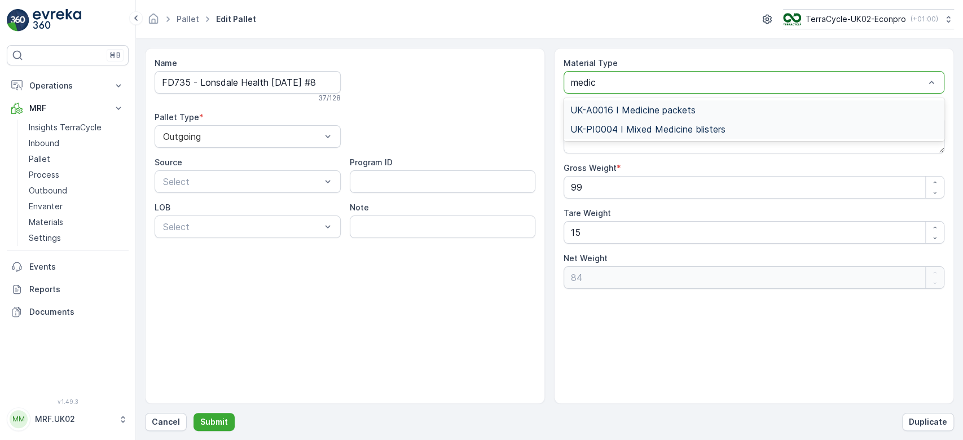
click at [665, 106] on span "UK-A0016 I Medicine packets" at bounding box center [633, 110] width 125 height 10
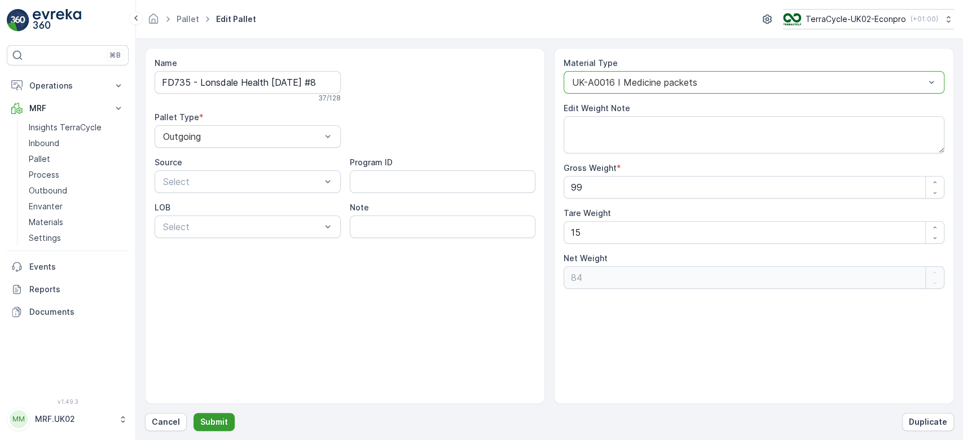
click at [207, 422] on p "Submit" at bounding box center [214, 422] width 28 height 11
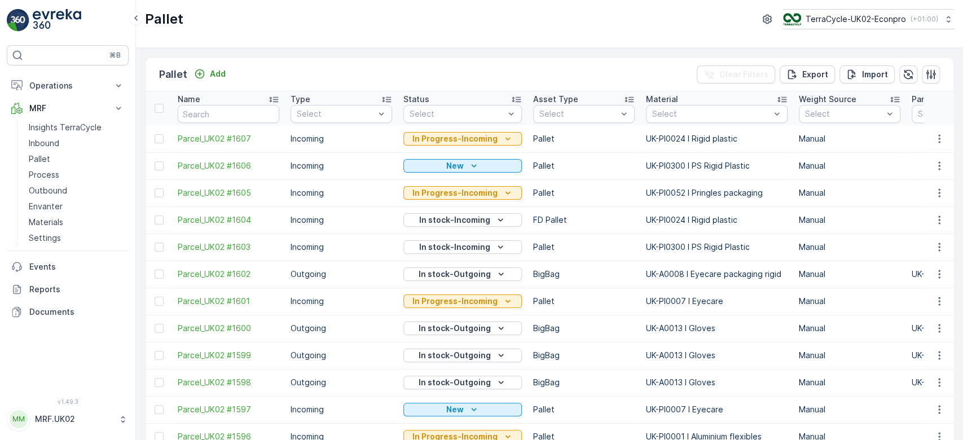
click at [579, 102] on div "Asset Type" at bounding box center [584, 99] width 102 height 11
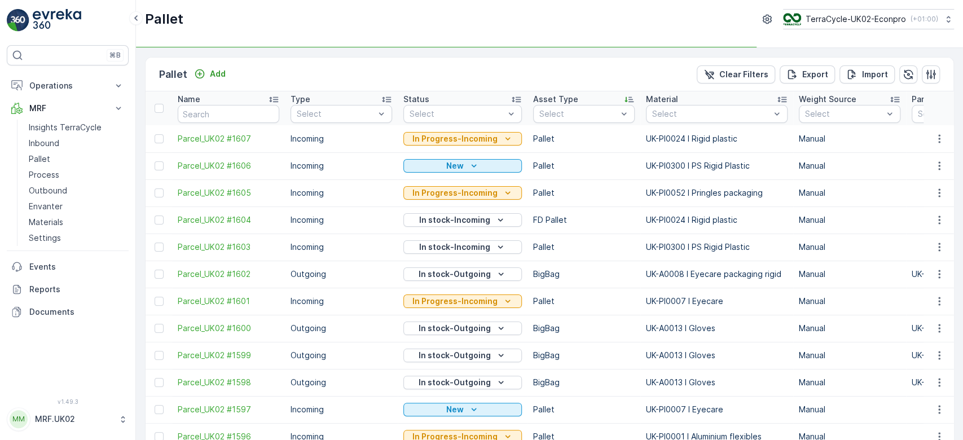
click at [560, 103] on p "Asset Type" at bounding box center [555, 99] width 45 height 11
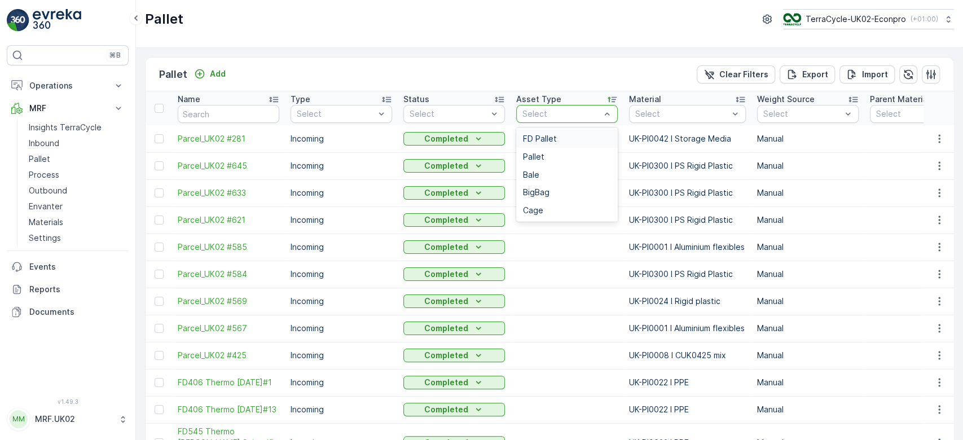
click at [555, 138] on span "FD Pallet" at bounding box center [540, 138] width 34 height 9
click at [480, 101] on div "Status" at bounding box center [455, 99] width 102 height 11
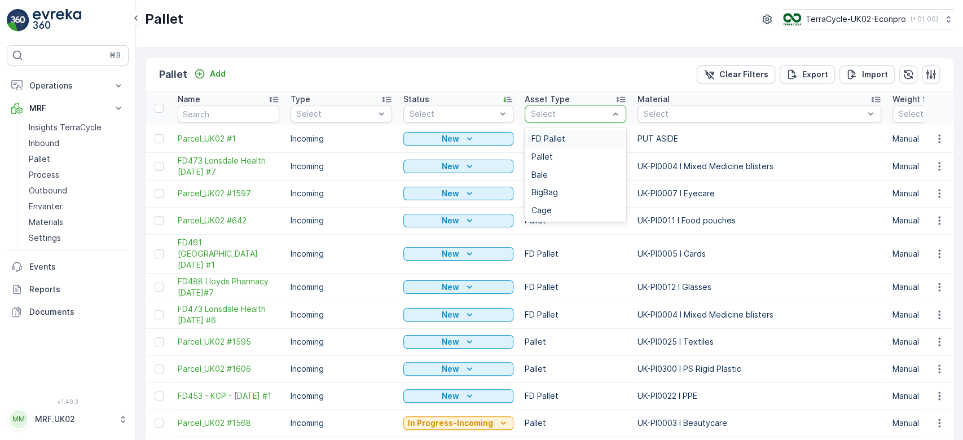
click at [566, 135] on div "FD Pallet" at bounding box center [576, 138] width 88 height 9
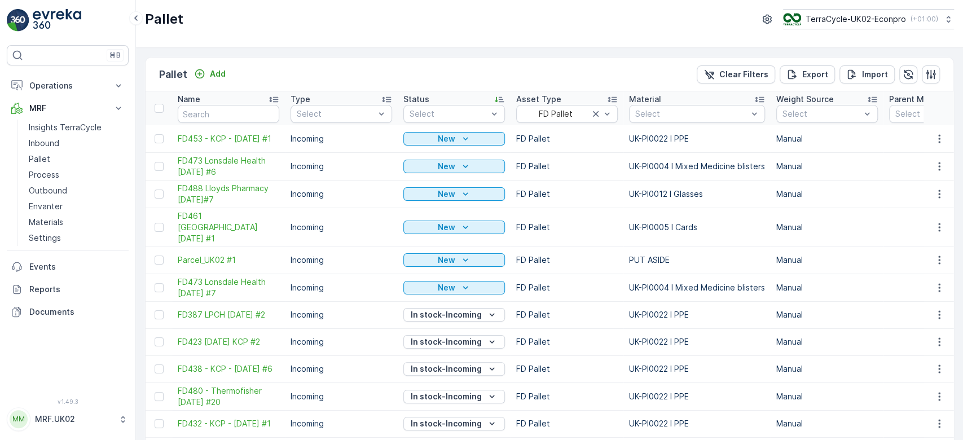
click at [579, 247] on td "FD Pallet" at bounding box center [567, 260] width 113 height 27
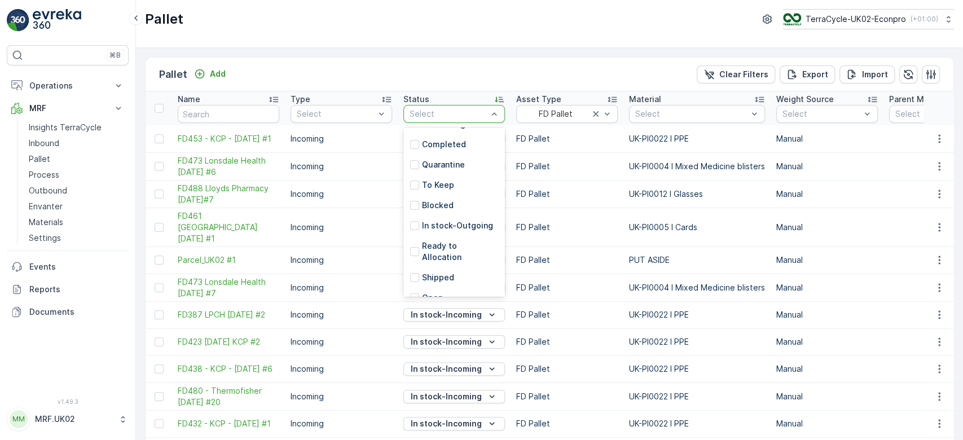
scroll to position [101, 0]
click at [488, 237] on div "Ready to Allocation" at bounding box center [455, 250] width 102 height 32
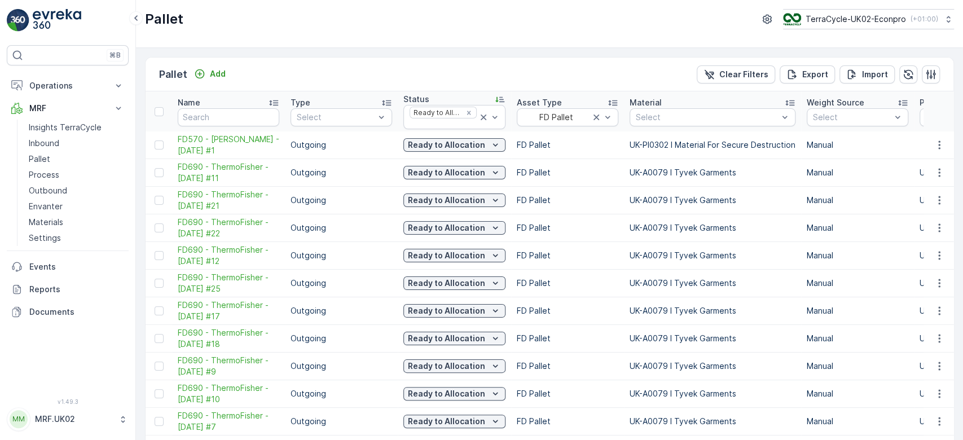
click at [589, 228] on td "FD Pallet" at bounding box center [567, 228] width 113 height 28
click at [589, 234] on td "FD Pallet" at bounding box center [567, 228] width 113 height 28
click at [482, 117] on icon at bounding box center [484, 118] width 6 height 6
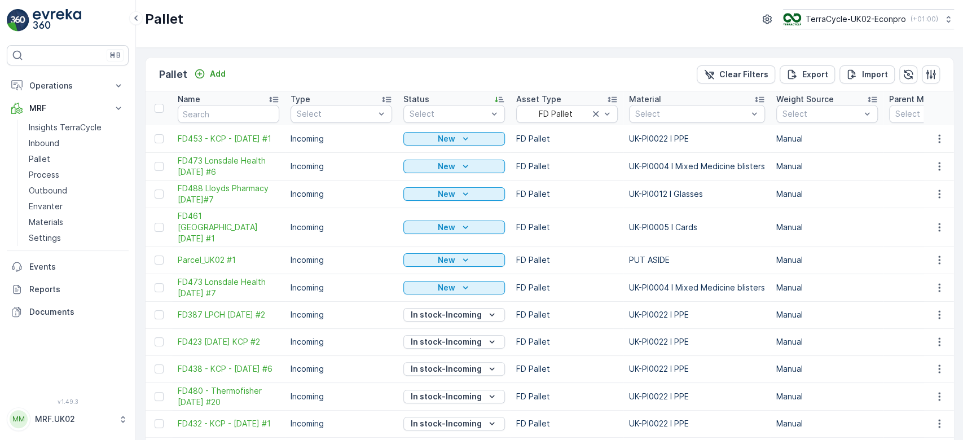
click at [499, 97] on icon at bounding box center [499, 100] width 9 height 6
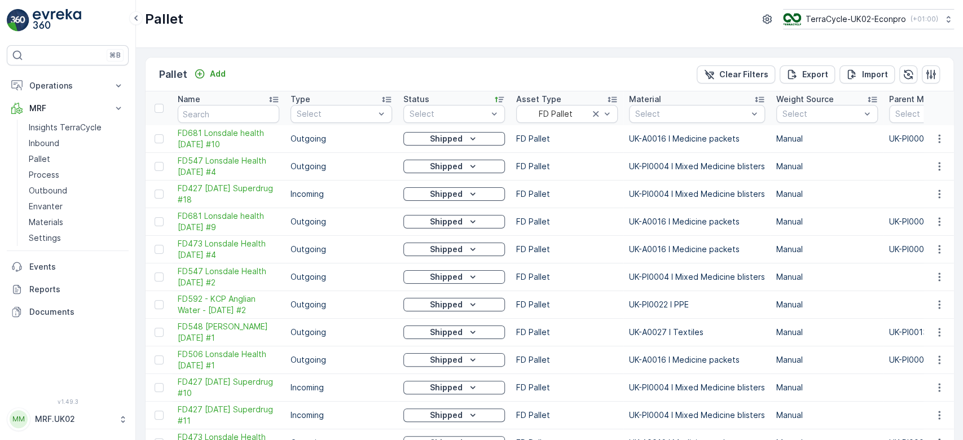
click at [502, 102] on icon at bounding box center [499, 100] width 9 height 6
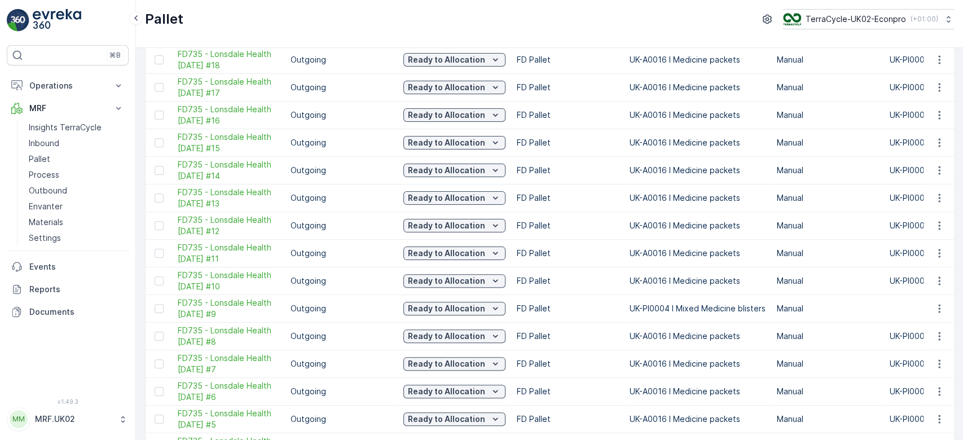
scroll to position [271, 0]
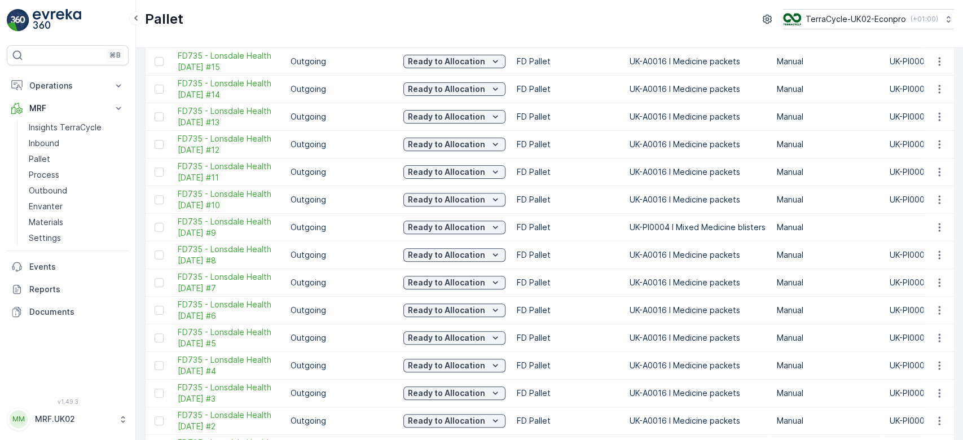
click at [253, 214] on td "FD735 - Lonsdale Health [DATE] #9" at bounding box center [228, 227] width 113 height 28
click at [238, 216] on span "FD735 - Lonsdale Health [DATE] #9" at bounding box center [229, 227] width 102 height 23
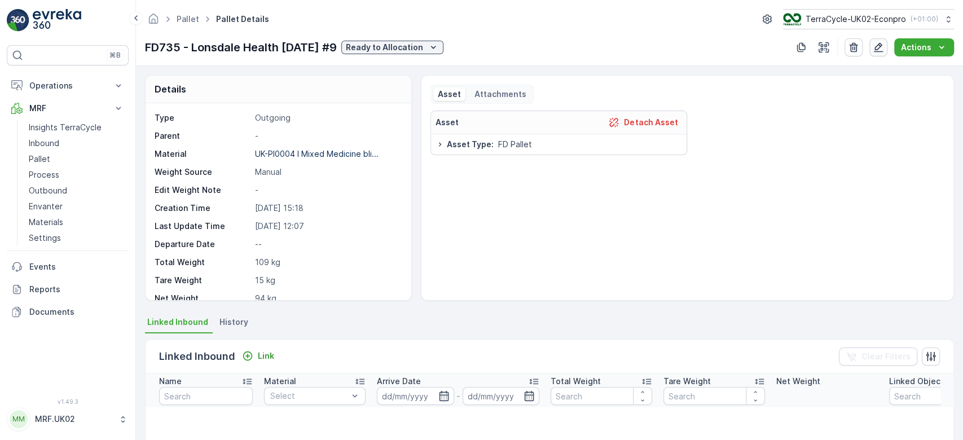
click at [878, 44] on icon "button" at bounding box center [878, 47] width 11 height 11
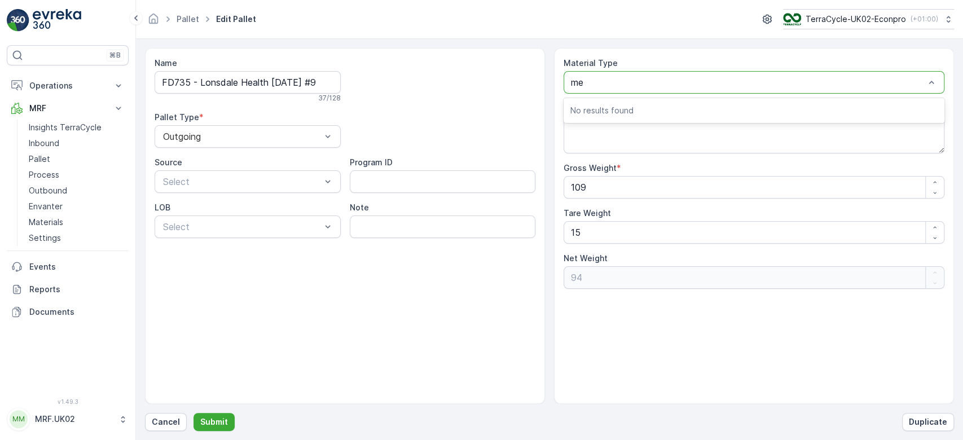
type input "med"
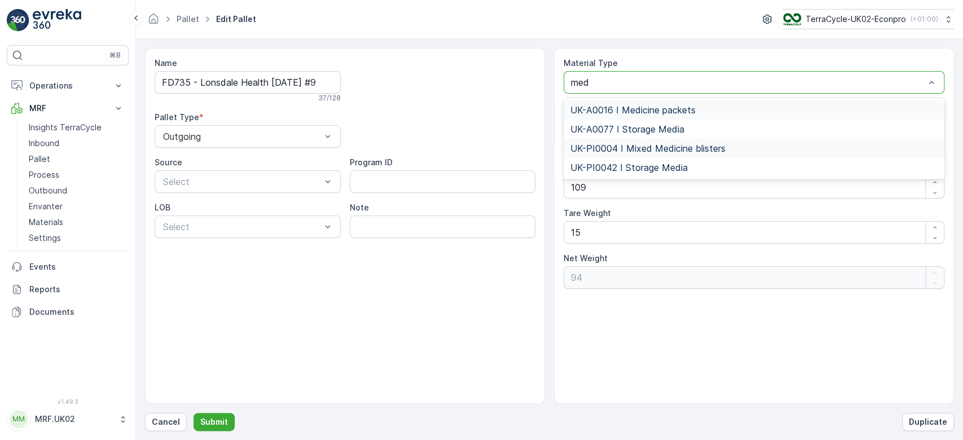
click at [685, 106] on span "UK-A0016 I Medicine packets" at bounding box center [633, 110] width 125 height 10
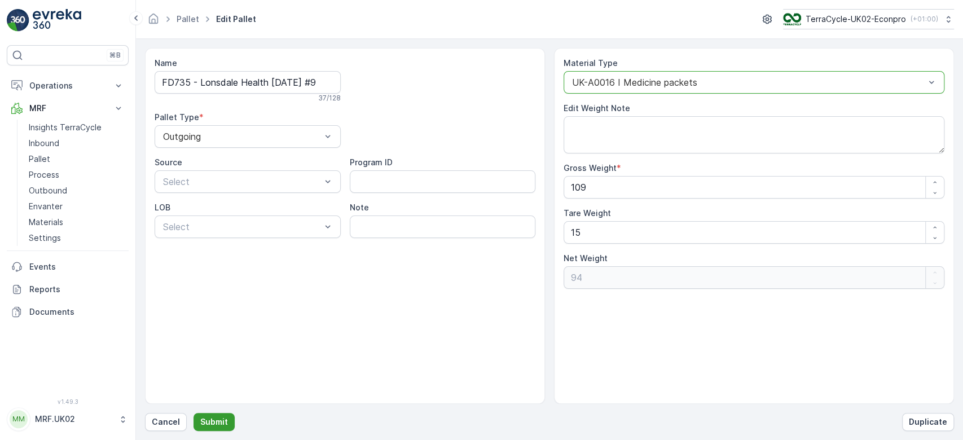
click at [214, 422] on p "Submit" at bounding box center [214, 422] width 28 height 11
